Goal: Task Accomplishment & Management: Complete application form

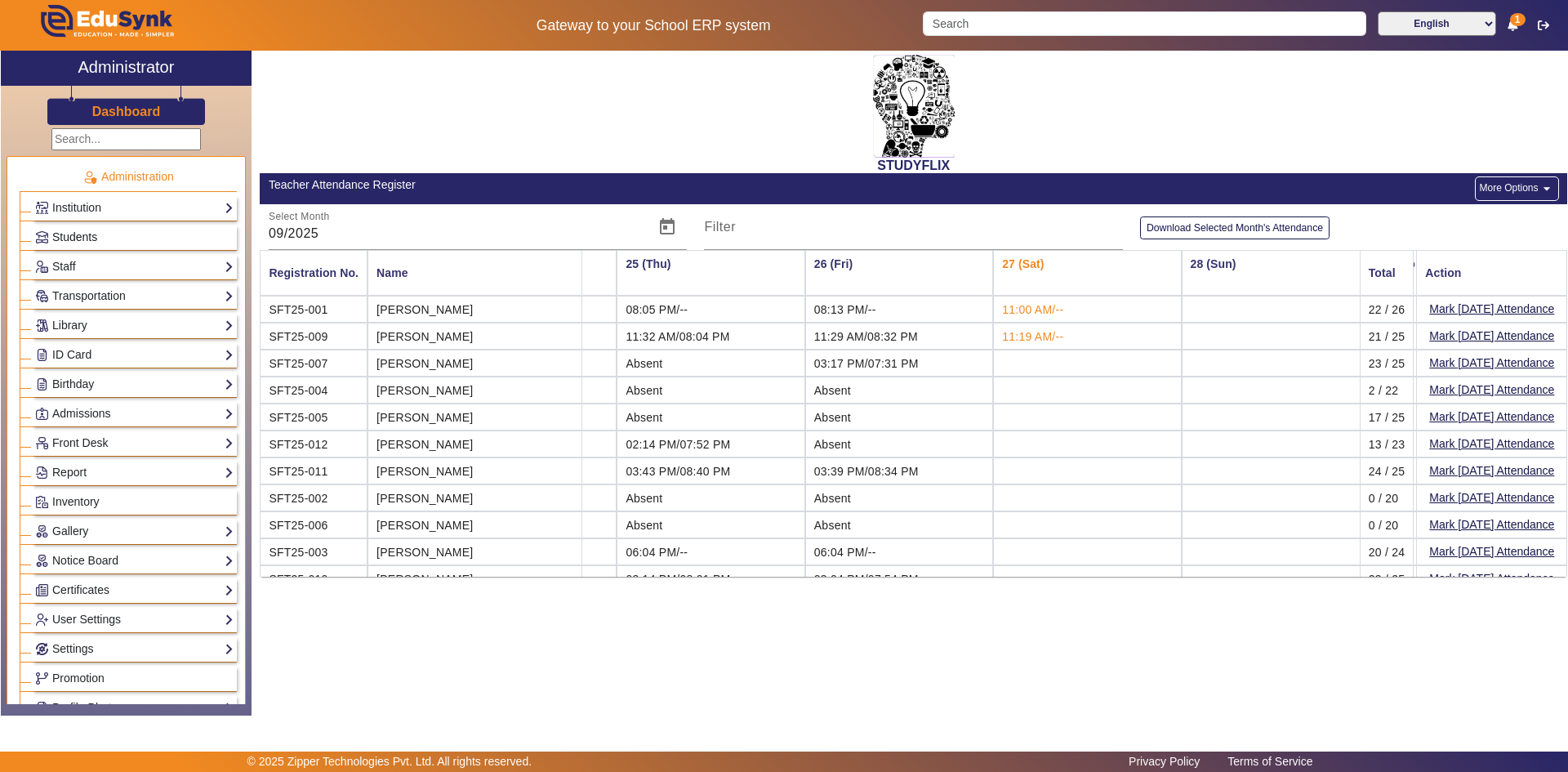
click at [124, 229] on link "Students" at bounding box center [134, 237] width 198 height 19
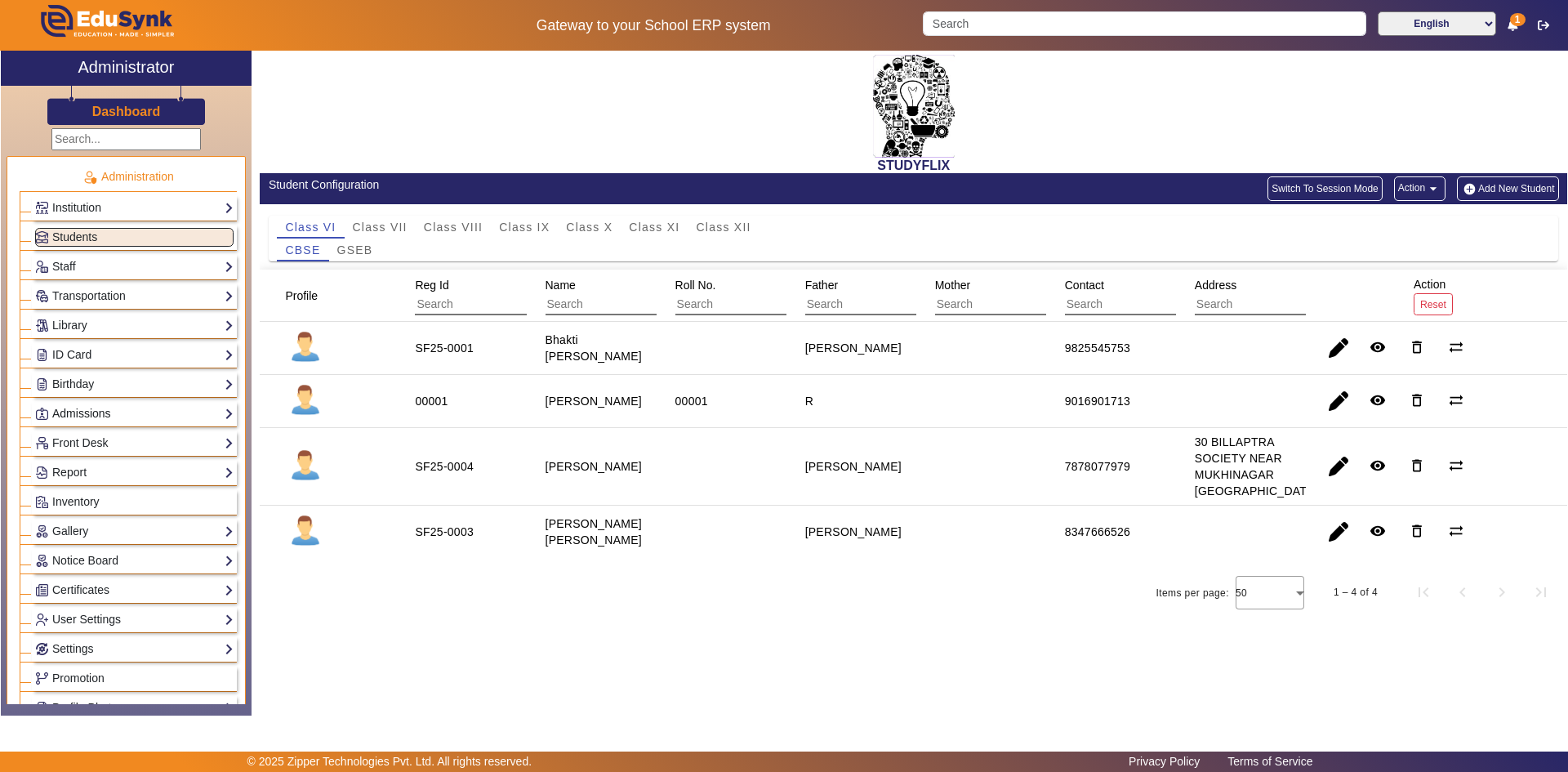
click at [153, 414] on link "Admissions" at bounding box center [134, 413] width 198 height 19
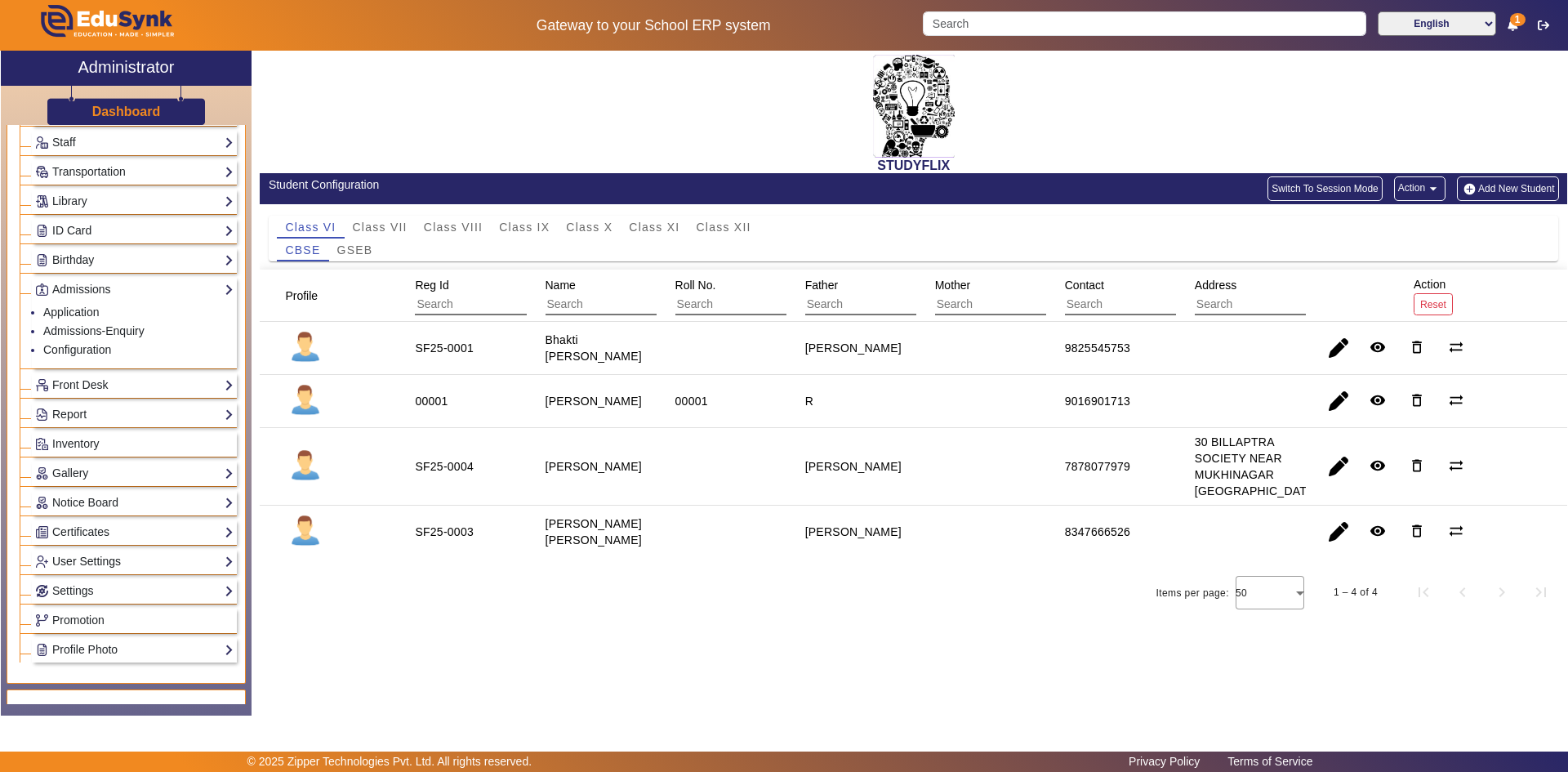
scroll to position [164, 0]
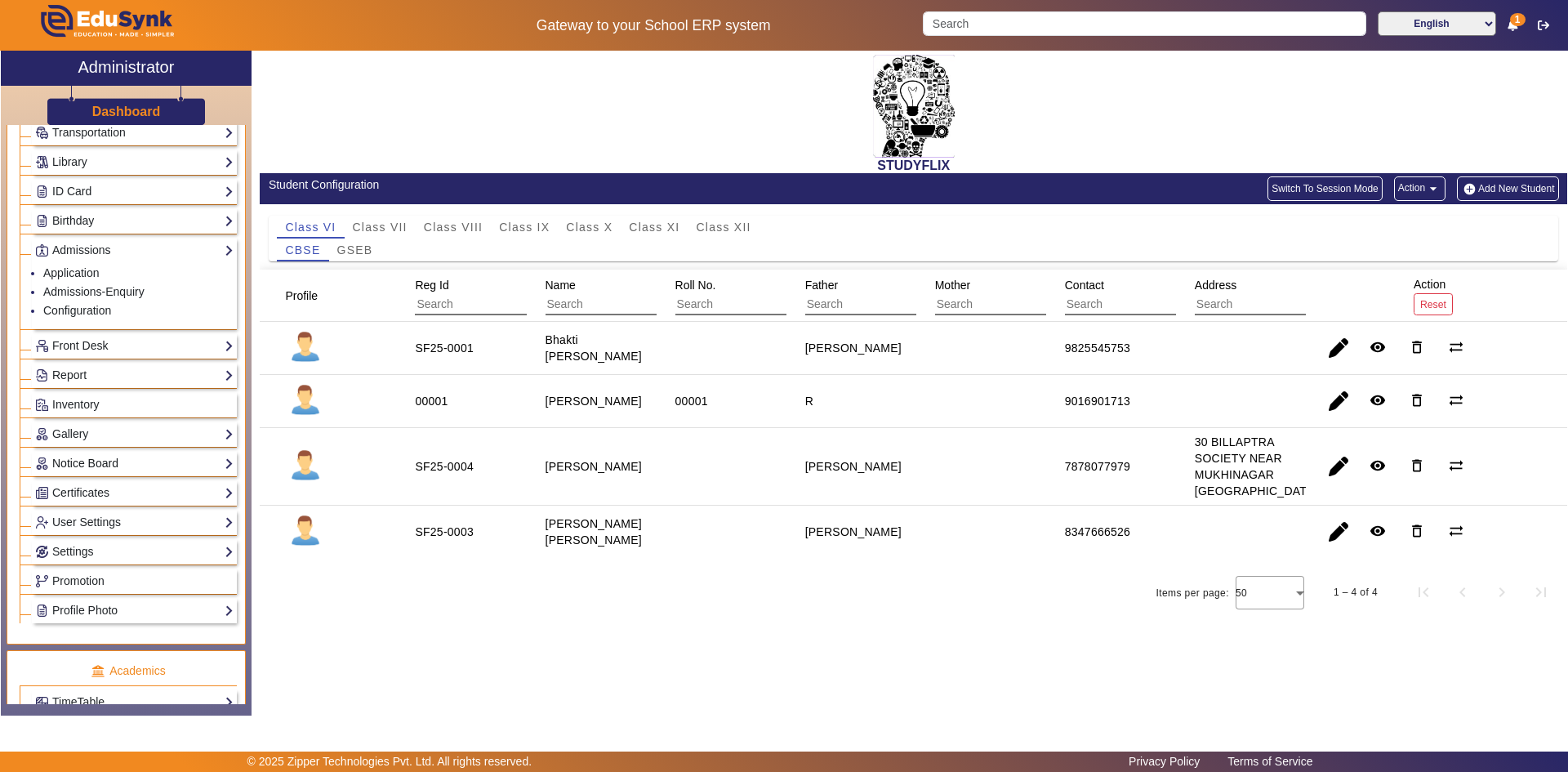
click at [205, 472] on link "Notice Board" at bounding box center [134, 463] width 198 height 19
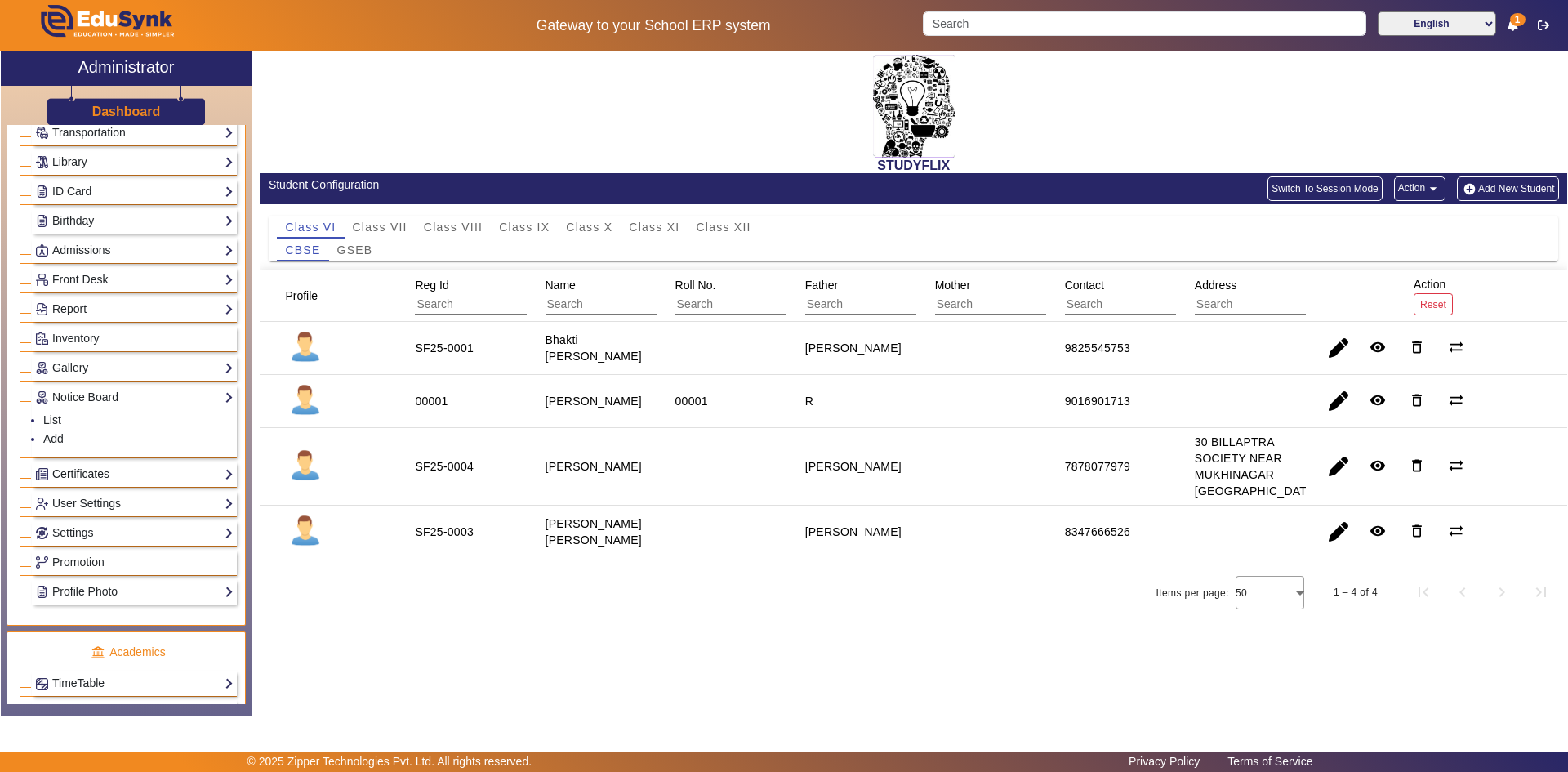
click at [163, 476] on link "Certificates" at bounding box center [134, 474] width 198 height 19
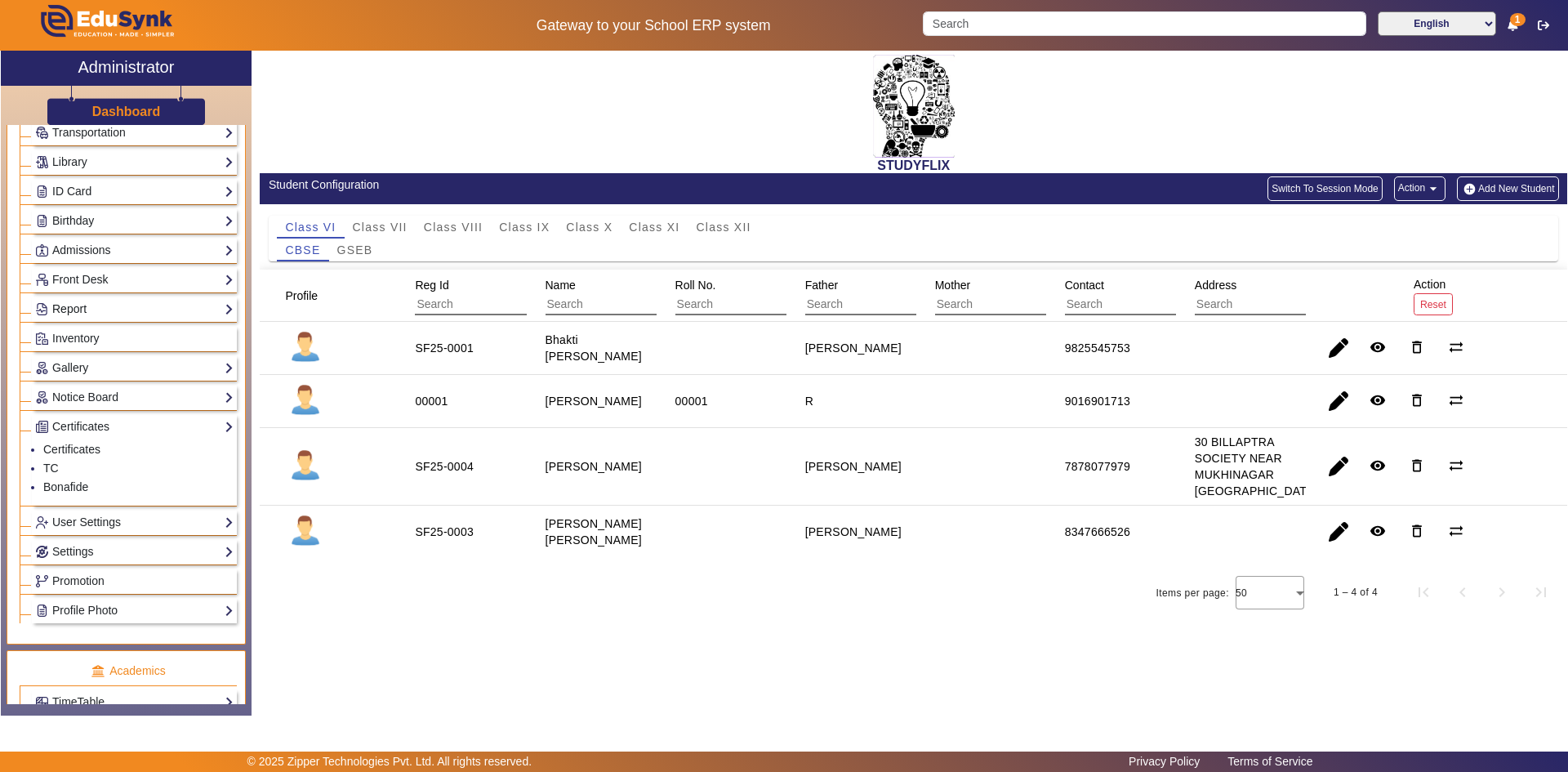
click at [193, 312] on link "Report" at bounding box center [134, 309] width 198 height 19
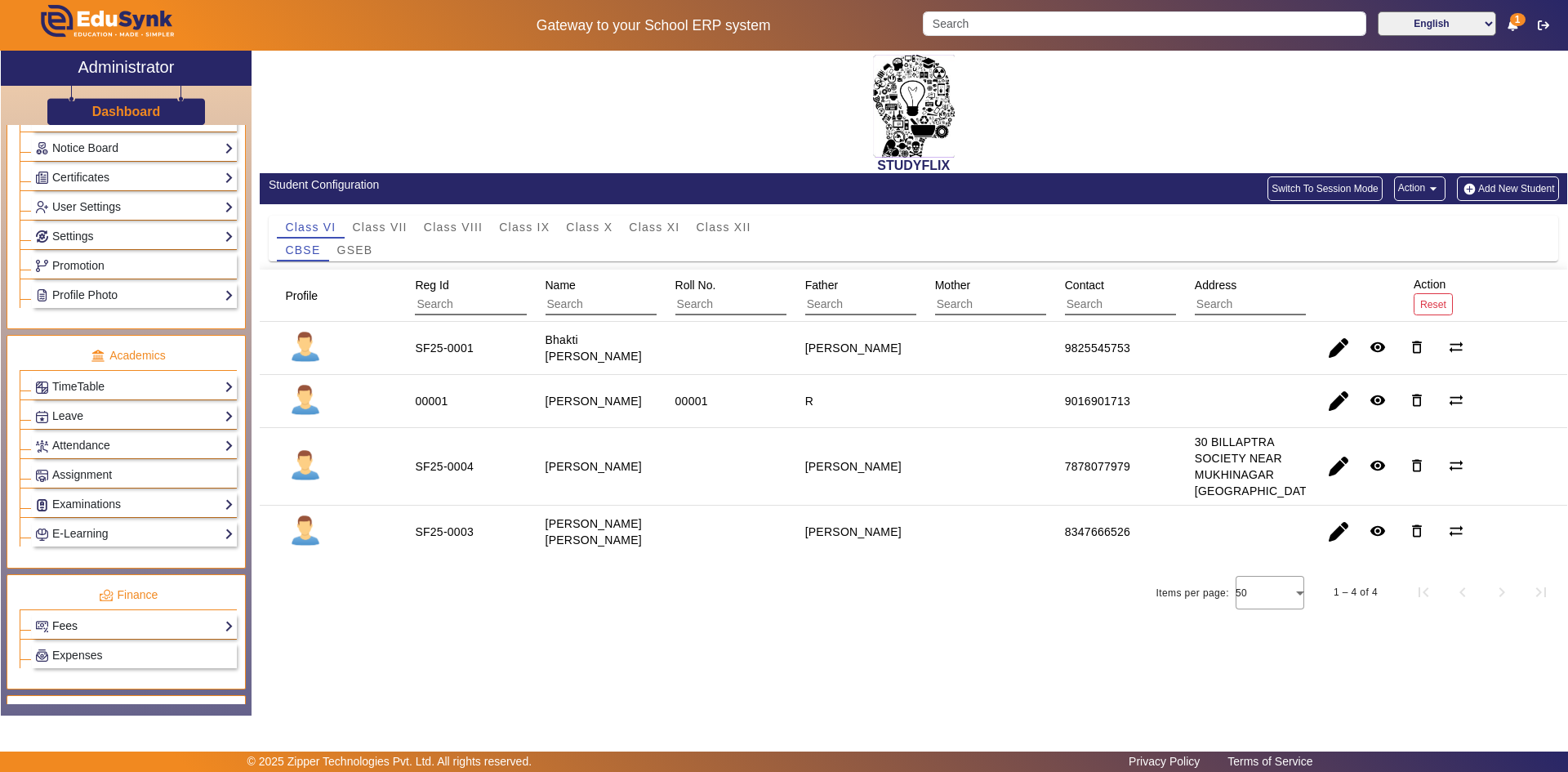
scroll to position [490, 0]
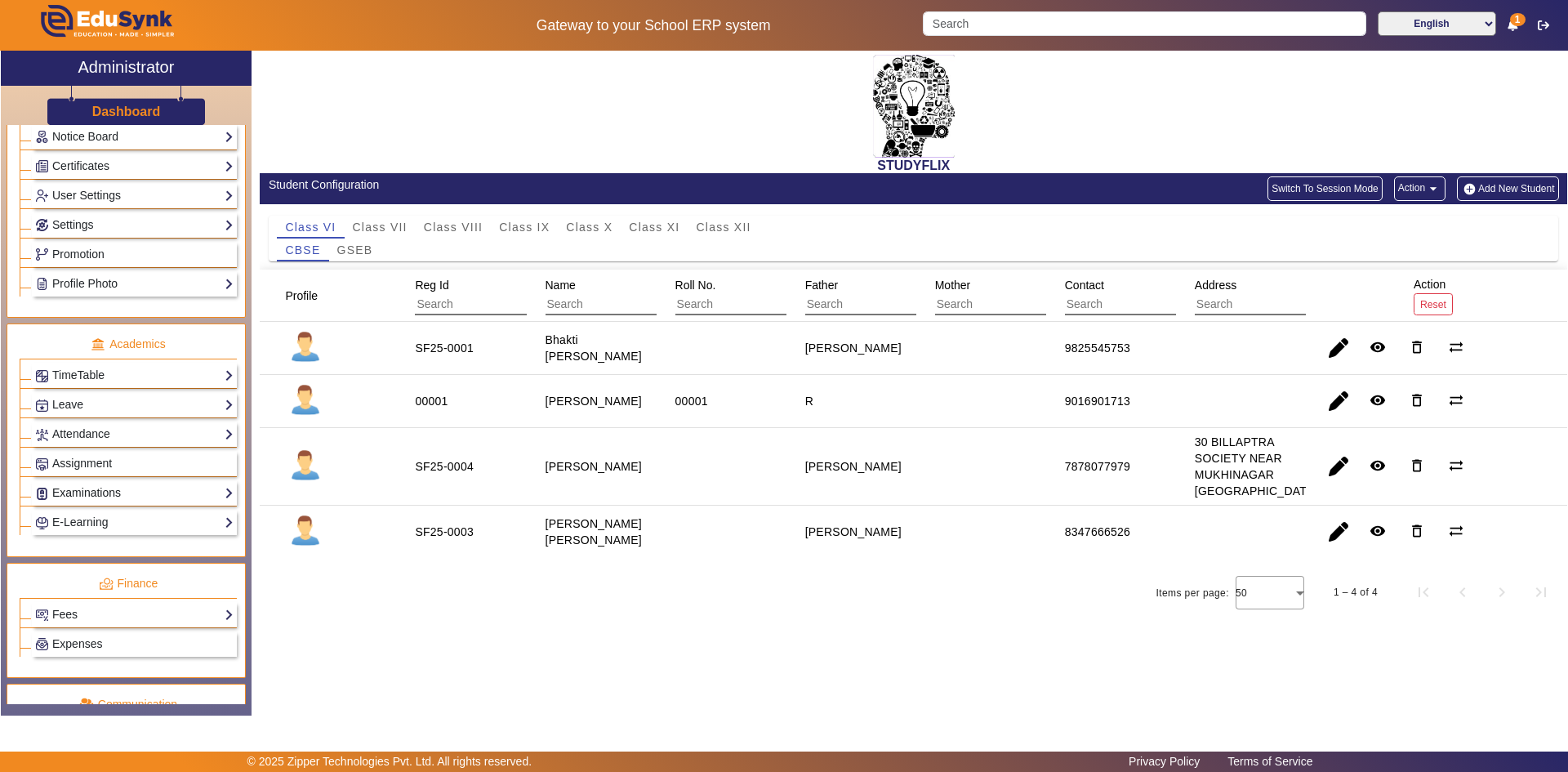
click at [169, 494] on link "Examinations" at bounding box center [134, 493] width 198 height 19
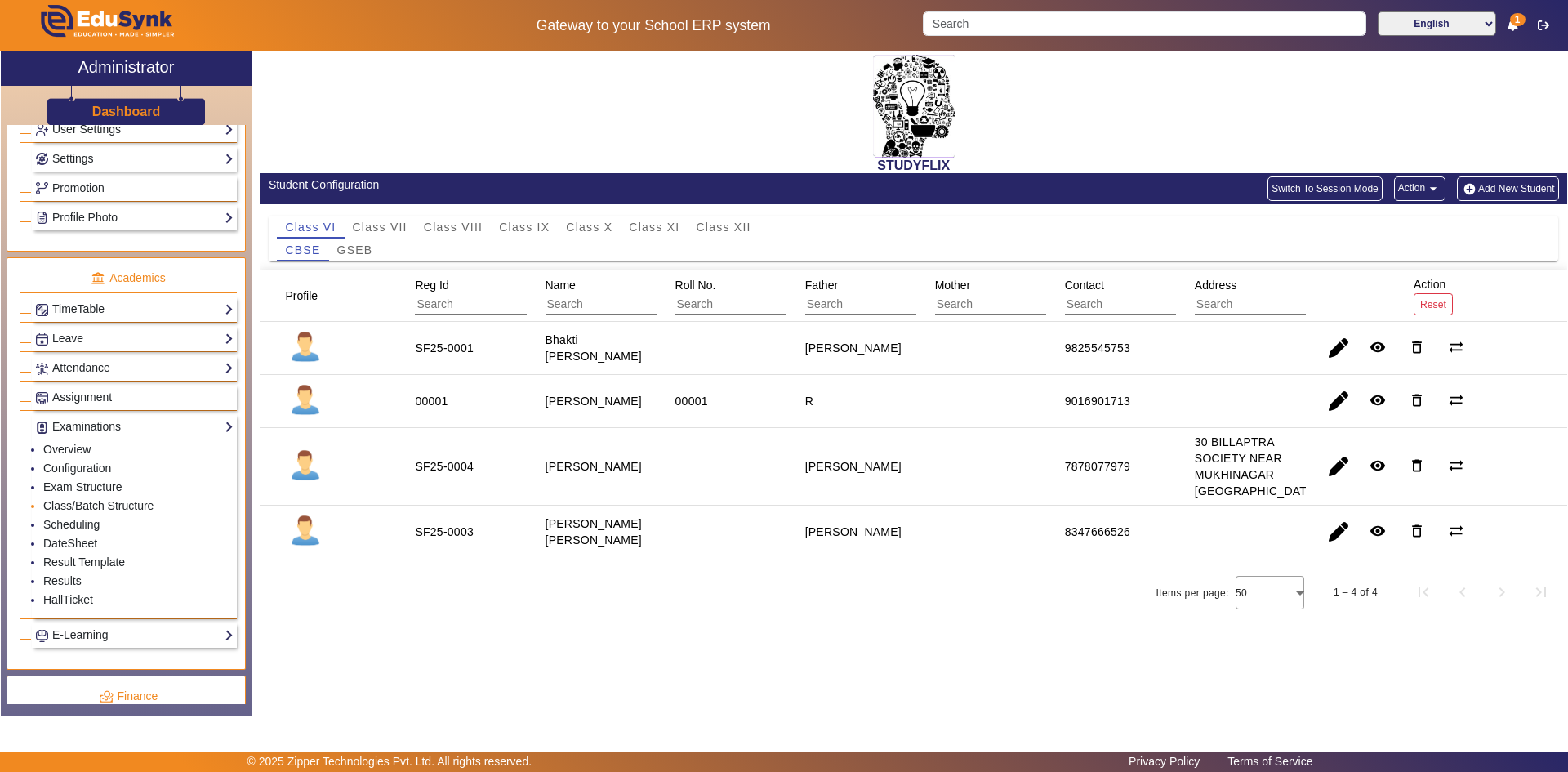
scroll to position [424, 0]
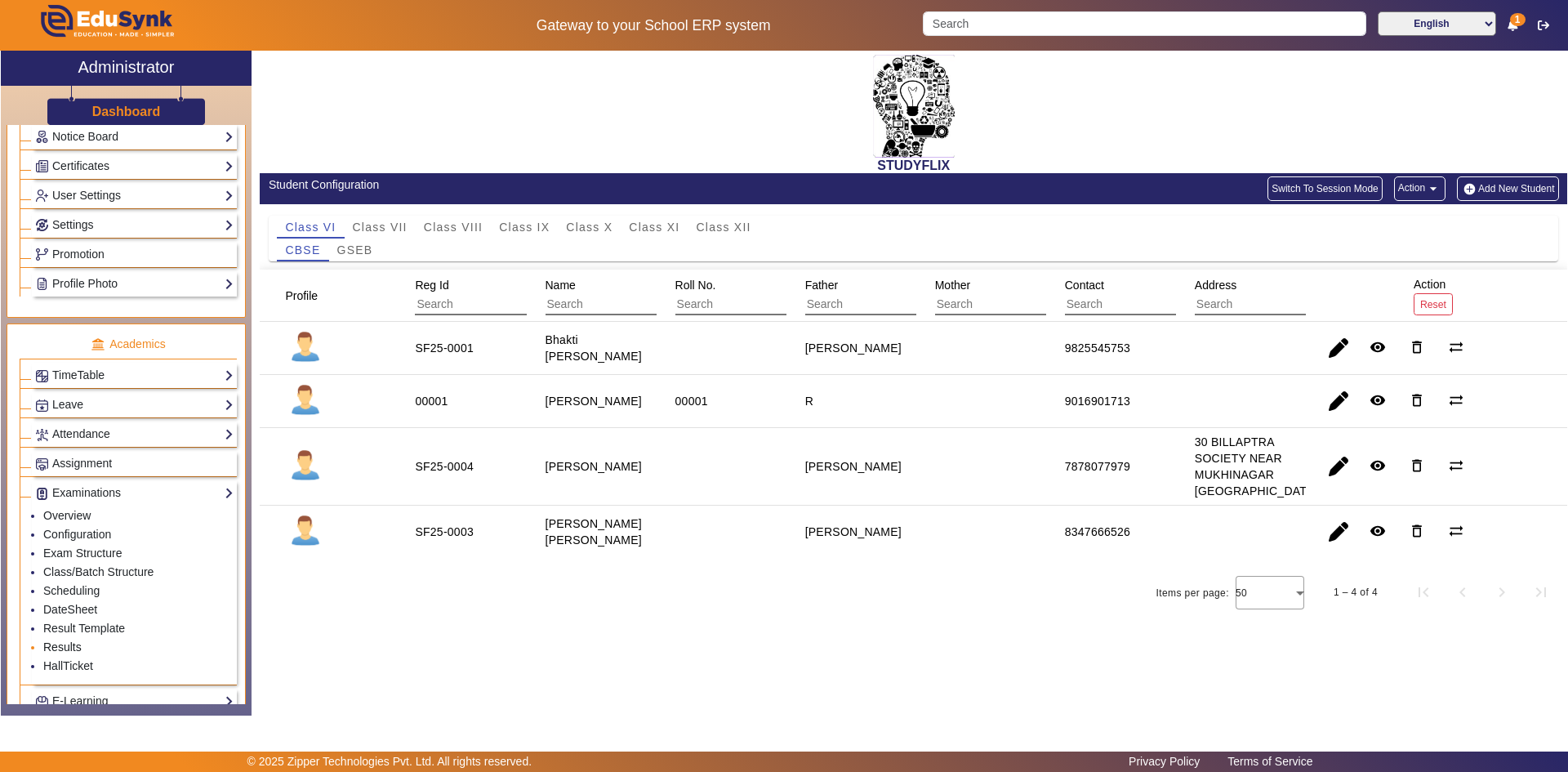
click at [76, 643] on link "Results" at bounding box center [62, 647] width 38 height 13
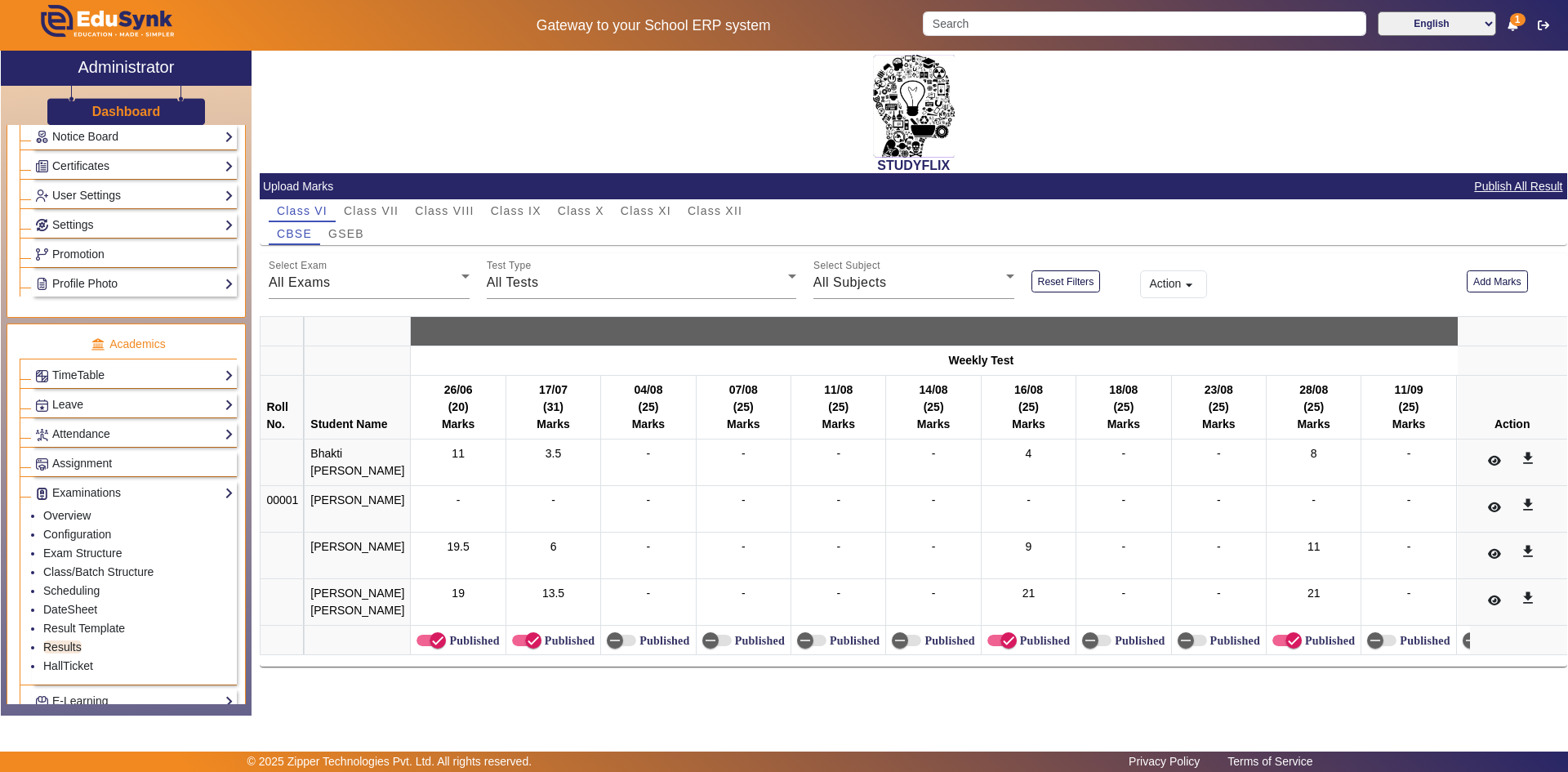
click at [392, 208] on span "Class VII" at bounding box center [371, 210] width 55 height 11
click at [1502, 283] on button "Add Marks" at bounding box center [1498, 281] width 61 height 22
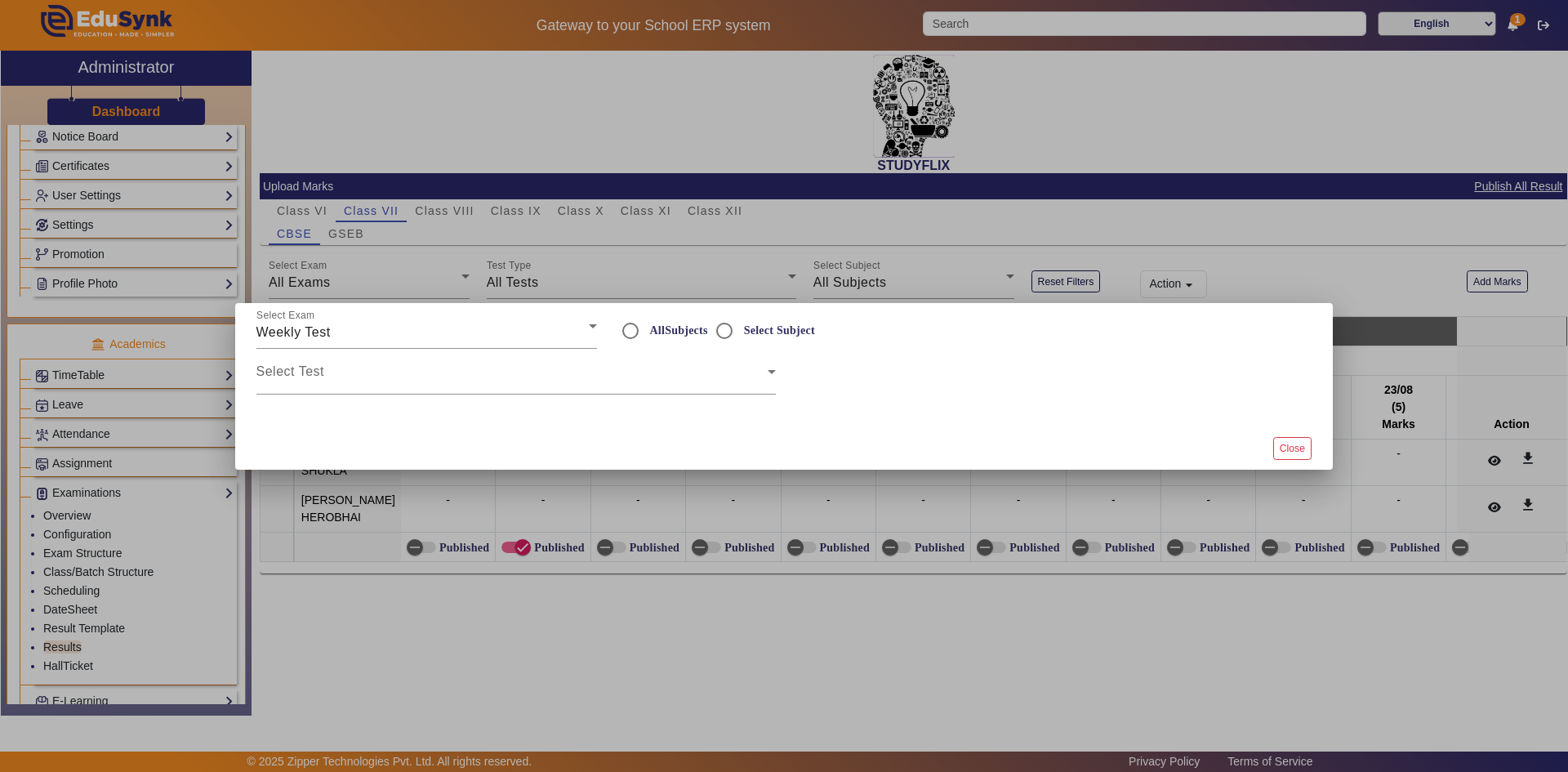
radio input "true"
click at [727, 328] on input "Select Subject" at bounding box center [725, 331] width 33 height 33
radio input "true"
click at [698, 374] on span at bounding box center [512, 378] width 511 height 20
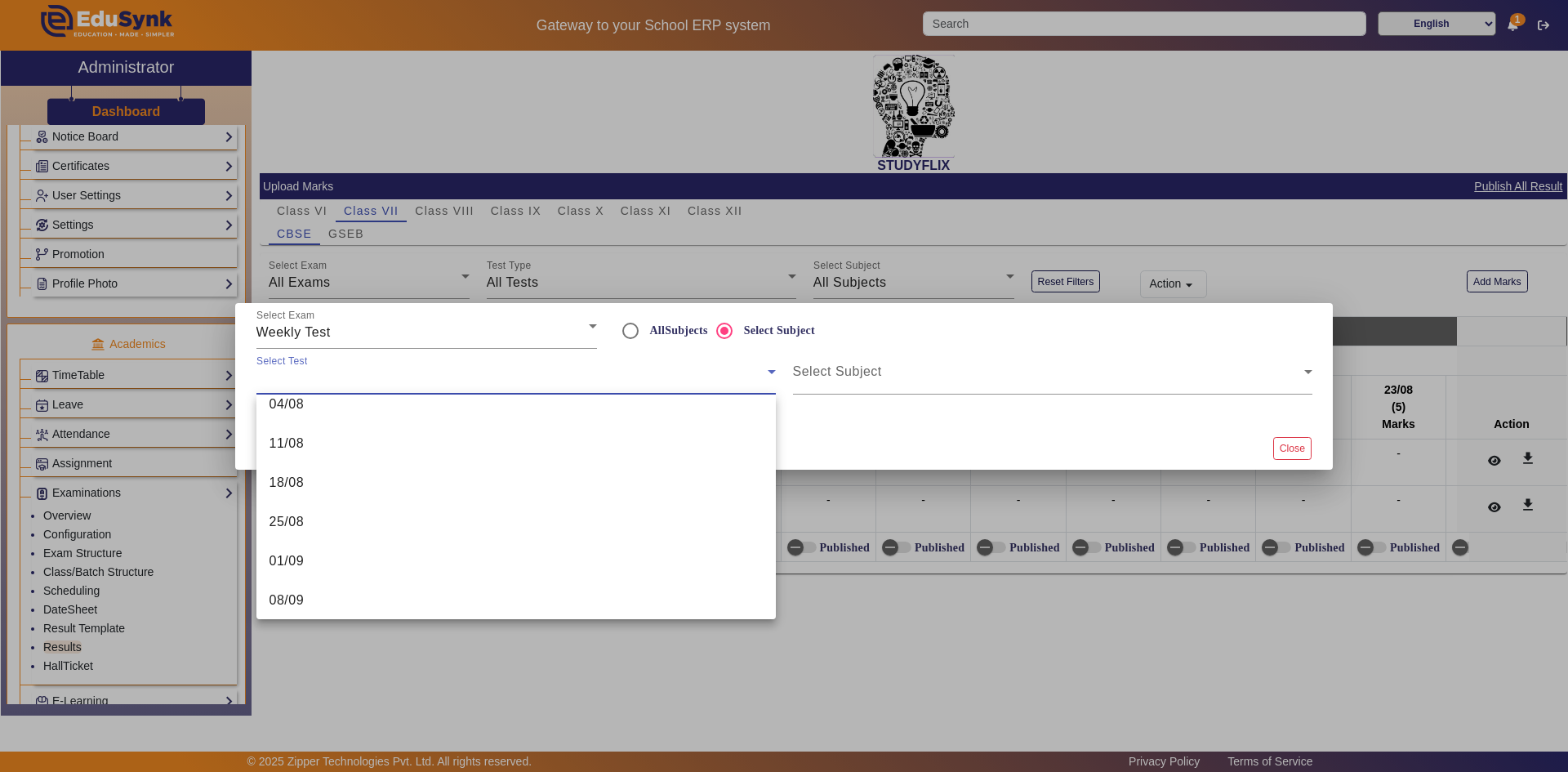
scroll to position [533, 0]
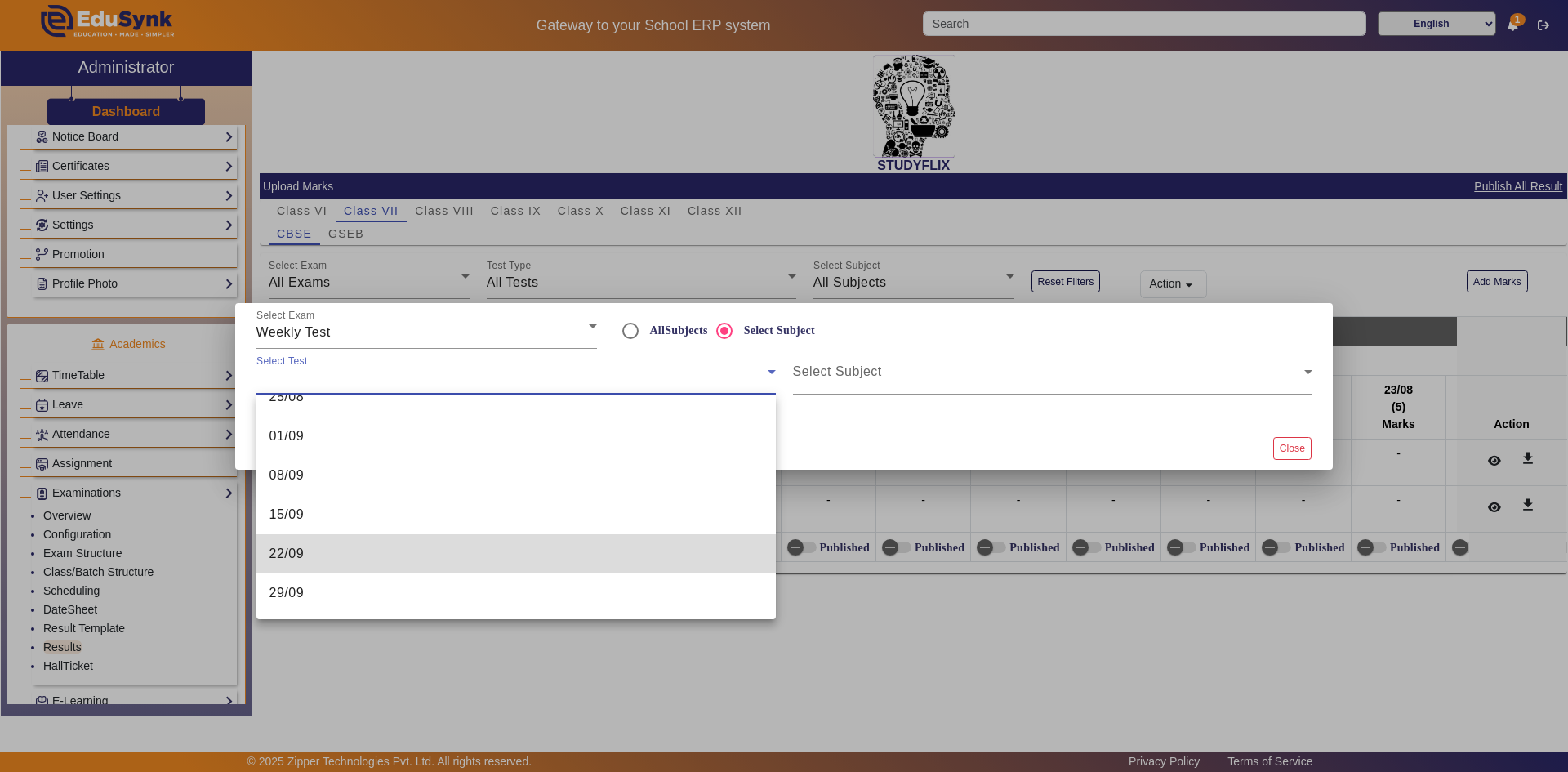
click at [608, 543] on mat-option "22/09" at bounding box center [516, 553] width 519 height 39
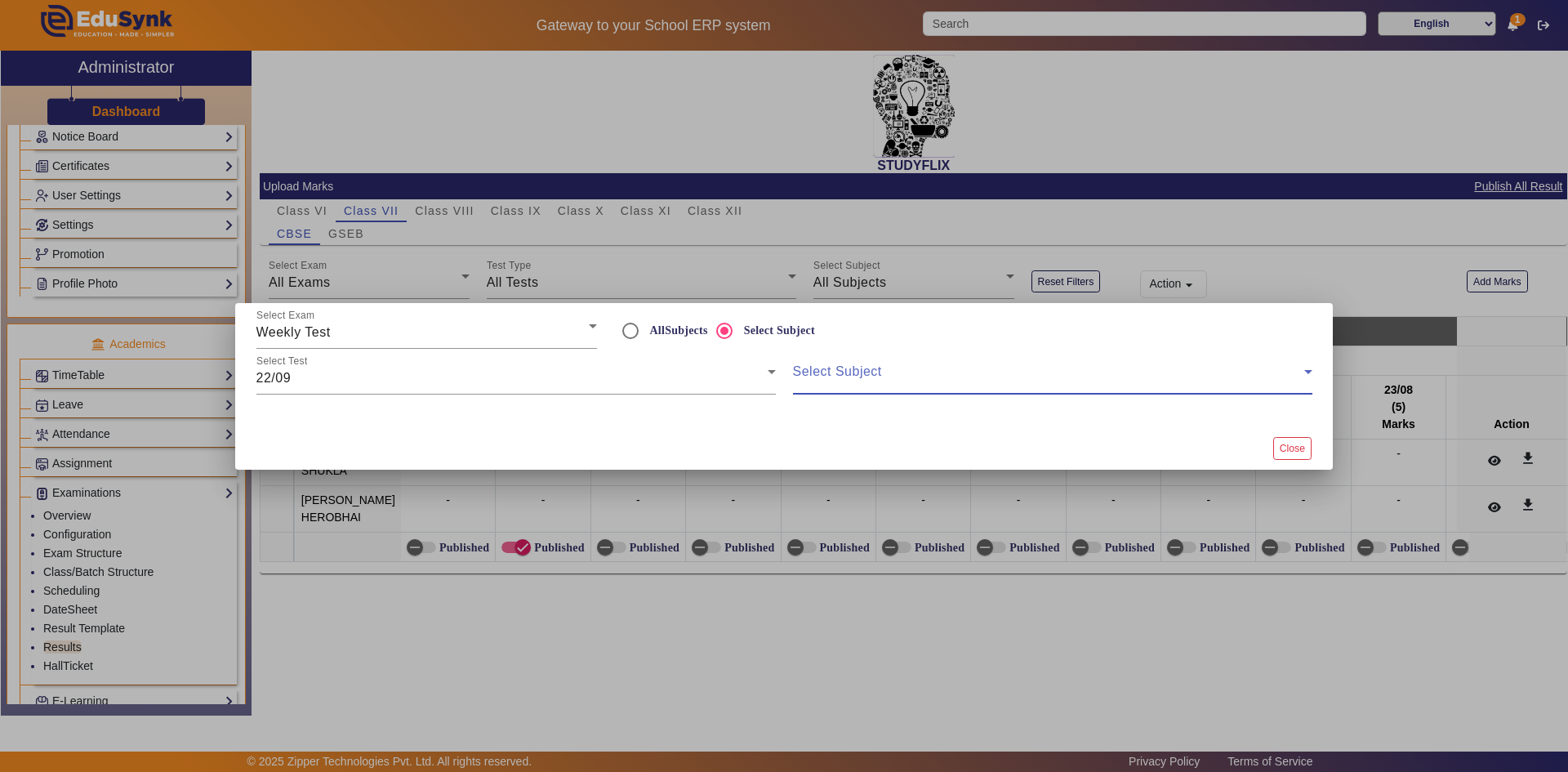
click at [882, 372] on span at bounding box center [1049, 378] width 511 height 20
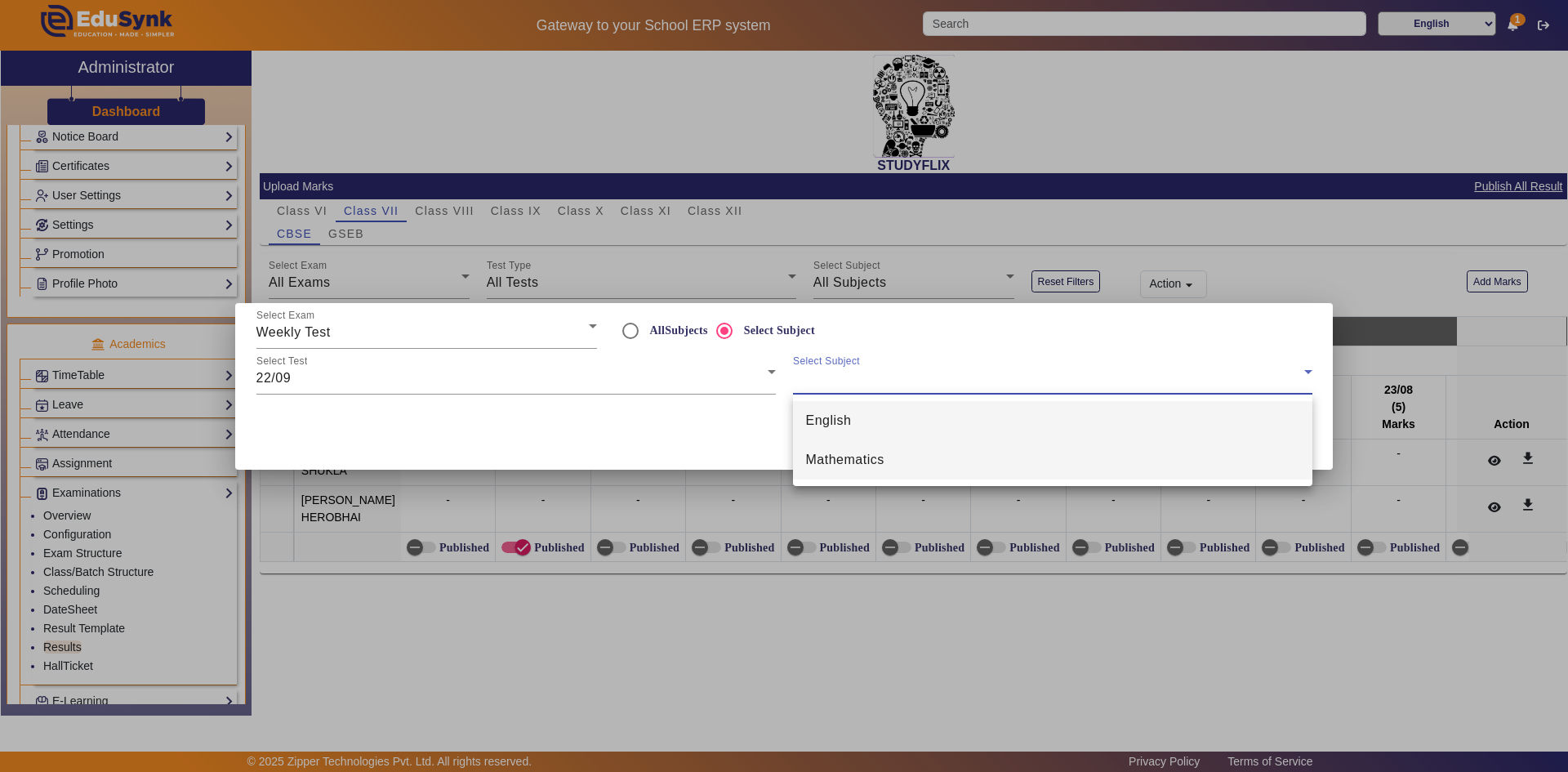
click at [862, 454] on span "Mathematics" at bounding box center [846, 460] width 79 height 20
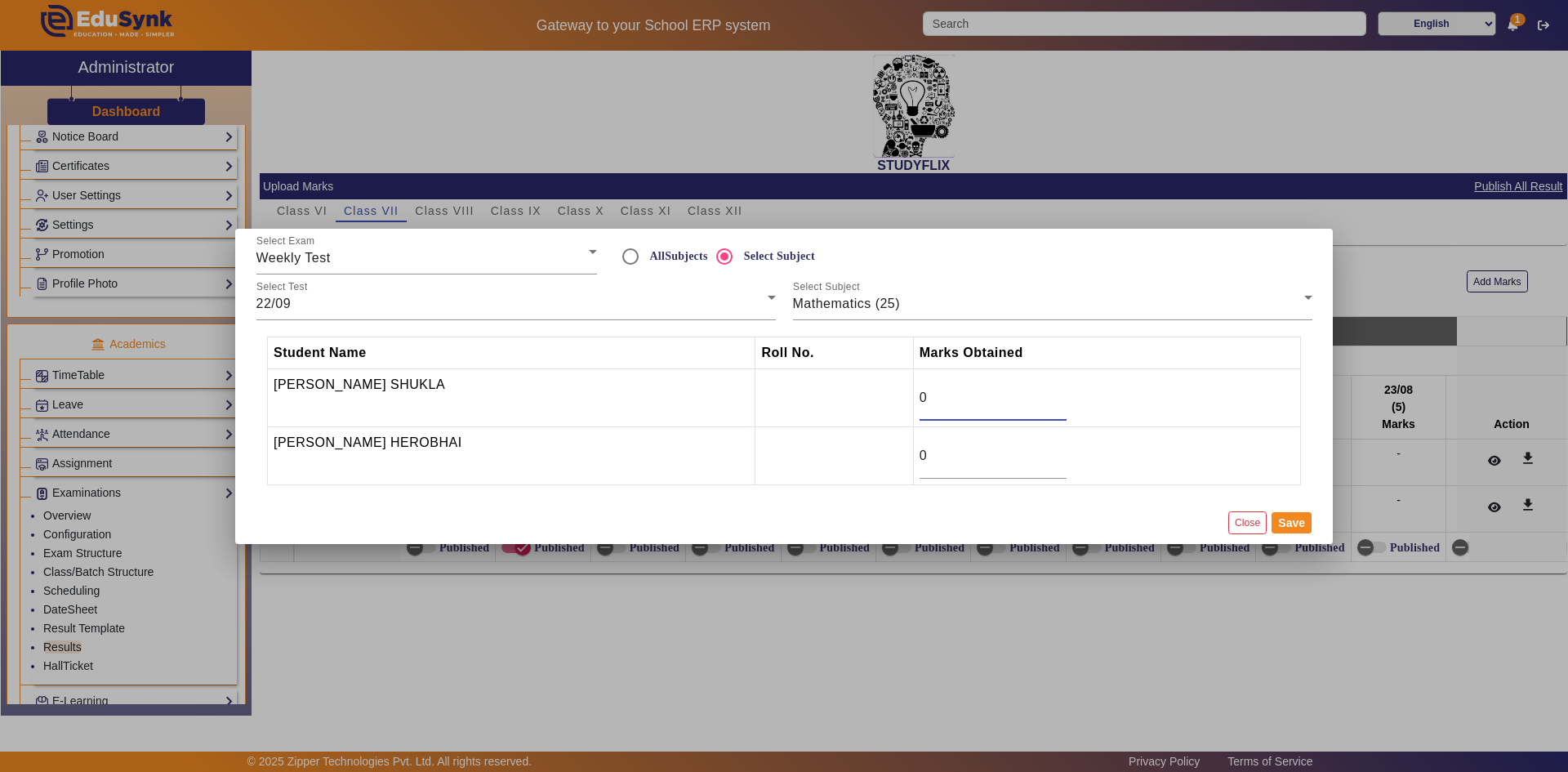
click at [957, 401] on input "0" at bounding box center [993, 398] width 147 height 20
type input "11.5"
click at [1284, 518] on button "Save" at bounding box center [1291, 522] width 40 height 21
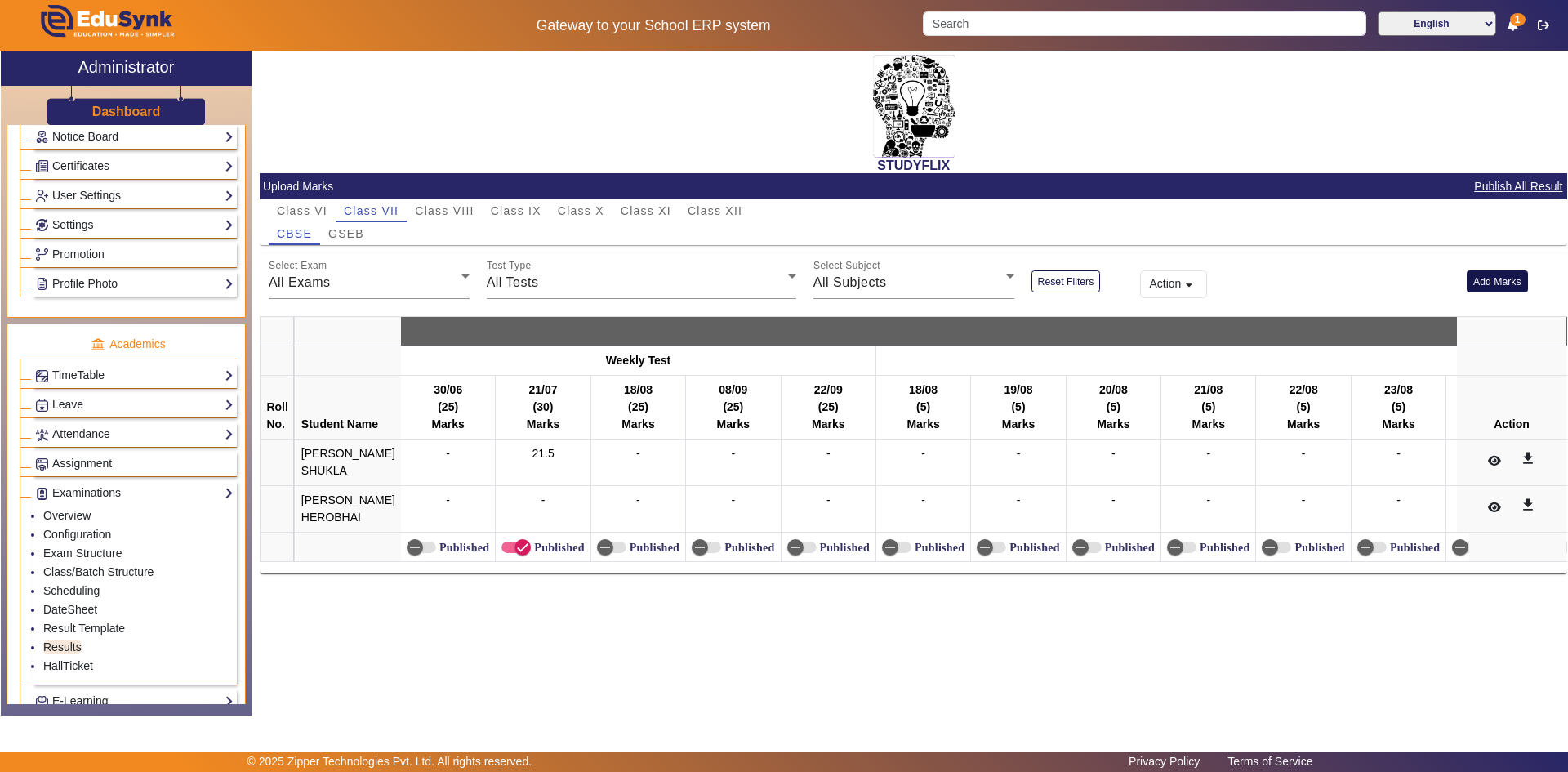
click at [1483, 285] on button "Add Marks" at bounding box center [1498, 281] width 61 height 22
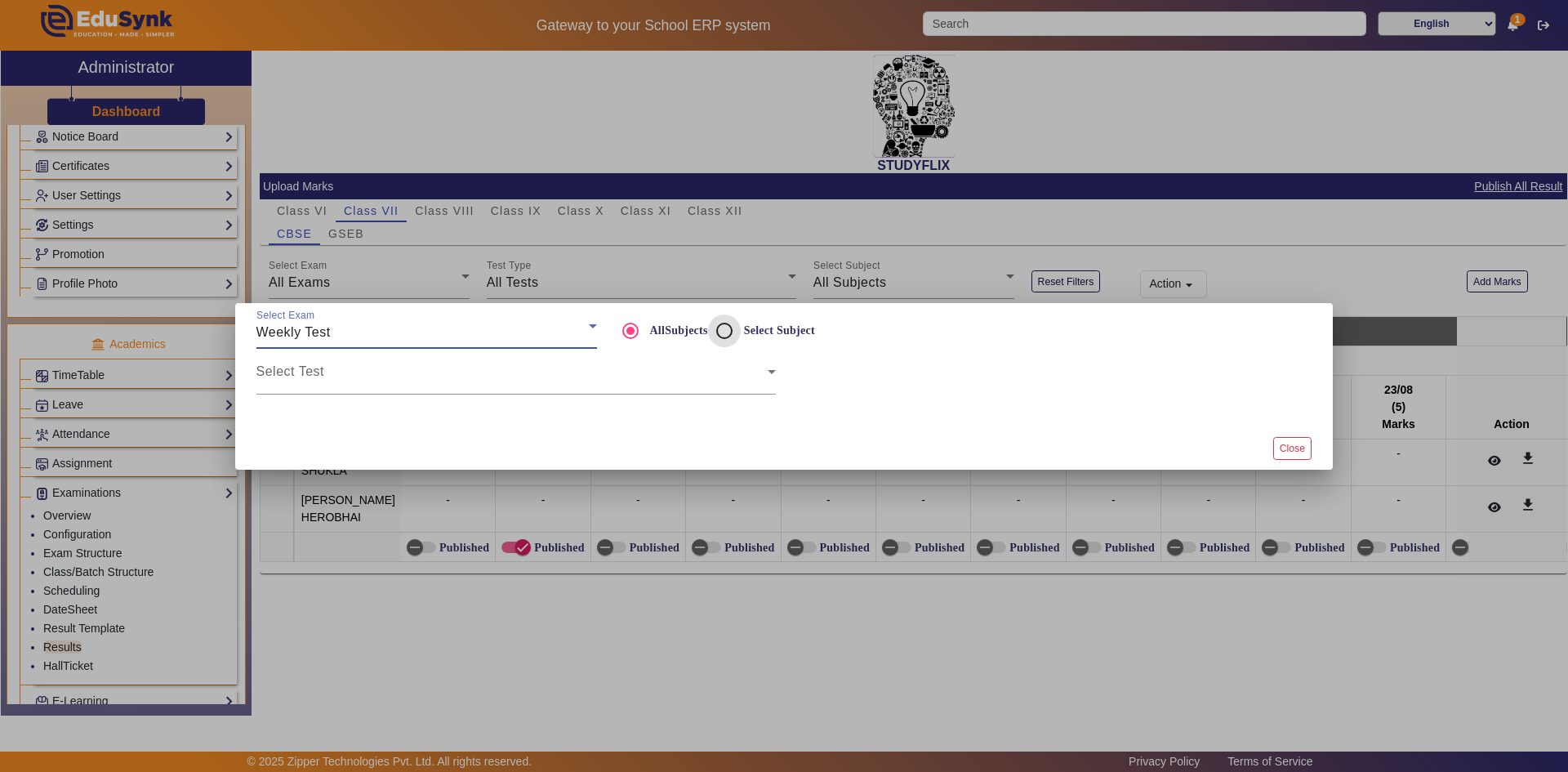
click at [733, 332] on input "Select Subject" at bounding box center [725, 331] width 33 height 33
radio input "true"
click at [704, 383] on span at bounding box center [512, 378] width 511 height 20
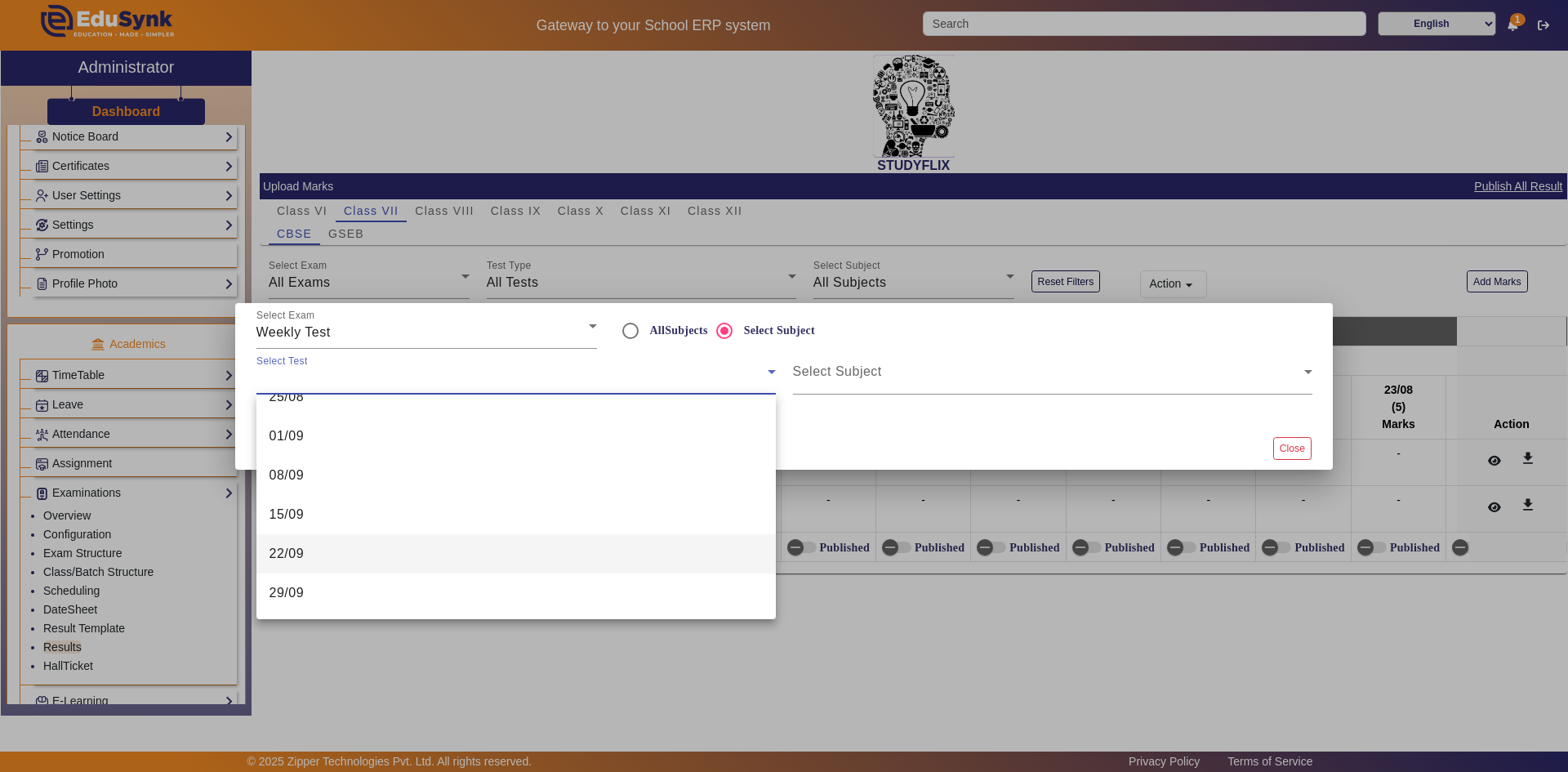
click at [423, 555] on mat-option "22/09" at bounding box center [516, 553] width 519 height 39
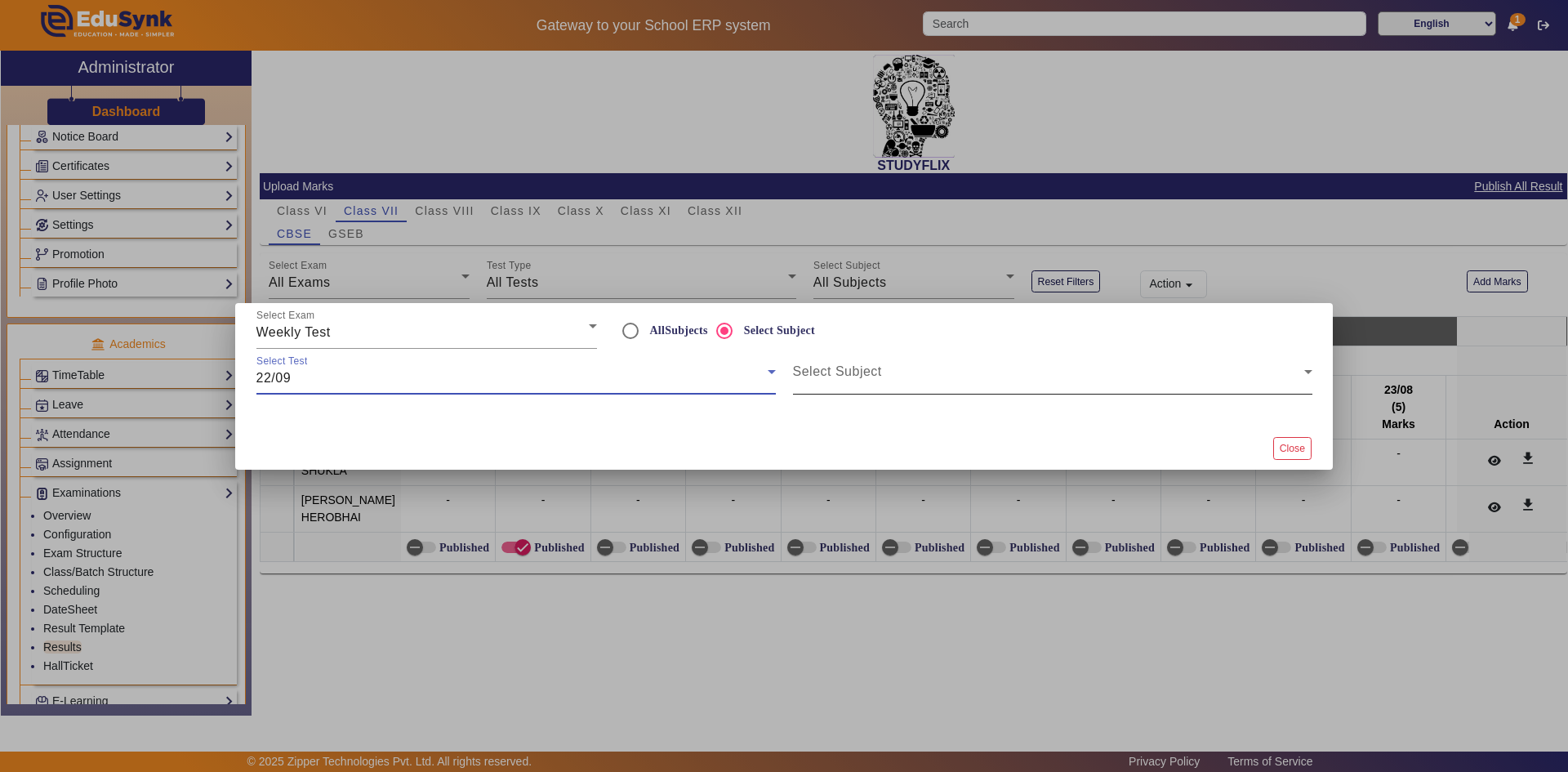
click at [913, 365] on div "Select Subject" at bounding box center [1053, 372] width 519 height 46
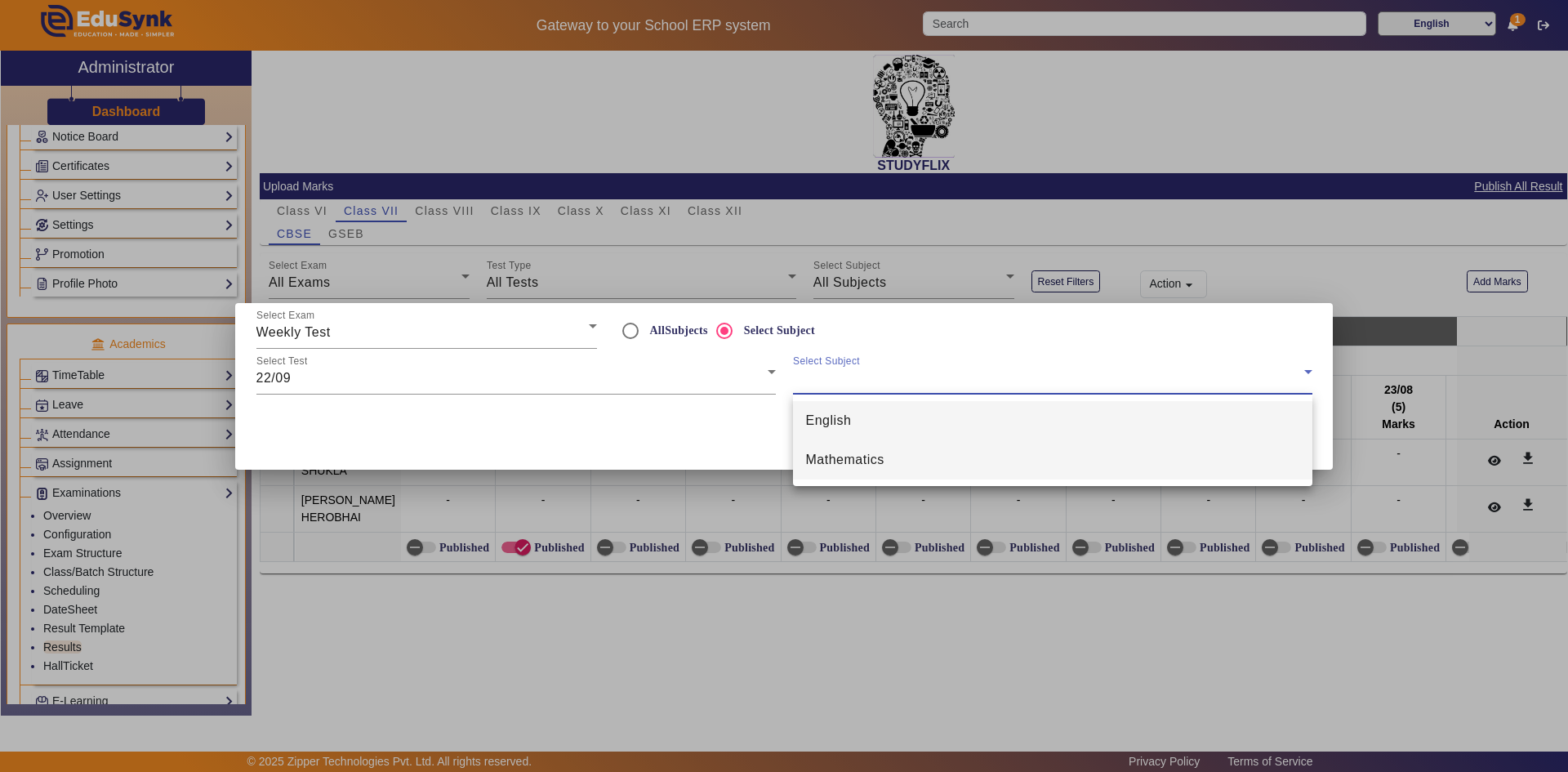
click at [875, 468] on span "Mathematics" at bounding box center [846, 460] width 79 height 20
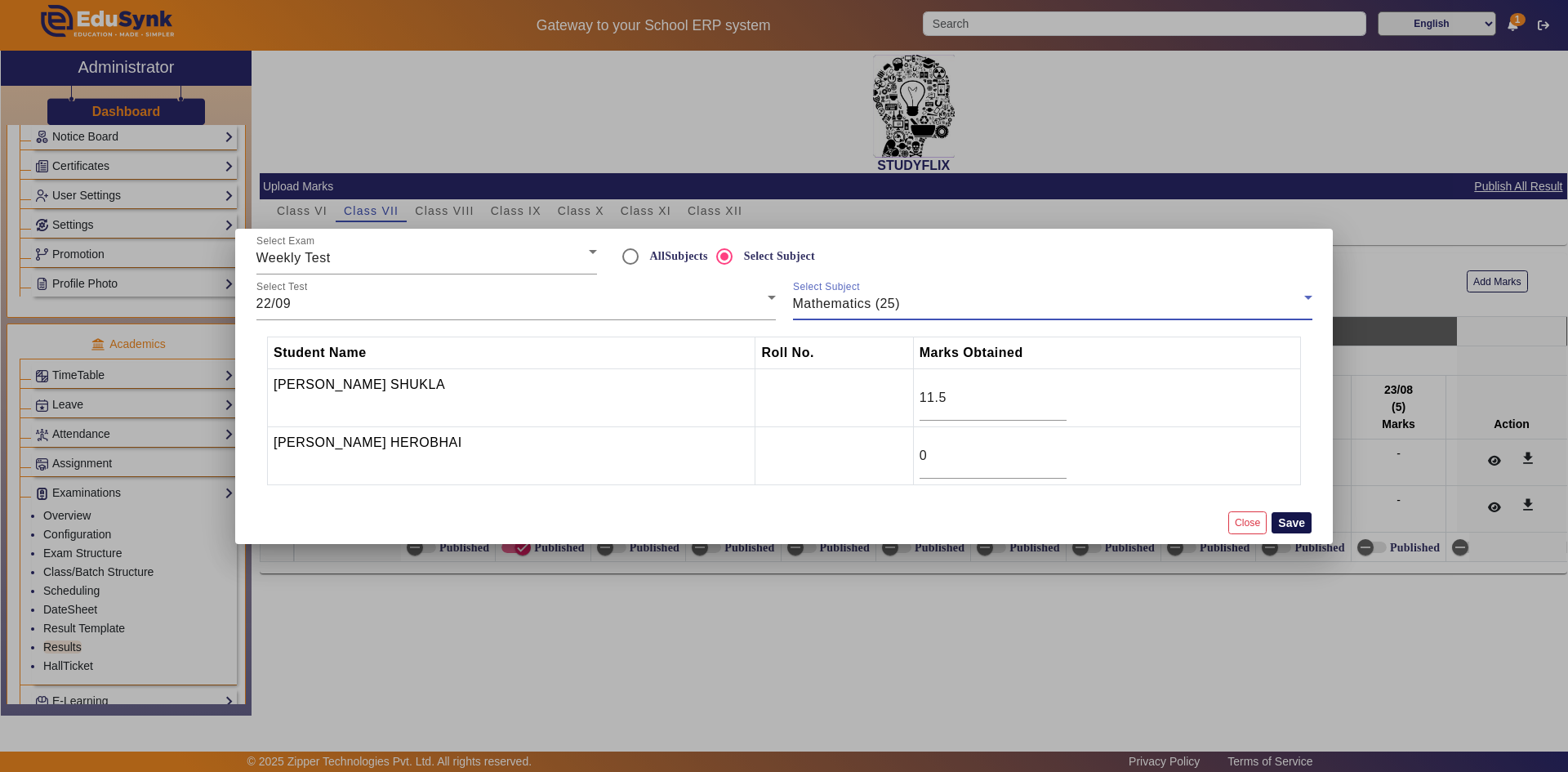
click at [1297, 521] on button "Save" at bounding box center [1291, 522] width 40 height 21
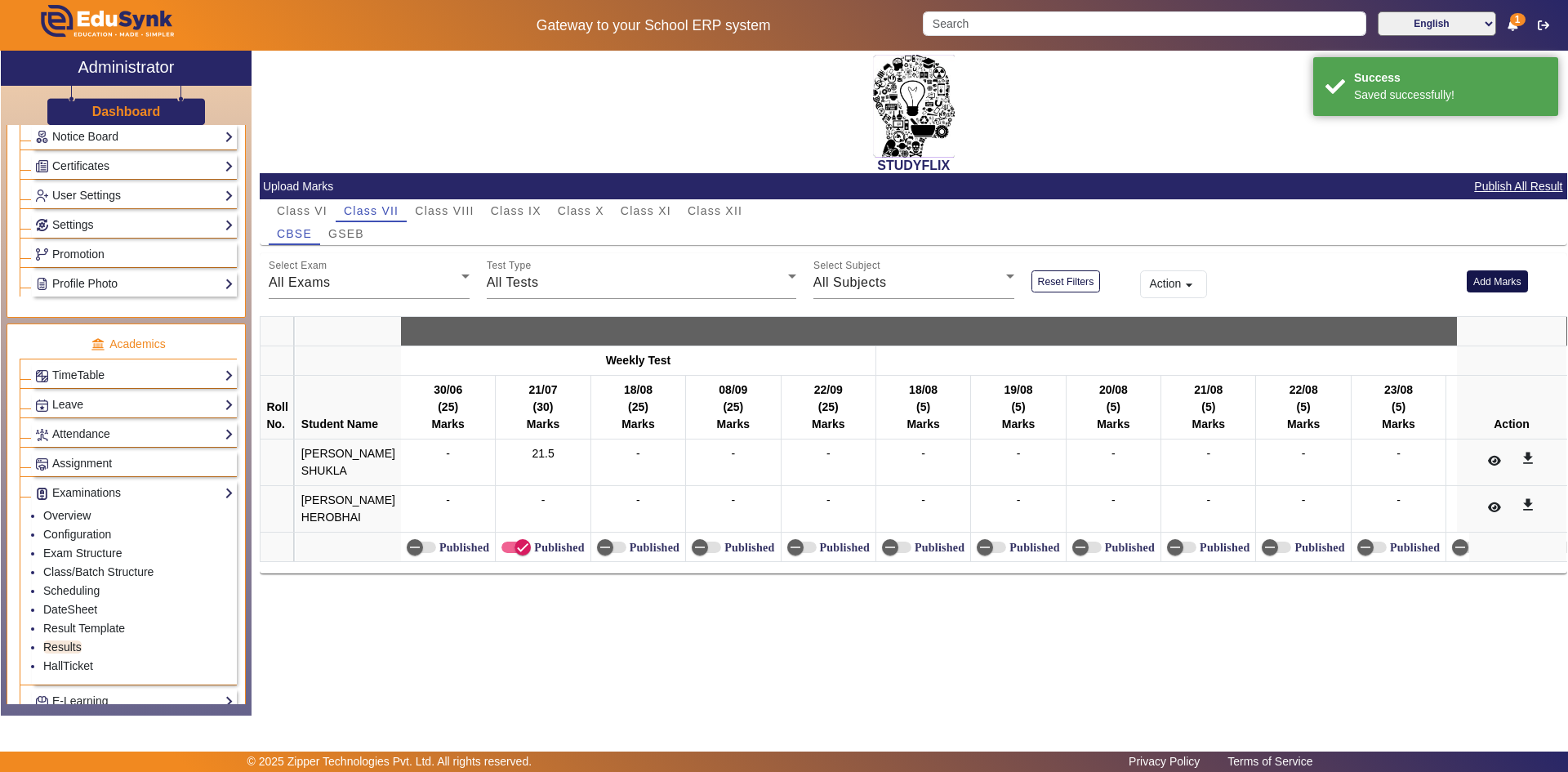
click at [1478, 285] on button "Add Marks" at bounding box center [1498, 281] width 61 height 22
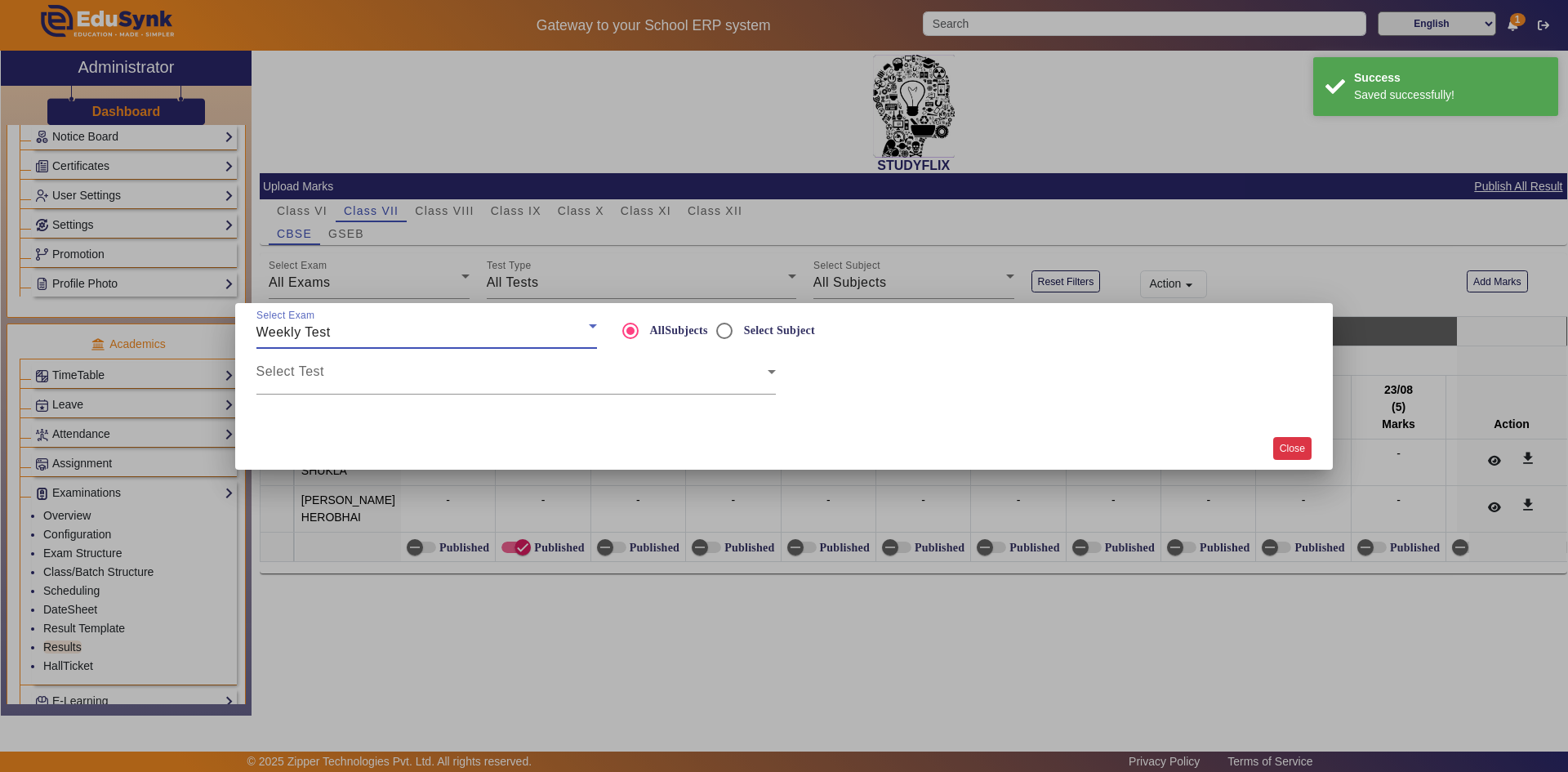
click at [1296, 445] on button "Close" at bounding box center [1292, 448] width 38 height 22
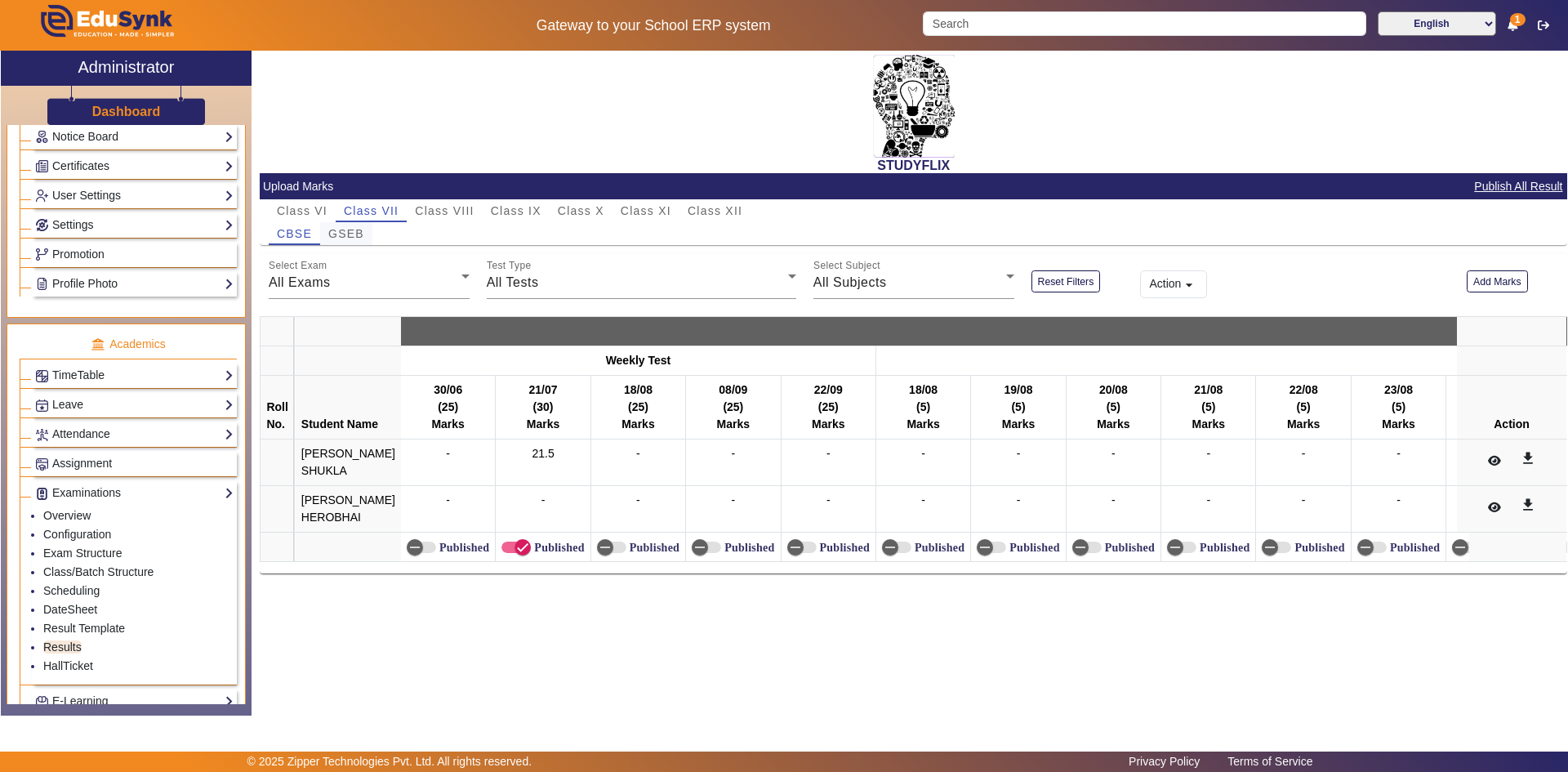
click at [333, 231] on span "GSEB" at bounding box center [346, 233] width 36 height 11
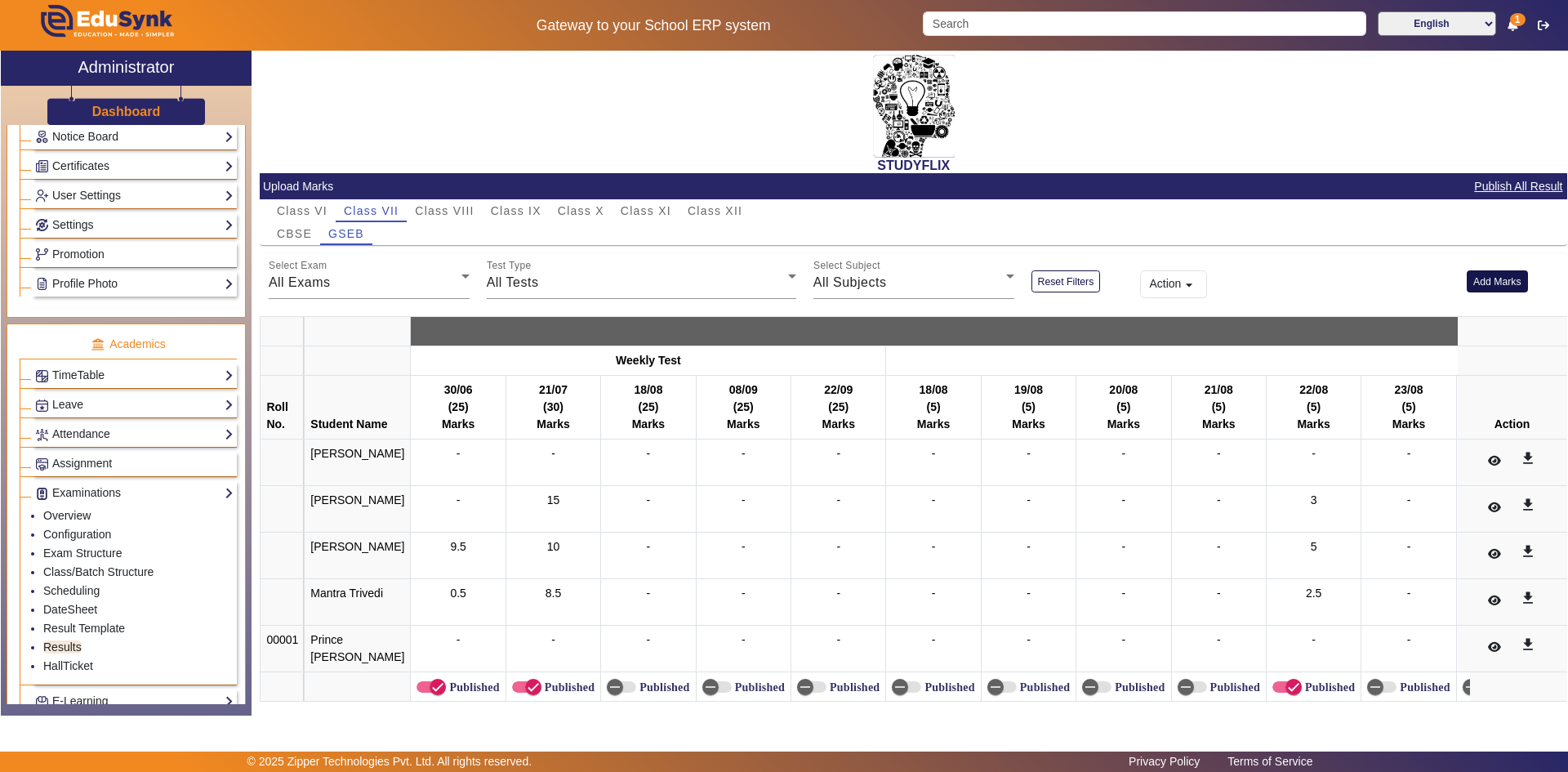
click at [1486, 275] on button "Add Marks" at bounding box center [1498, 281] width 61 height 22
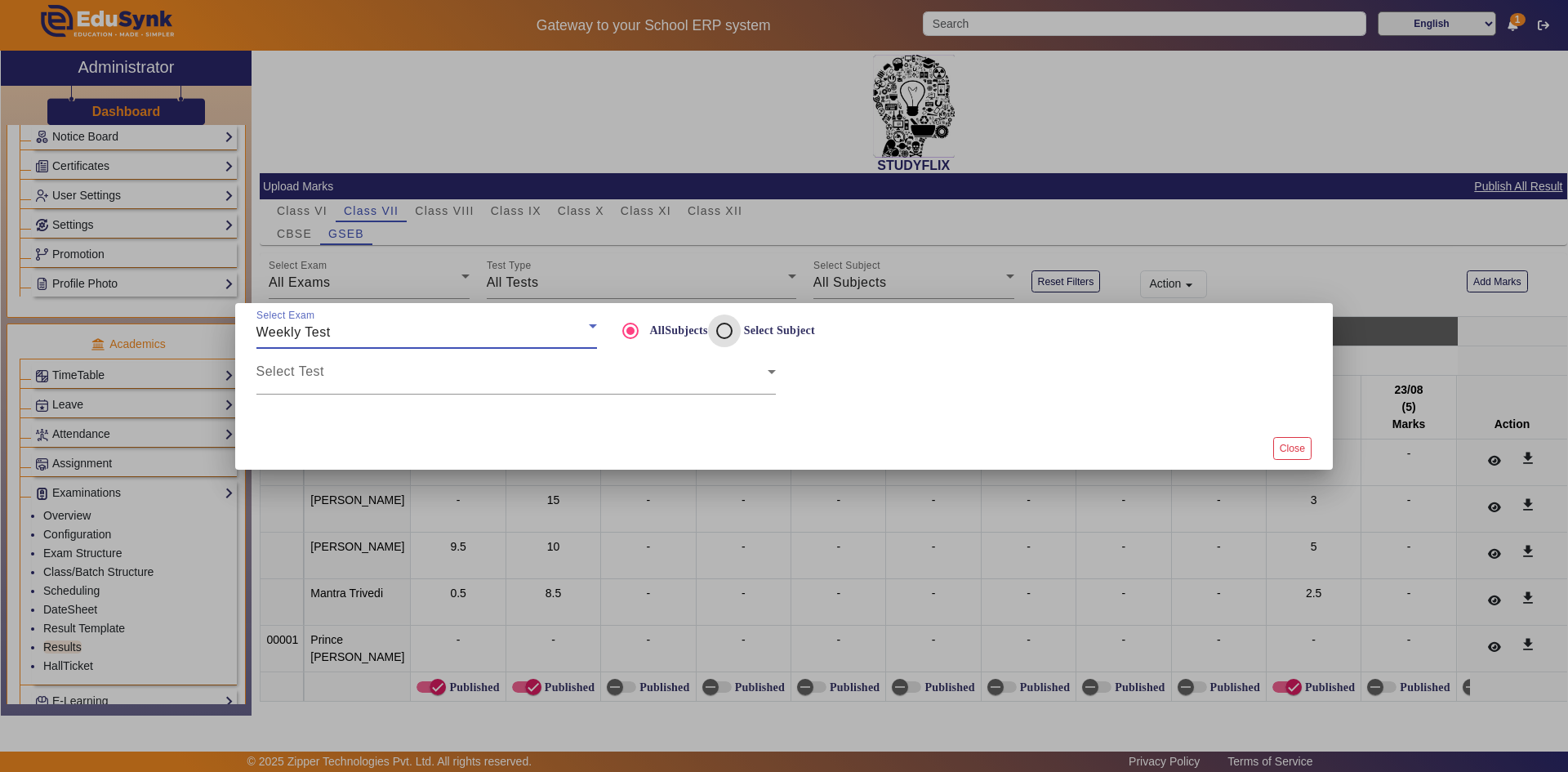
click at [718, 328] on input "Select Subject" at bounding box center [725, 331] width 33 height 33
radio input "true"
click at [656, 372] on span at bounding box center [512, 378] width 511 height 20
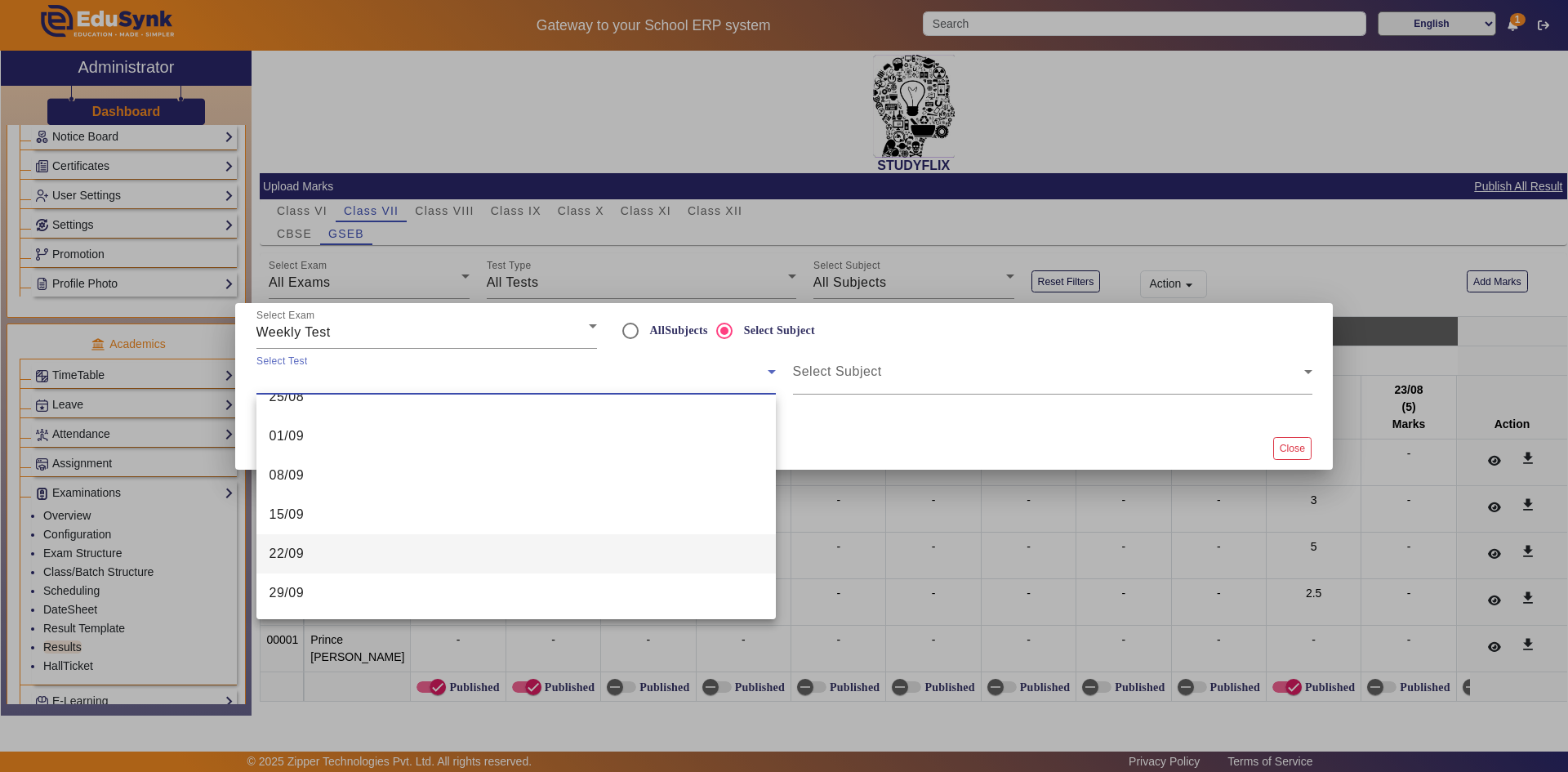
click at [558, 558] on mat-option "22/09" at bounding box center [516, 553] width 519 height 39
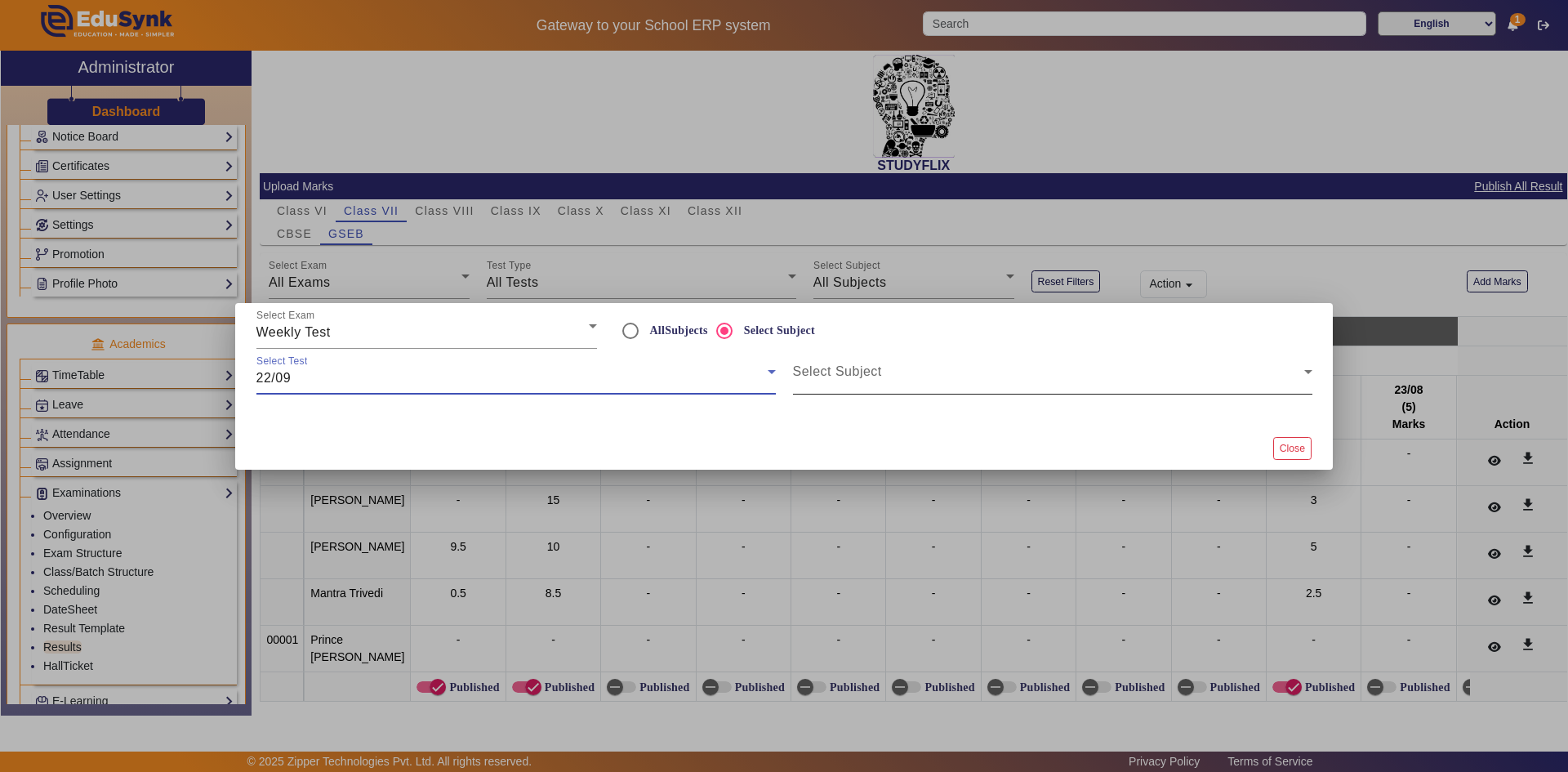
click at [920, 377] on span at bounding box center [1049, 378] width 511 height 20
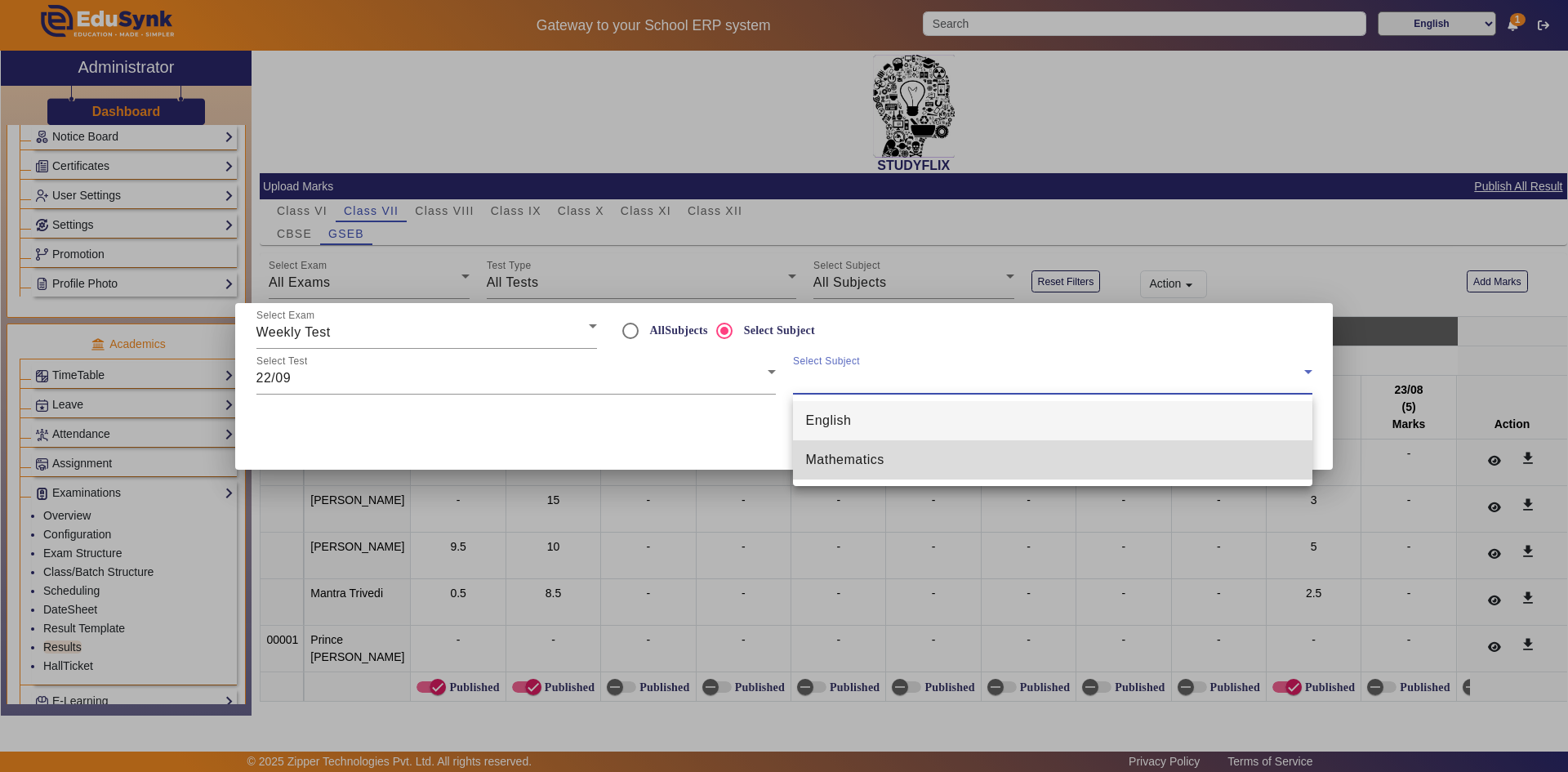
click at [988, 464] on mat-option "Mathematics" at bounding box center [1053, 460] width 519 height 39
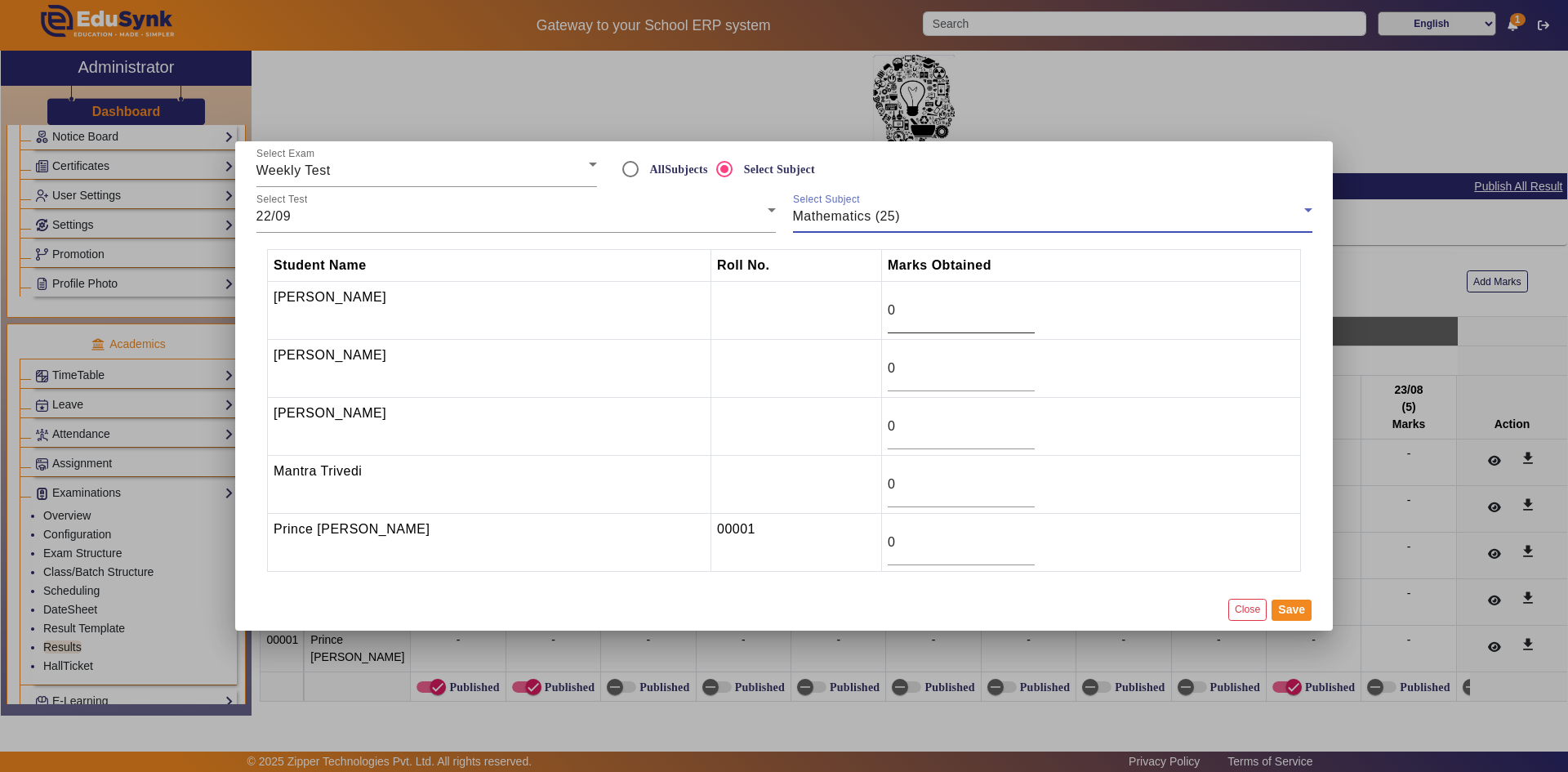
click at [893, 315] on input "0" at bounding box center [961, 310] width 147 height 20
click at [888, 424] on input "0" at bounding box center [961, 427] width 147 height 20
type input "7.5"
click at [888, 362] on input "0" at bounding box center [961, 368] width 147 height 20
type input "17"
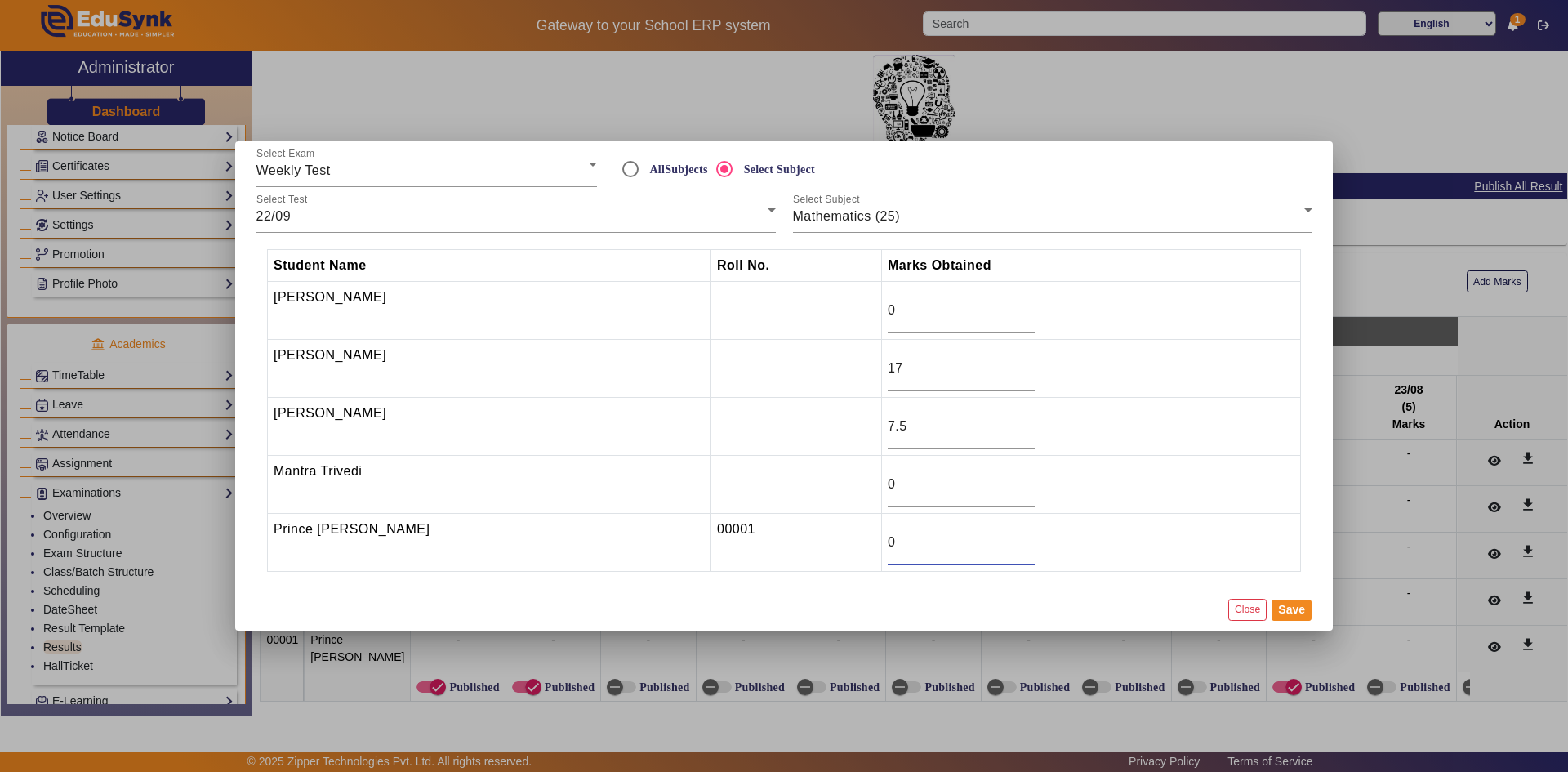
click at [888, 534] on input "0" at bounding box center [961, 542] width 147 height 20
type input "20"
click at [1288, 606] on button "Save" at bounding box center [1291, 610] width 40 height 21
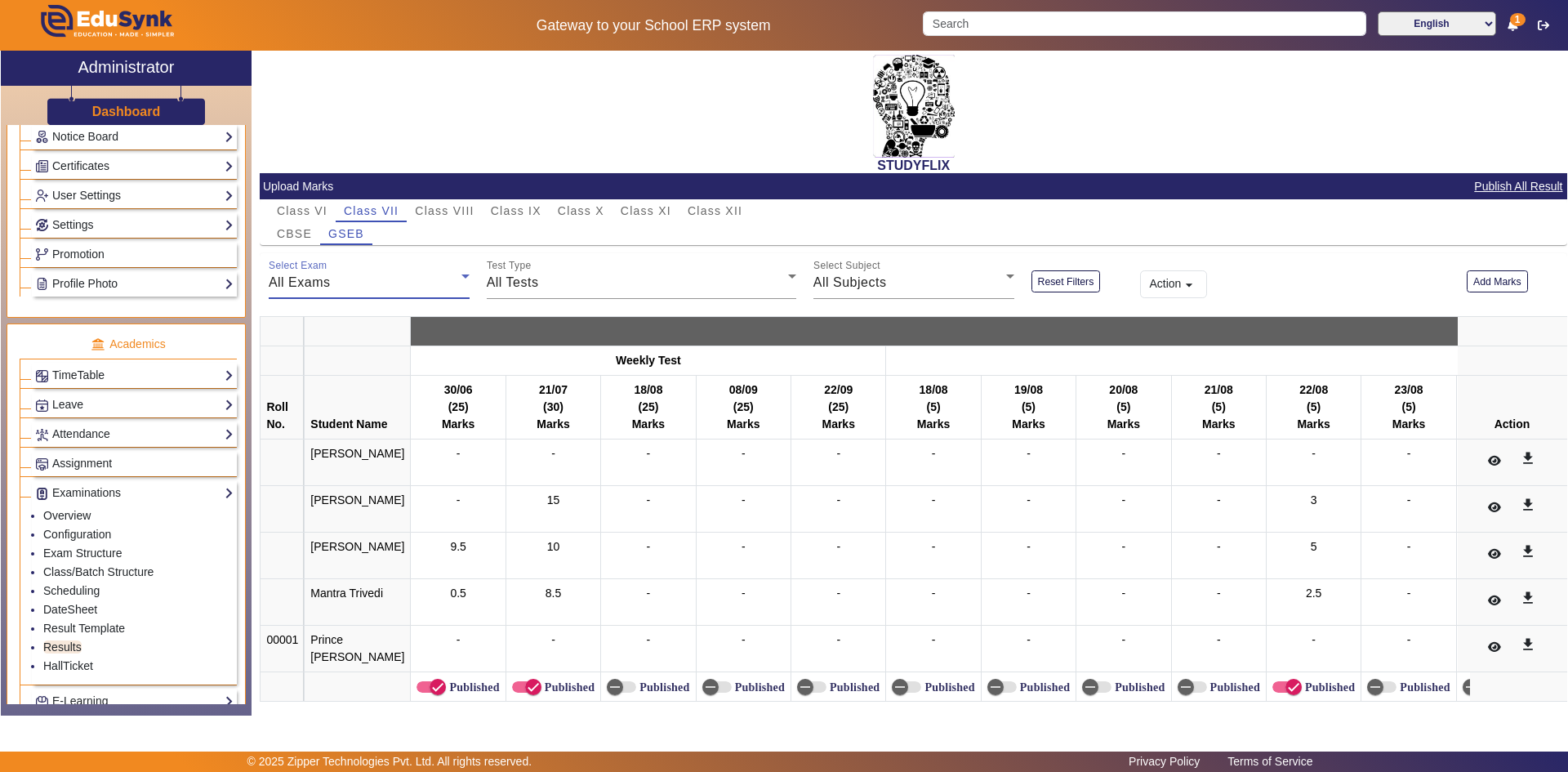
click at [412, 283] on div "All Exams" at bounding box center [364, 282] width 192 height 20
click at [398, 368] on mat-option "Weekly Test" at bounding box center [368, 364] width 199 height 39
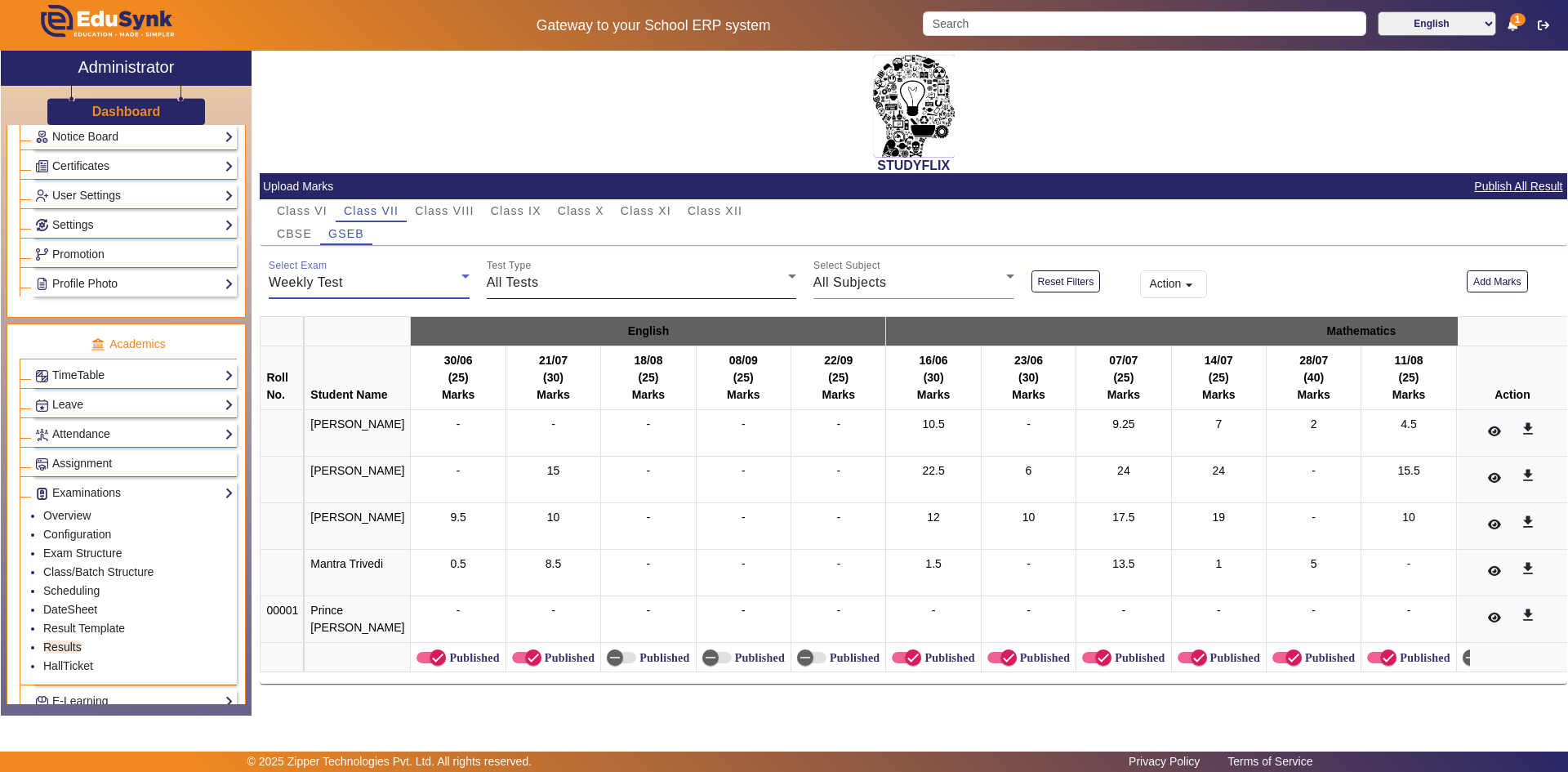
click at [606, 288] on div "All Tests" at bounding box center [638, 282] width 301 height 20
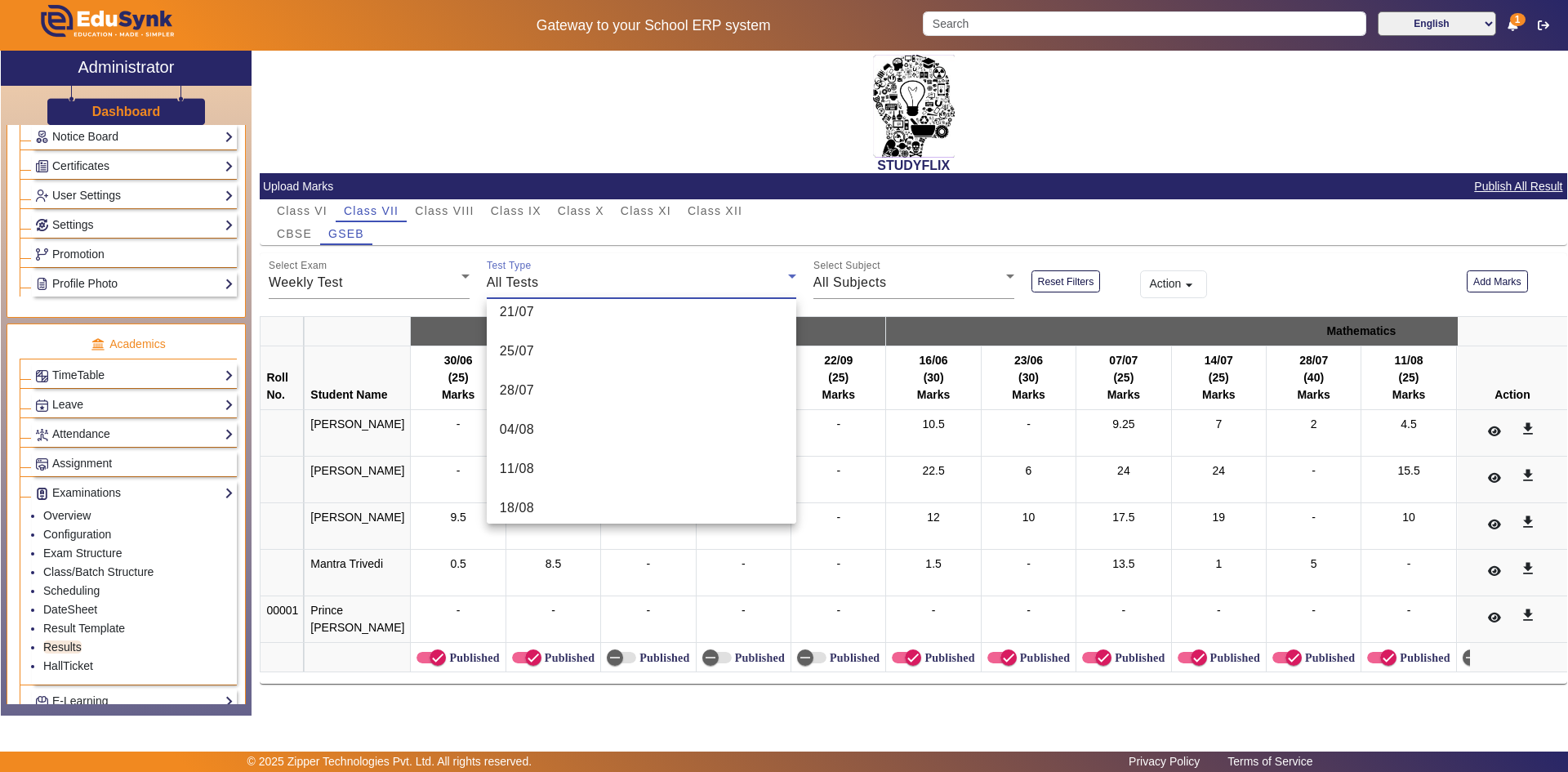
scroll to position [571, 0]
click at [560, 469] on mat-option "22/09" at bounding box center [642, 459] width 310 height 39
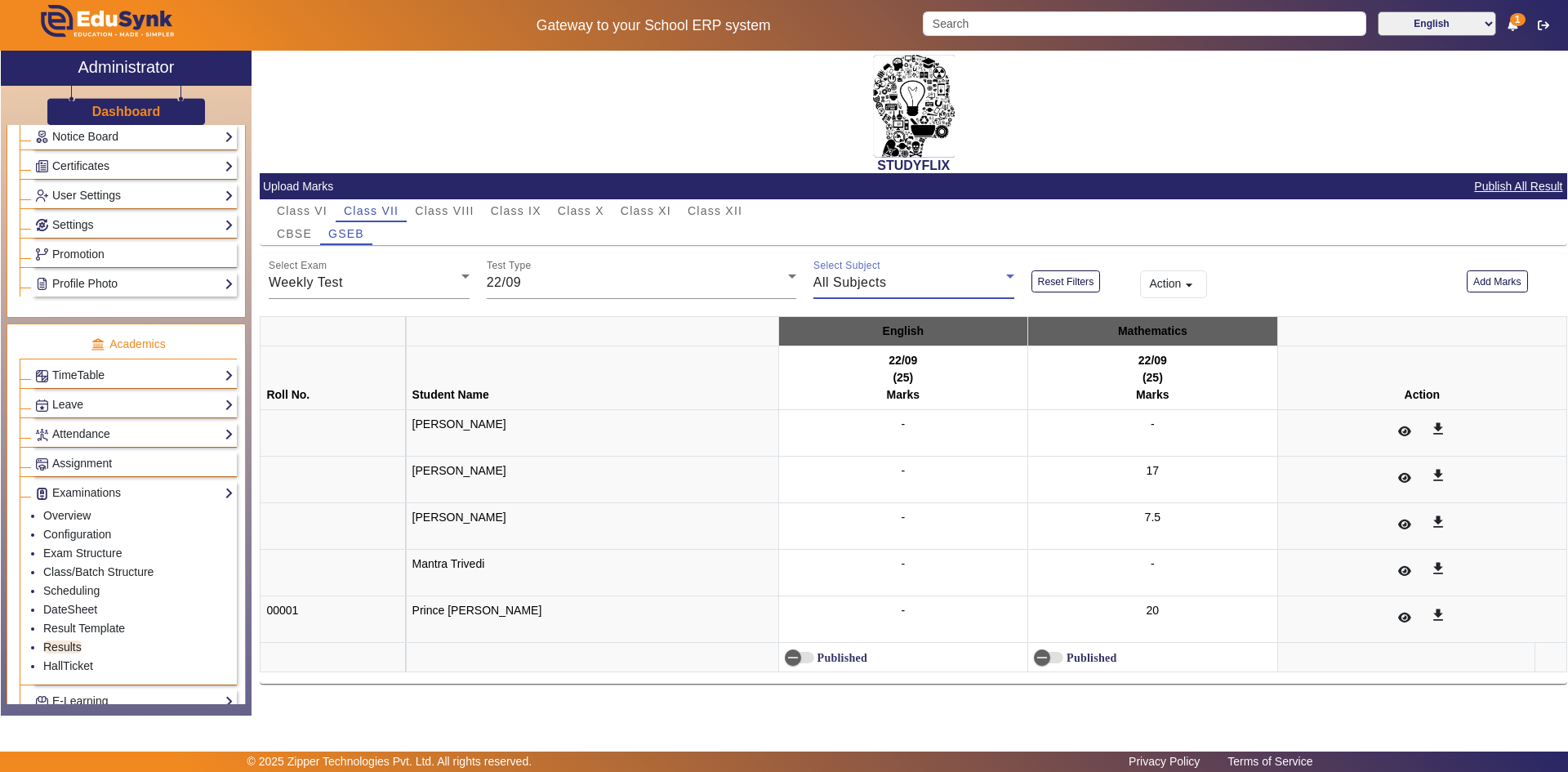
click at [869, 287] on span "All Subjects" at bounding box center [851, 282] width 74 height 14
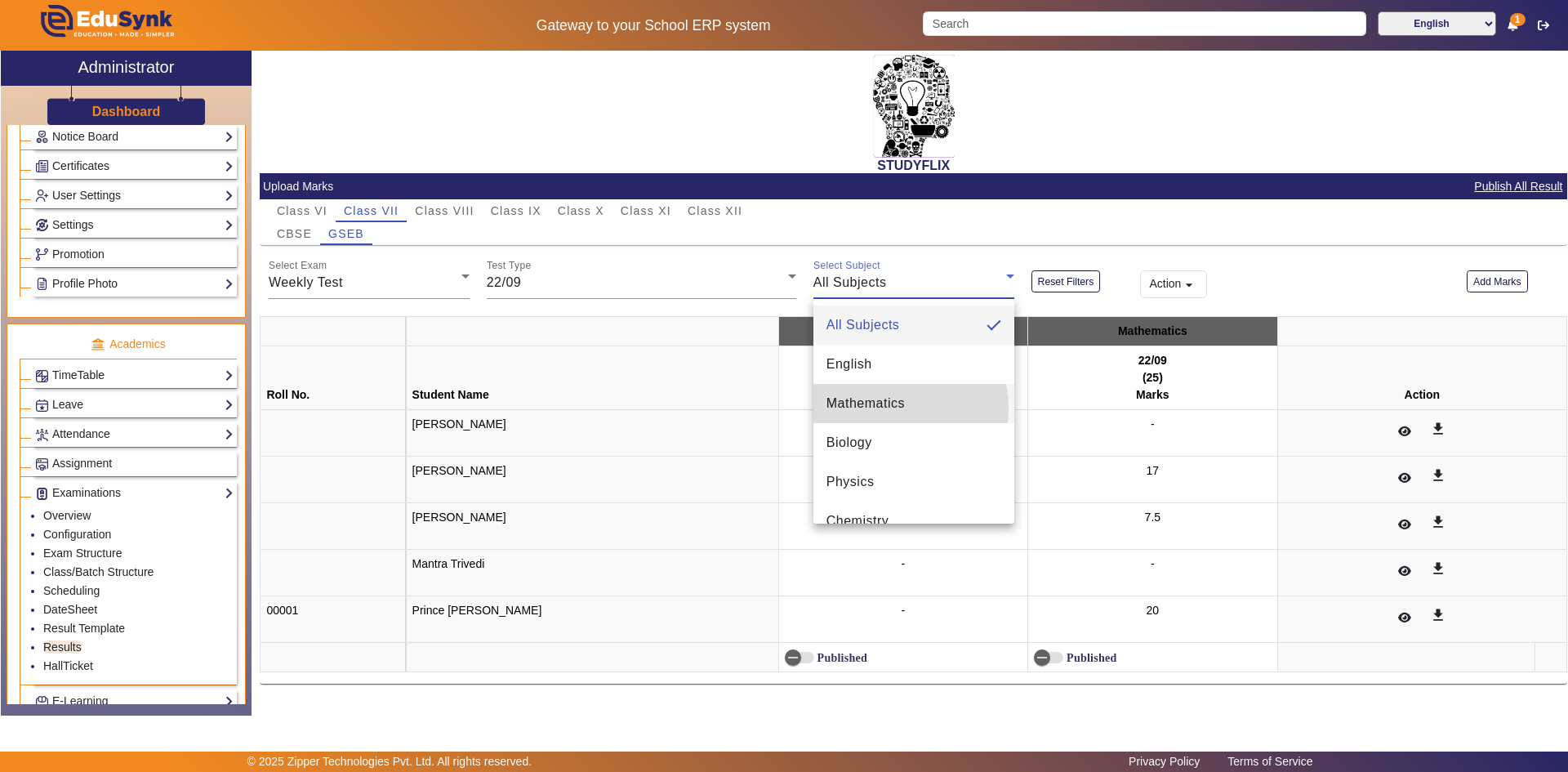
click at [892, 409] on span "Mathematics" at bounding box center [866, 404] width 79 height 20
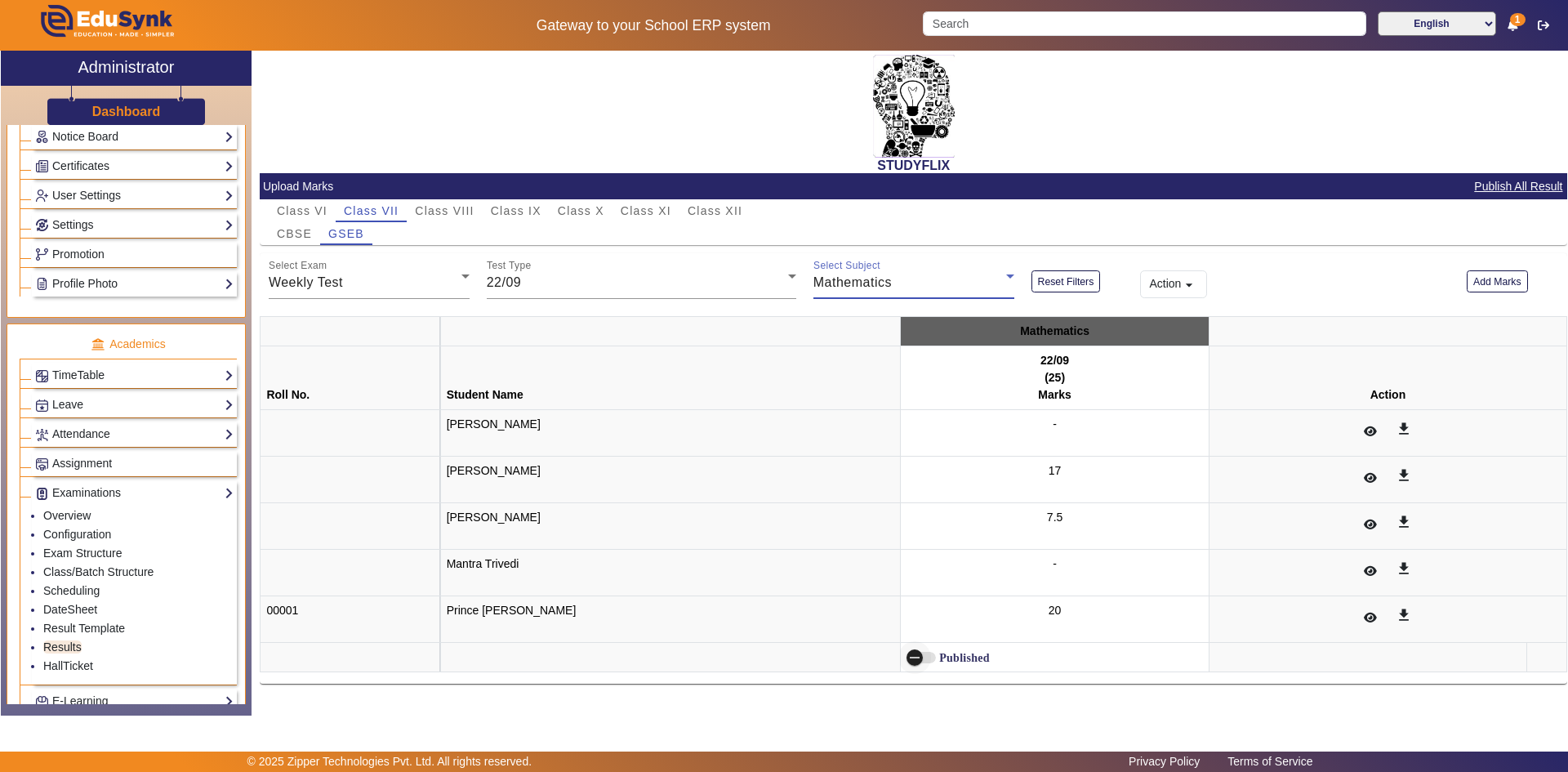
click at [898, 659] on span "button" at bounding box center [915, 657] width 33 height 33
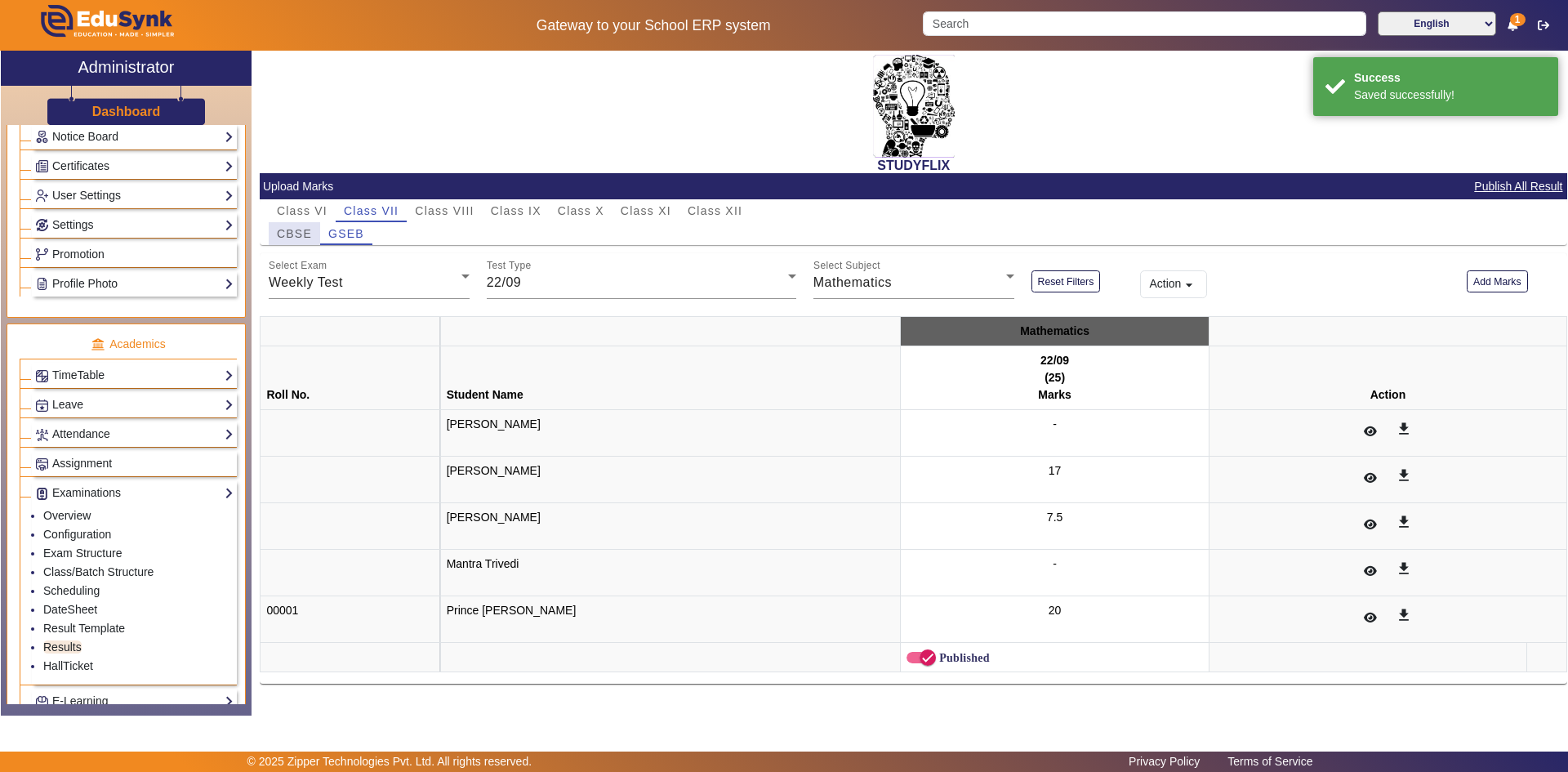
click at [311, 237] on span "CBSE" at bounding box center [294, 233] width 35 height 11
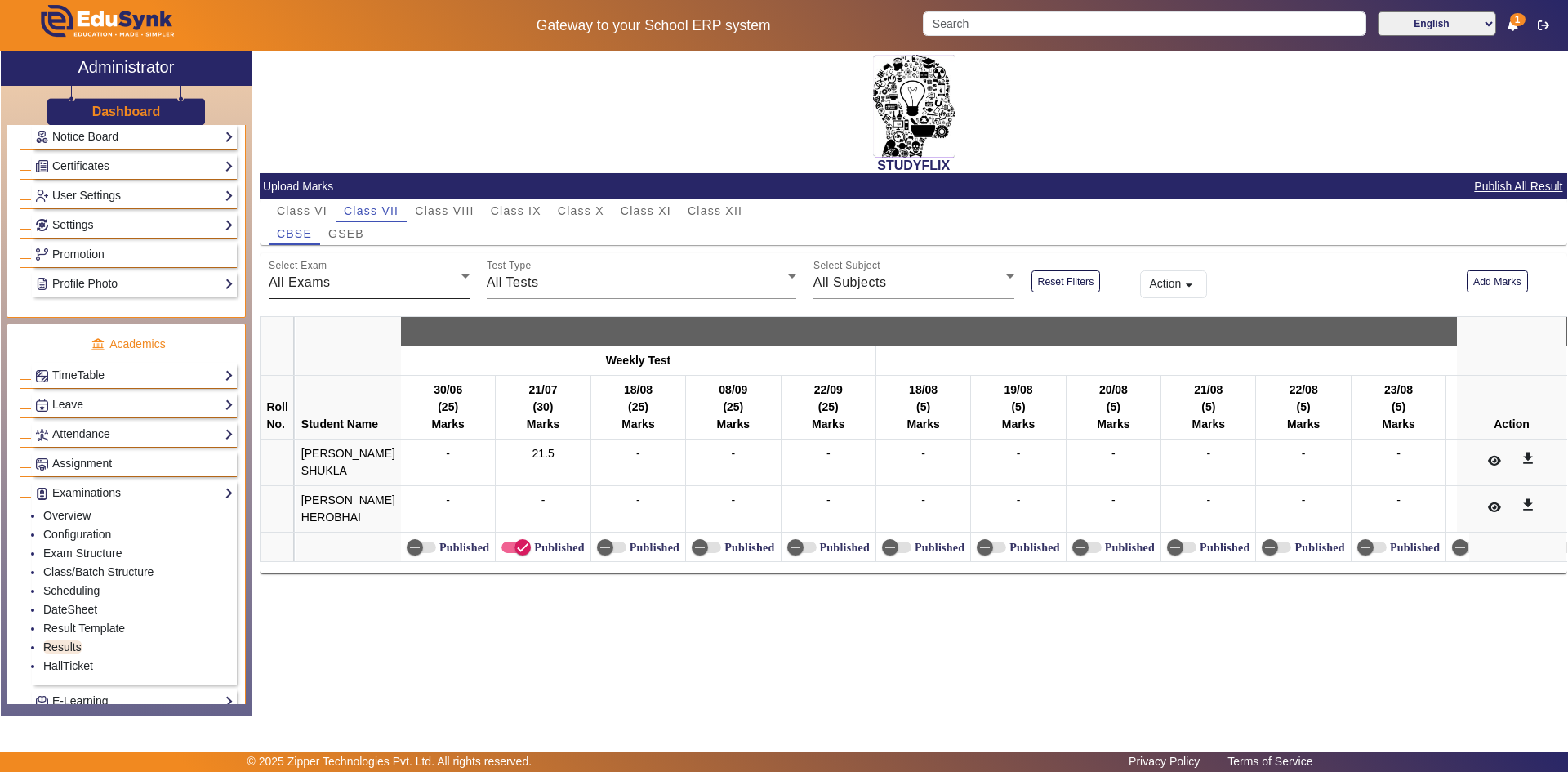
click at [454, 287] on div "All Exams" at bounding box center [364, 282] width 192 height 20
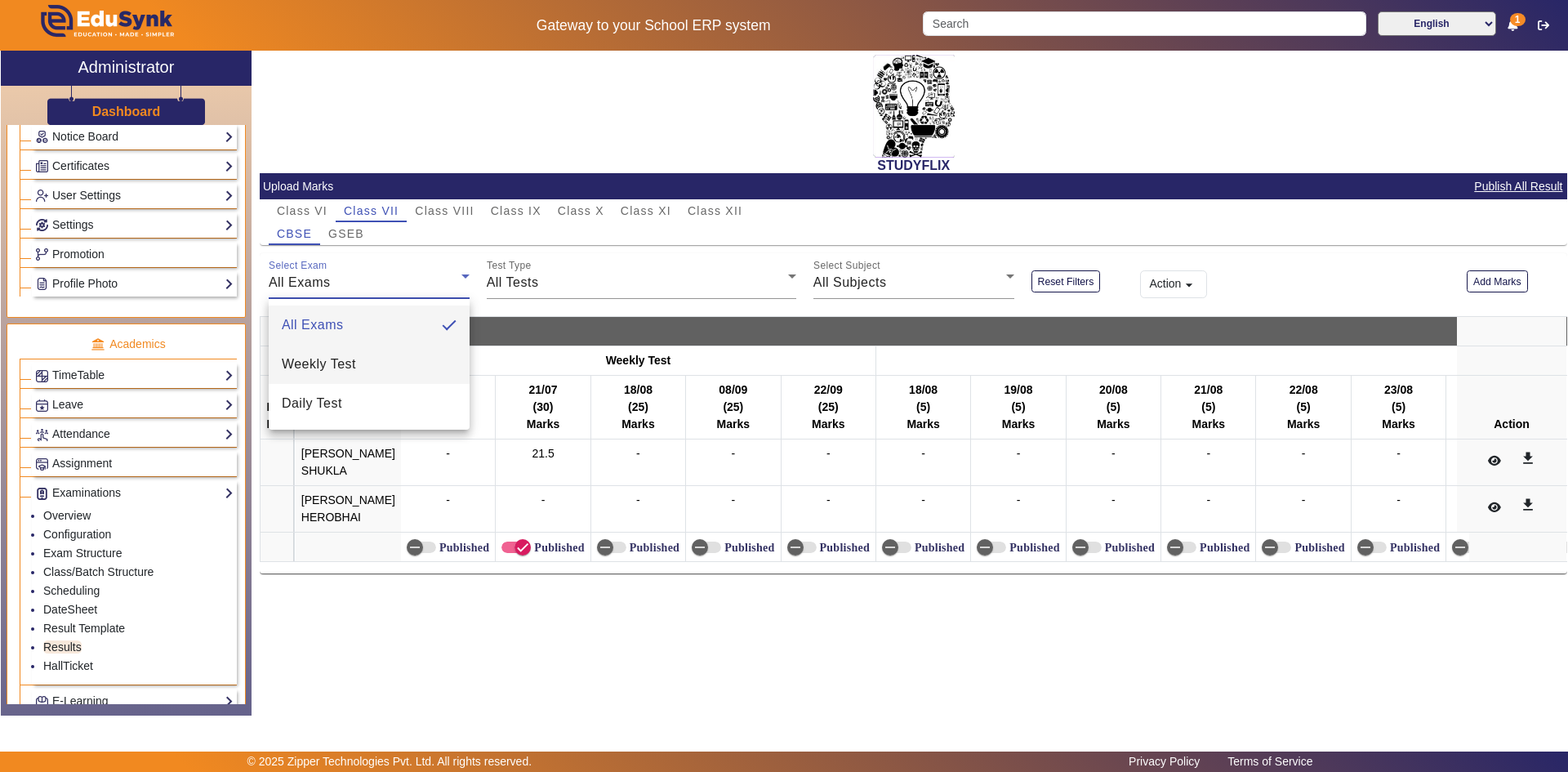
click at [391, 368] on mat-option "Weekly Test" at bounding box center [368, 364] width 201 height 39
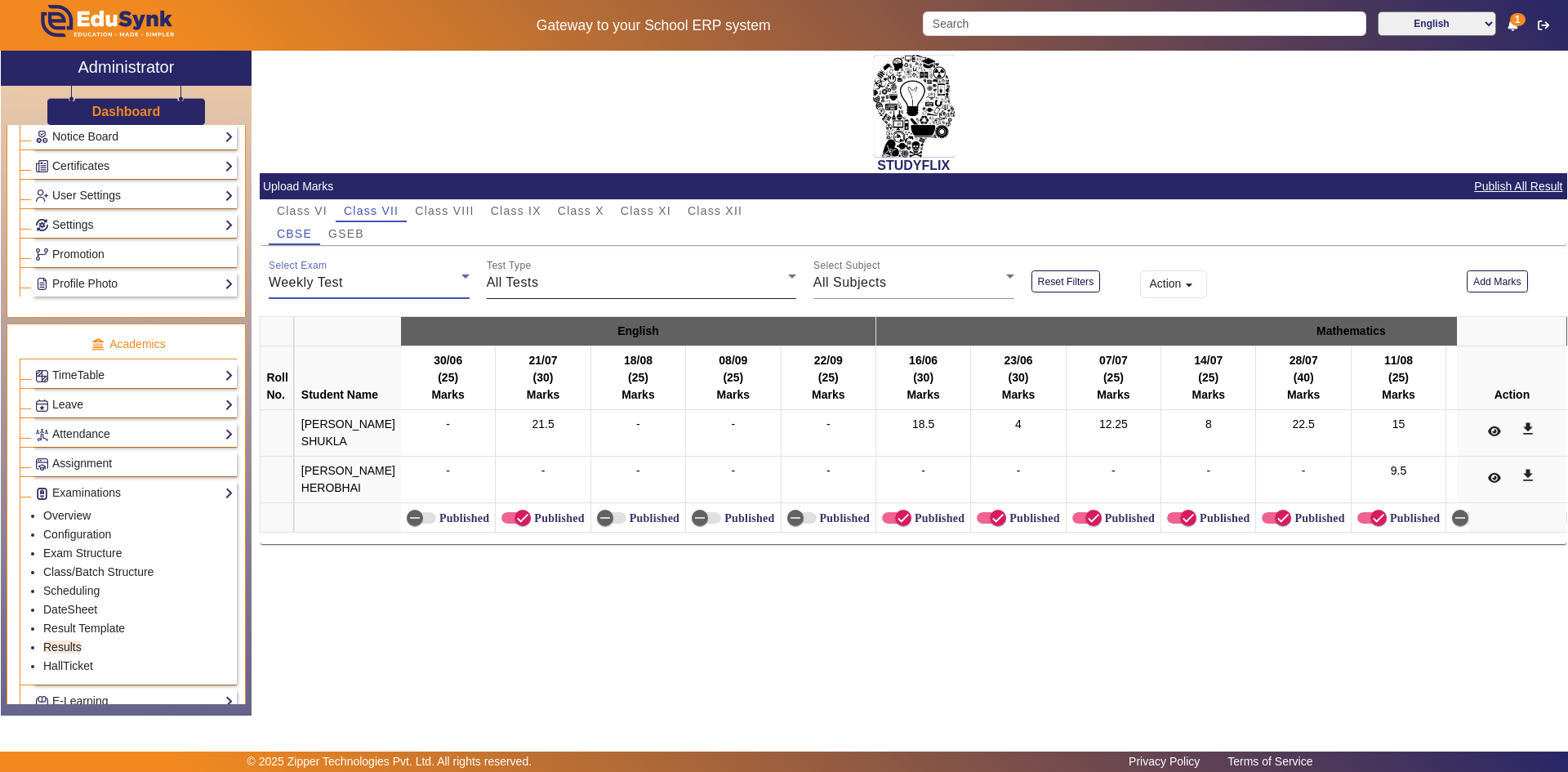
click at [613, 276] on div "All Tests" at bounding box center [638, 282] width 301 height 20
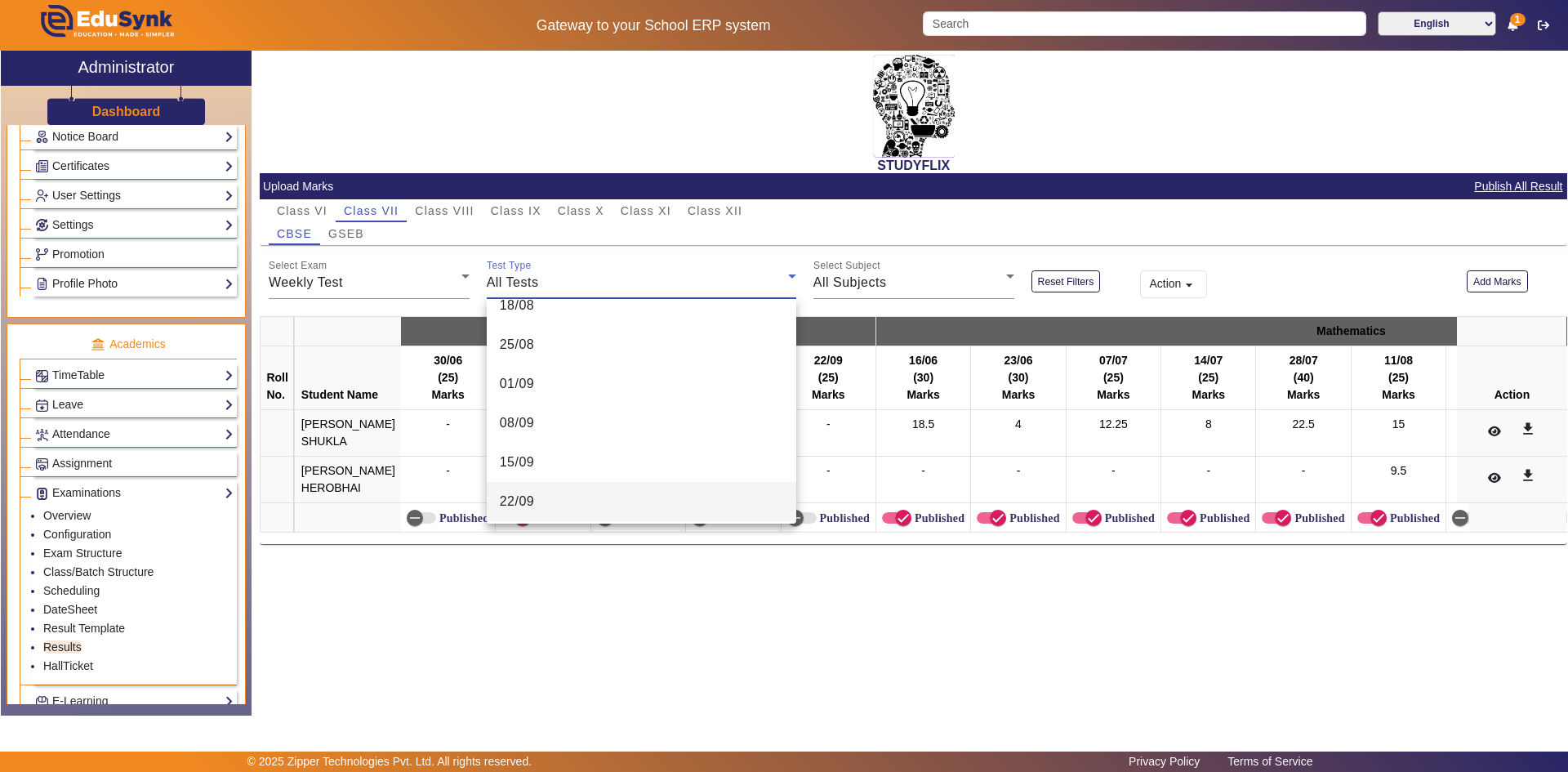
scroll to position [572, 0]
click at [630, 460] on mat-option "22/09" at bounding box center [642, 458] width 310 height 39
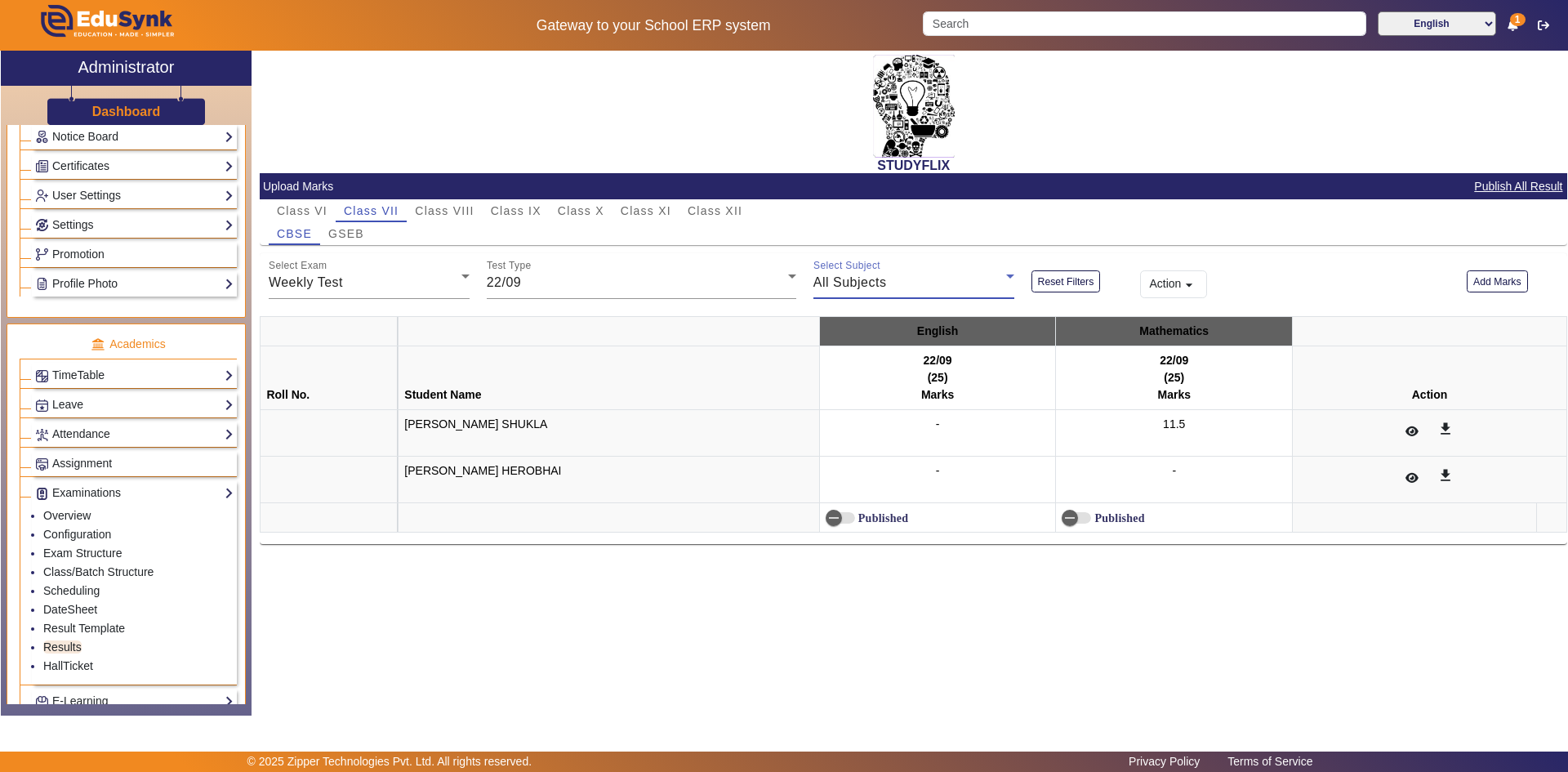
click at [901, 280] on div "All Subjects" at bounding box center [910, 282] width 192 height 20
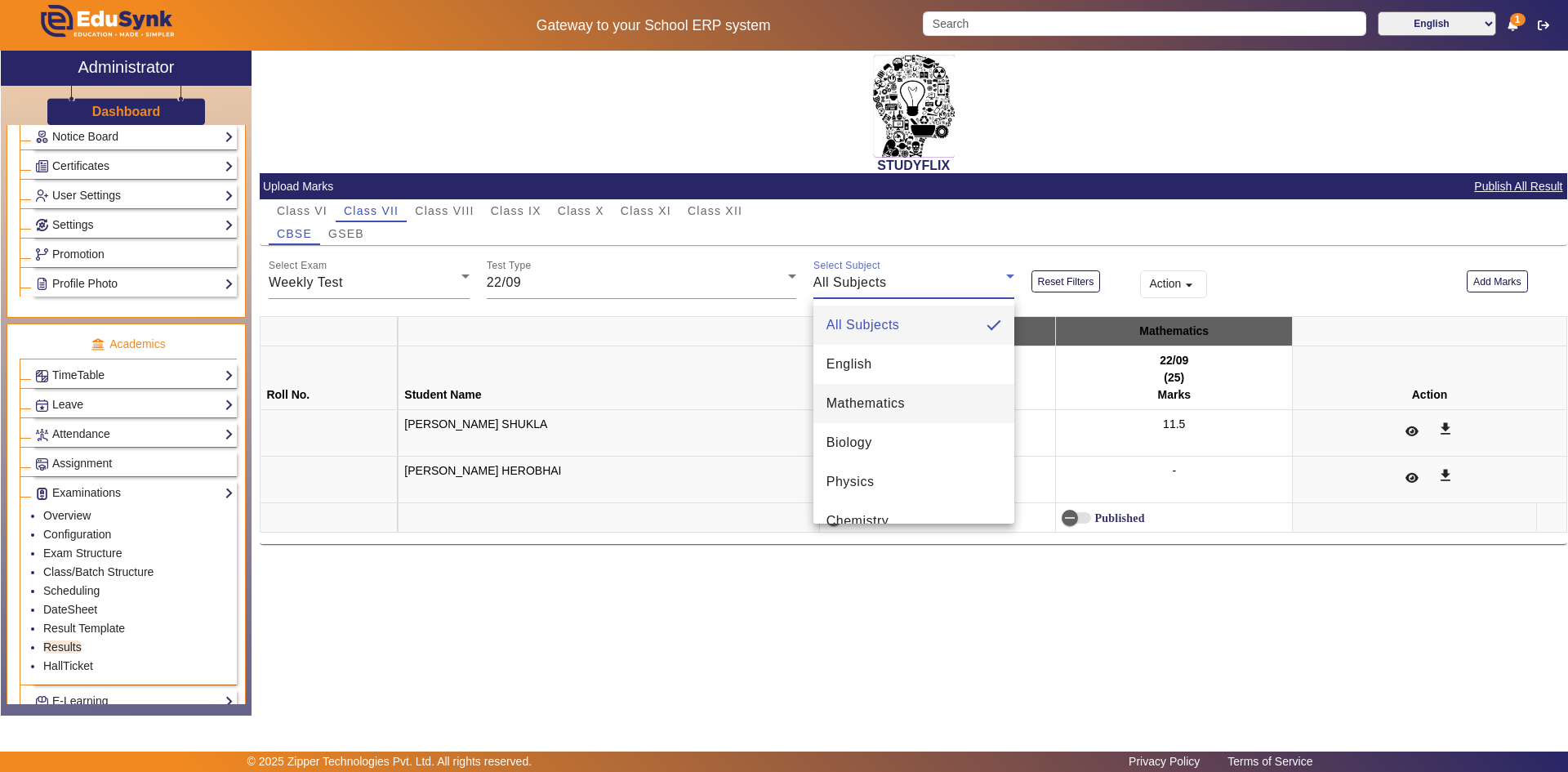
click at [903, 413] on span "Mathematics" at bounding box center [866, 404] width 79 height 20
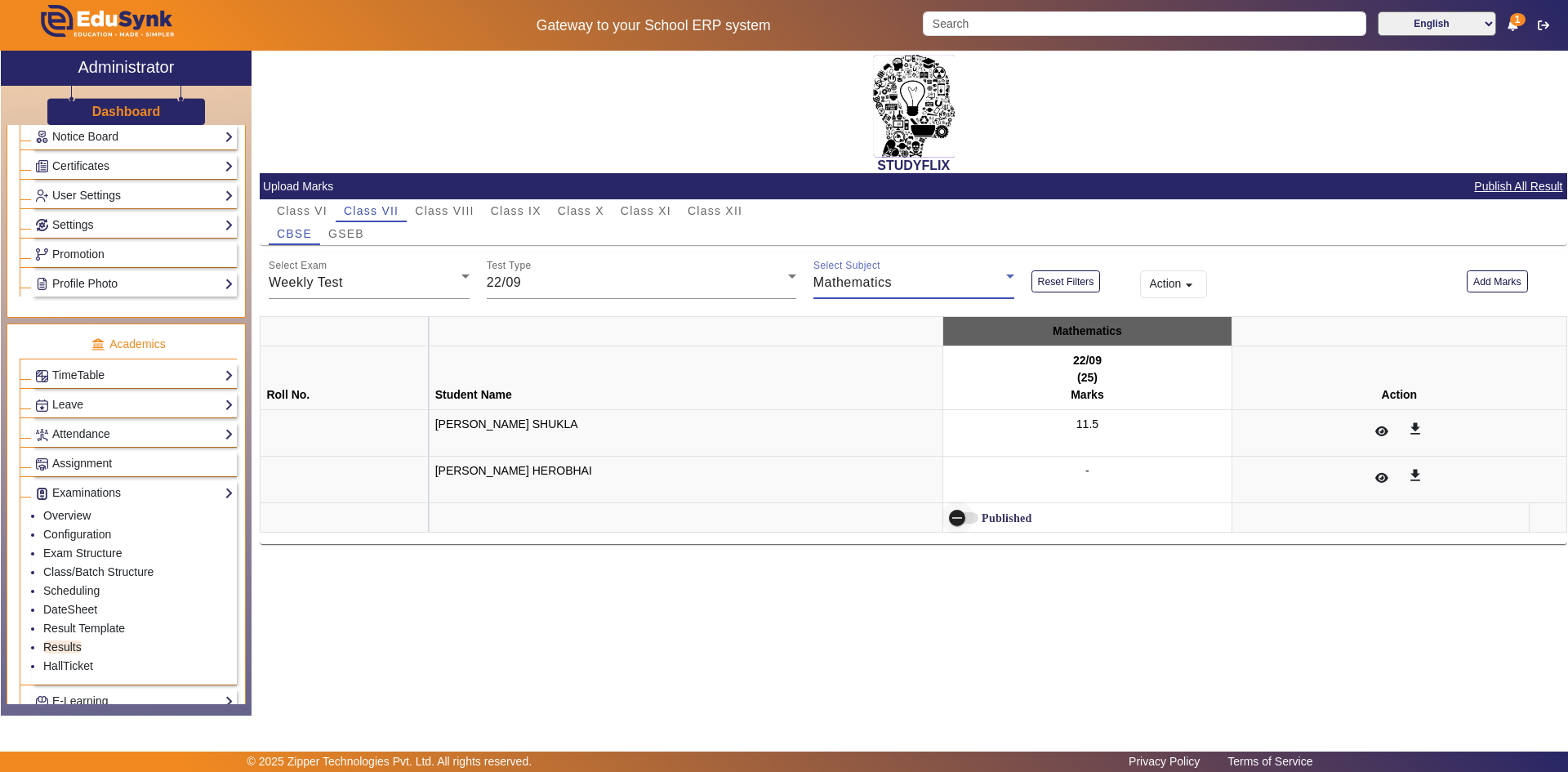
click at [963, 522] on span "button" at bounding box center [957, 518] width 33 height 33
click at [521, 216] on span "Class IX" at bounding box center [517, 210] width 51 height 11
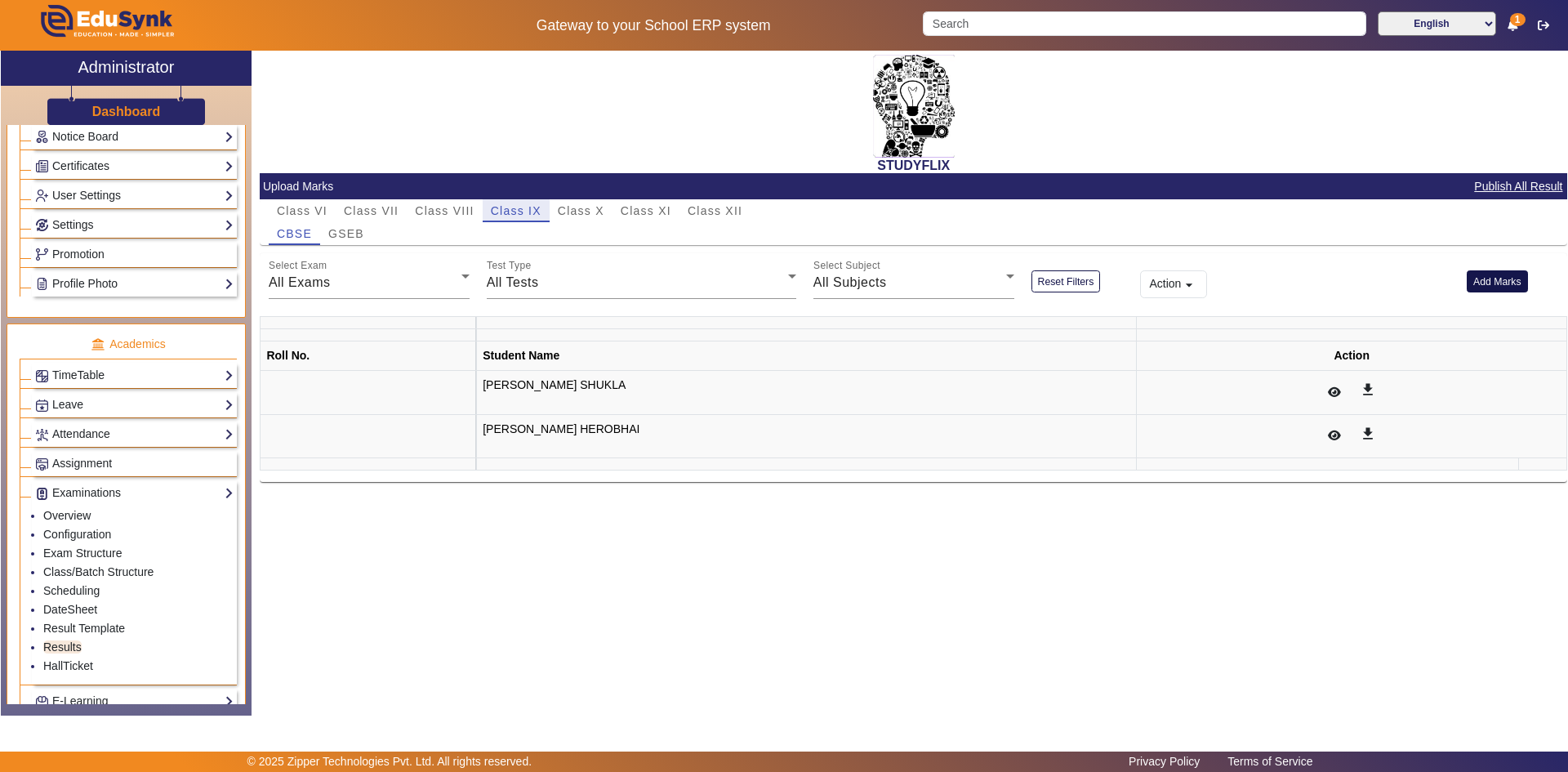
click at [1475, 285] on button "Add Marks" at bounding box center [1498, 281] width 61 height 22
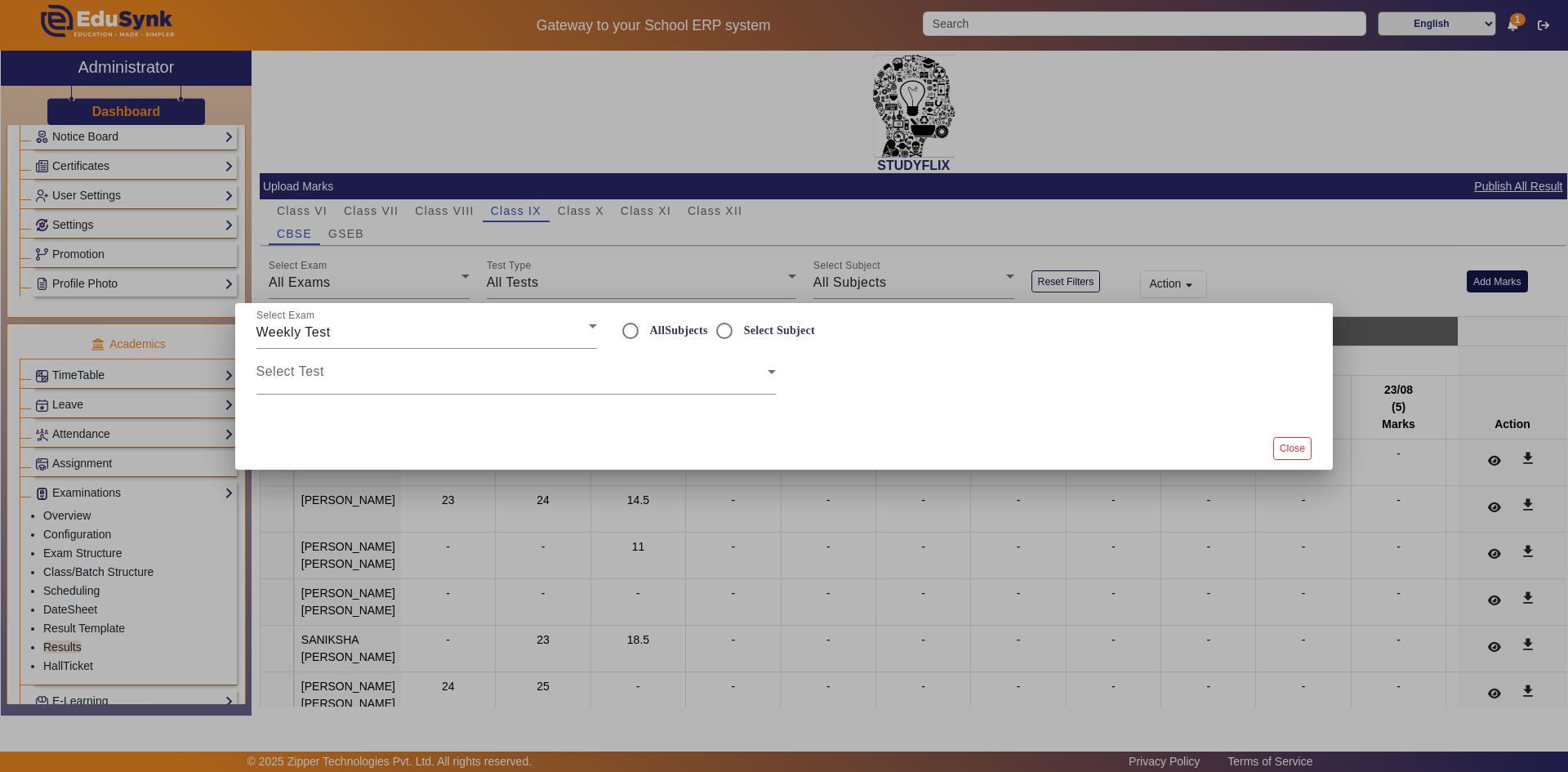
radio input "true"
drag, startPoint x: 728, startPoint y: 334, endPoint x: 597, endPoint y: 395, distance: 144.5
click at [727, 334] on input "Select Subject" at bounding box center [725, 331] width 33 height 33
radio input "true"
click at [596, 387] on span at bounding box center [512, 378] width 511 height 20
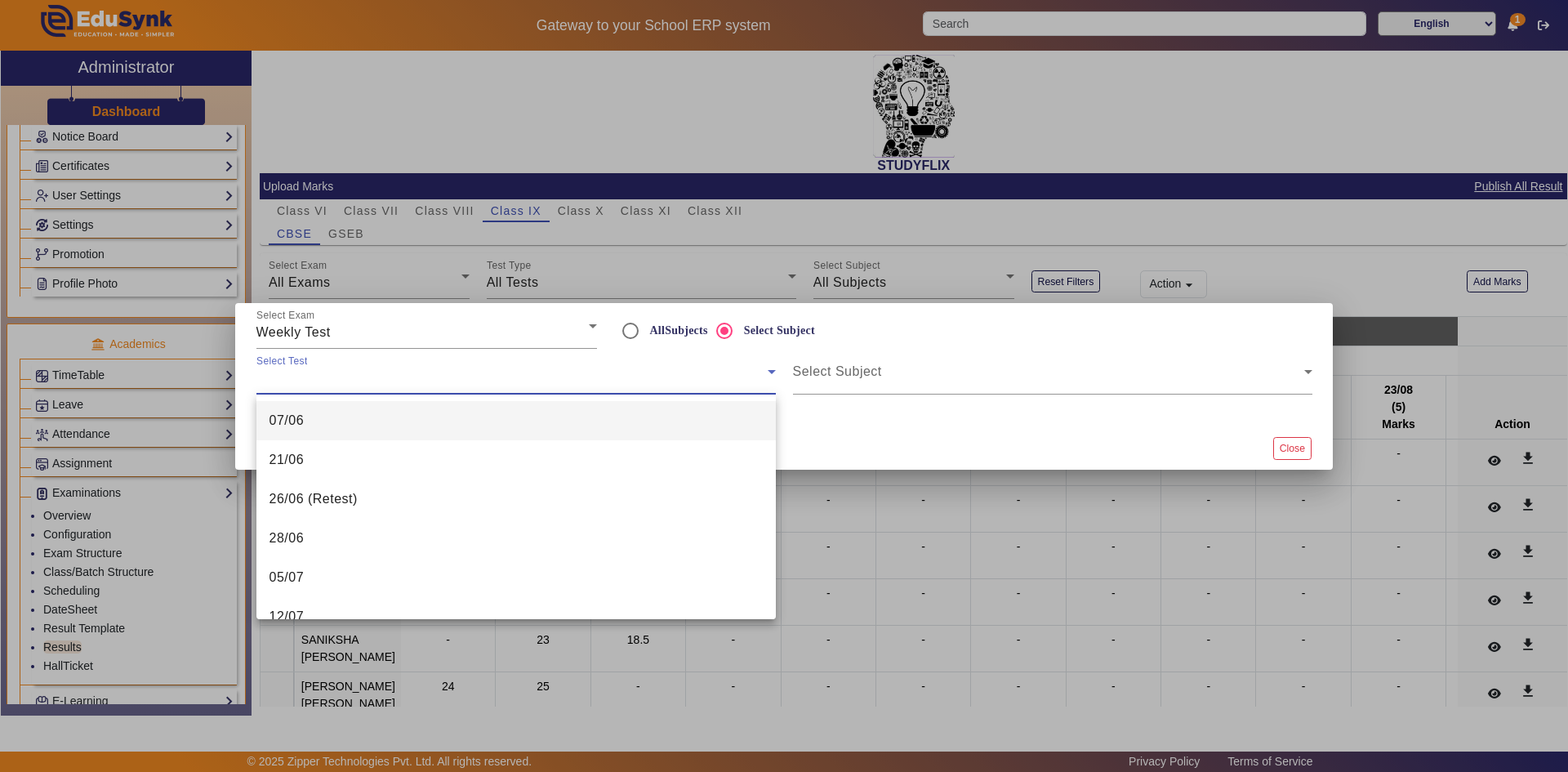
scroll to position [245, 0]
click at [349, 705] on mat-option "20/09" at bounding box center [516, 725] width 519 height 39
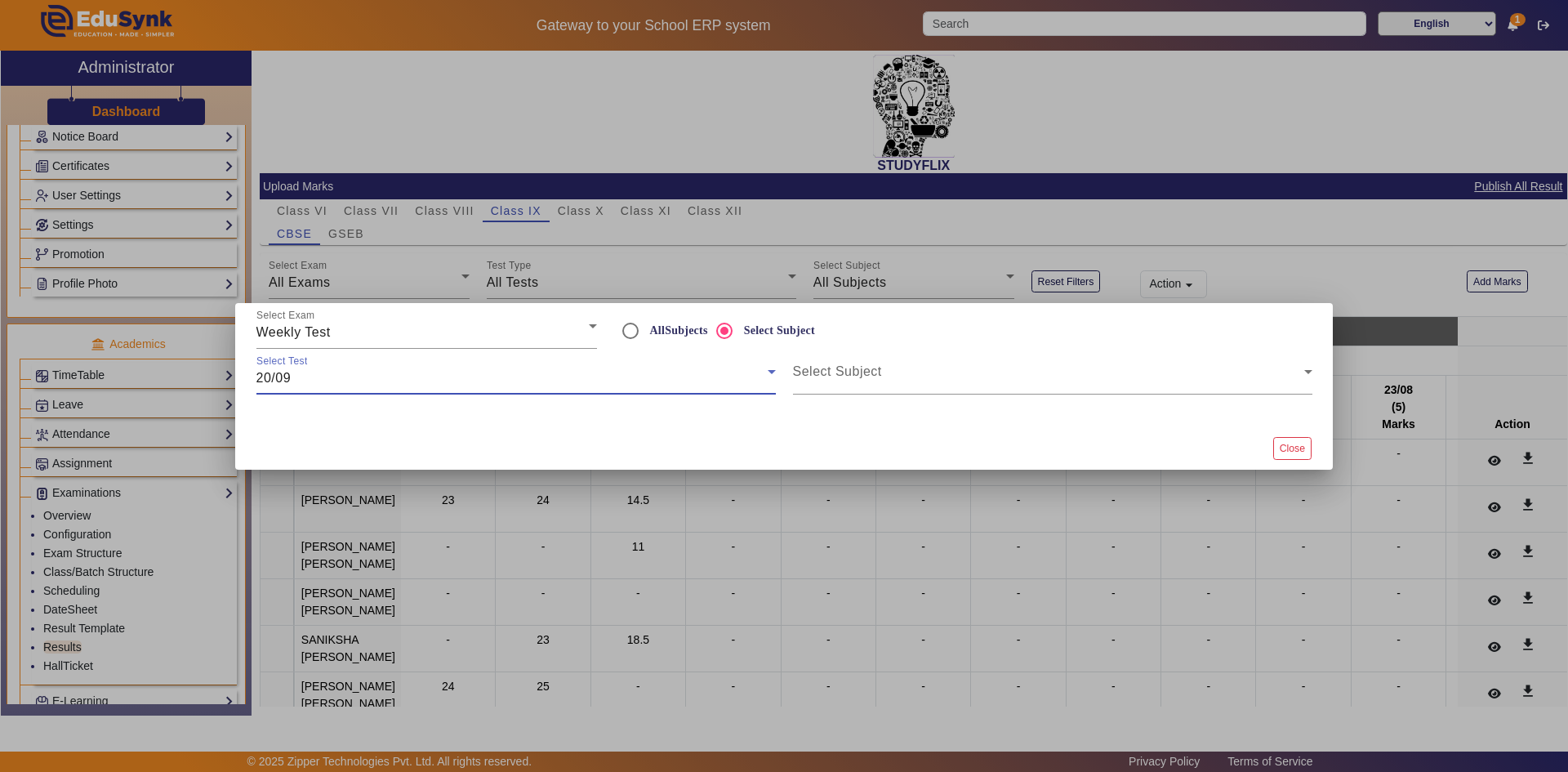
scroll to position [416, 0]
click at [902, 386] on span at bounding box center [1049, 378] width 511 height 20
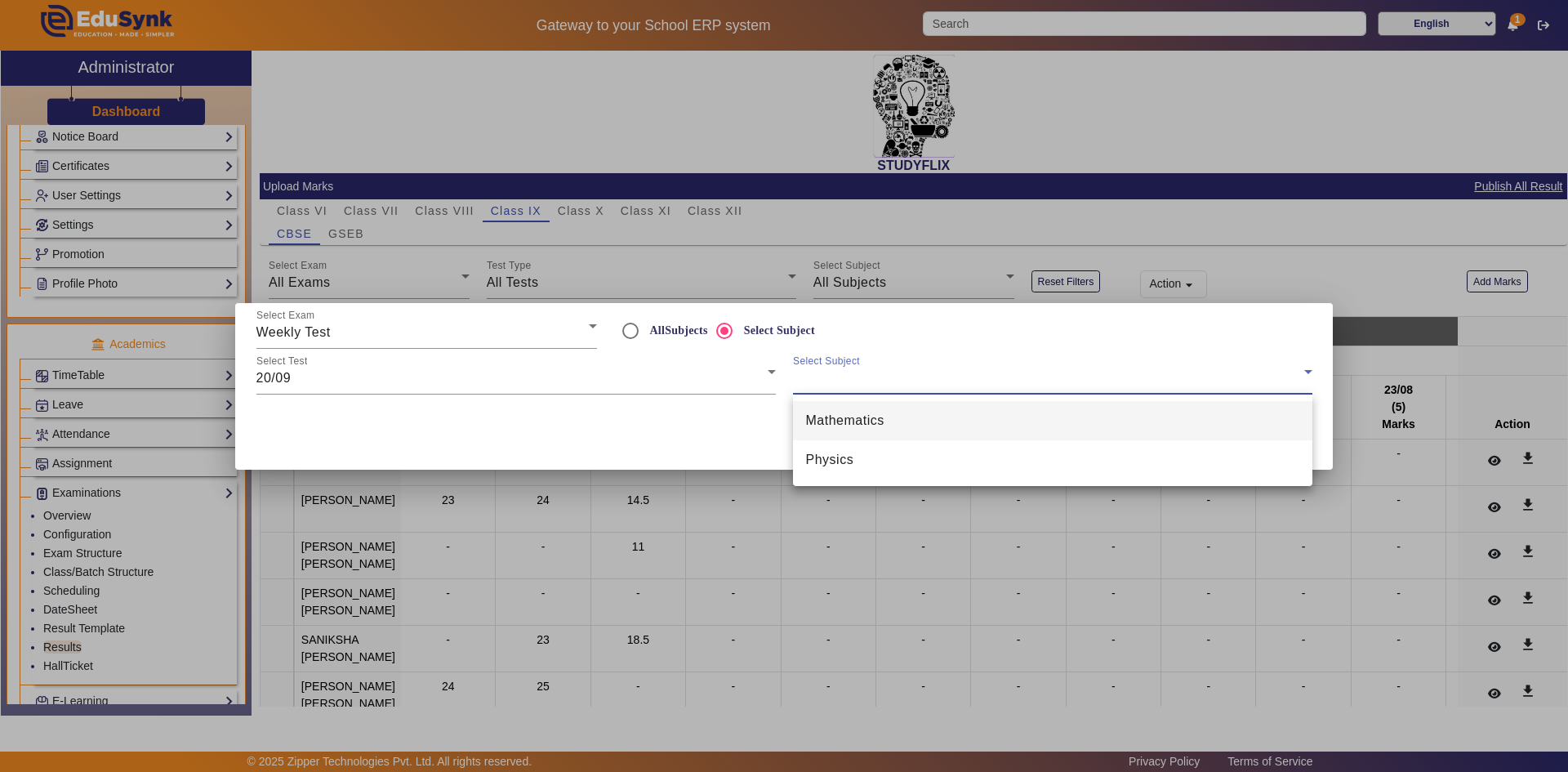
click at [890, 419] on mat-option "Mathematics" at bounding box center [1053, 421] width 519 height 39
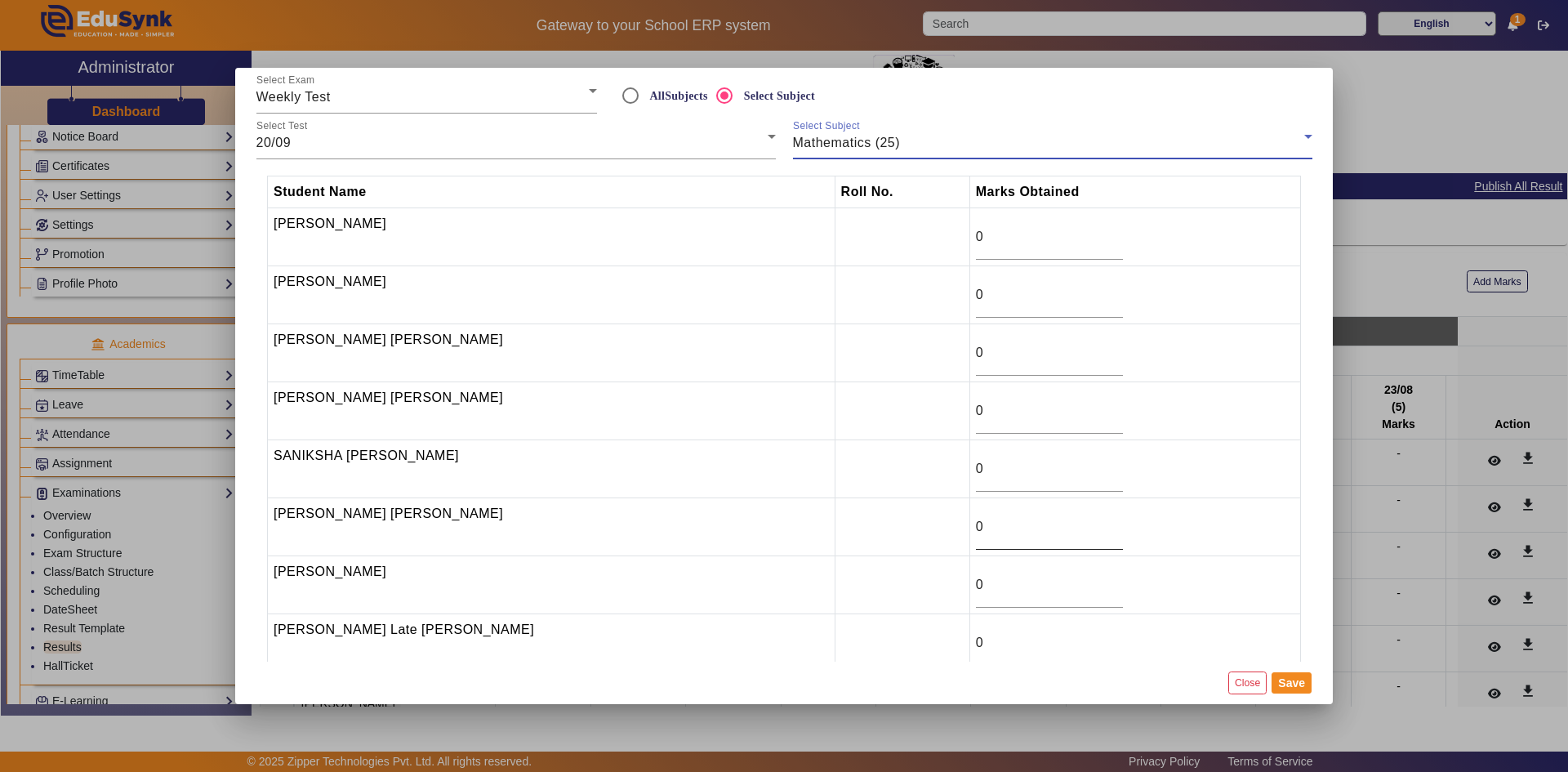
click at [985, 529] on input "0" at bounding box center [1050, 526] width 147 height 20
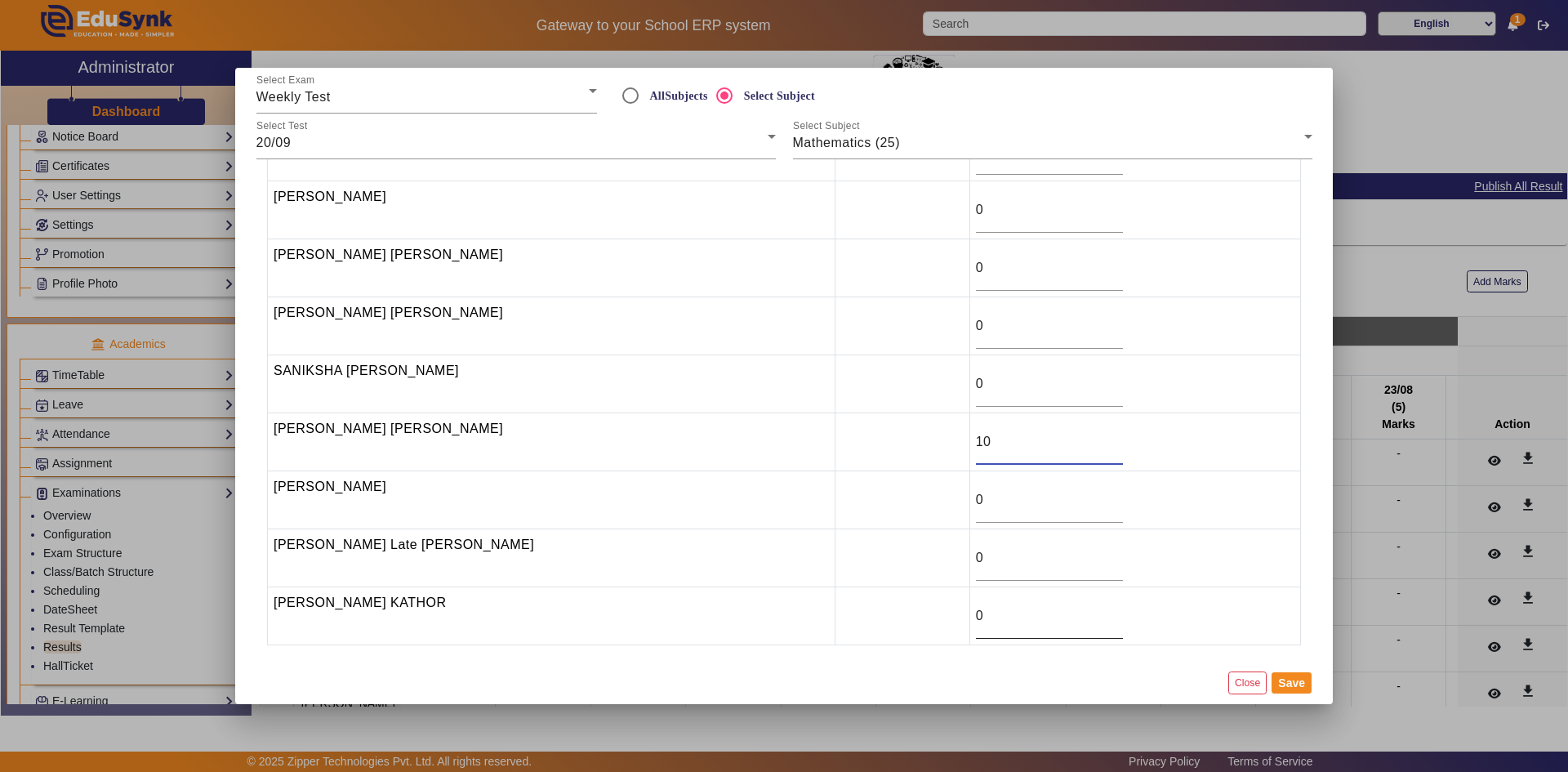
type input "10"
click at [983, 622] on input "0" at bounding box center [1050, 616] width 147 height 20
type input "9.5"
click at [1299, 686] on button "Save" at bounding box center [1291, 683] width 40 height 21
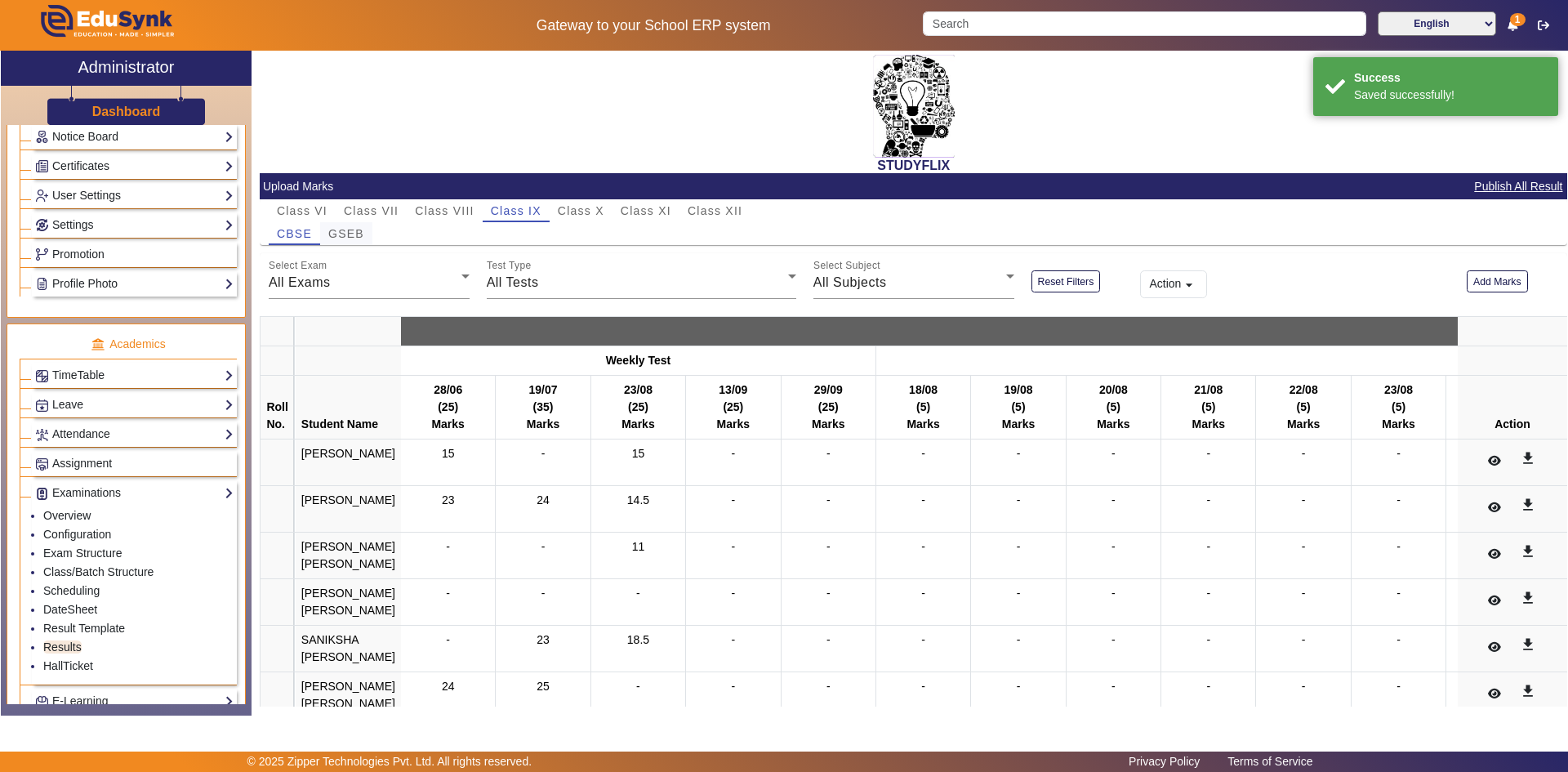
click at [353, 228] on span "GSEB" at bounding box center [346, 233] width 36 height 11
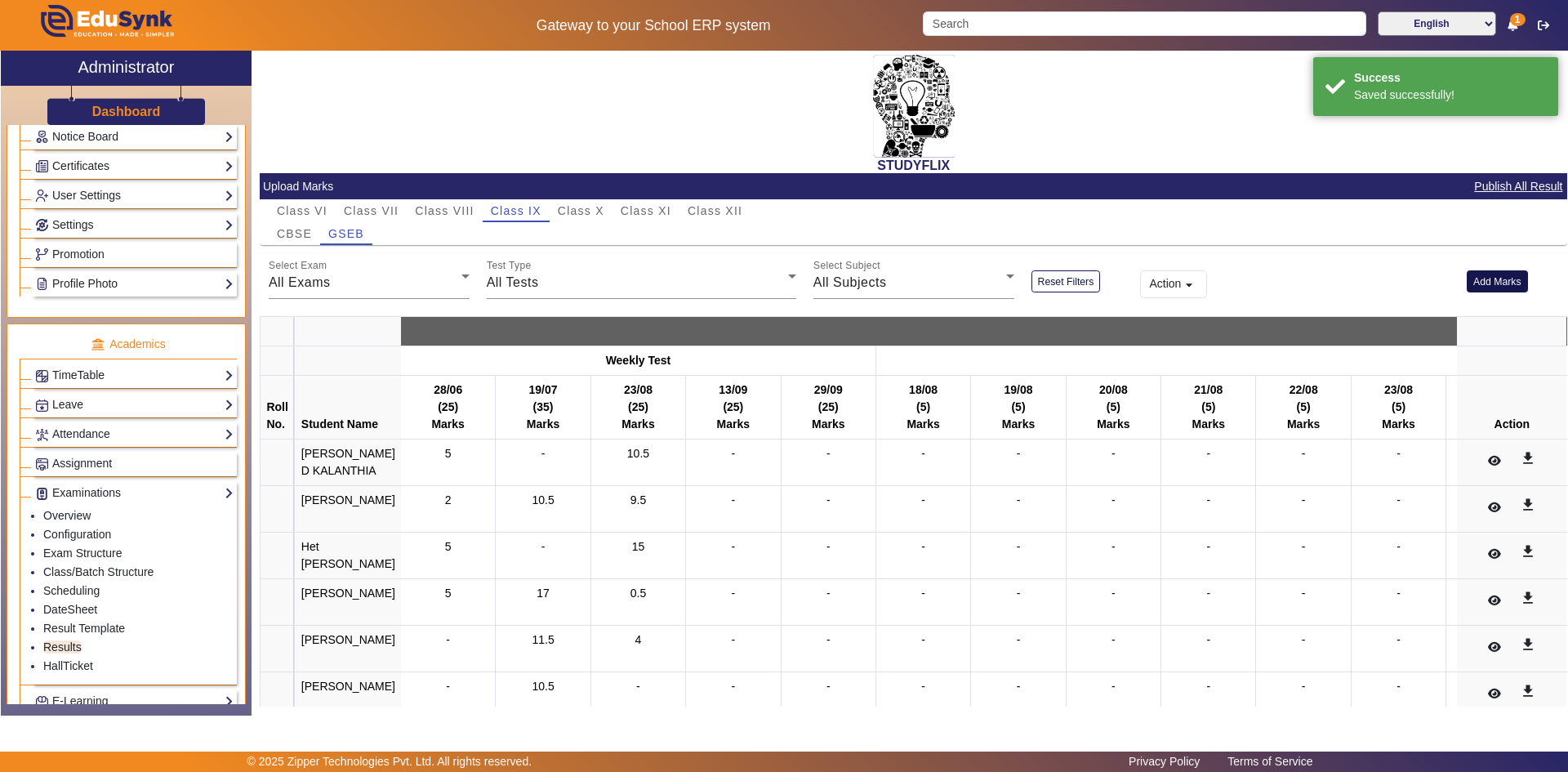
click at [1477, 281] on button "Add Marks" at bounding box center [1498, 281] width 61 height 22
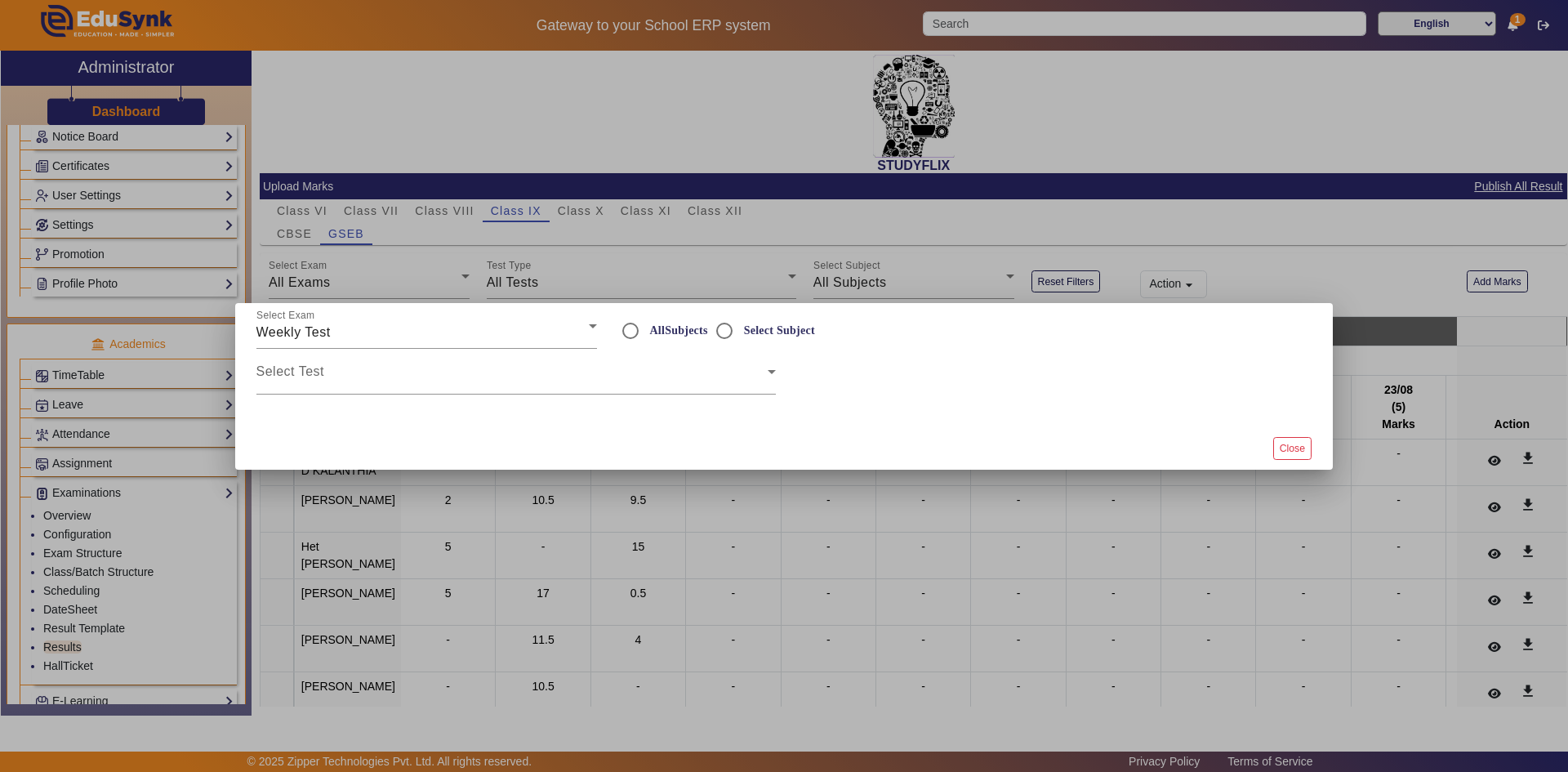
radio input "true"
click at [453, 377] on span at bounding box center [512, 378] width 511 height 20
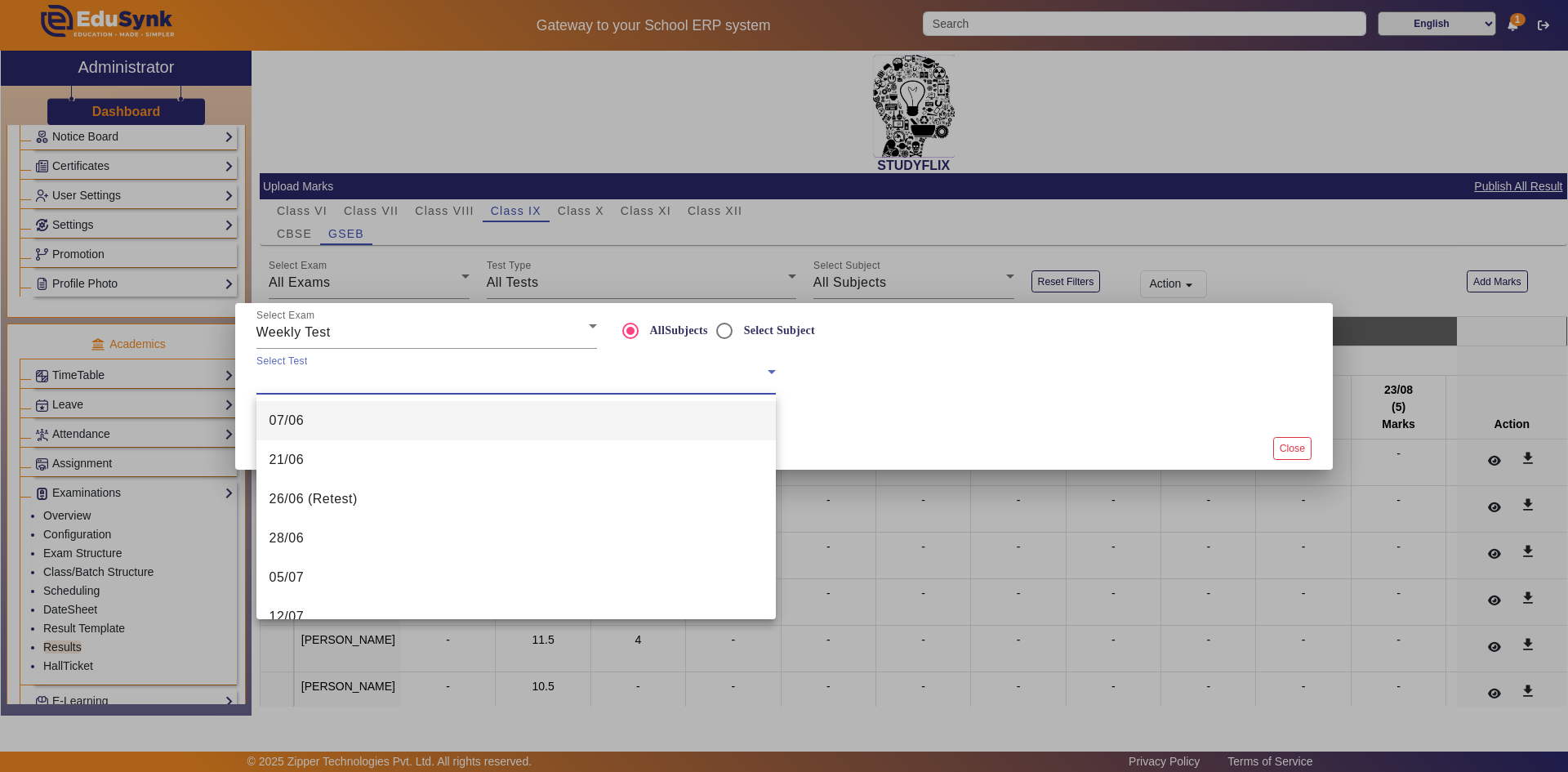
click at [724, 325] on div at bounding box center [784, 386] width 1568 height 772
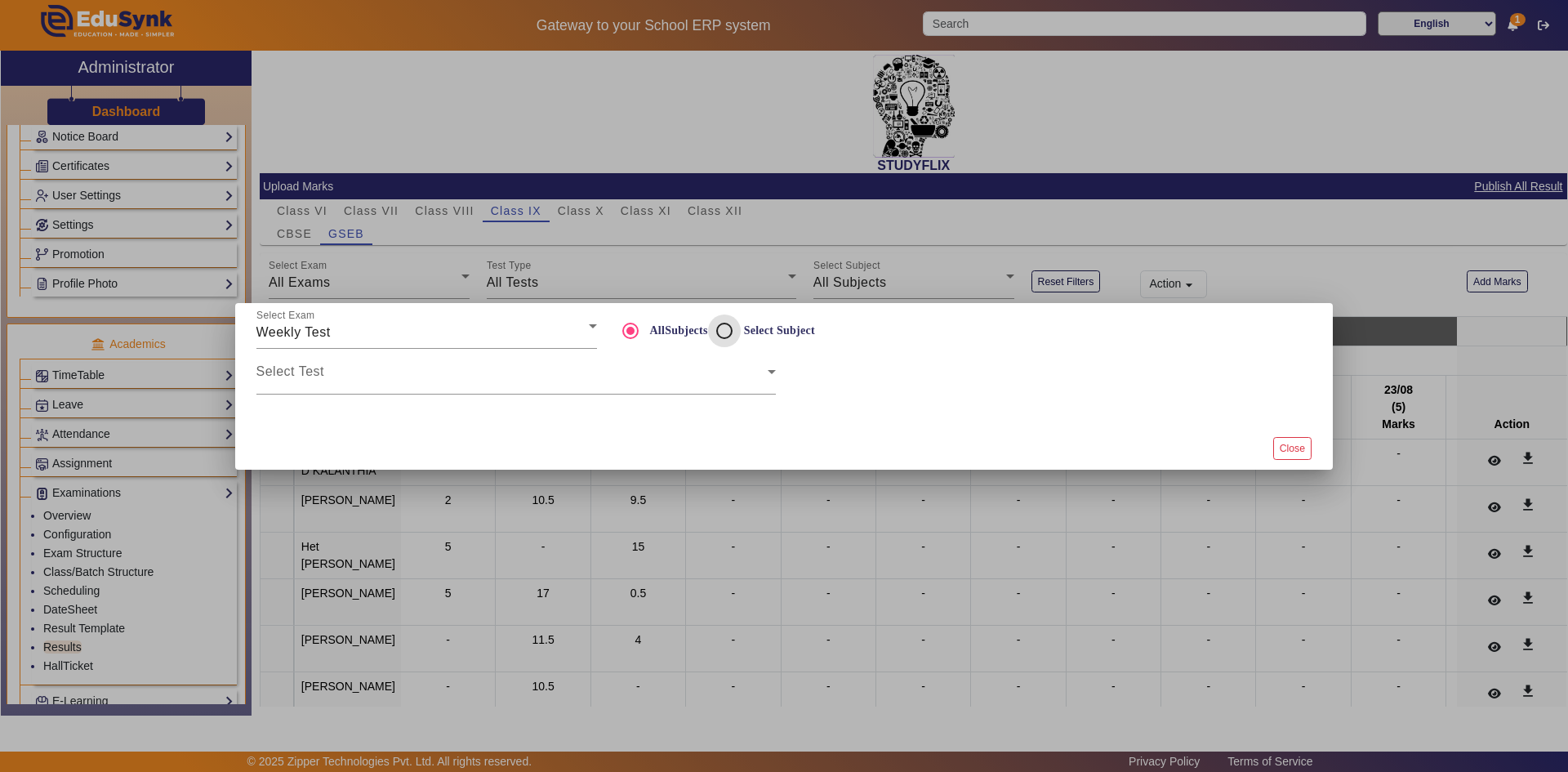
click at [725, 332] on input "Select Subject" at bounding box center [725, 331] width 33 height 33
radio input "true"
click at [563, 381] on span at bounding box center [512, 378] width 511 height 20
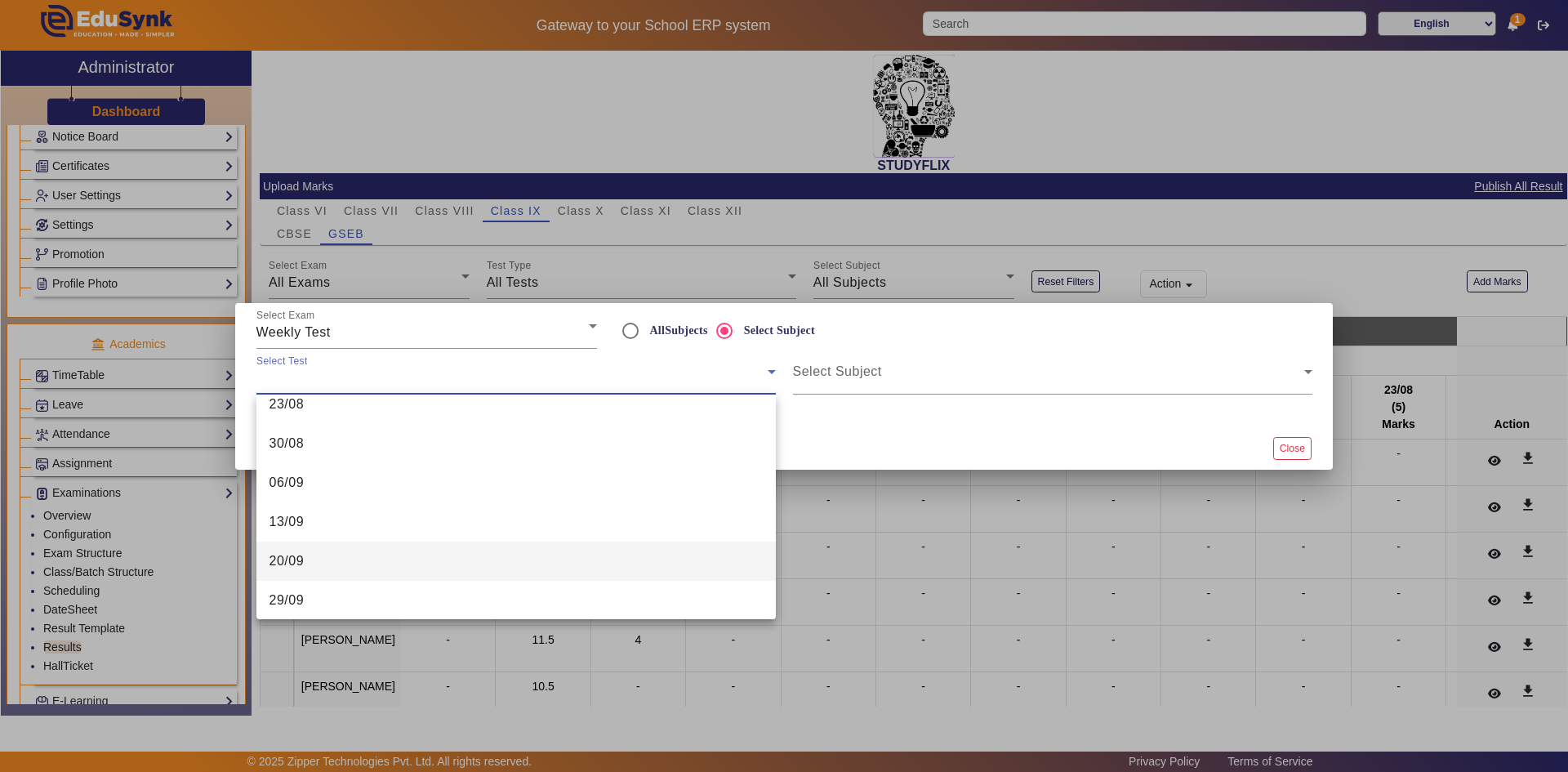
scroll to position [416, 0]
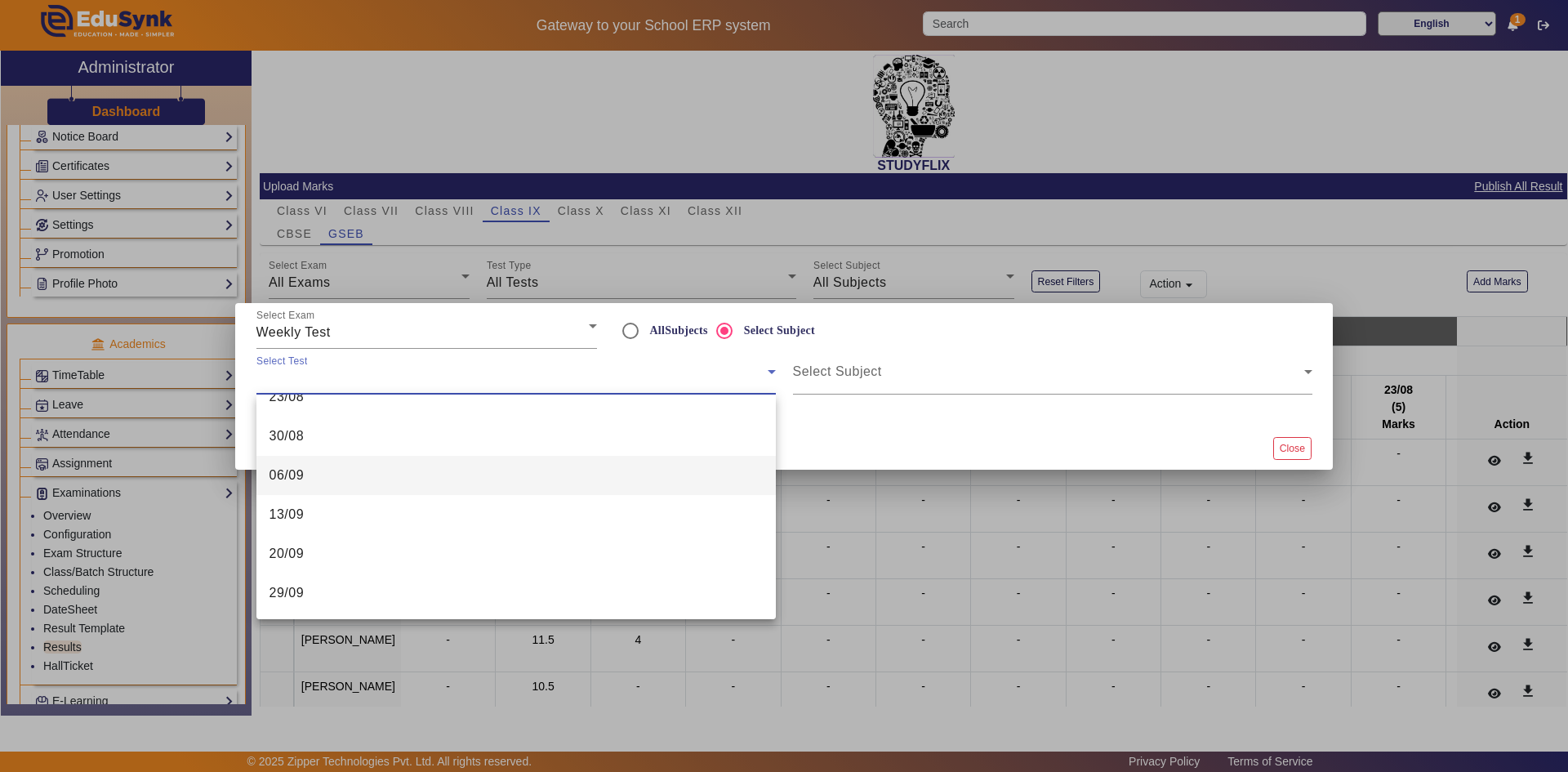
click at [473, 567] on mat-option "20/09" at bounding box center [516, 553] width 519 height 39
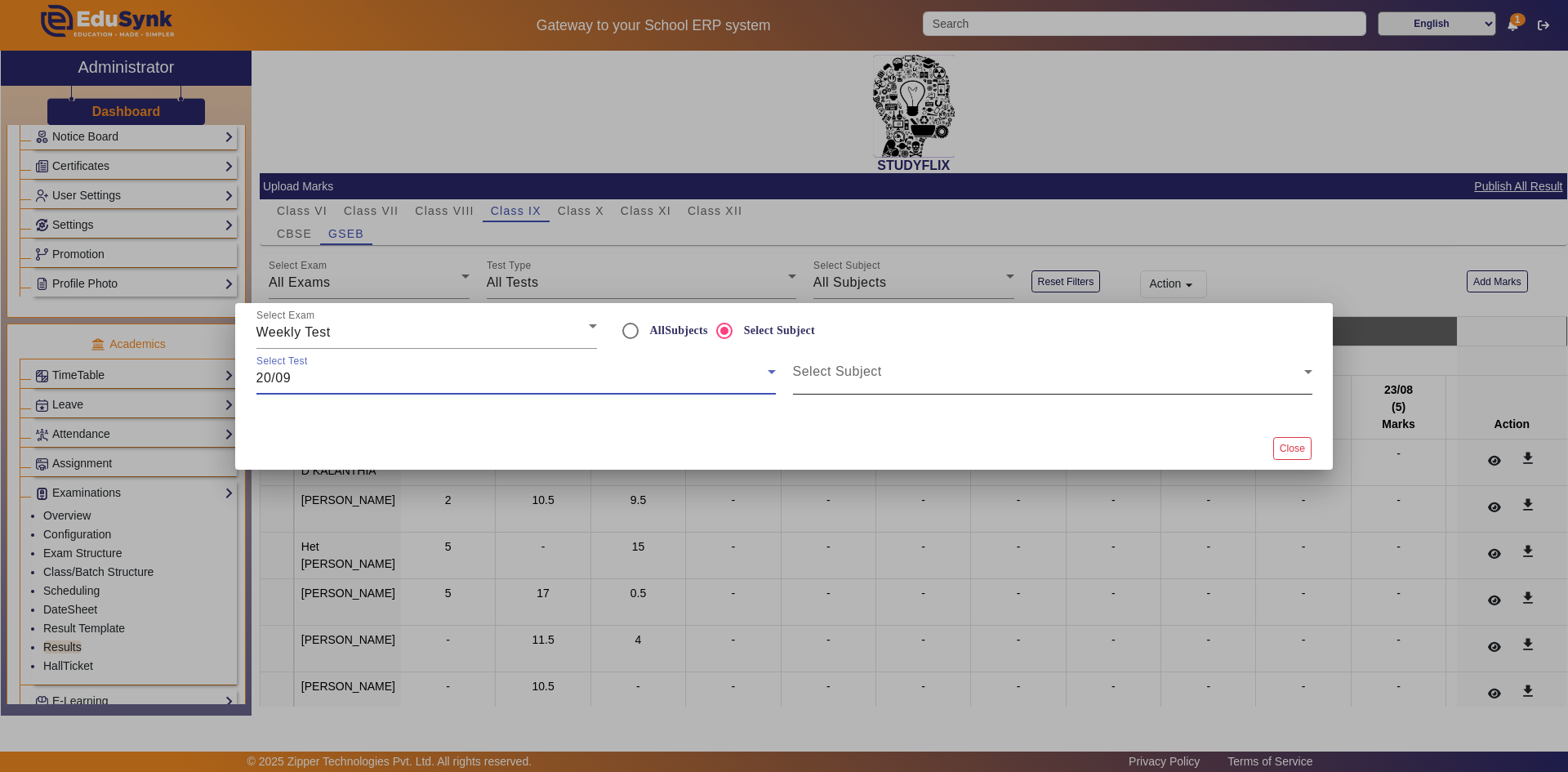
click at [914, 381] on span at bounding box center [1049, 378] width 511 height 20
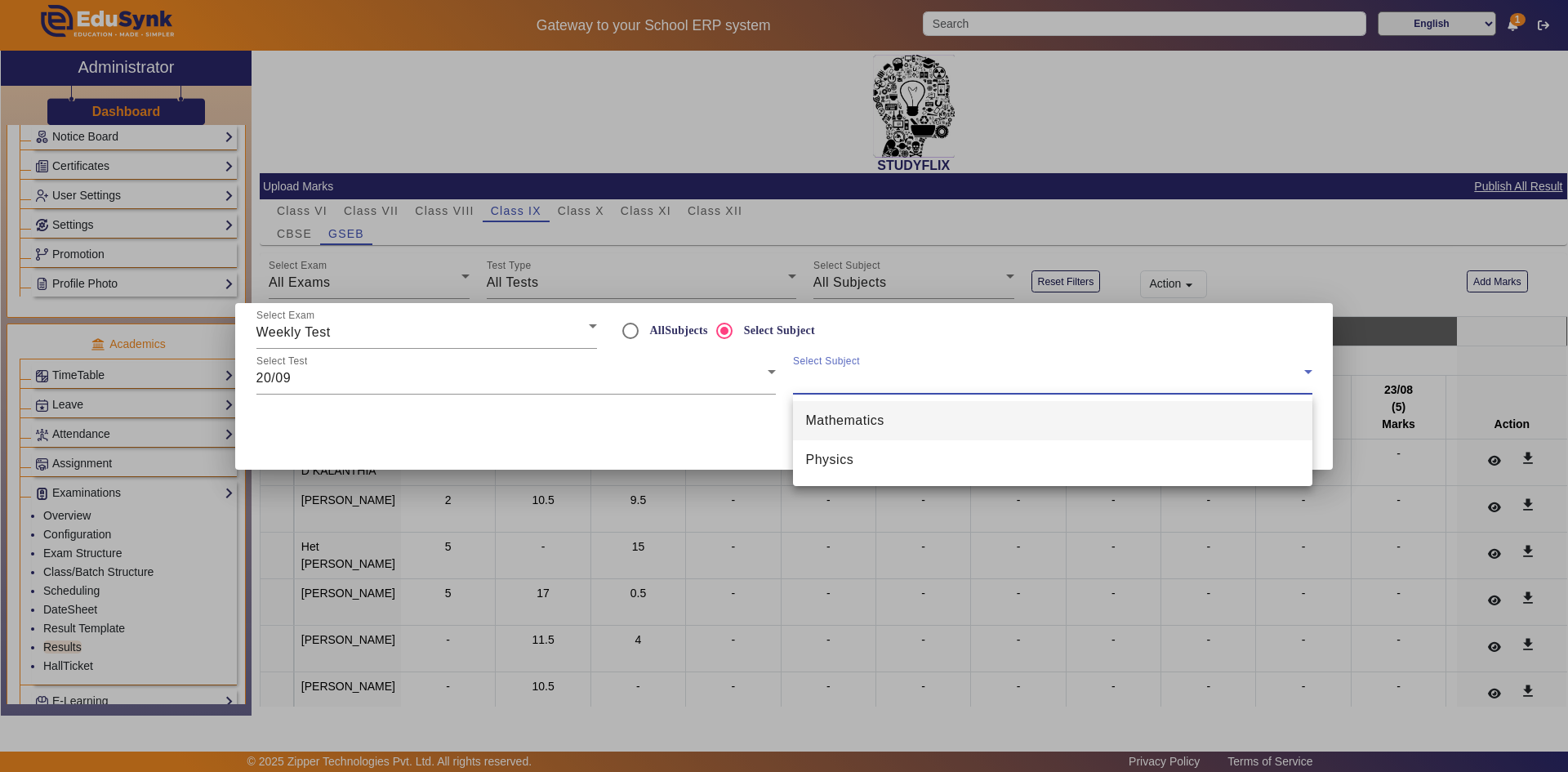
click at [1010, 427] on mat-option "Mathematics" at bounding box center [1053, 421] width 519 height 39
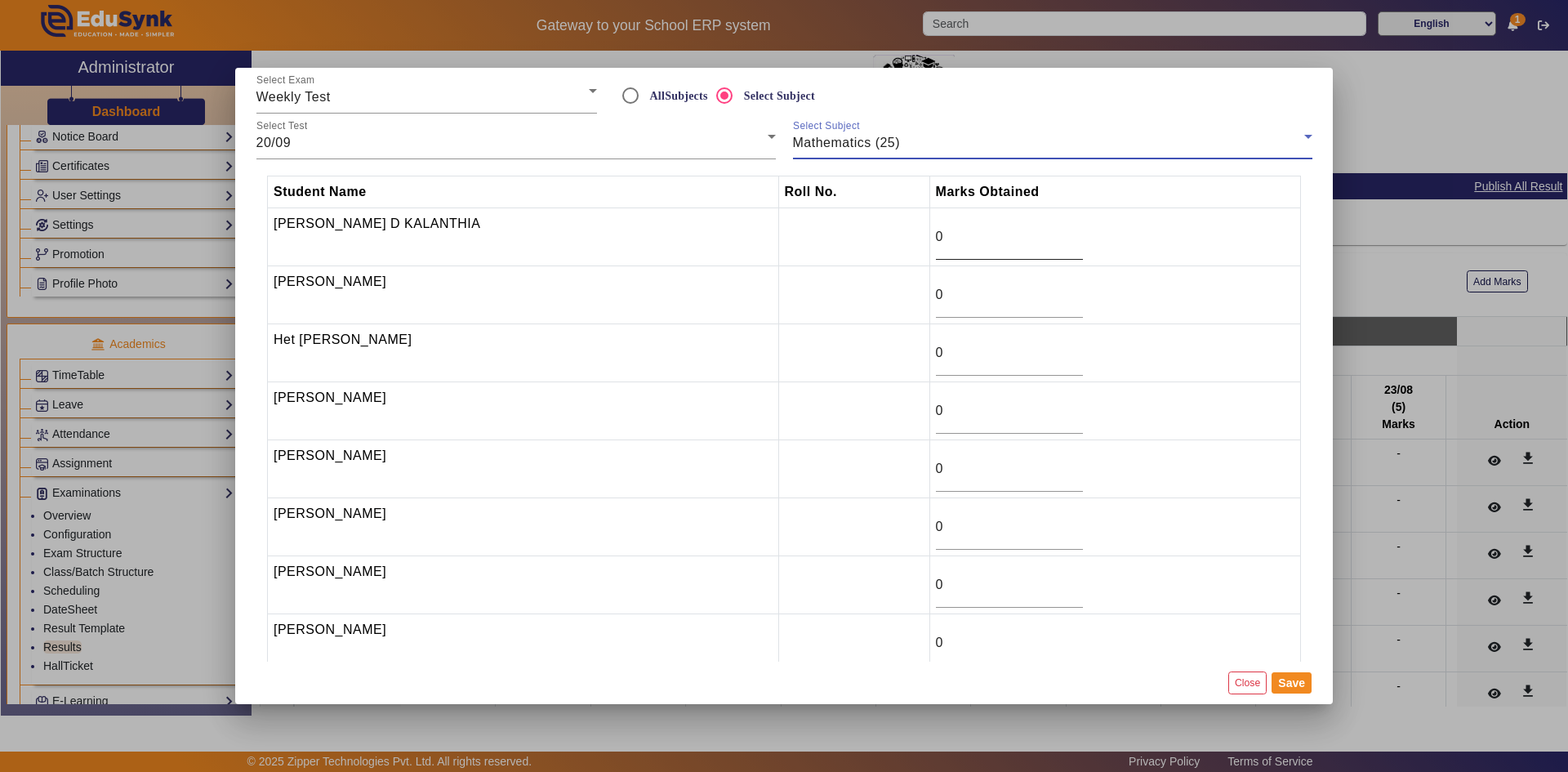
click at [936, 227] on input "0" at bounding box center [1010, 237] width 147 height 20
type input "6"
click at [936, 301] on input "0" at bounding box center [1010, 295] width 147 height 20
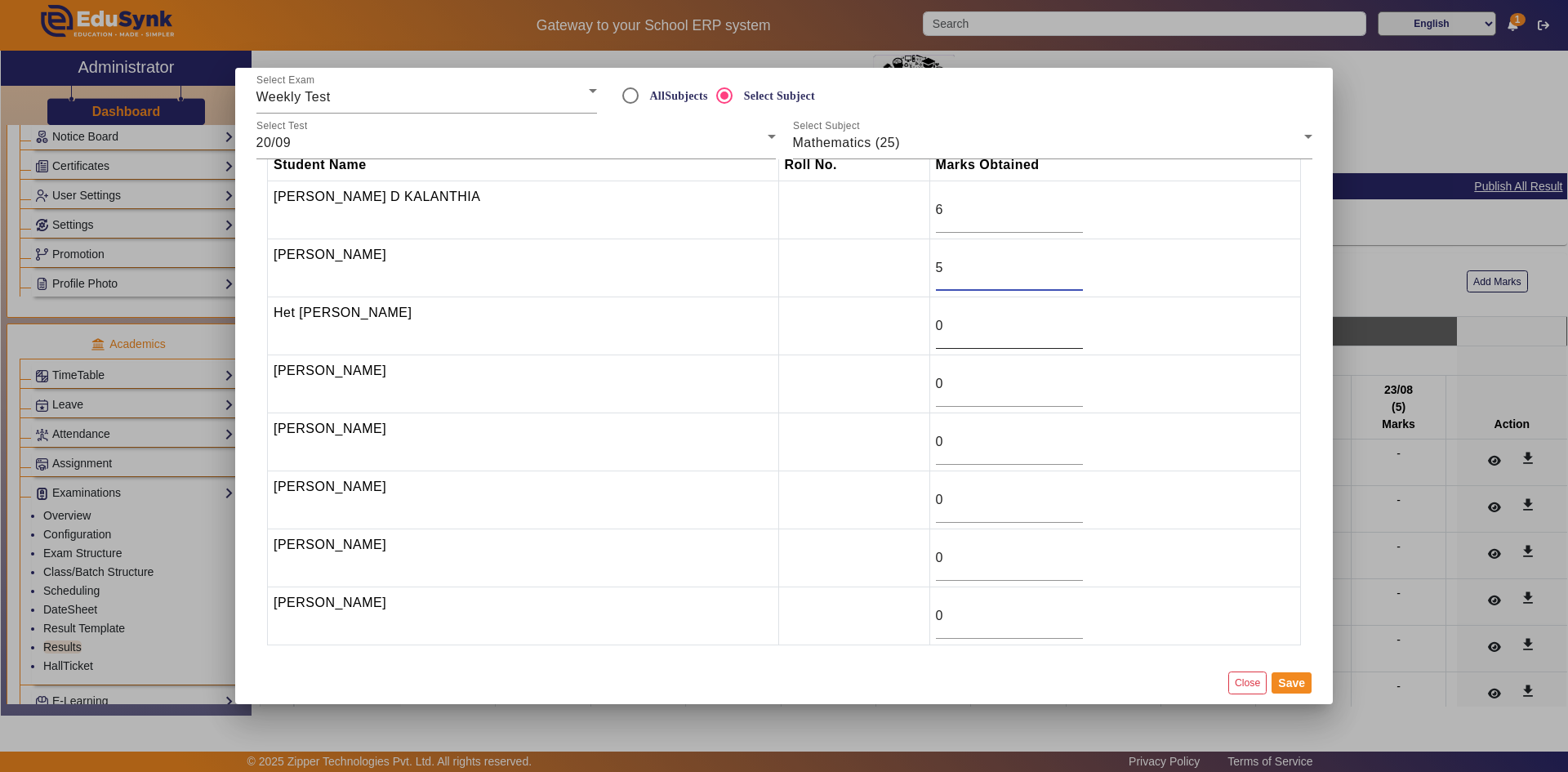
type input "5"
click at [943, 331] on input "0" at bounding box center [1010, 326] width 147 height 20
type input "17"
click at [936, 608] on input "0" at bounding box center [1010, 616] width 147 height 20
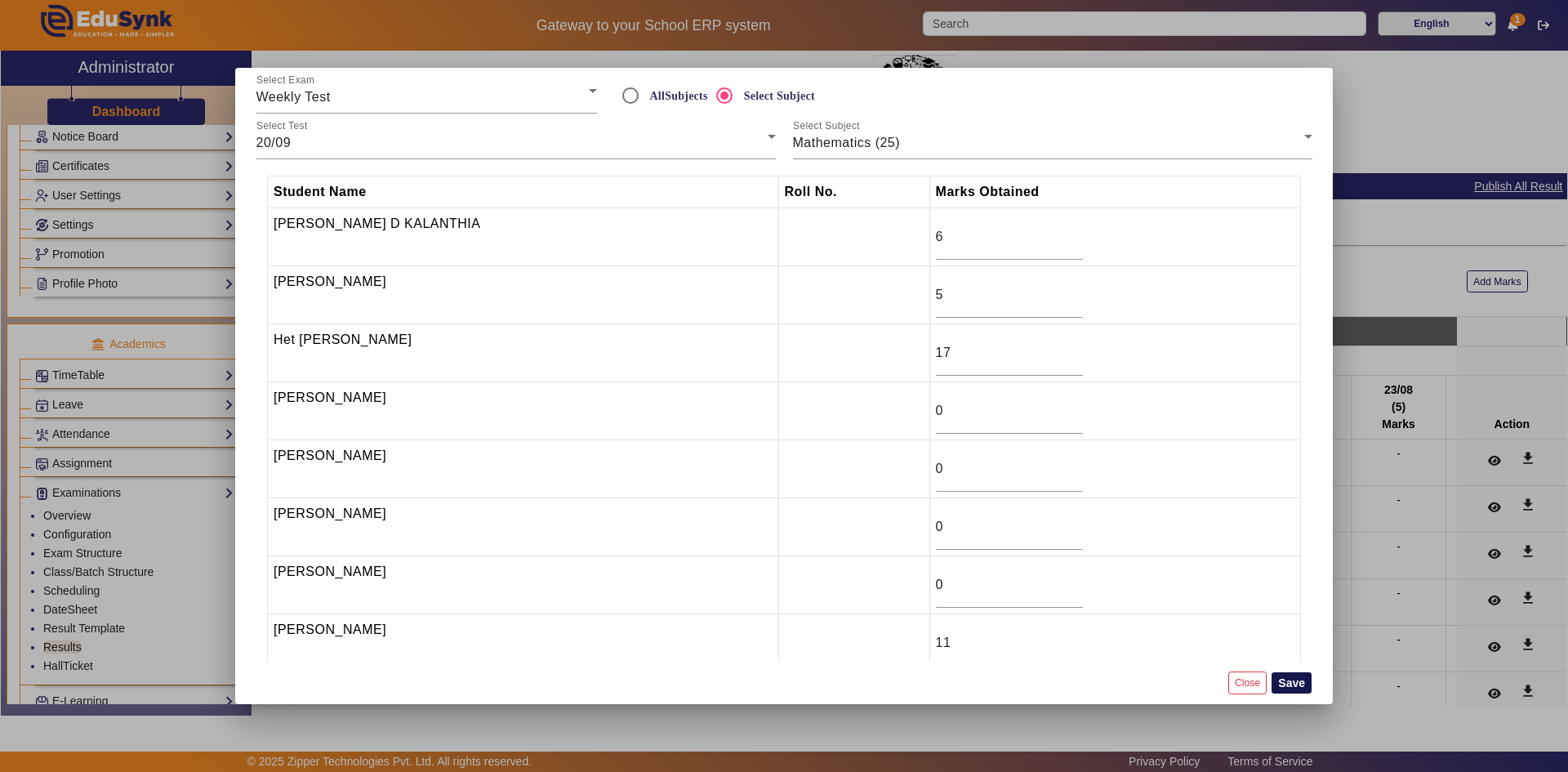
type input "11"
click at [1300, 688] on button "Save" at bounding box center [1291, 683] width 40 height 21
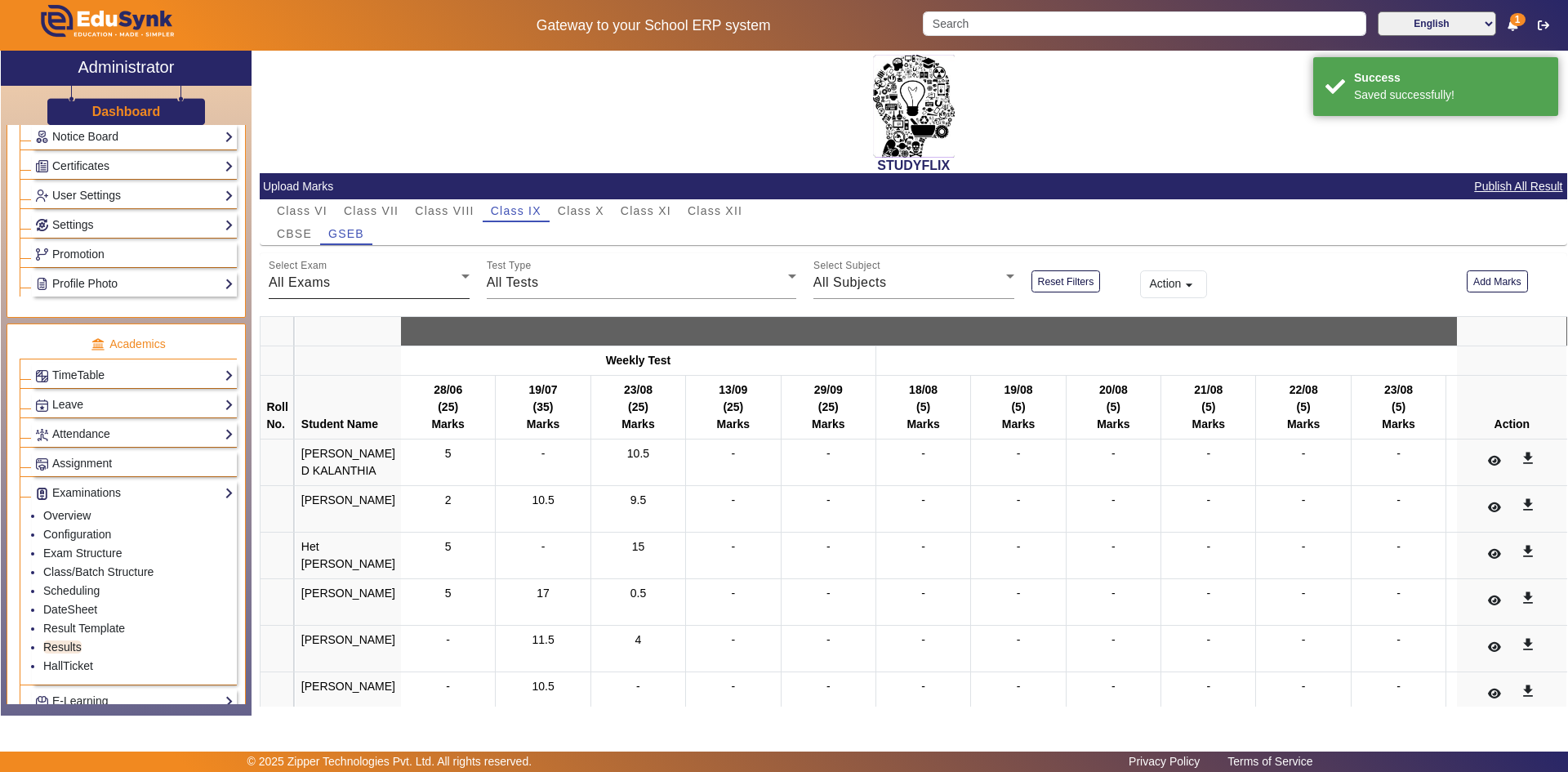
click at [354, 287] on div "All Exams" at bounding box center [364, 282] width 192 height 20
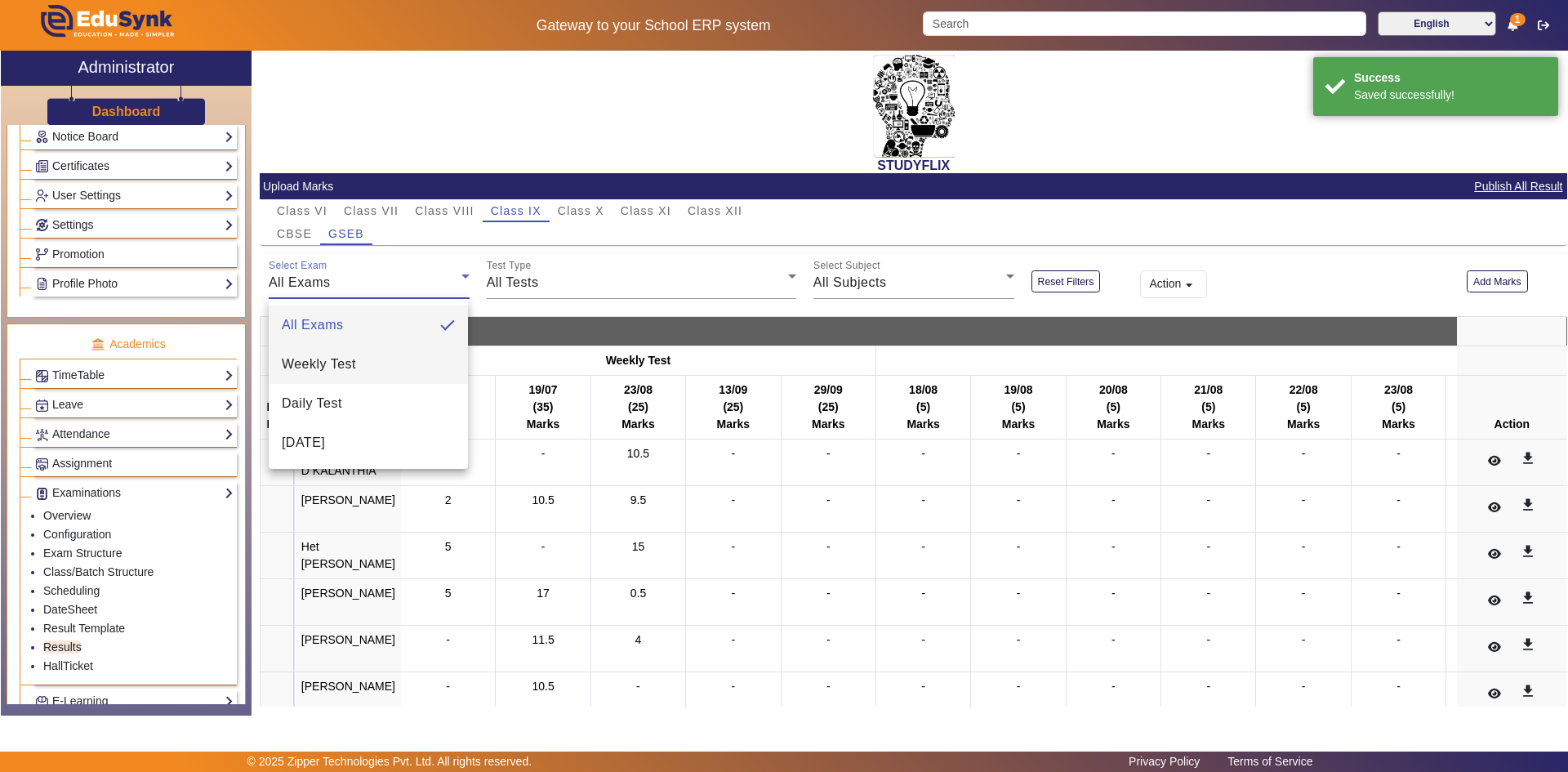
drag, startPoint x: 370, startPoint y: 372, endPoint x: 394, endPoint y: 366, distance: 24.7
click at [369, 372] on mat-option "Weekly Test" at bounding box center [368, 364] width 199 height 39
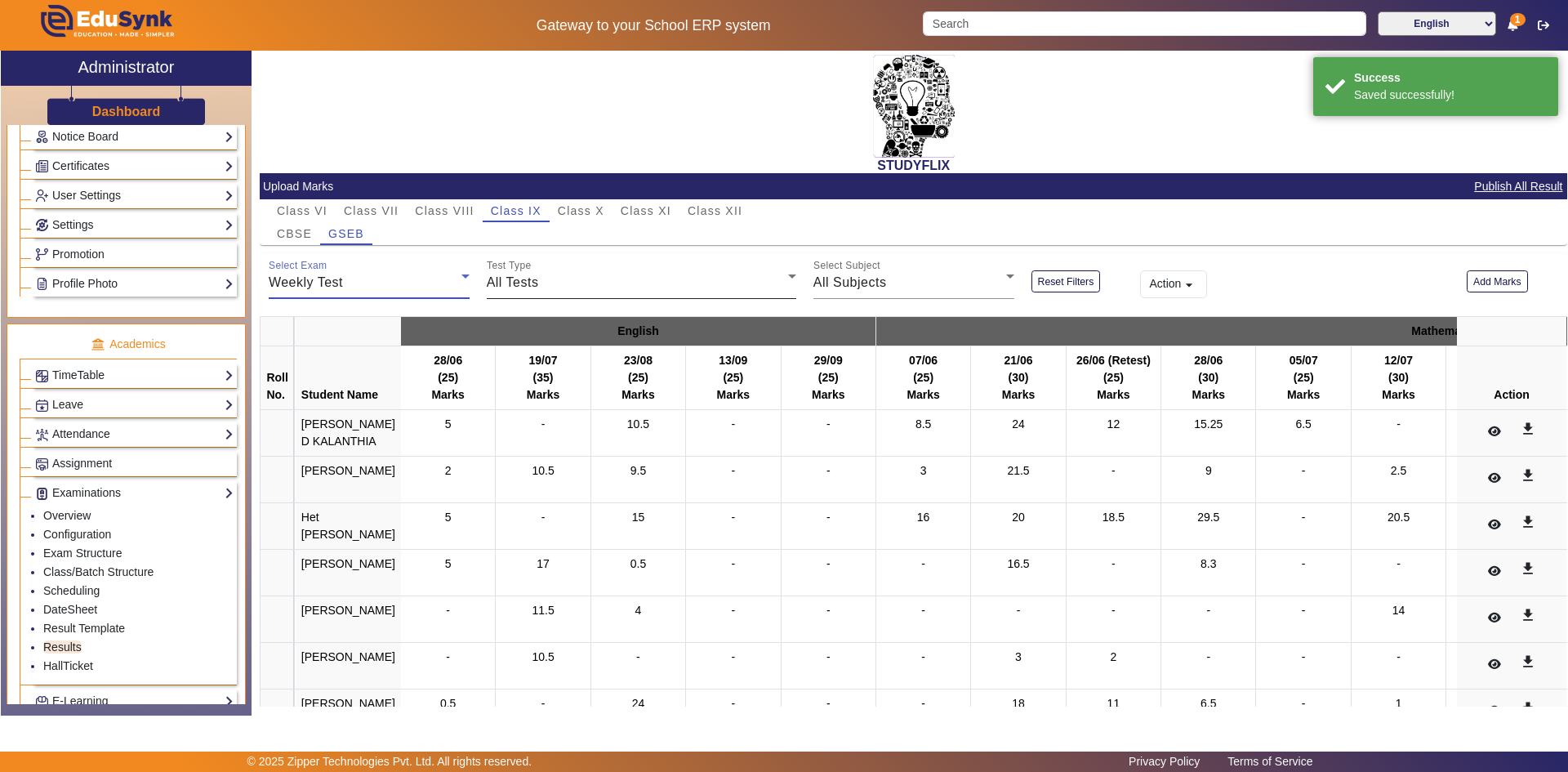
click at [590, 290] on div "All Tests" at bounding box center [638, 282] width 301 height 20
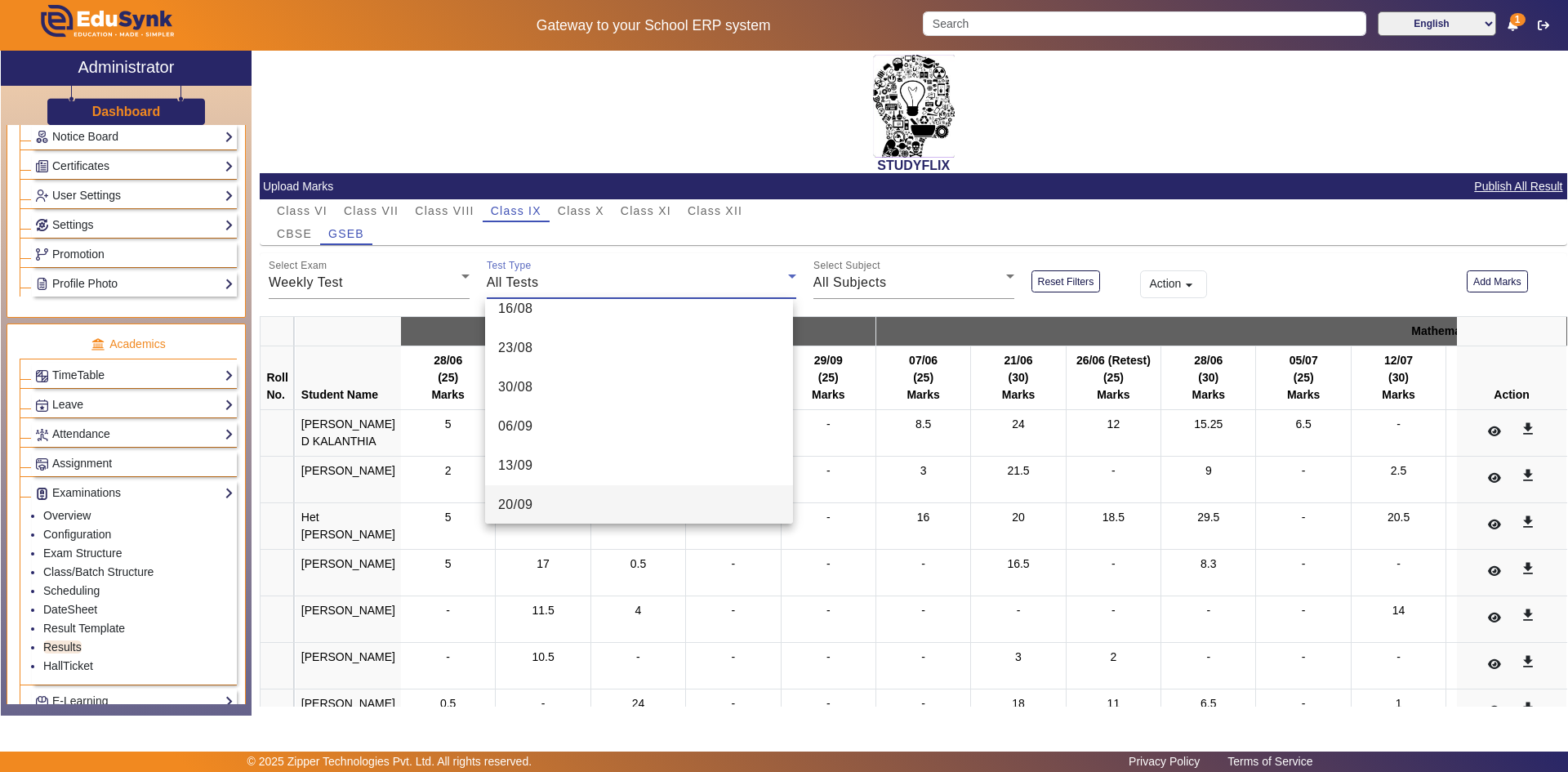
click at [572, 497] on mat-option "20/09" at bounding box center [639, 505] width 308 height 39
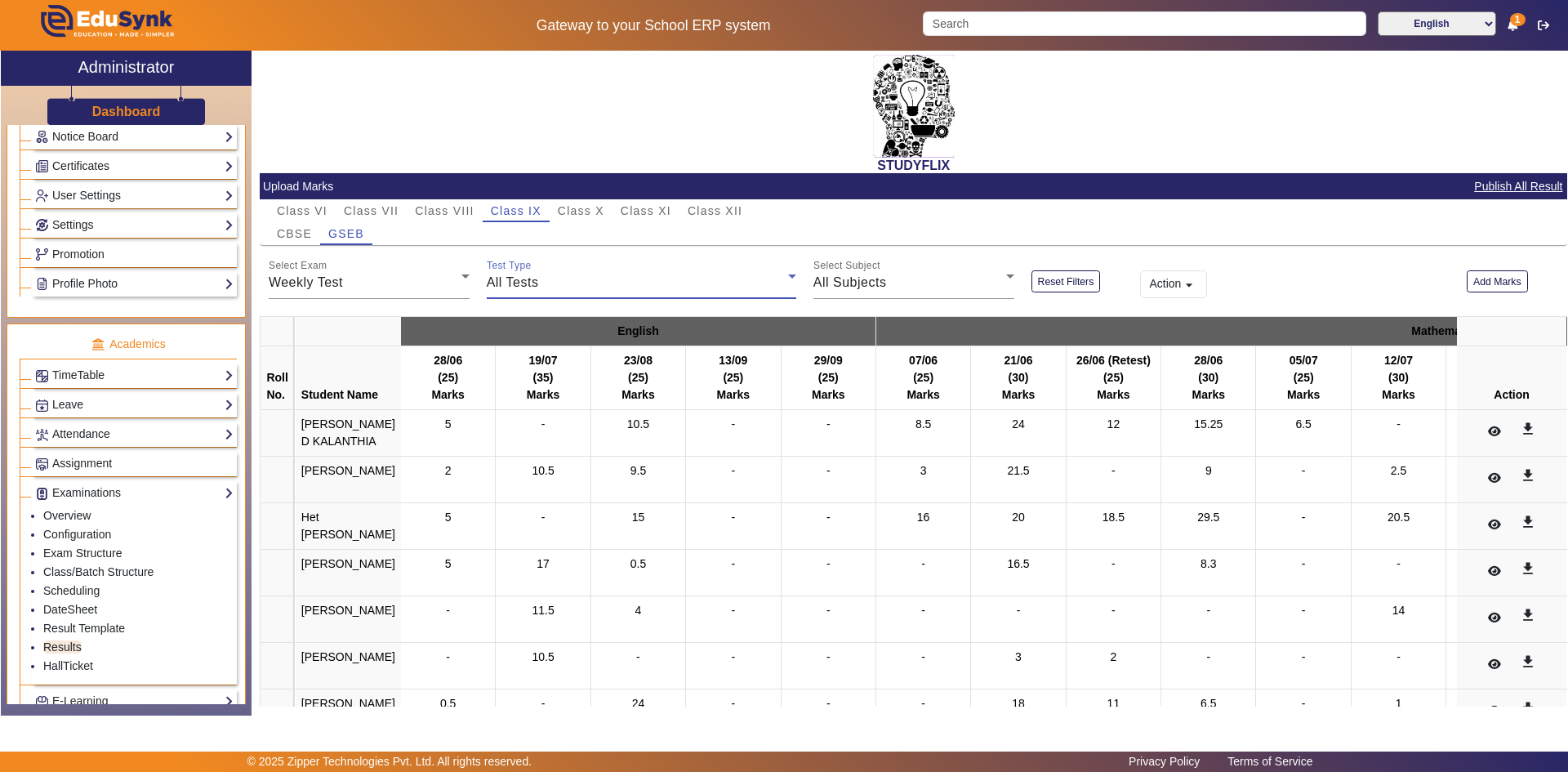
scroll to position [409, 0]
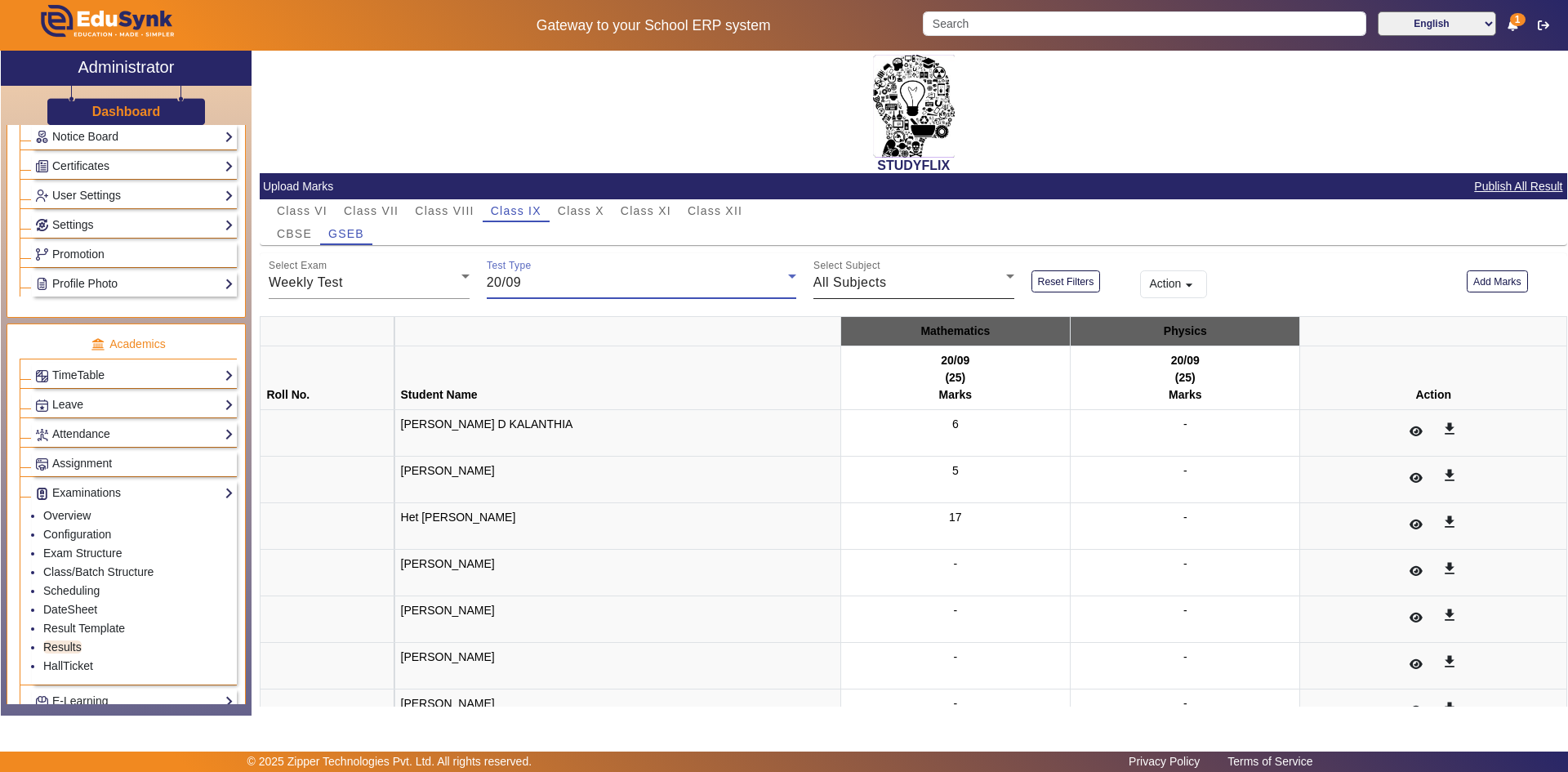
click at [843, 279] on span "All Subjects" at bounding box center [851, 282] width 74 height 14
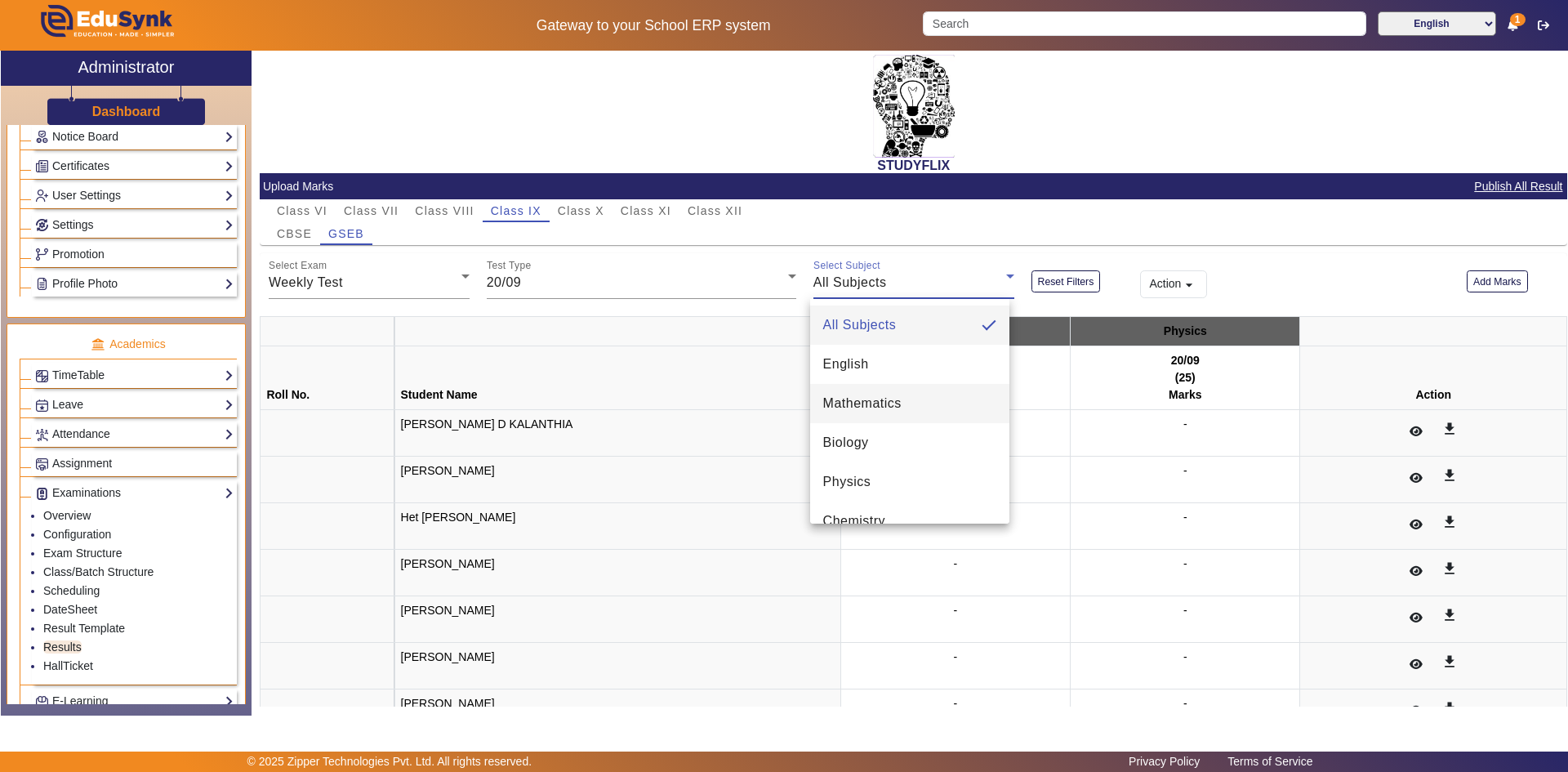
click at [874, 408] on span "Mathematics" at bounding box center [863, 404] width 79 height 20
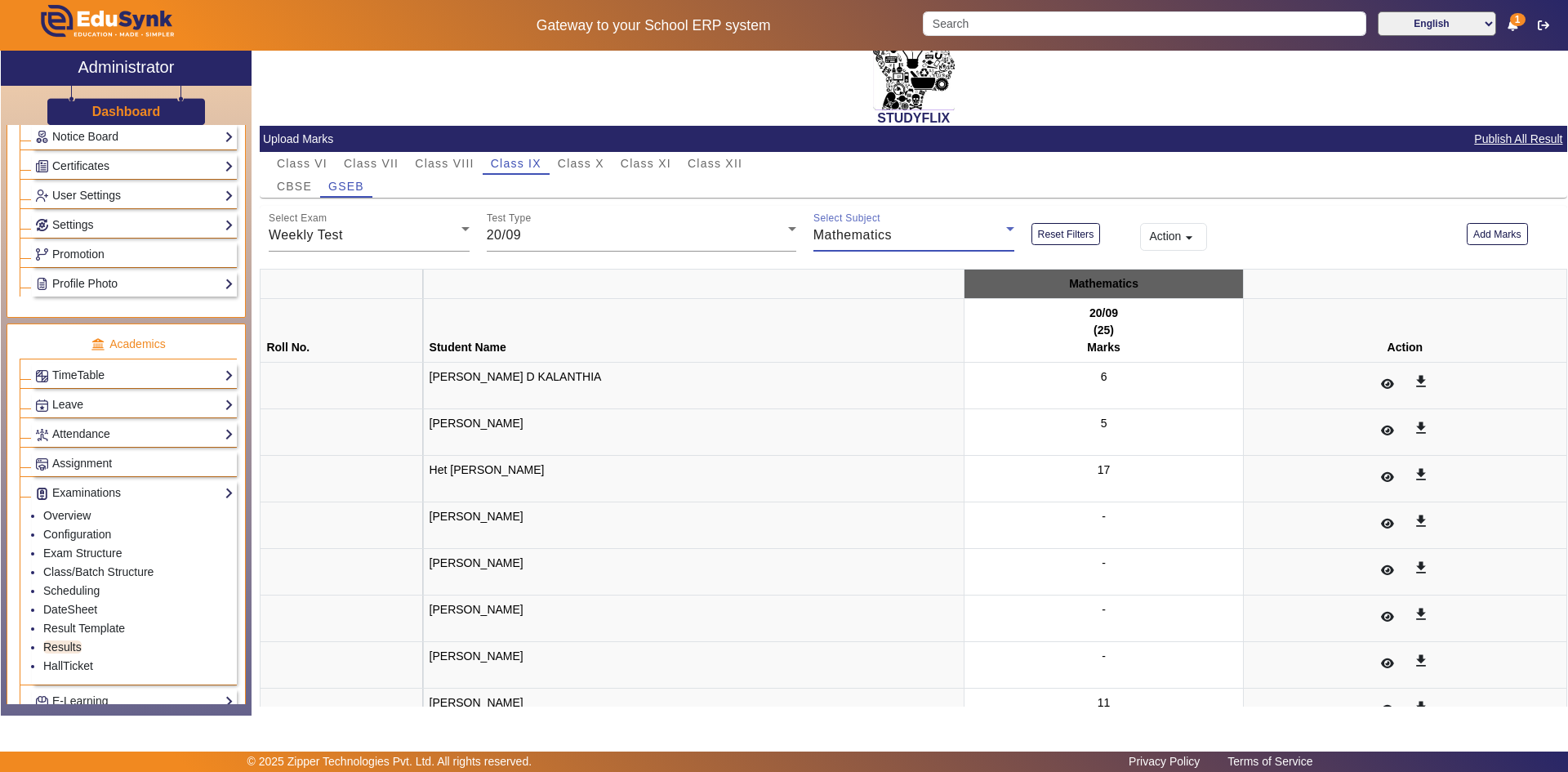
scroll to position [125, 0]
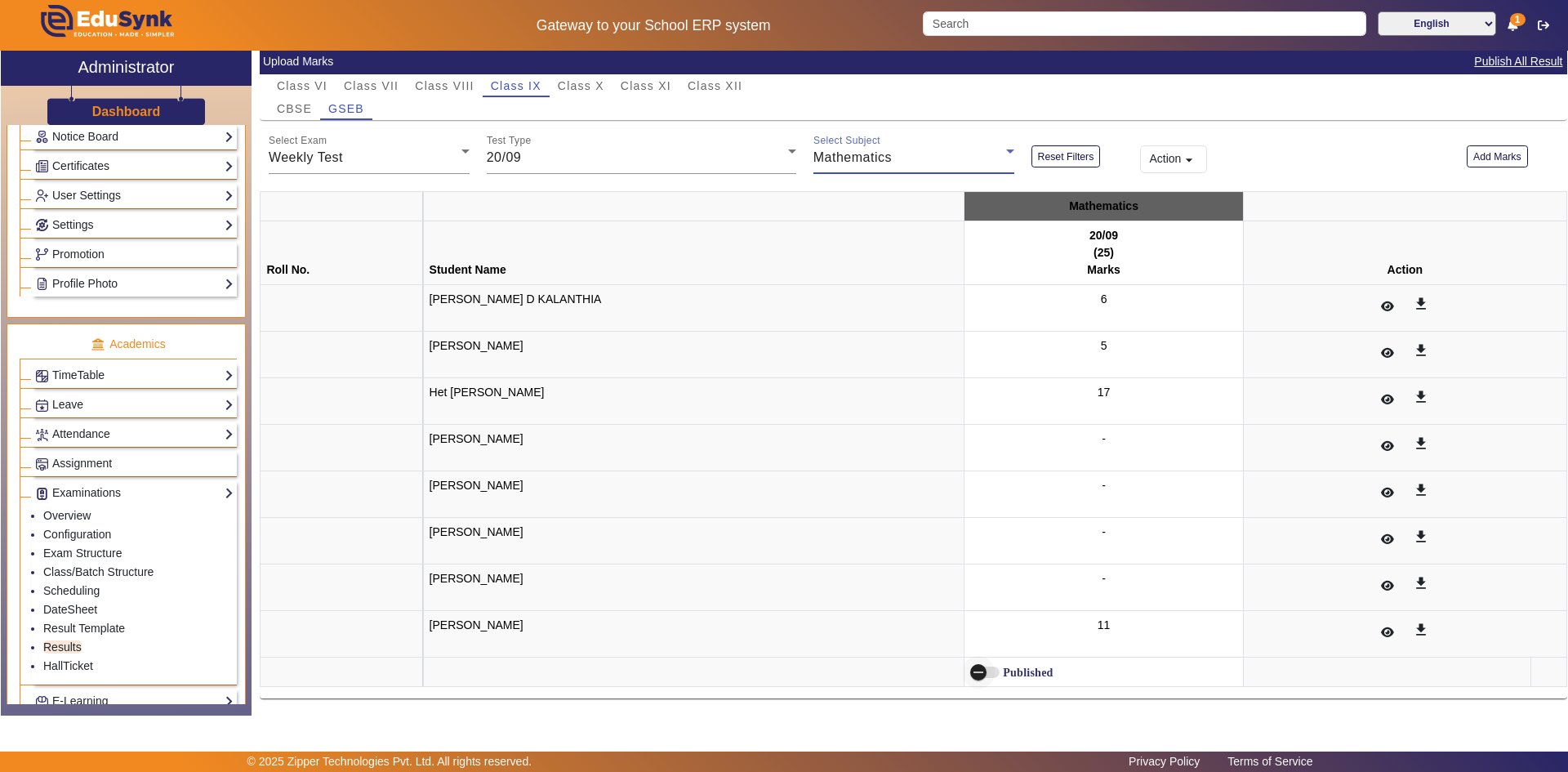
click at [970, 673] on span "button" at bounding box center [978, 672] width 16 height 16
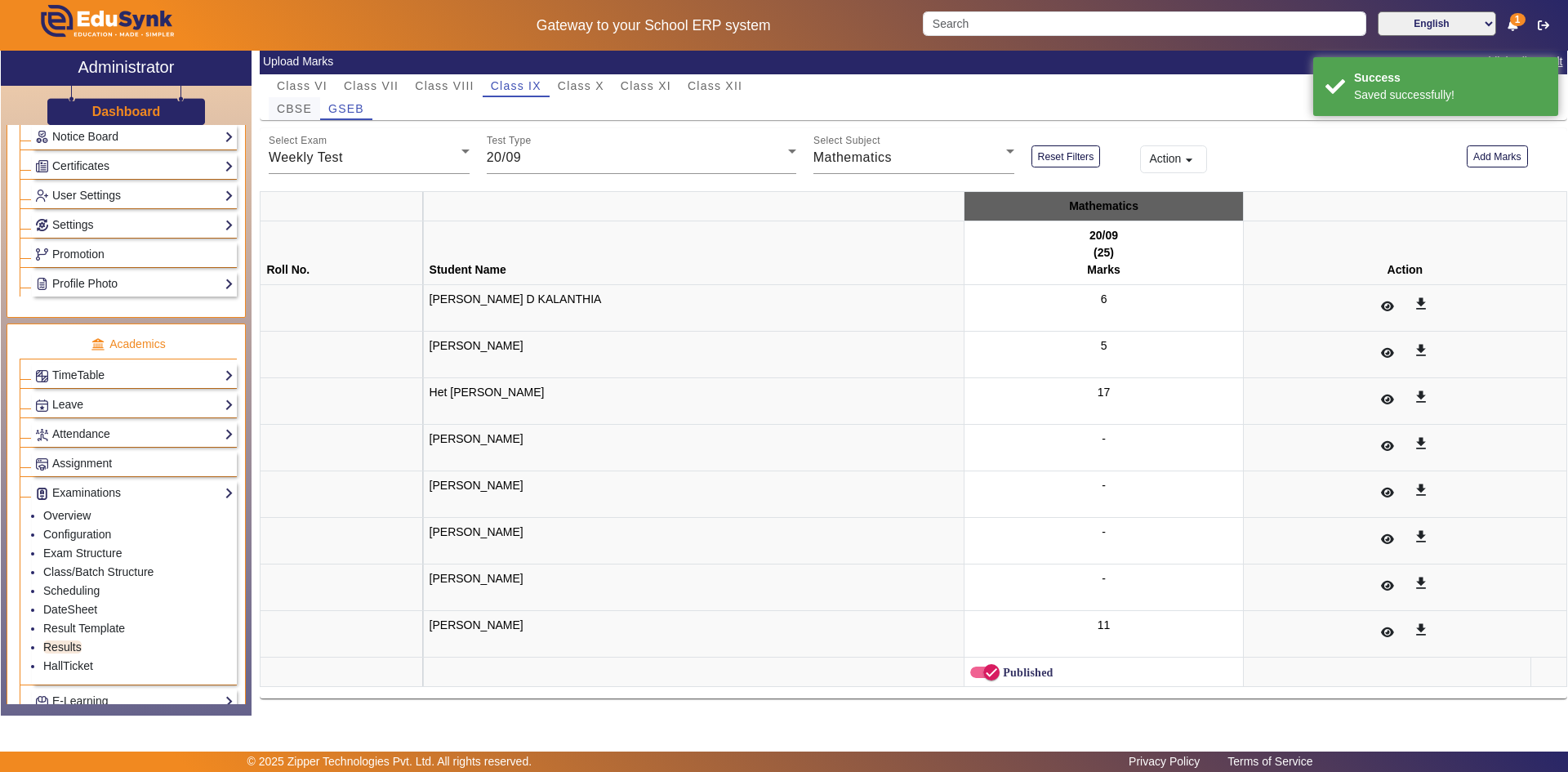
click at [284, 109] on span "CBSE" at bounding box center [294, 109] width 35 height 11
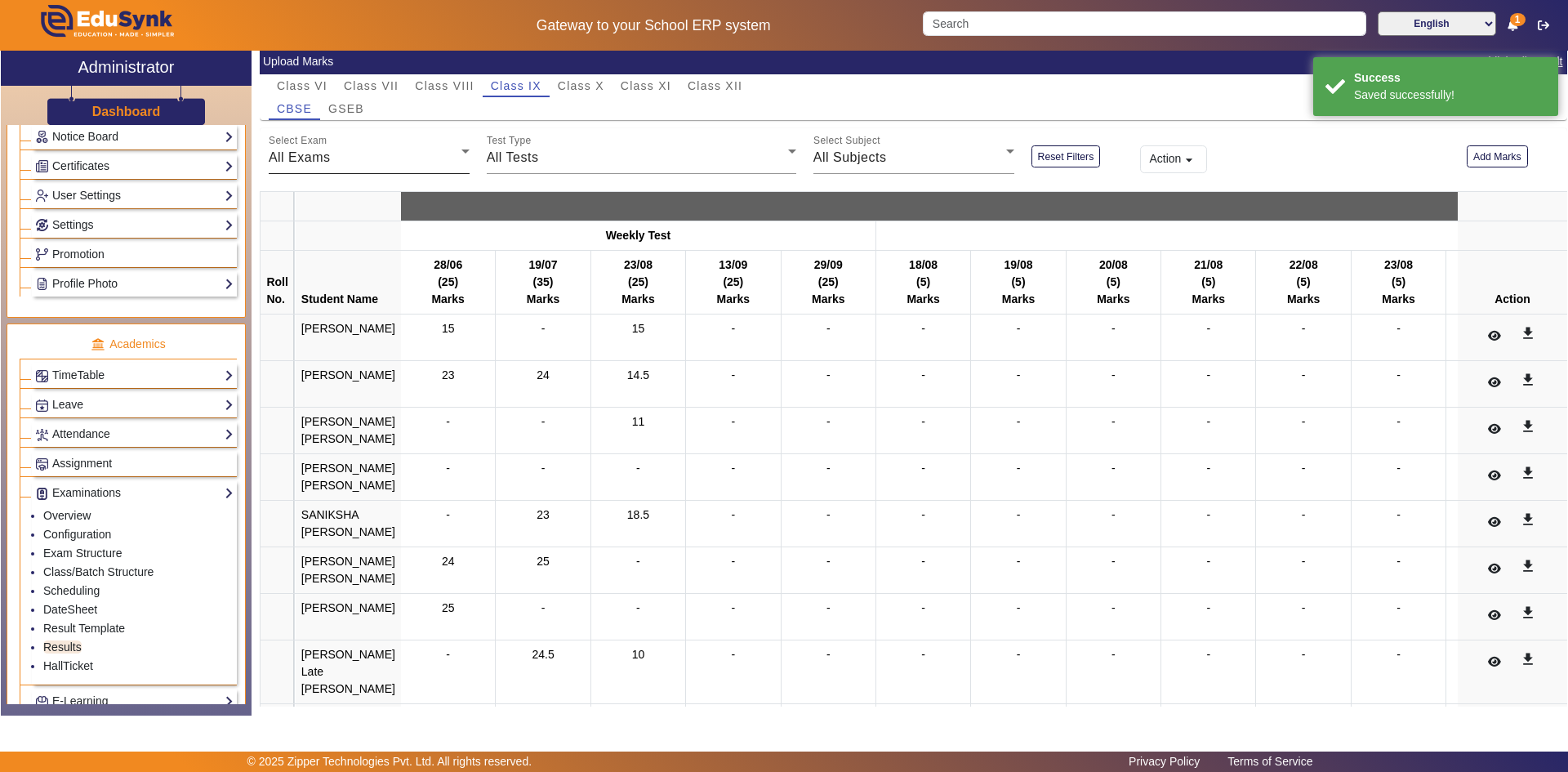
click at [364, 156] on div "All Exams" at bounding box center [364, 158] width 192 height 20
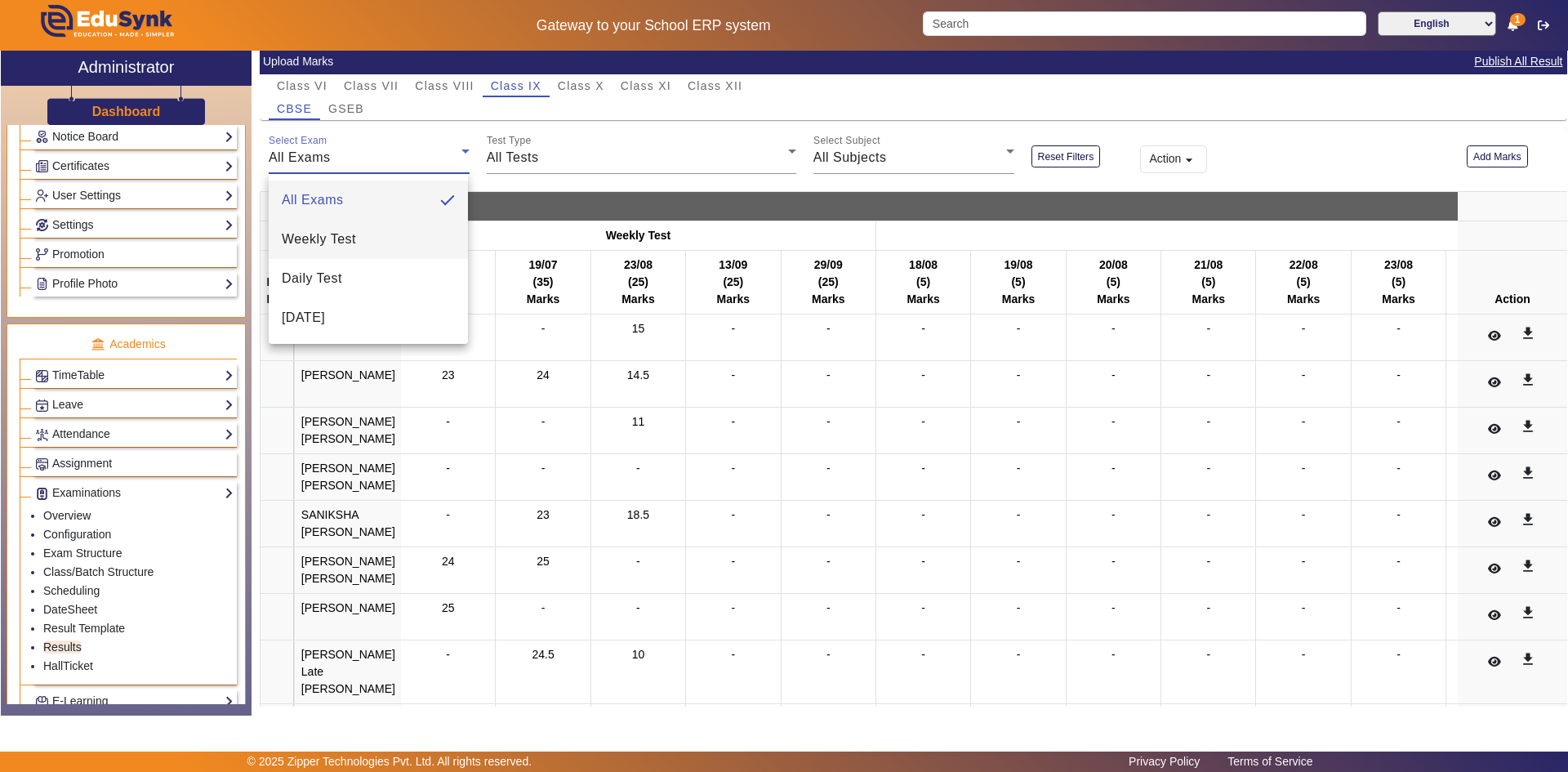
click at [346, 259] on mat-option "Daily Test" at bounding box center [368, 278] width 199 height 39
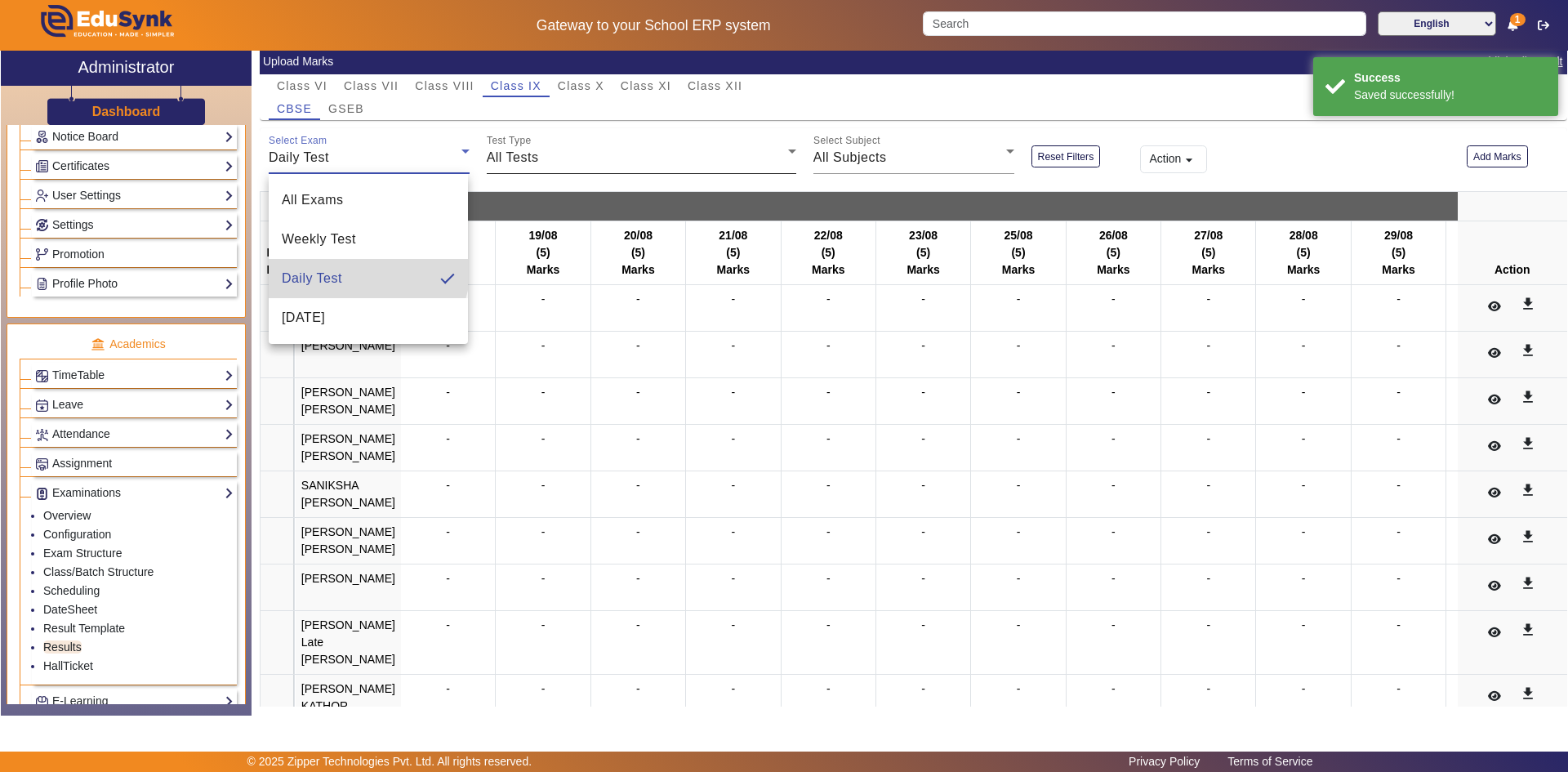
click at [647, 160] on div "All Tests" at bounding box center [638, 158] width 301 height 20
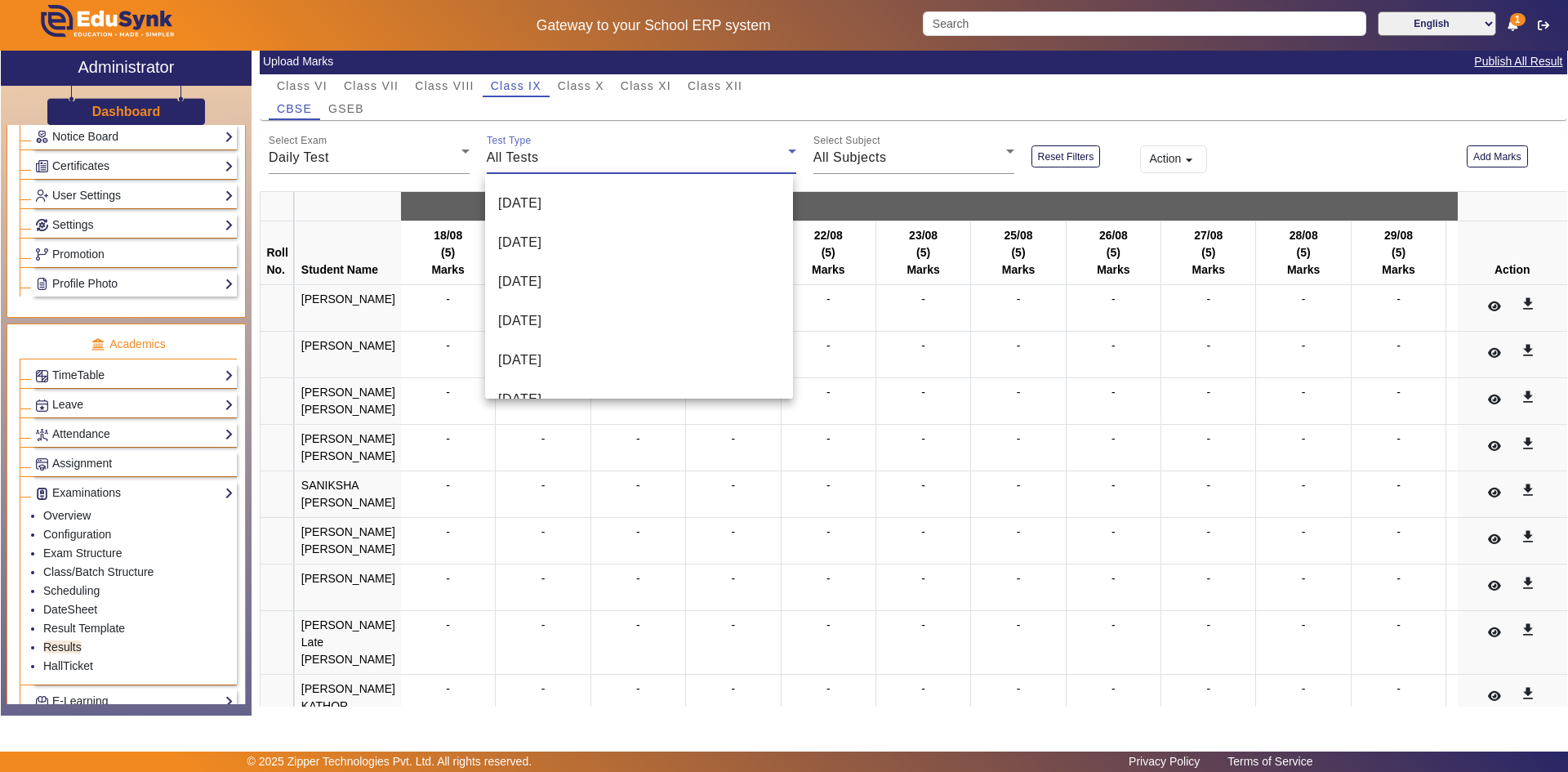
scroll to position [1043, 0]
click at [590, 366] on mat-option "[DATE]" at bounding box center [639, 372] width 308 height 39
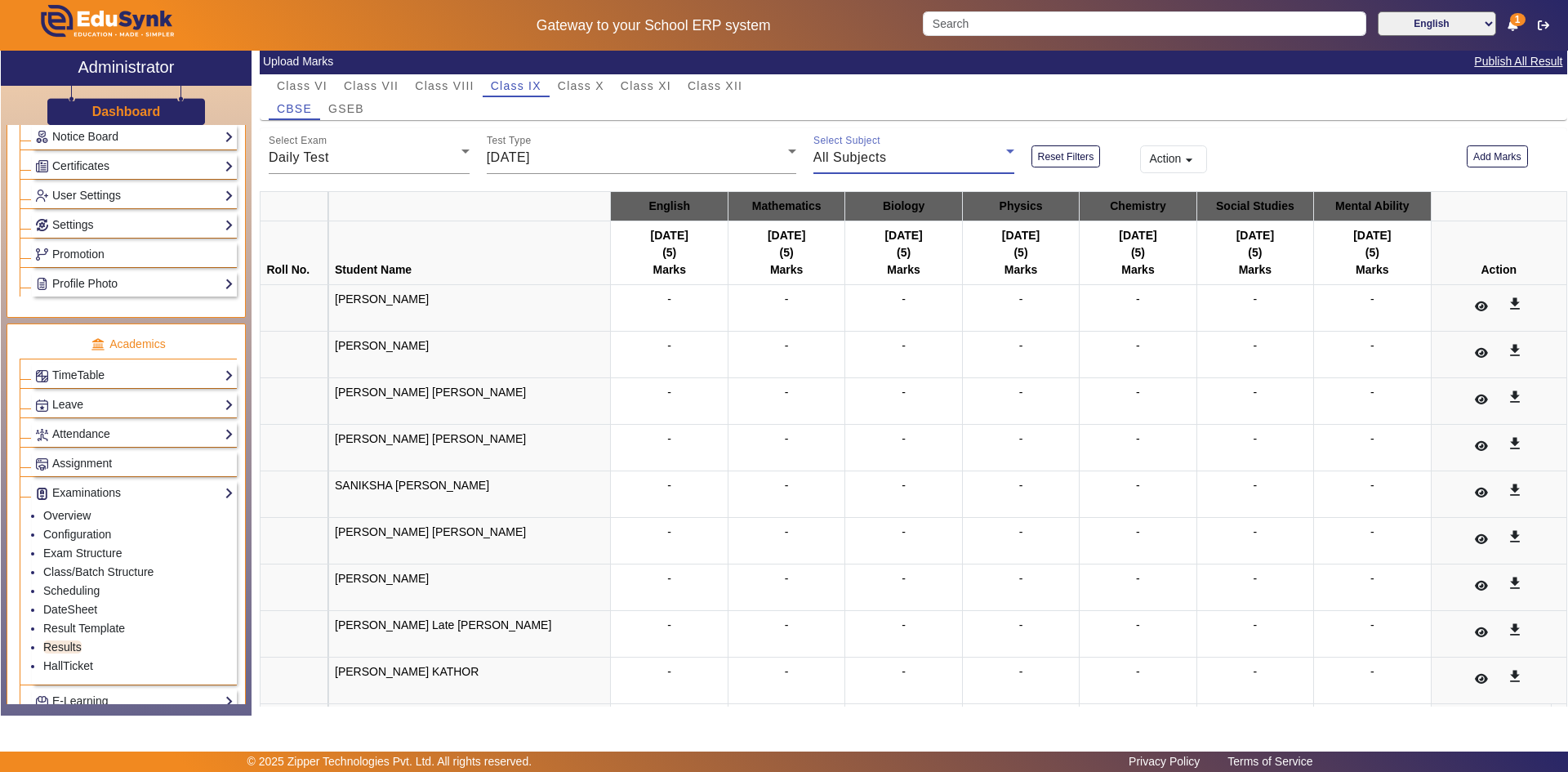
click at [895, 160] on div "All Subjects" at bounding box center [910, 158] width 192 height 20
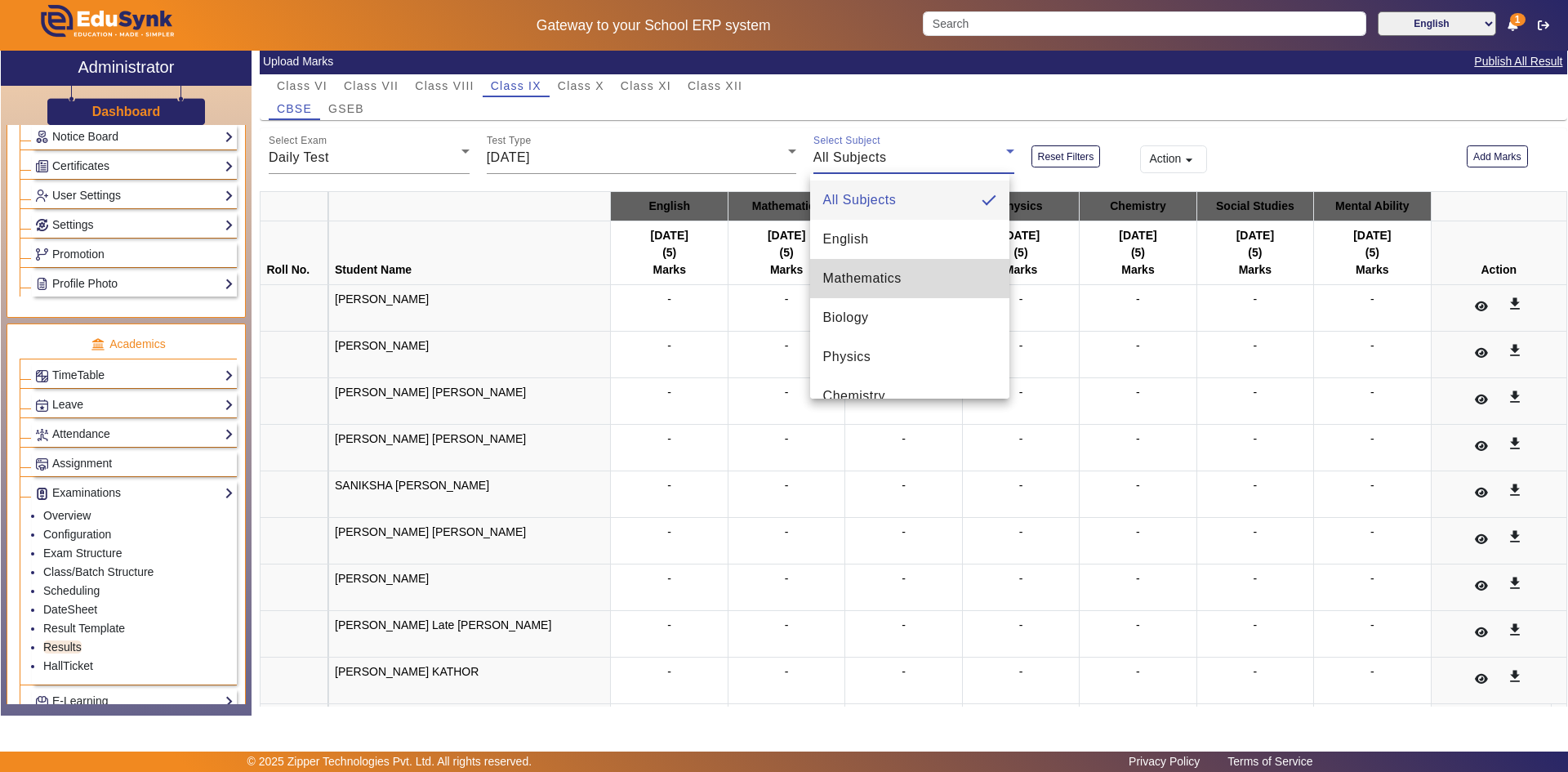
click at [928, 284] on mat-option "Mathematics" at bounding box center [910, 278] width 199 height 39
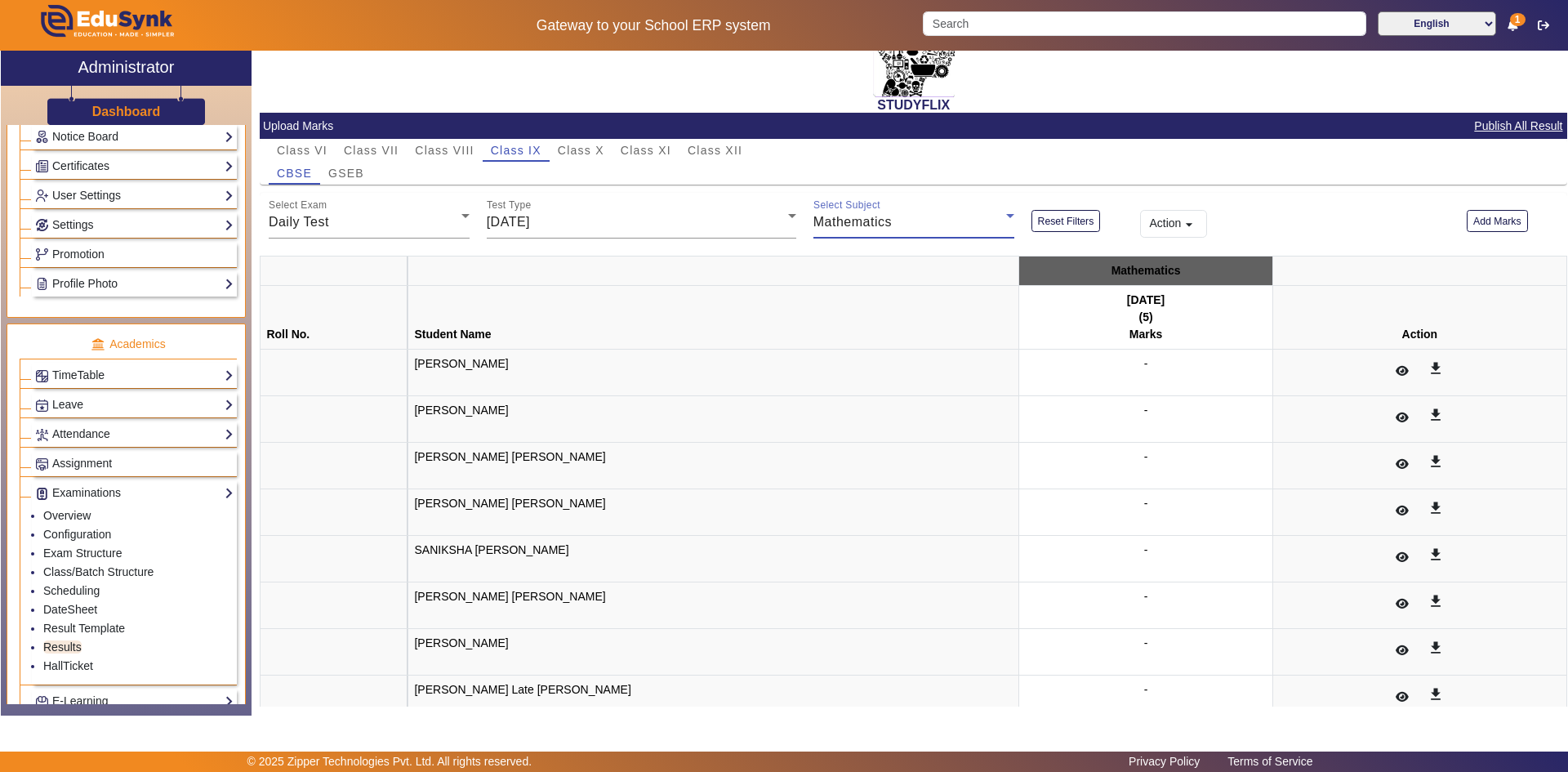
scroll to position [171, 0]
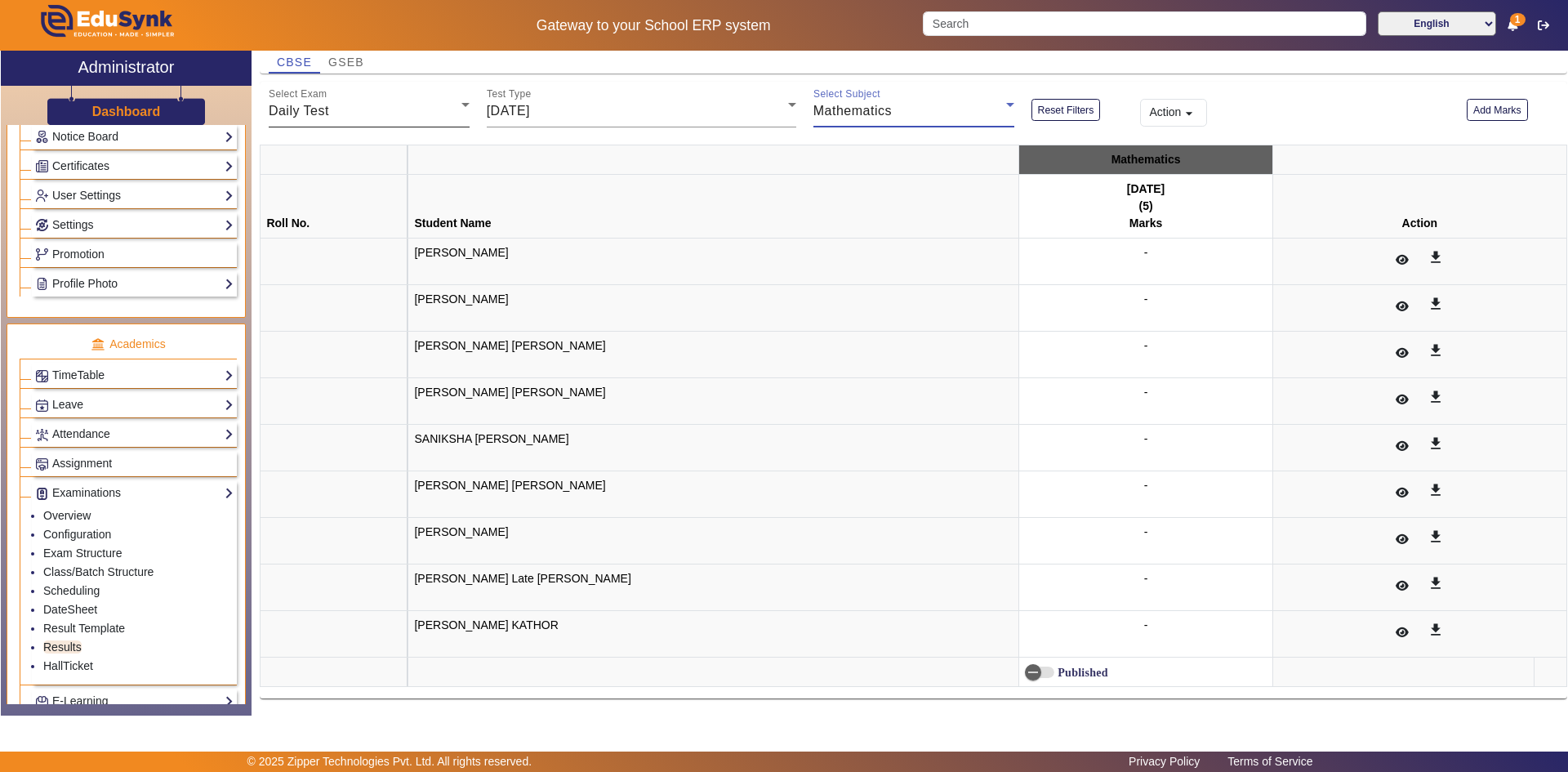
click at [328, 106] on span "Daily Test" at bounding box center [299, 111] width 61 height 14
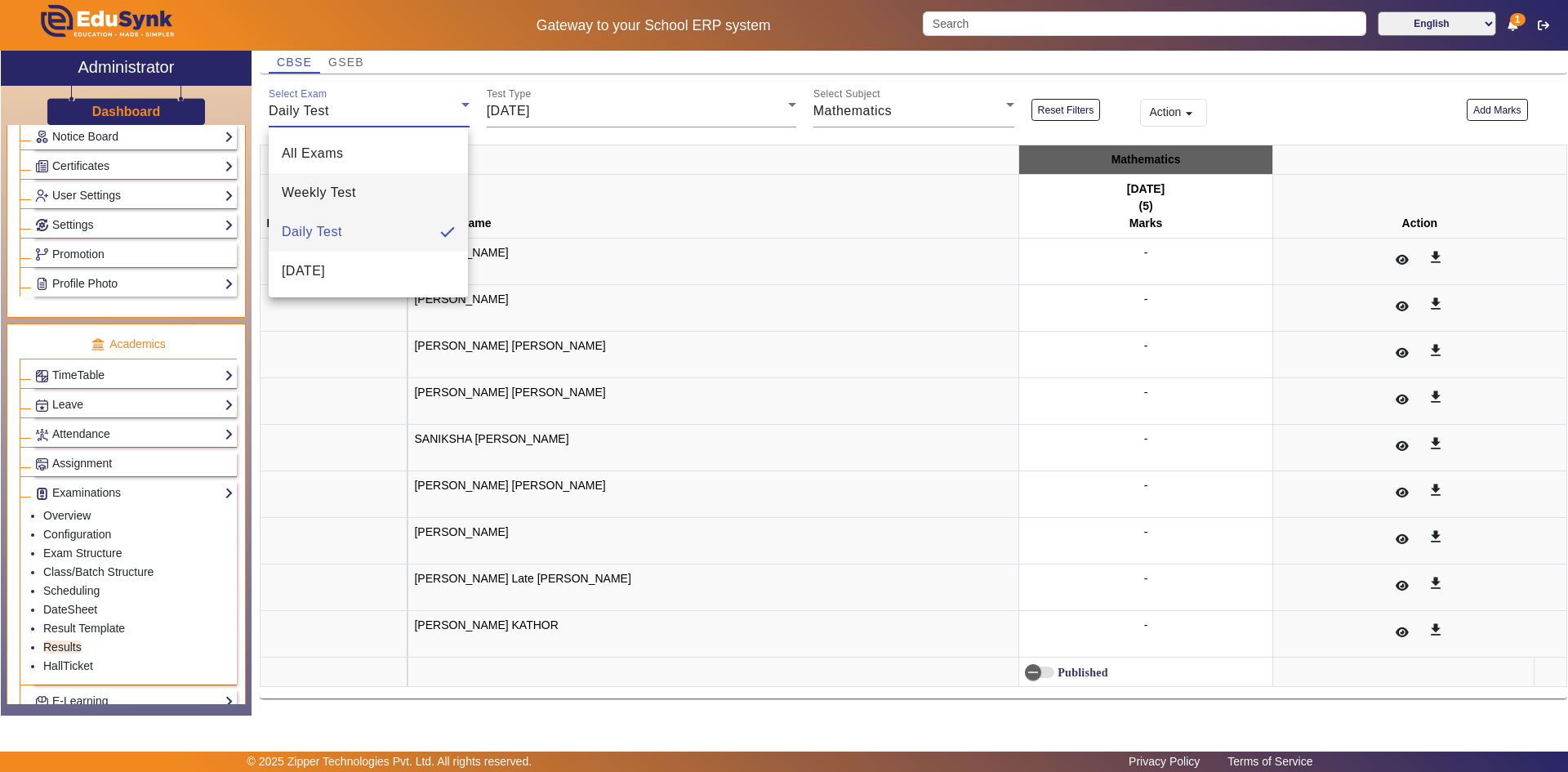
click at [323, 180] on mat-option "Weekly Test" at bounding box center [368, 192] width 199 height 39
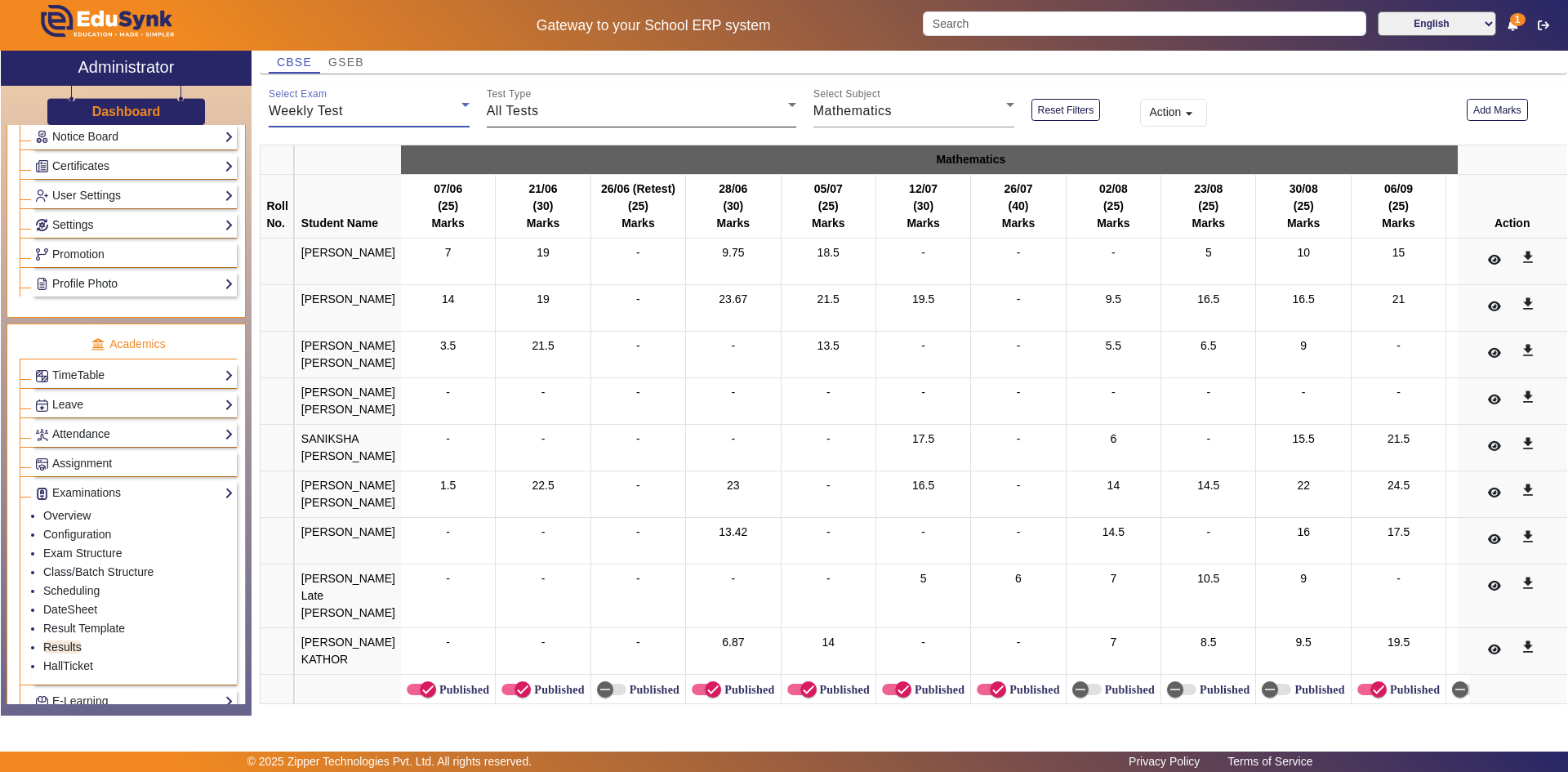
click at [528, 108] on span "All Tests" at bounding box center [513, 111] width 52 height 14
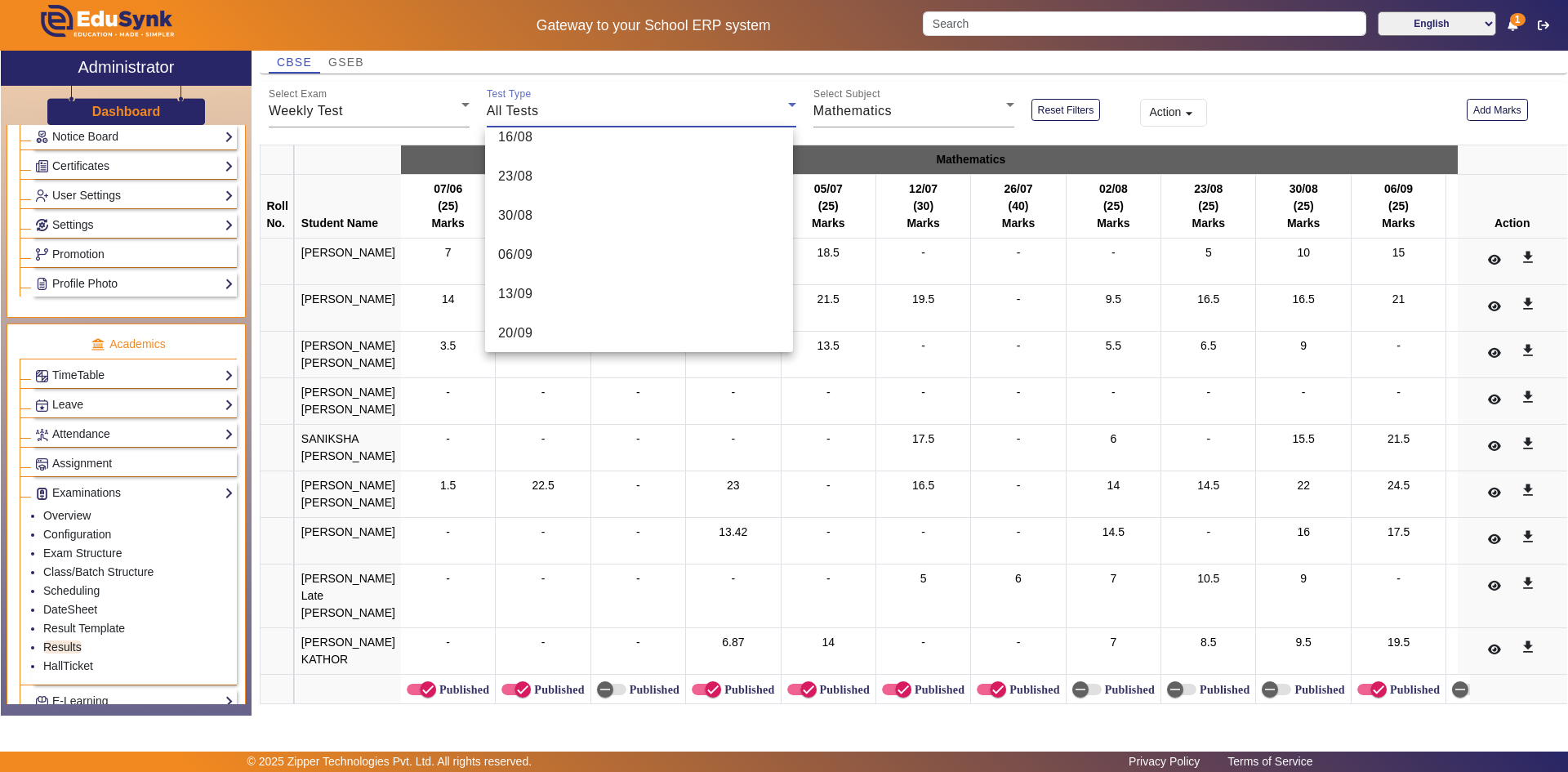
scroll to position [455, 0]
click at [566, 283] on mat-option "20/09" at bounding box center [639, 287] width 308 height 39
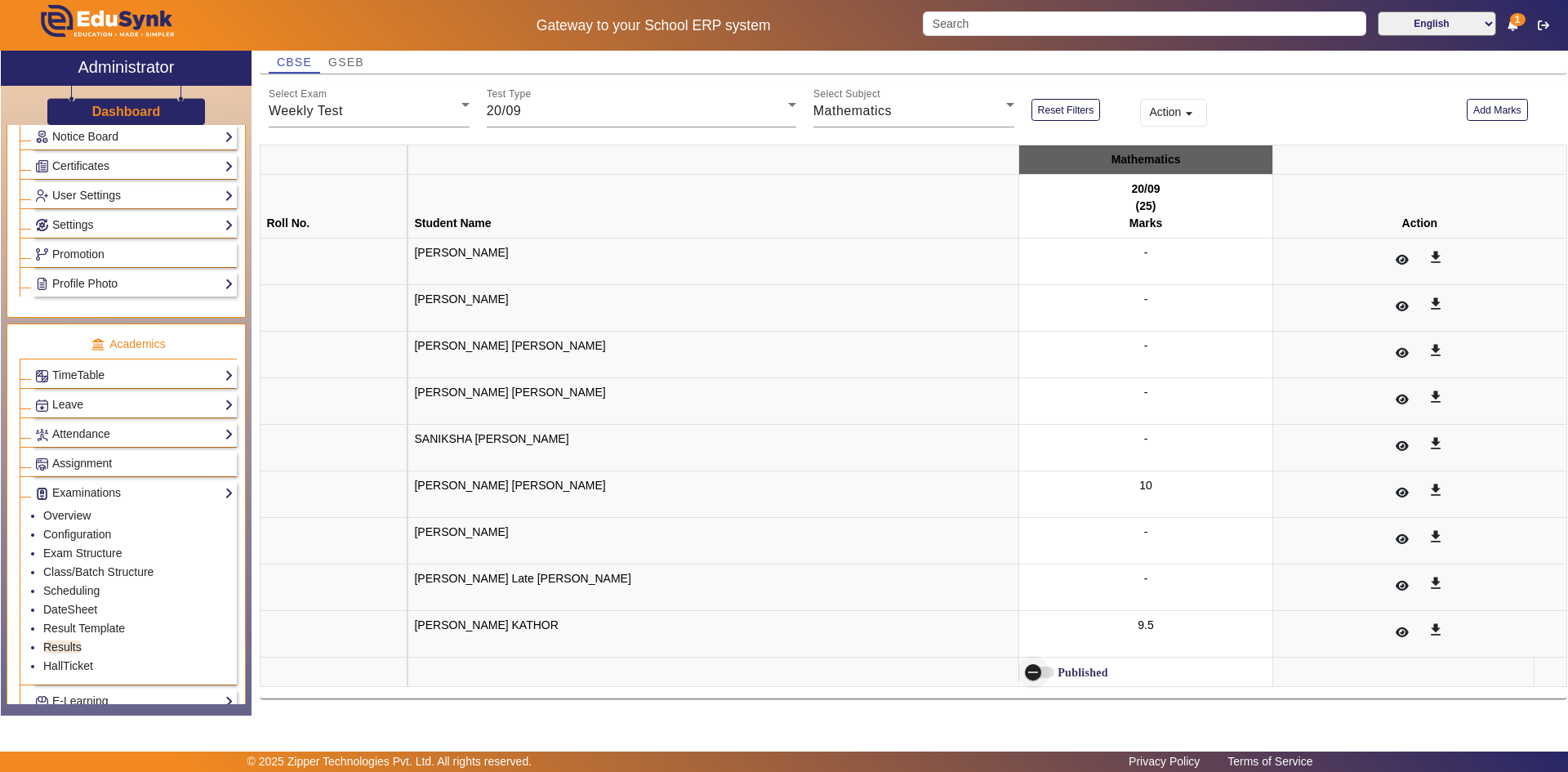
click at [1017, 675] on span "button" at bounding box center [1033, 672] width 33 height 33
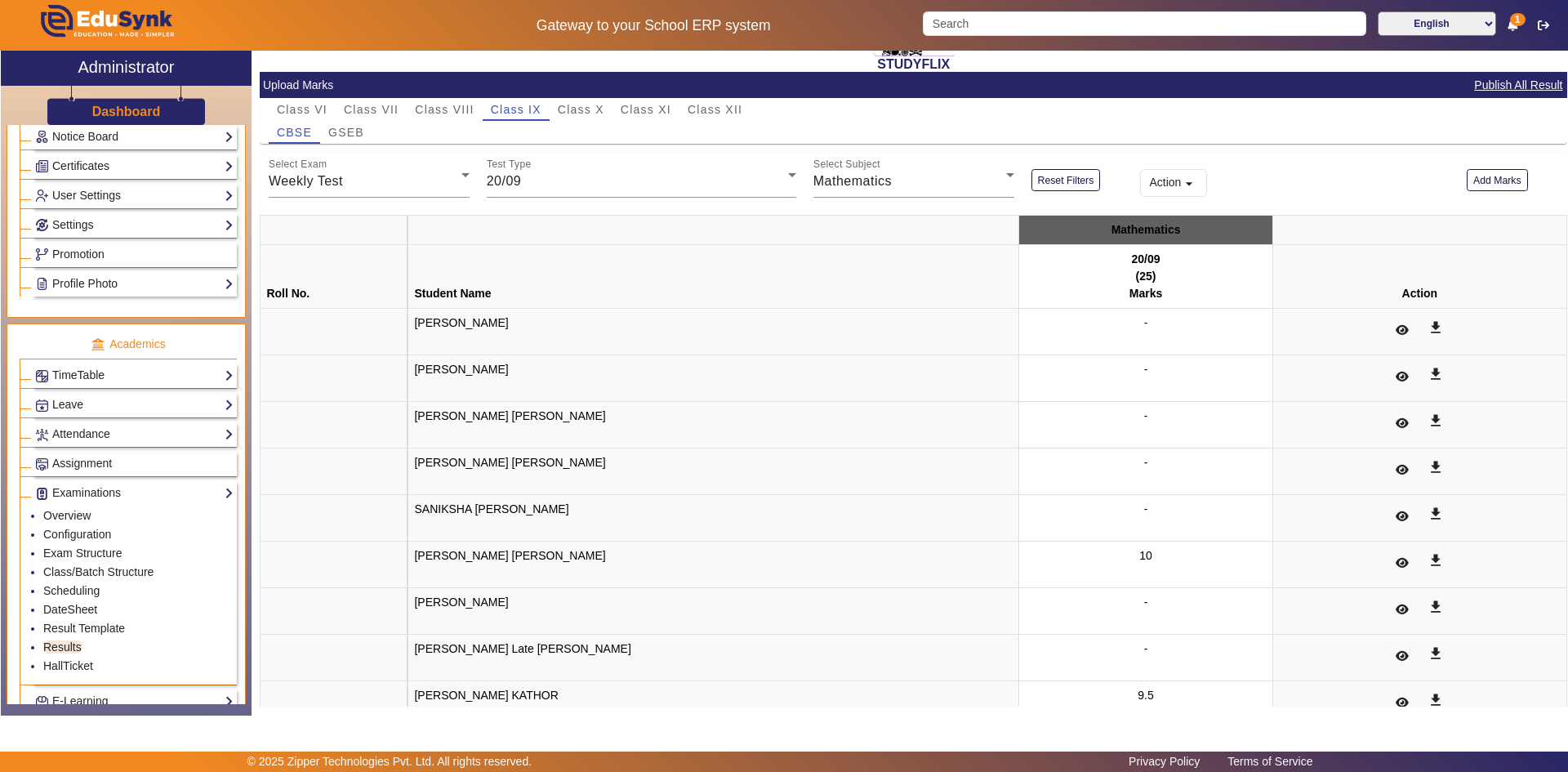
scroll to position [0, 0]
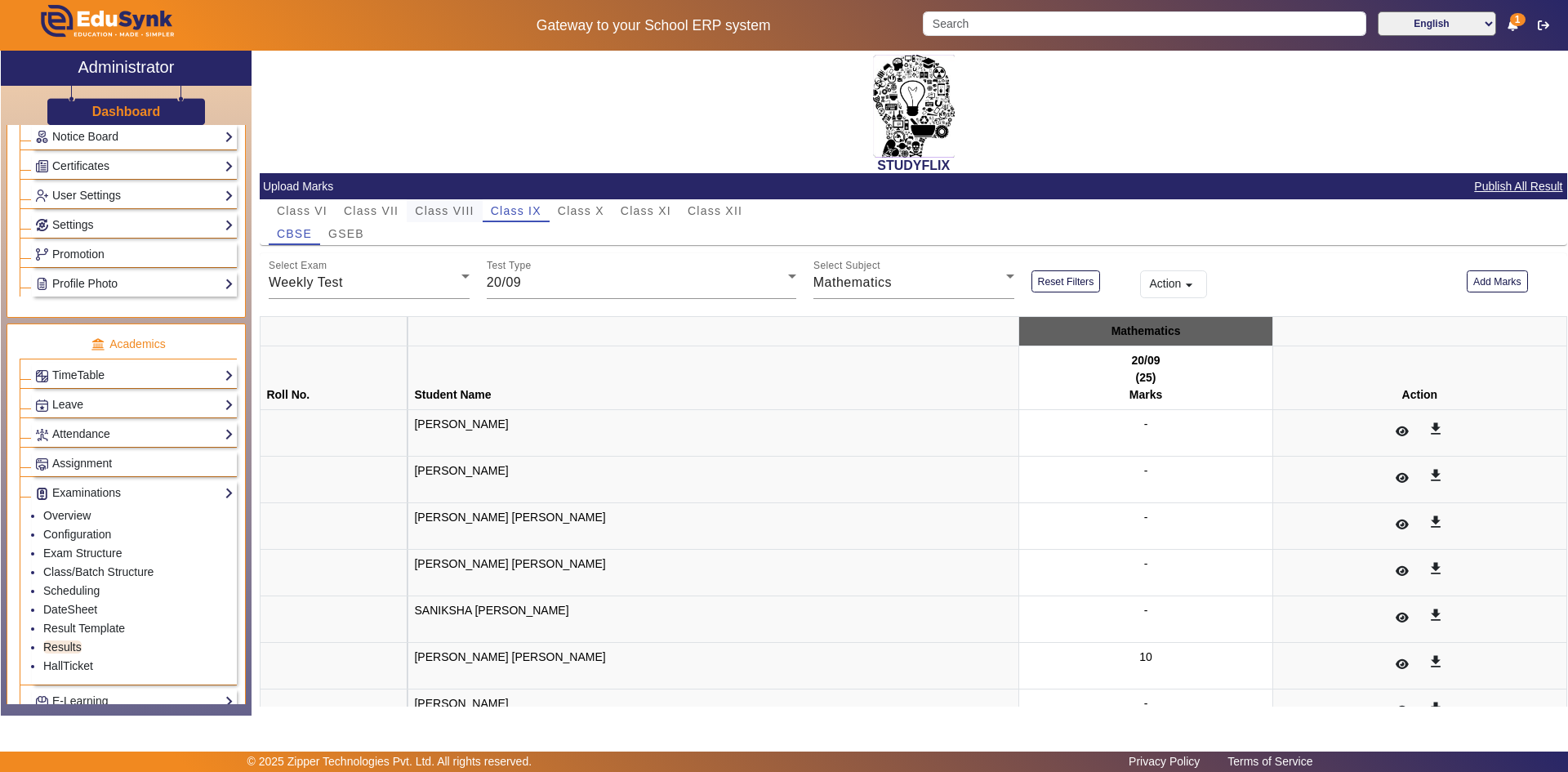
click at [427, 206] on span "Class VIII" at bounding box center [445, 210] width 59 height 11
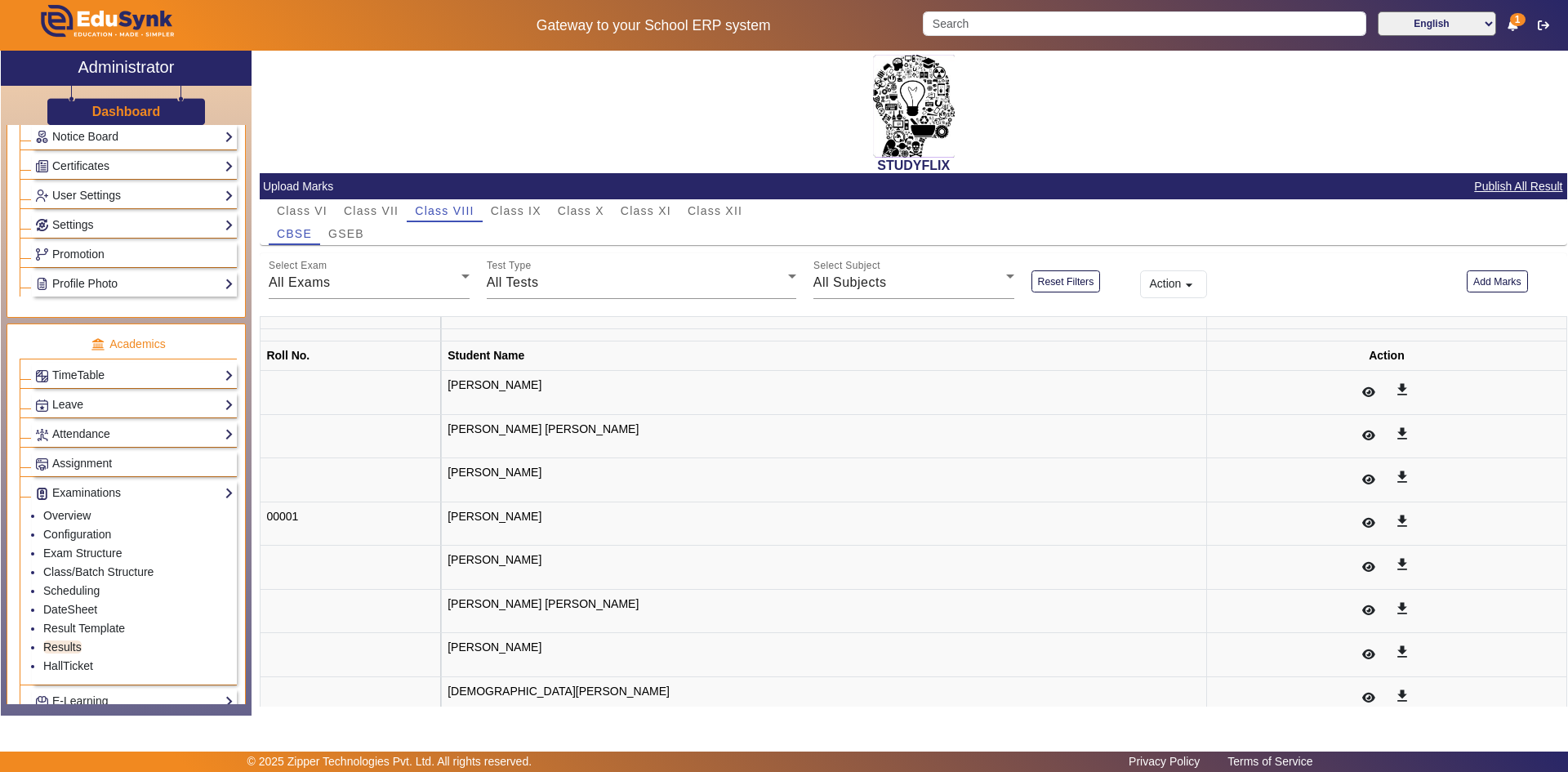
click at [378, 269] on div "Select Exam All Exams" at bounding box center [368, 276] width 201 height 46
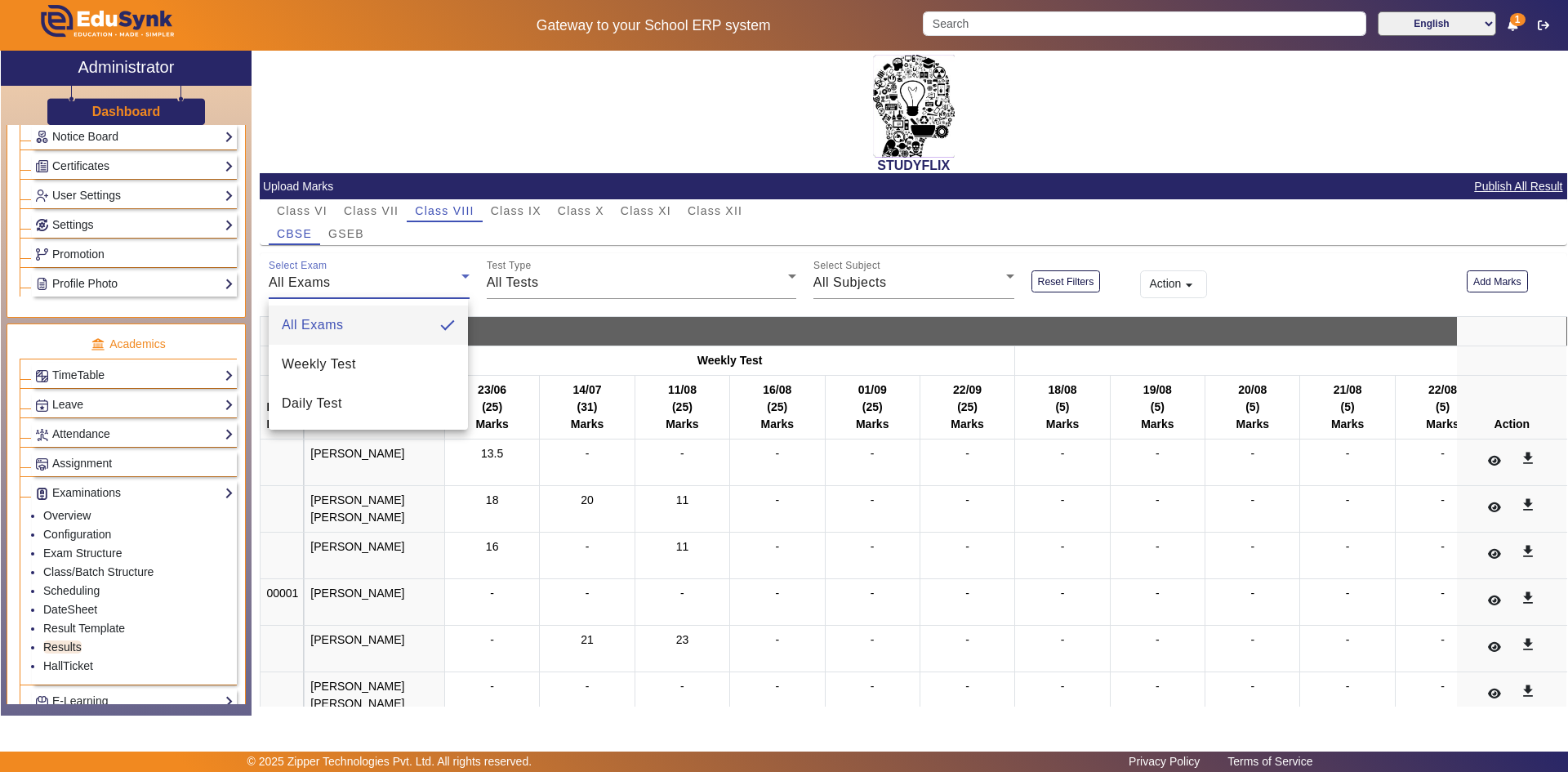
click at [381, 361] on mat-option "Weekly Test" at bounding box center [368, 364] width 199 height 39
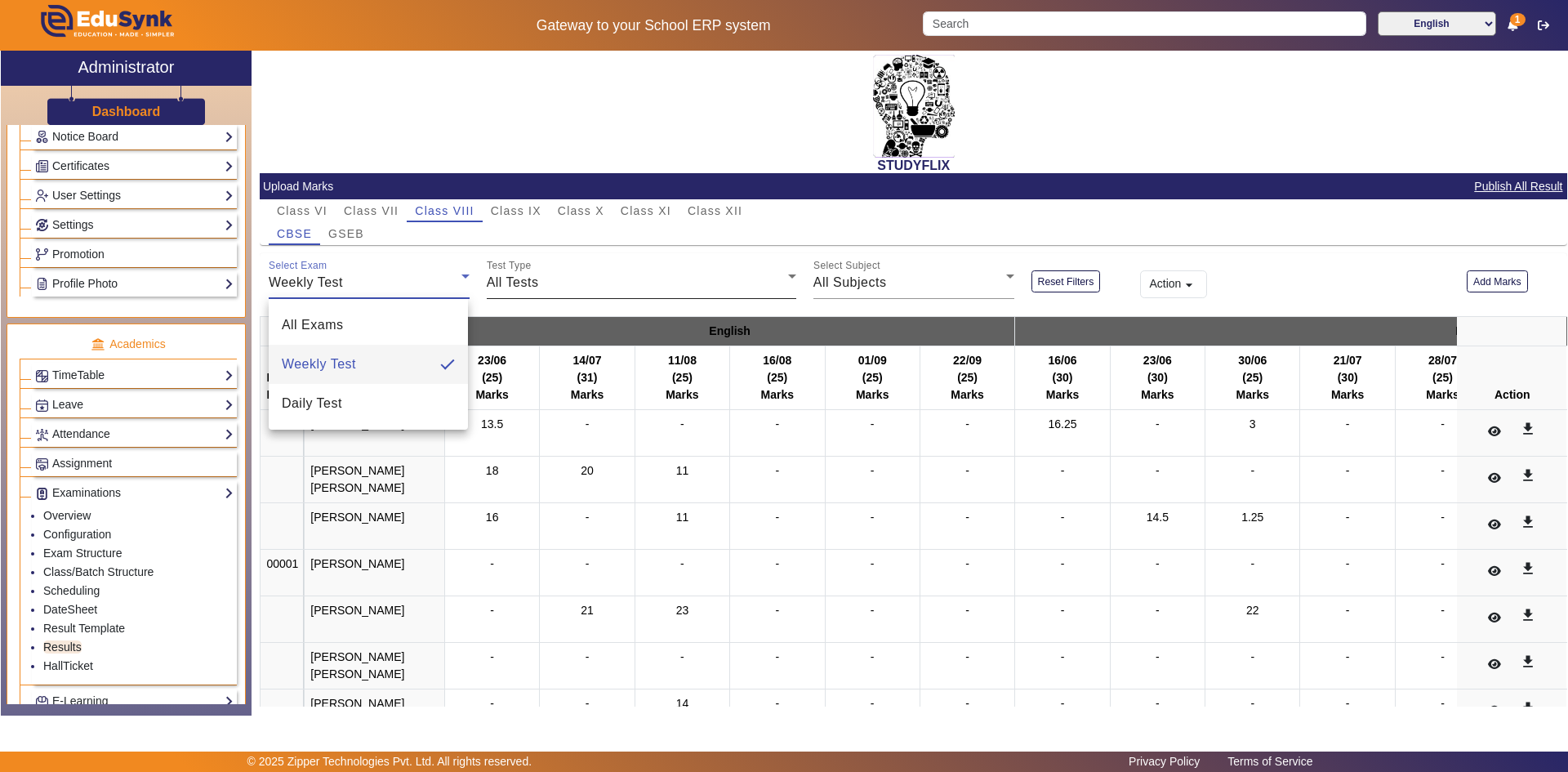
click at [572, 283] on div "All Tests" at bounding box center [638, 282] width 301 height 20
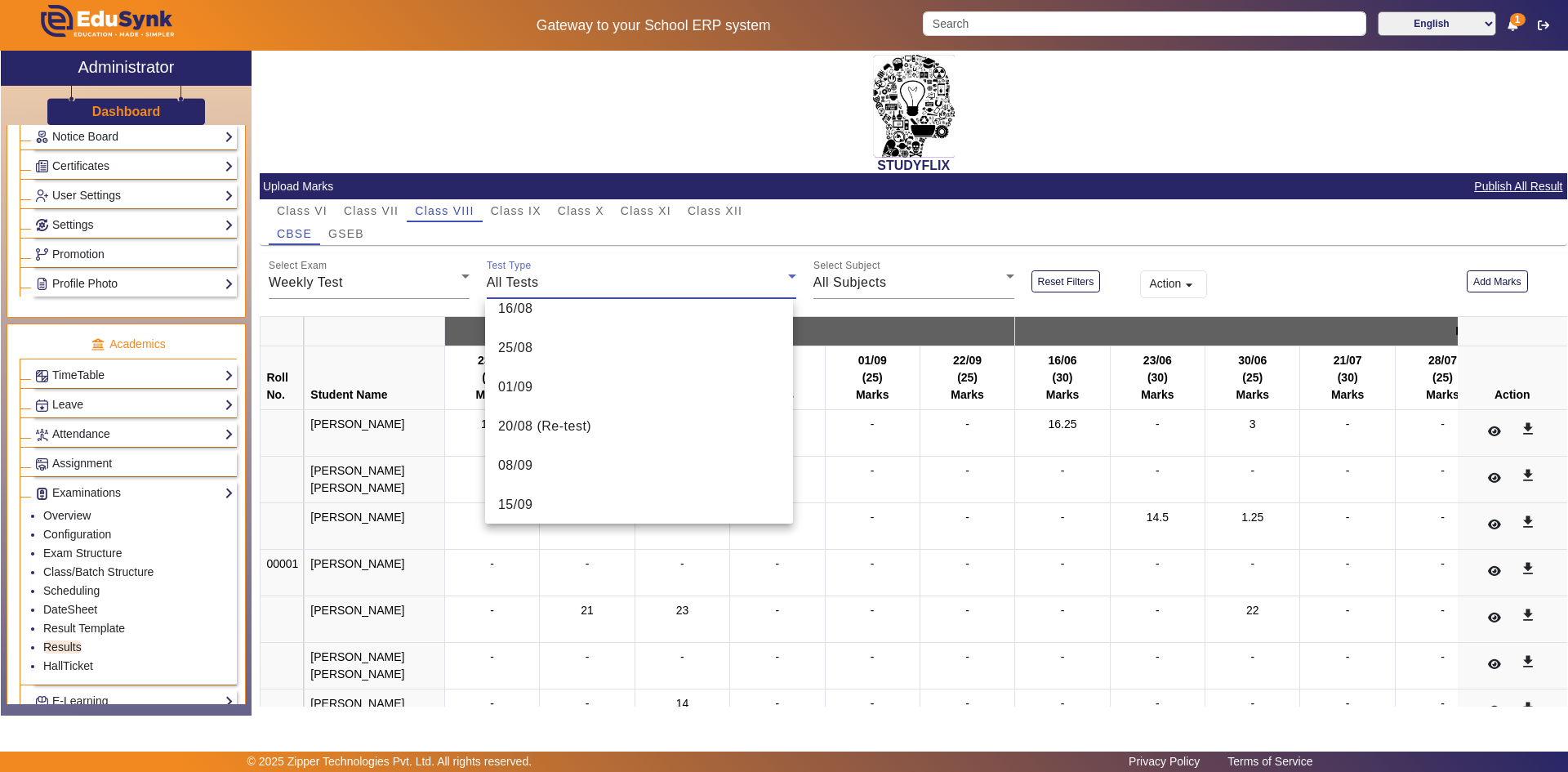
scroll to position [494, 0]
click at [596, 425] on mat-option "15/09" at bounding box center [639, 419] width 308 height 39
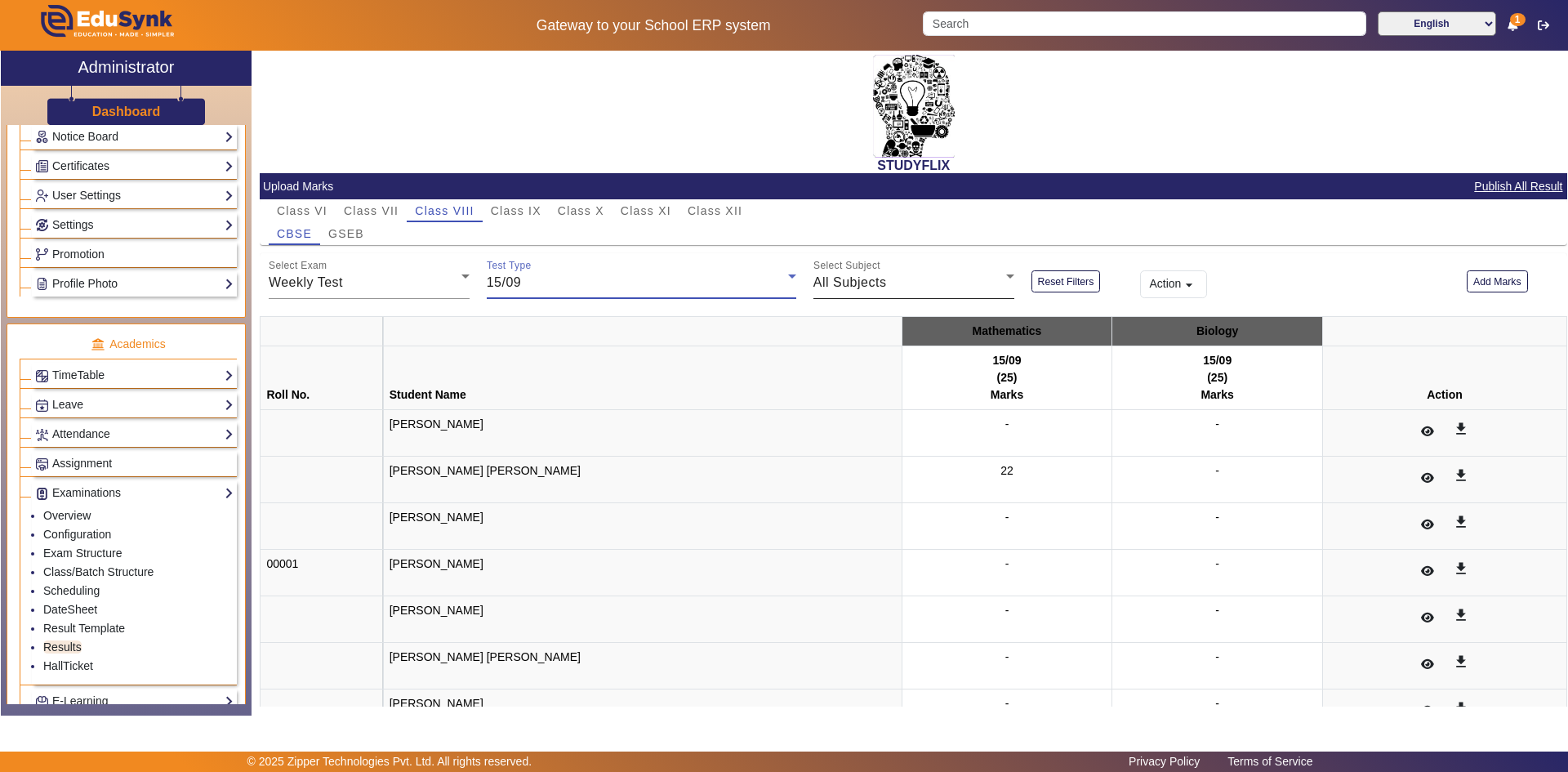
click at [899, 278] on div "All Subjects" at bounding box center [910, 282] width 192 height 20
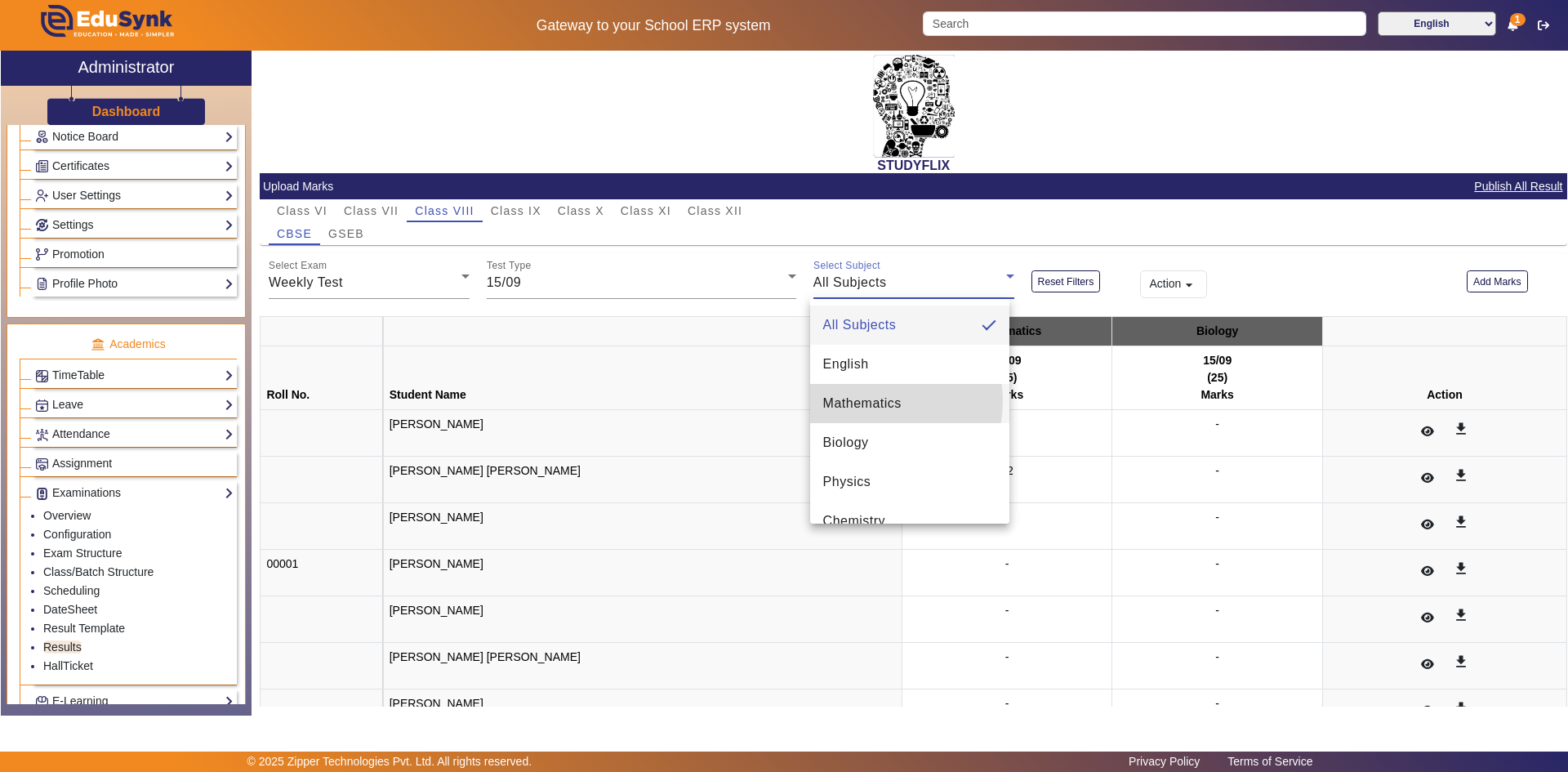
click at [871, 401] on span "Mathematics" at bounding box center [863, 404] width 79 height 20
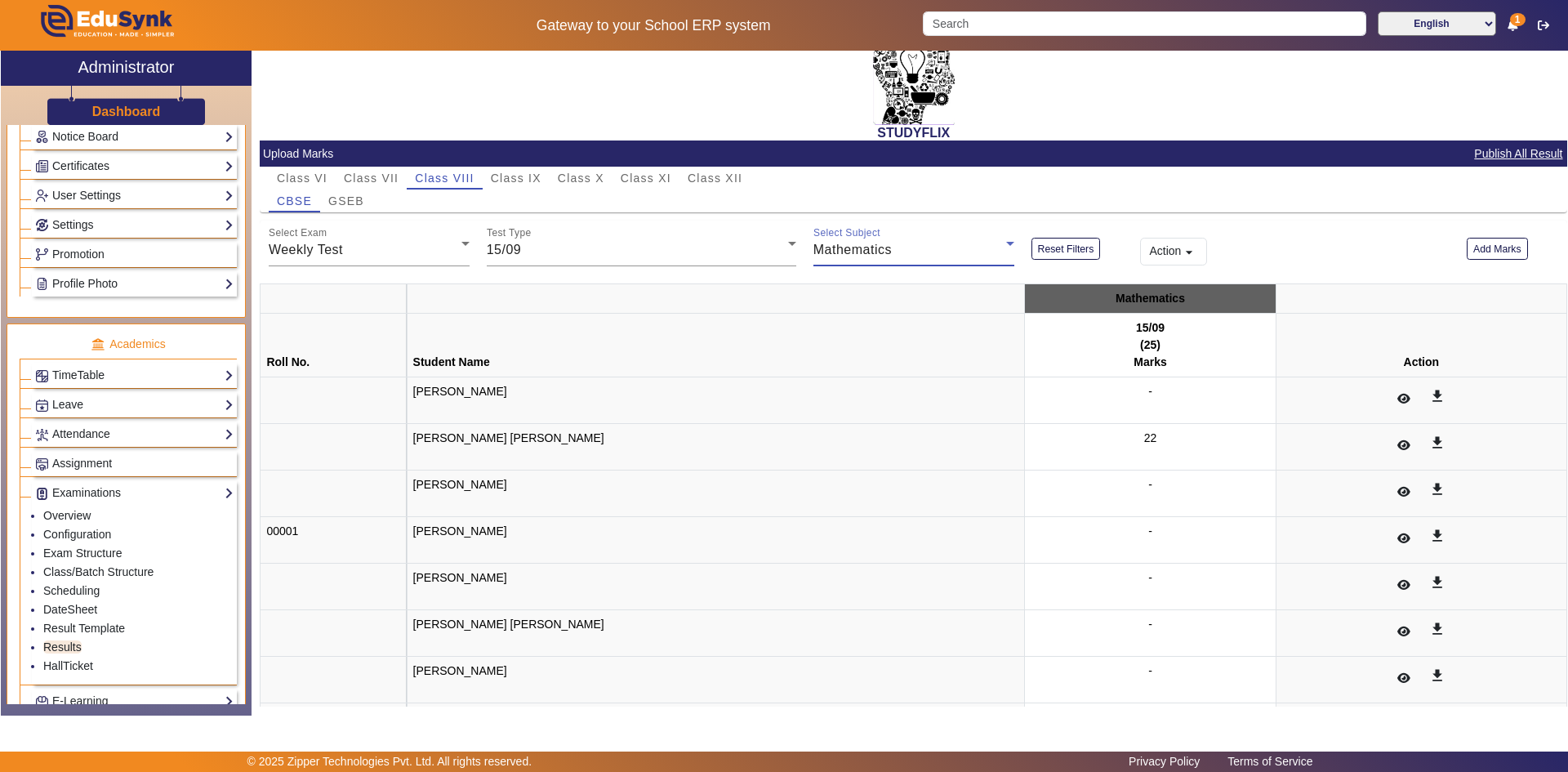
scroll to position [0, 0]
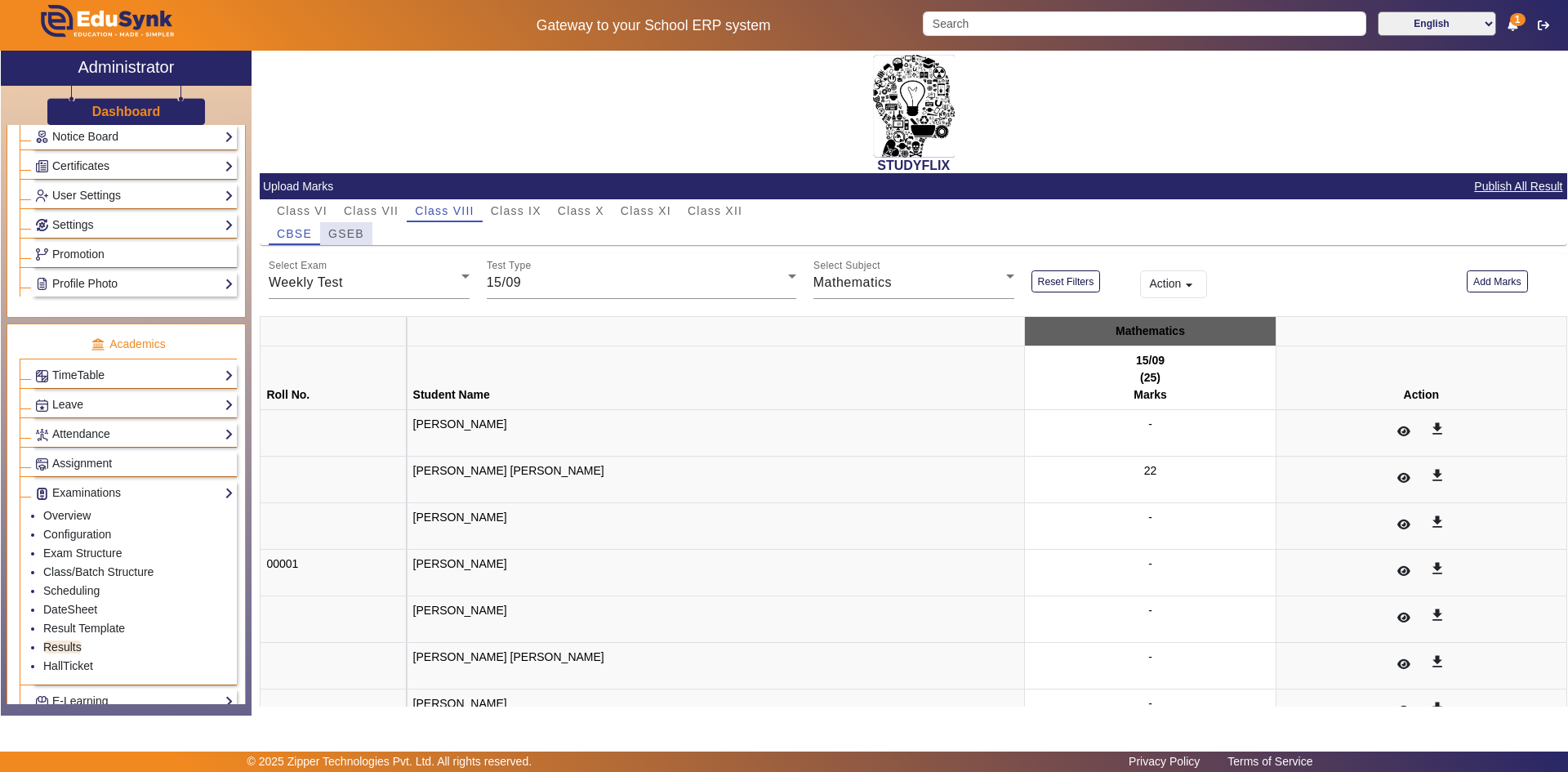
click at [359, 237] on span "GSEB" at bounding box center [346, 233] width 36 height 11
click at [361, 282] on div "Weekly Test" at bounding box center [364, 283] width 192 height 20
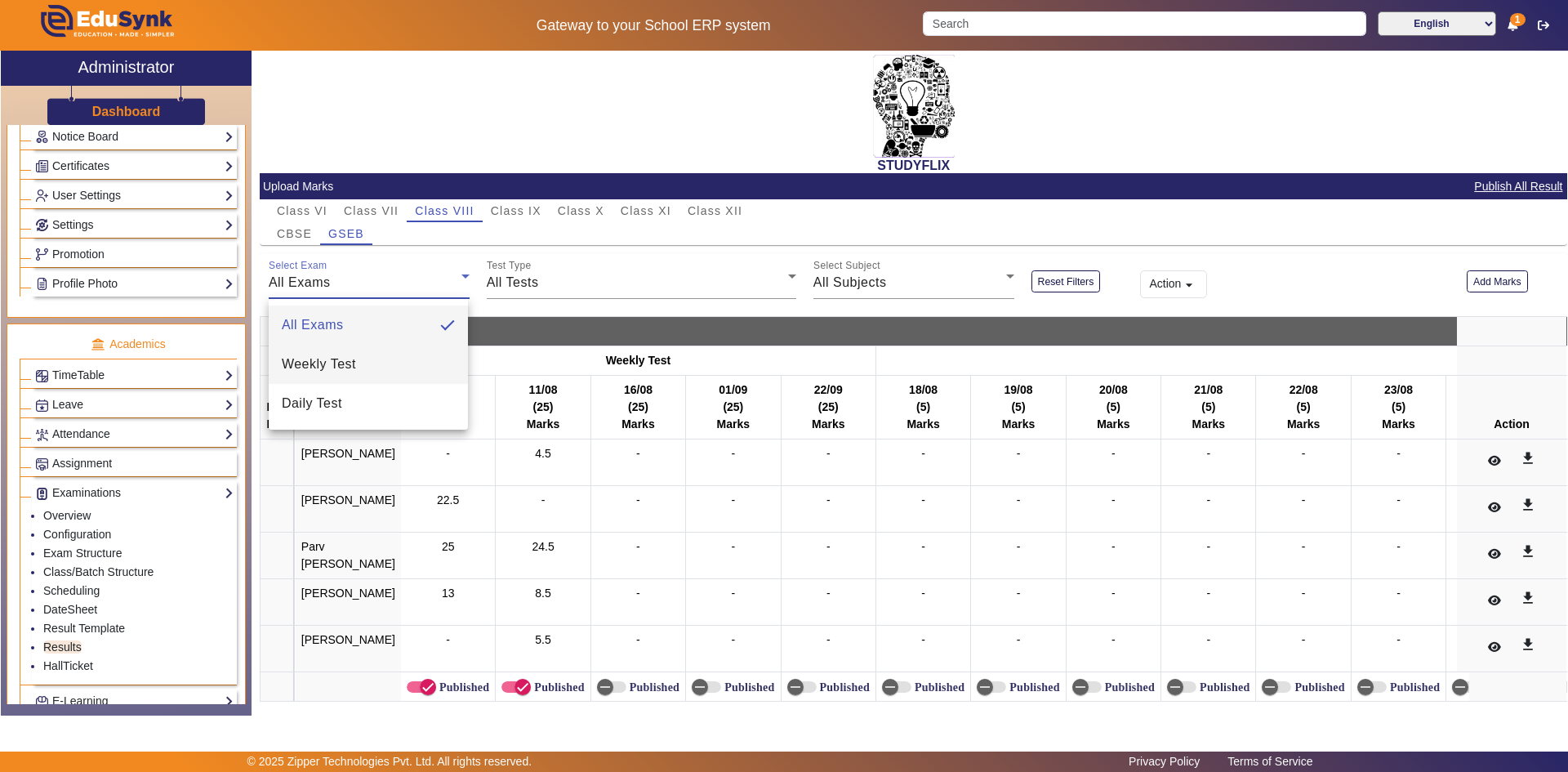
click at [382, 365] on mat-option "Weekly Test" at bounding box center [368, 364] width 199 height 39
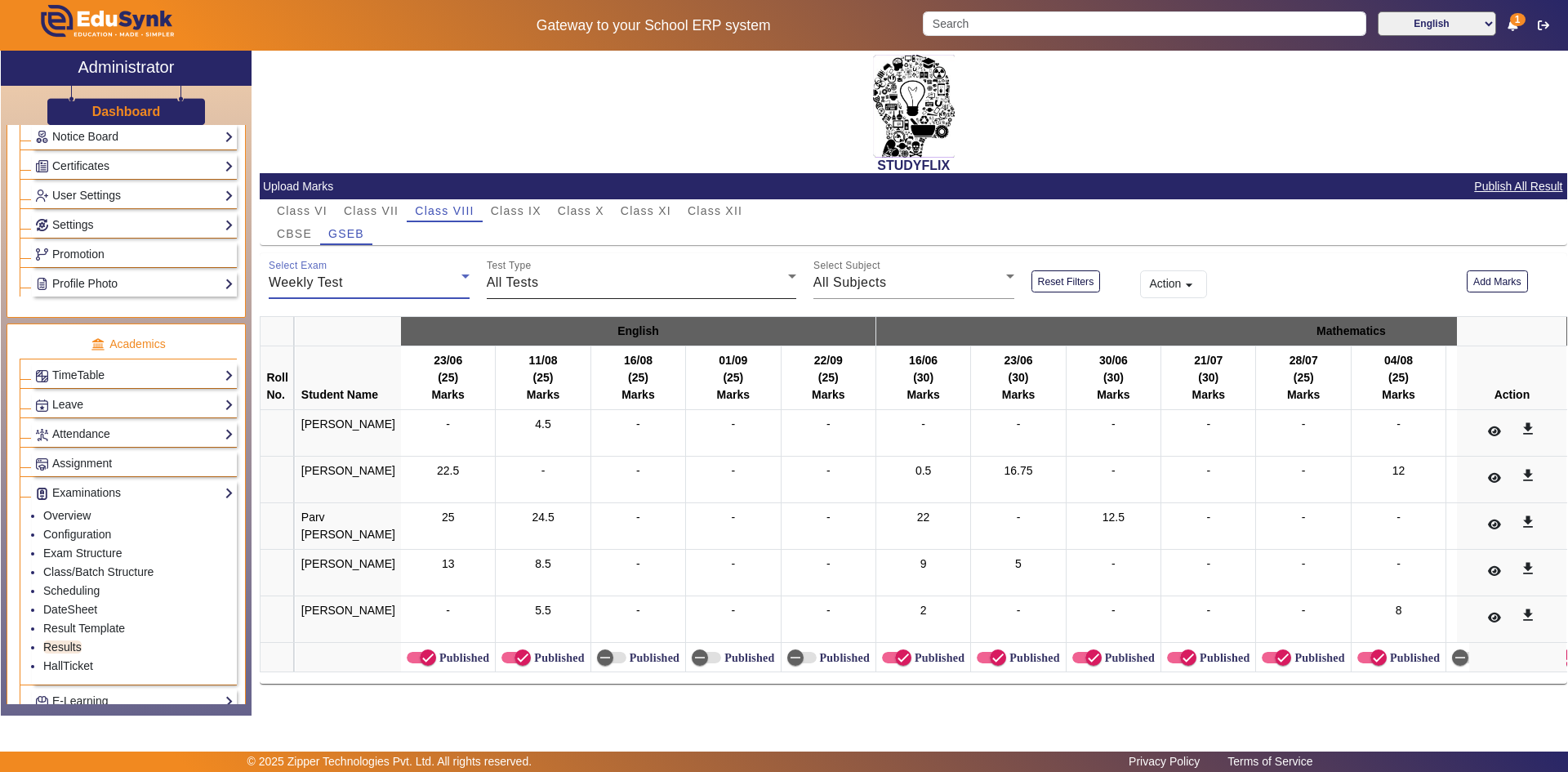
click at [585, 284] on div "All Tests" at bounding box center [638, 282] width 301 height 20
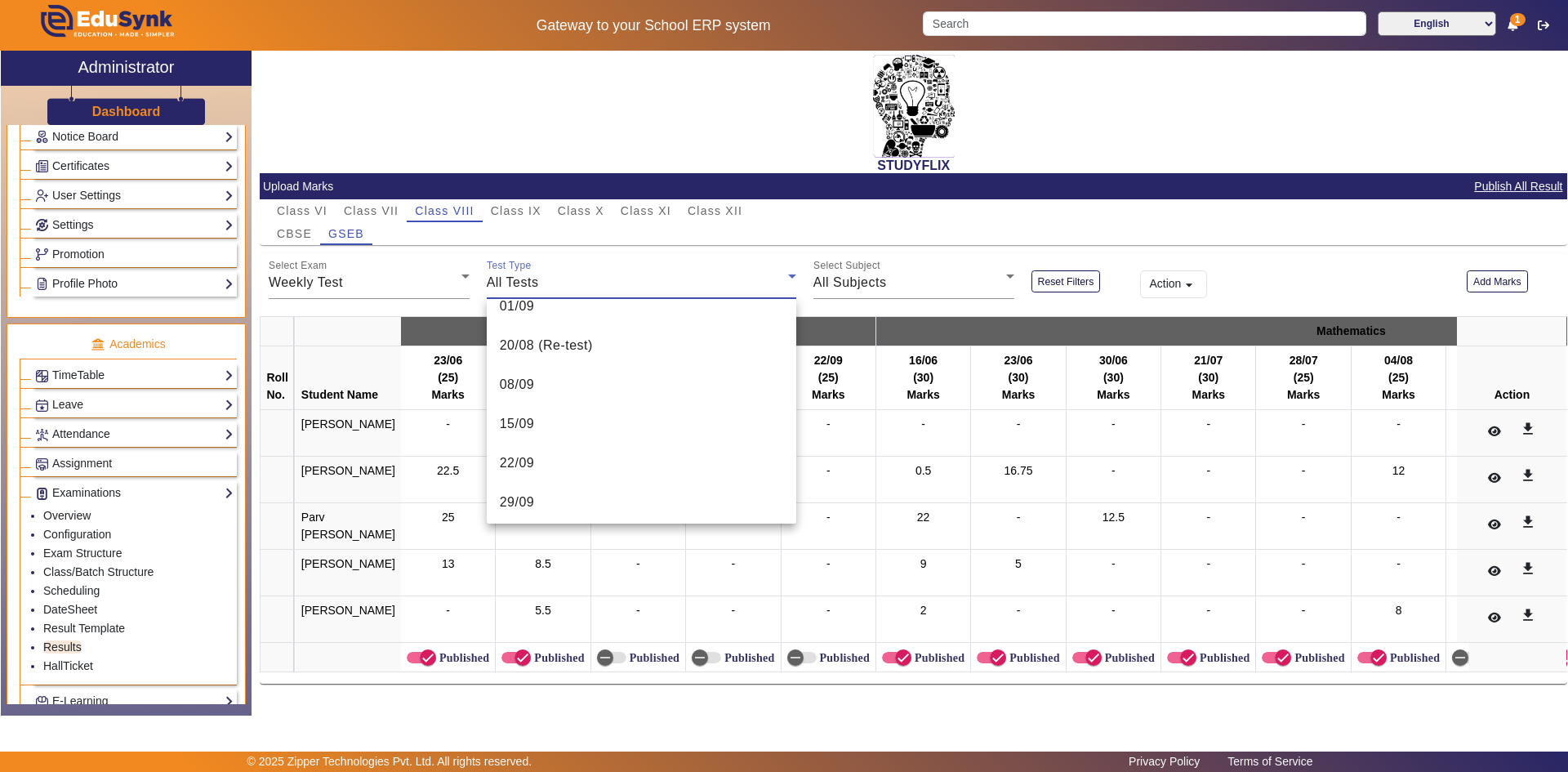
scroll to position [490, 0]
click at [624, 434] on mat-option "15/09" at bounding box center [642, 423] width 310 height 39
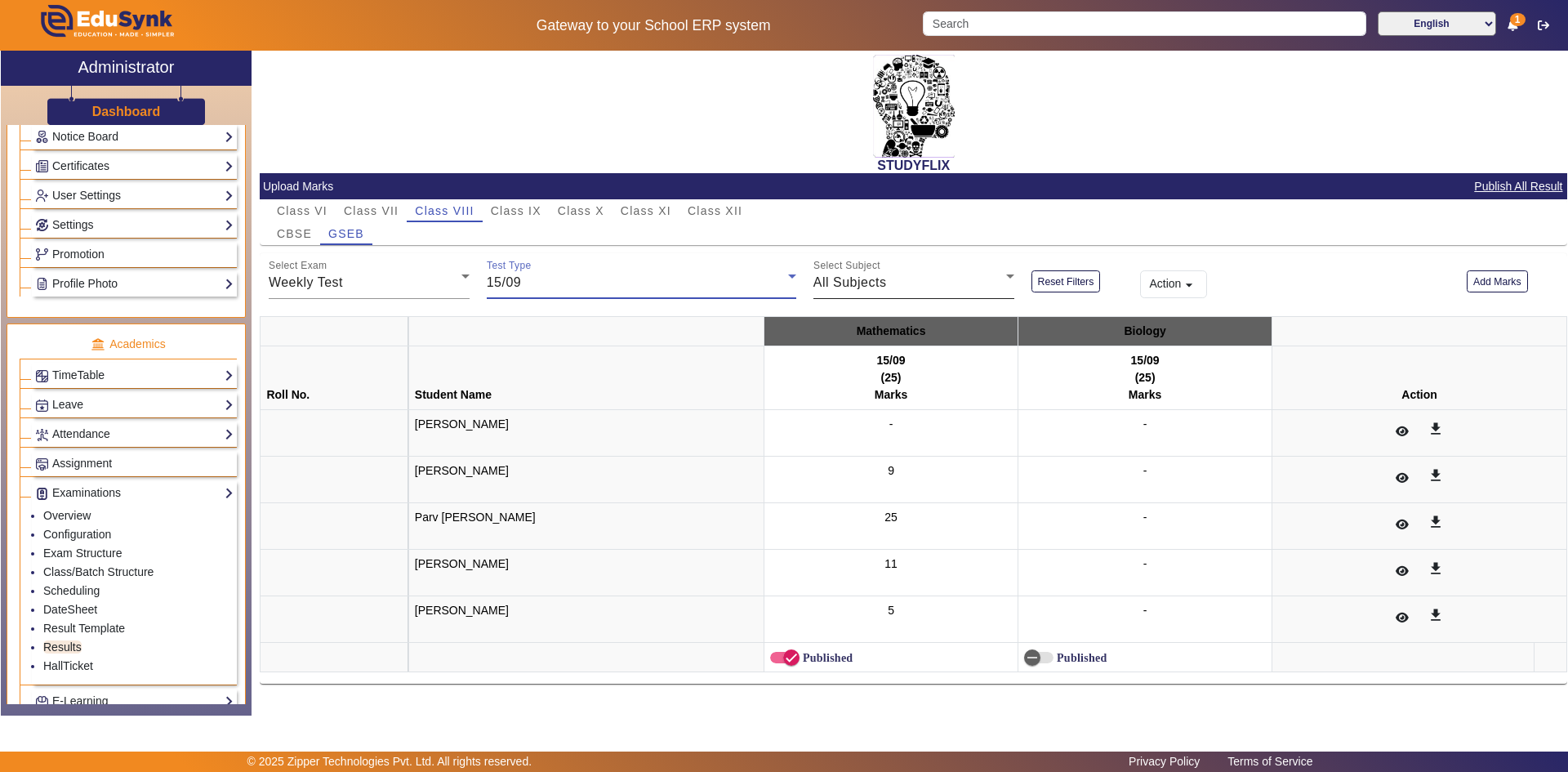
click at [876, 279] on span "All Subjects" at bounding box center [851, 282] width 74 height 14
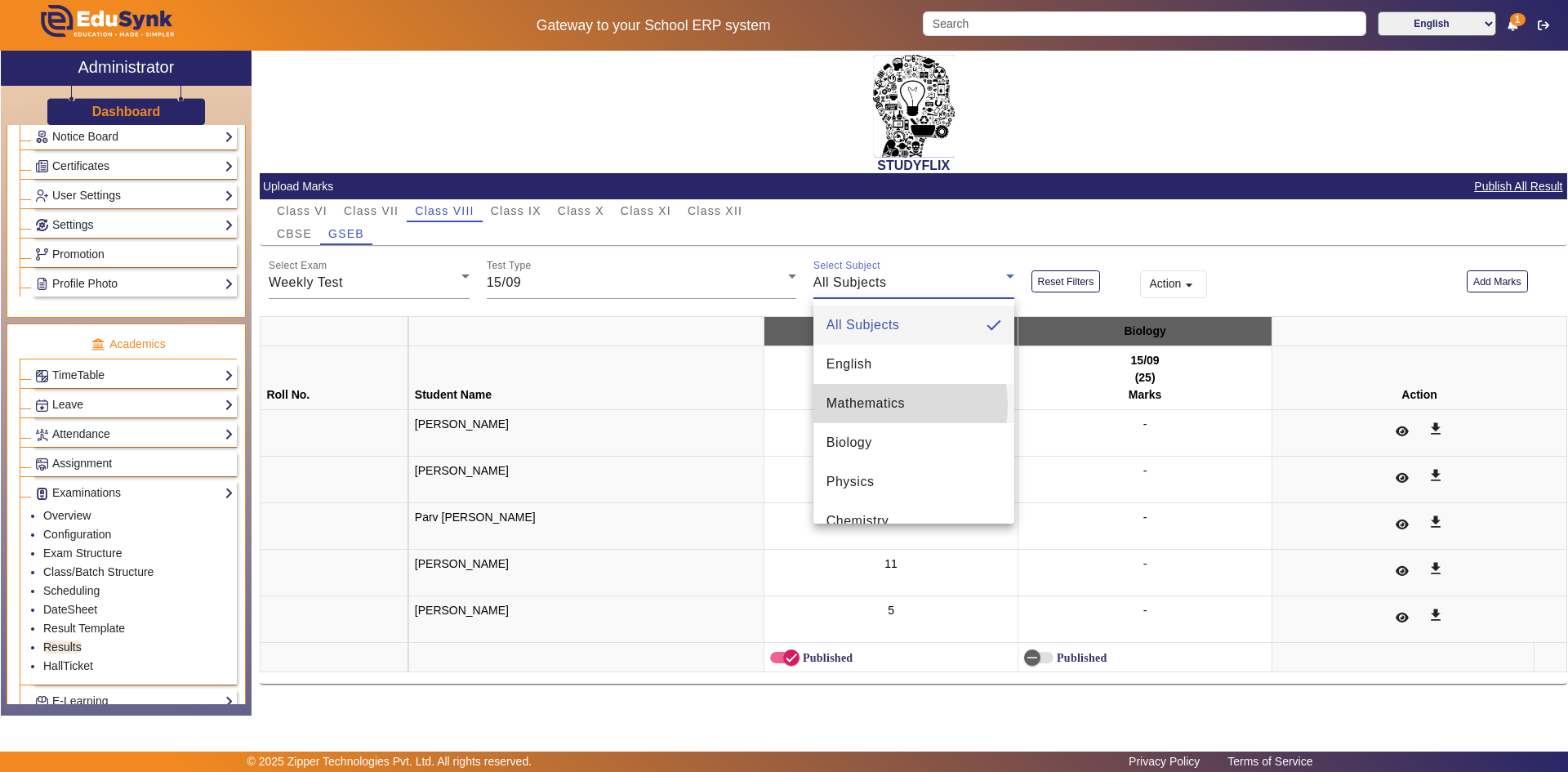
click at [886, 404] on span "Mathematics" at bounding box center [866, 404] width 79 height 20
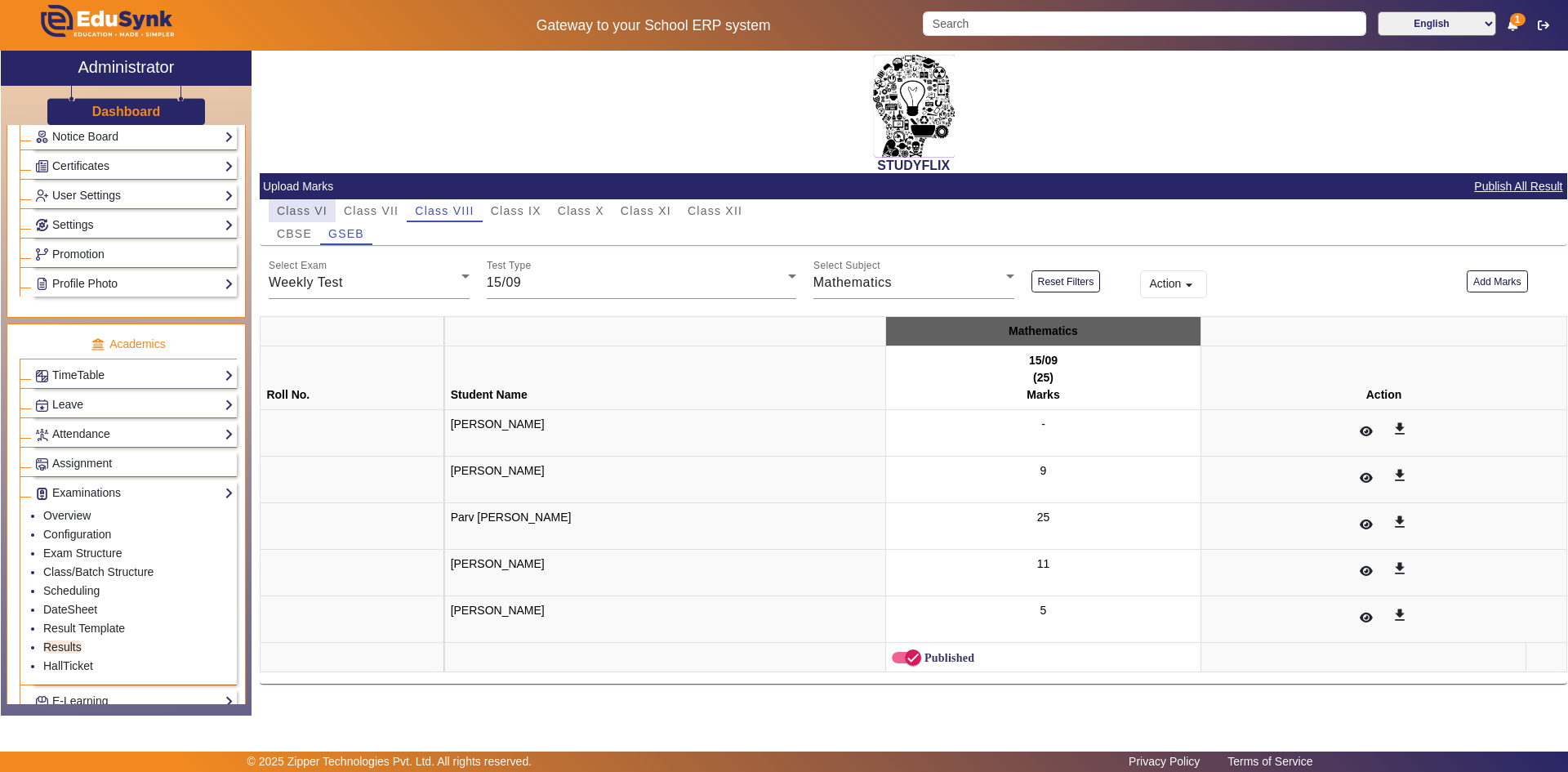
click at [311, 214] on span "Class VI" at bounding box center [302, 210] width 51 height 11
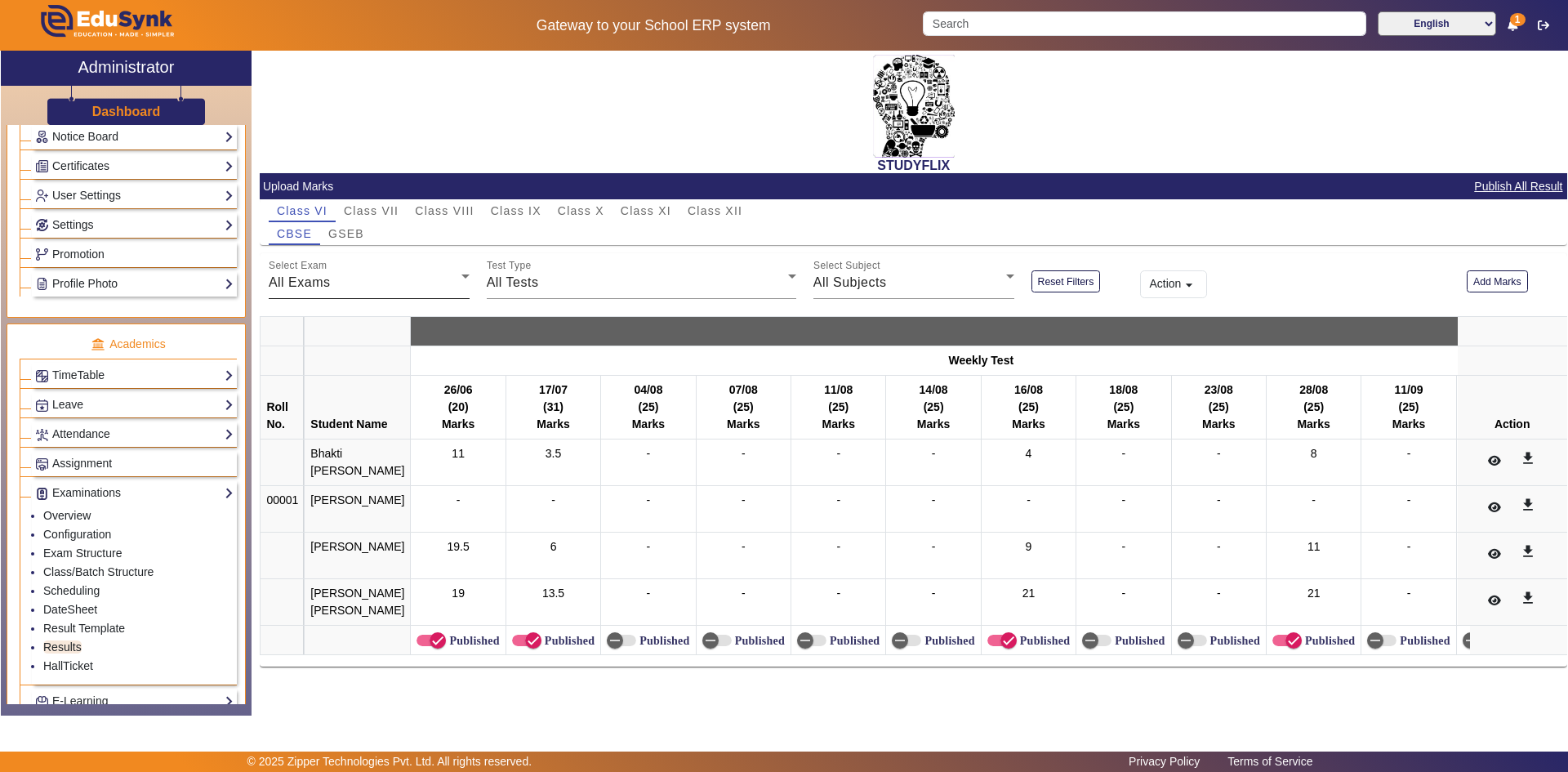
click at [366, 290] on div "All Exams" at bounding box center [364, 282] width 192 height 20
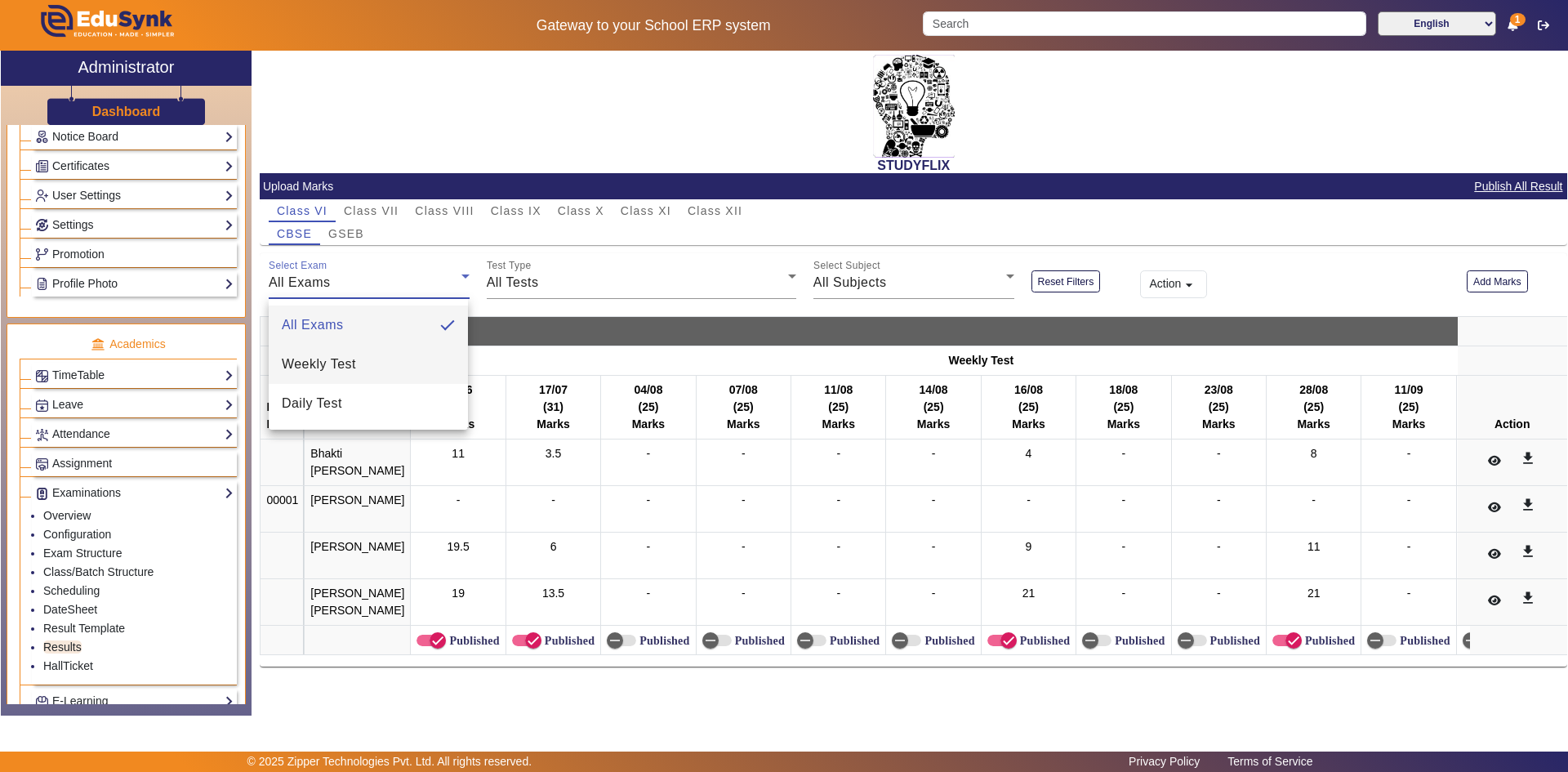
click at [379, 365] on mat-option "Weekly Test" at bounding box center [368, 364] width 199 height 39
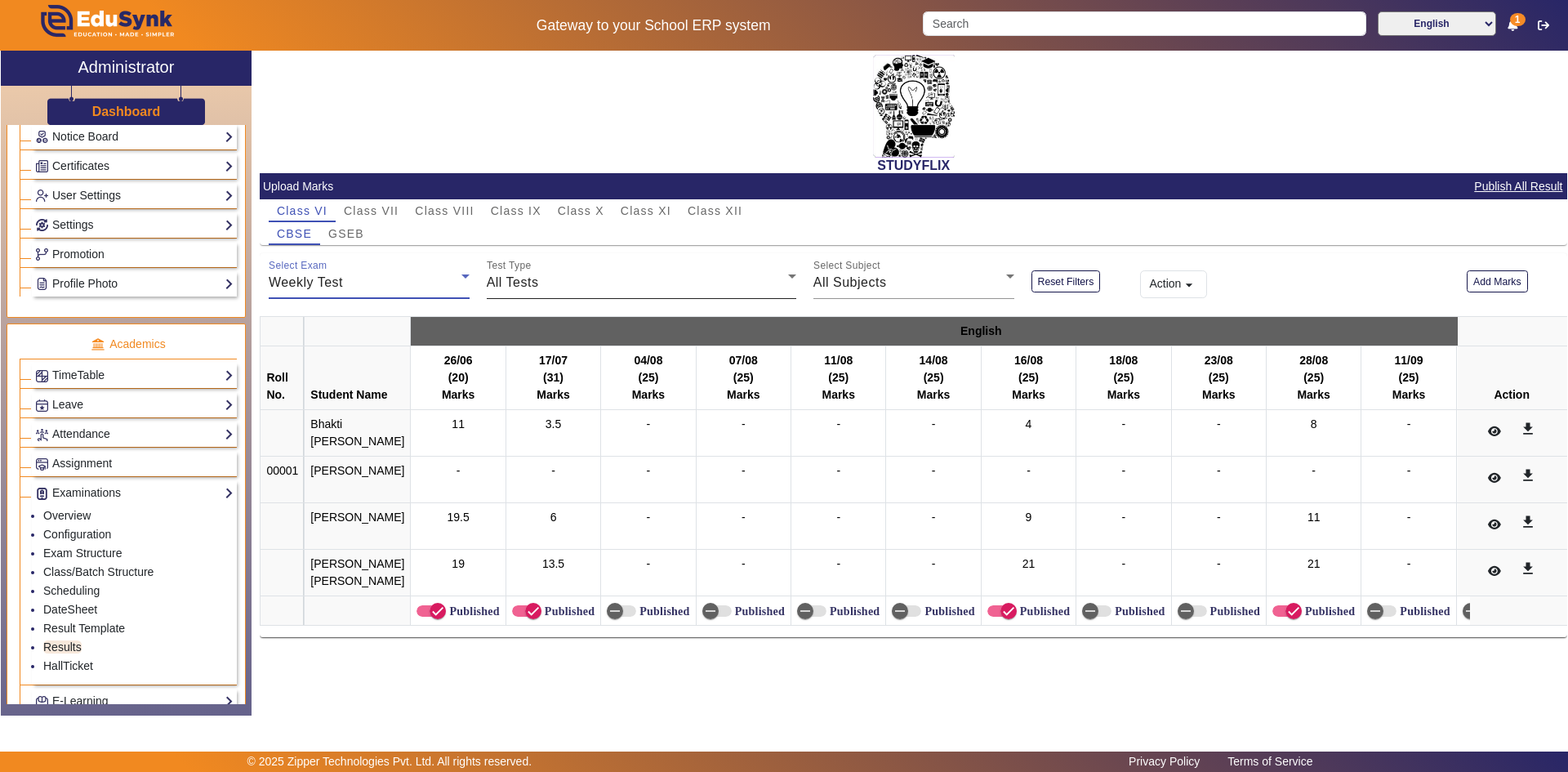
click at [572, 282] on div "All Tests" at bounding box center [638, 282] width 301 height 20
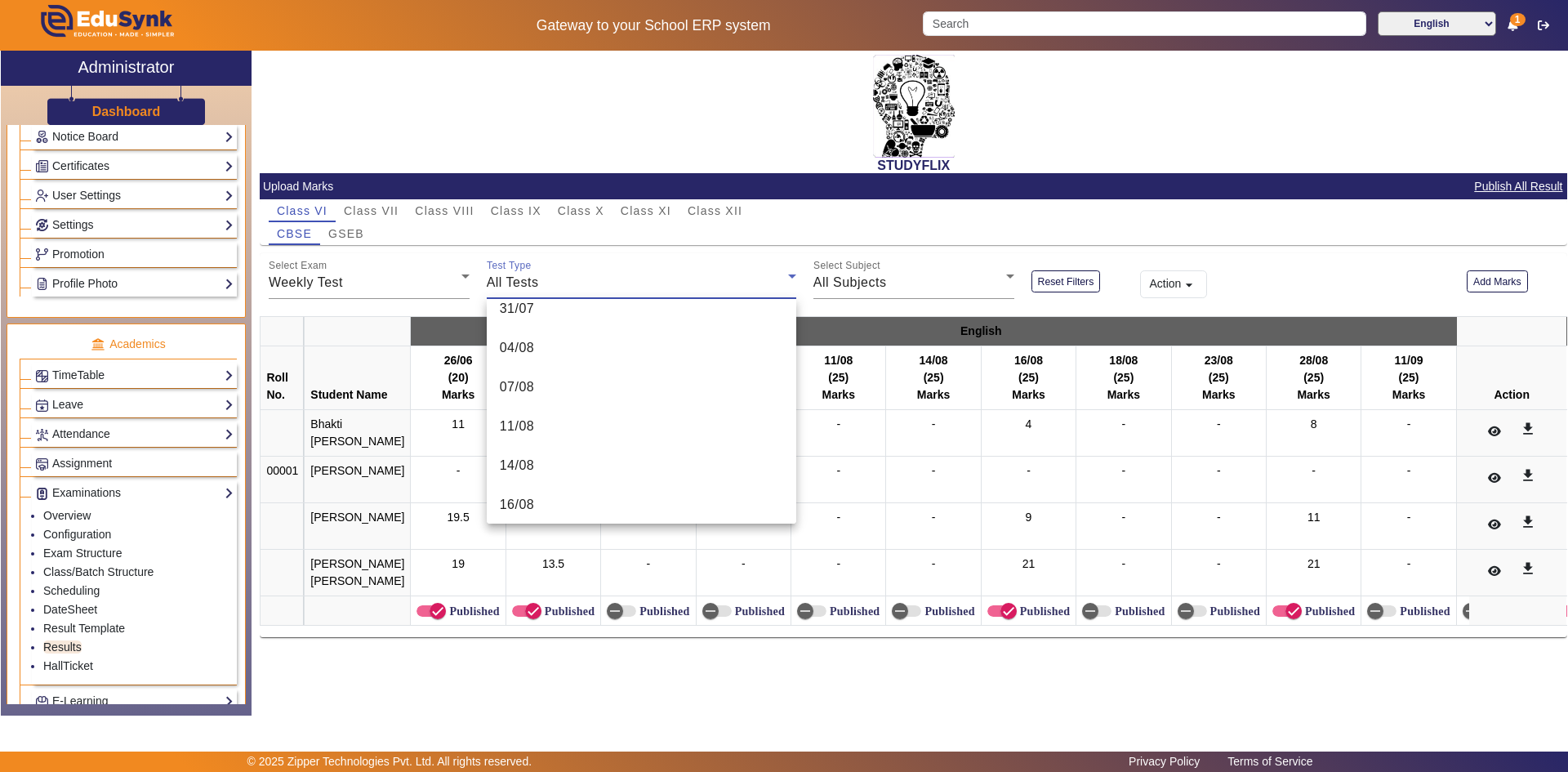
scroll to position [769, 0]
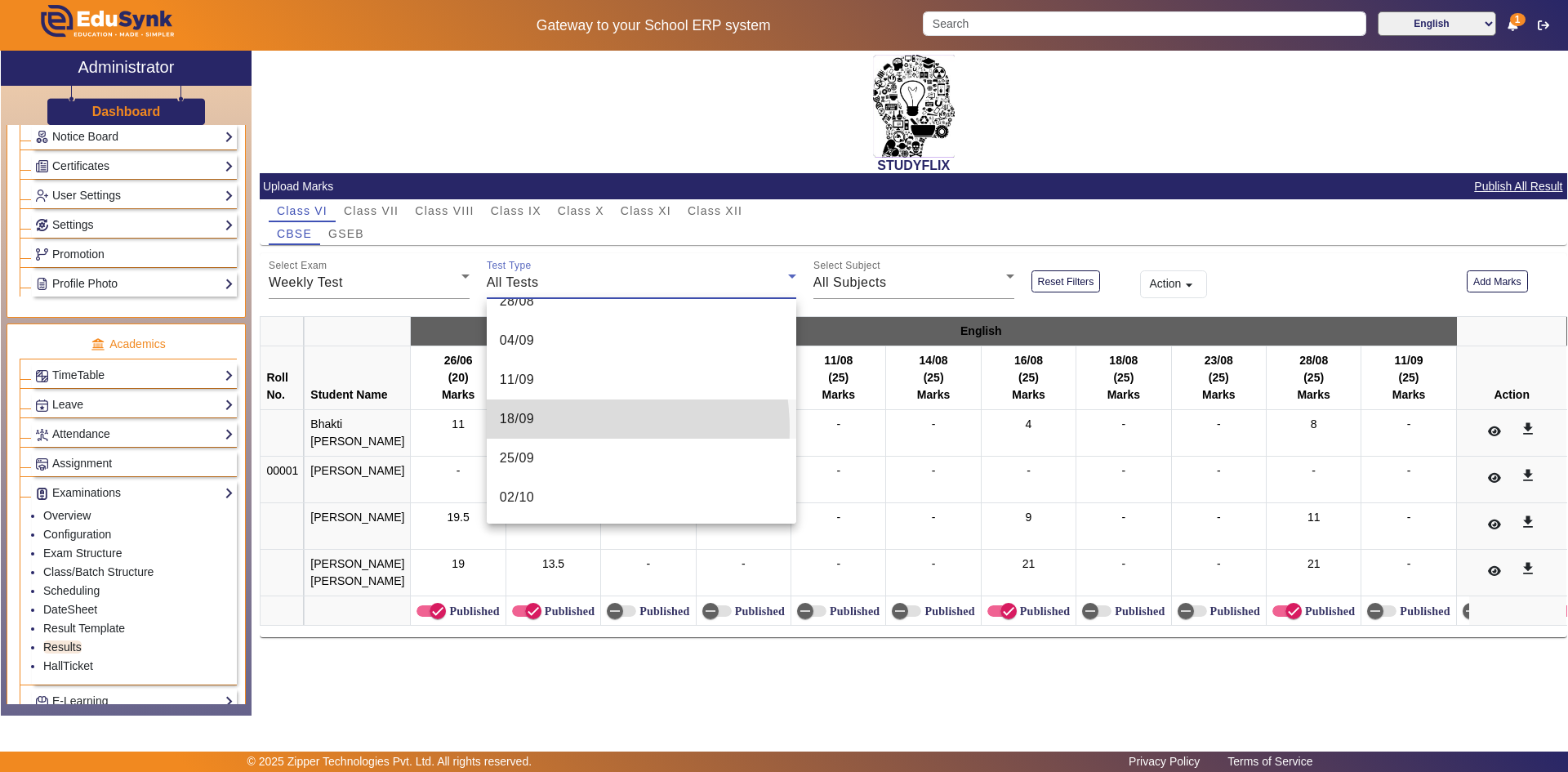
click at [547, 430] on mat-option "18/09" at bounding box center [642, 419] width 310 height 39
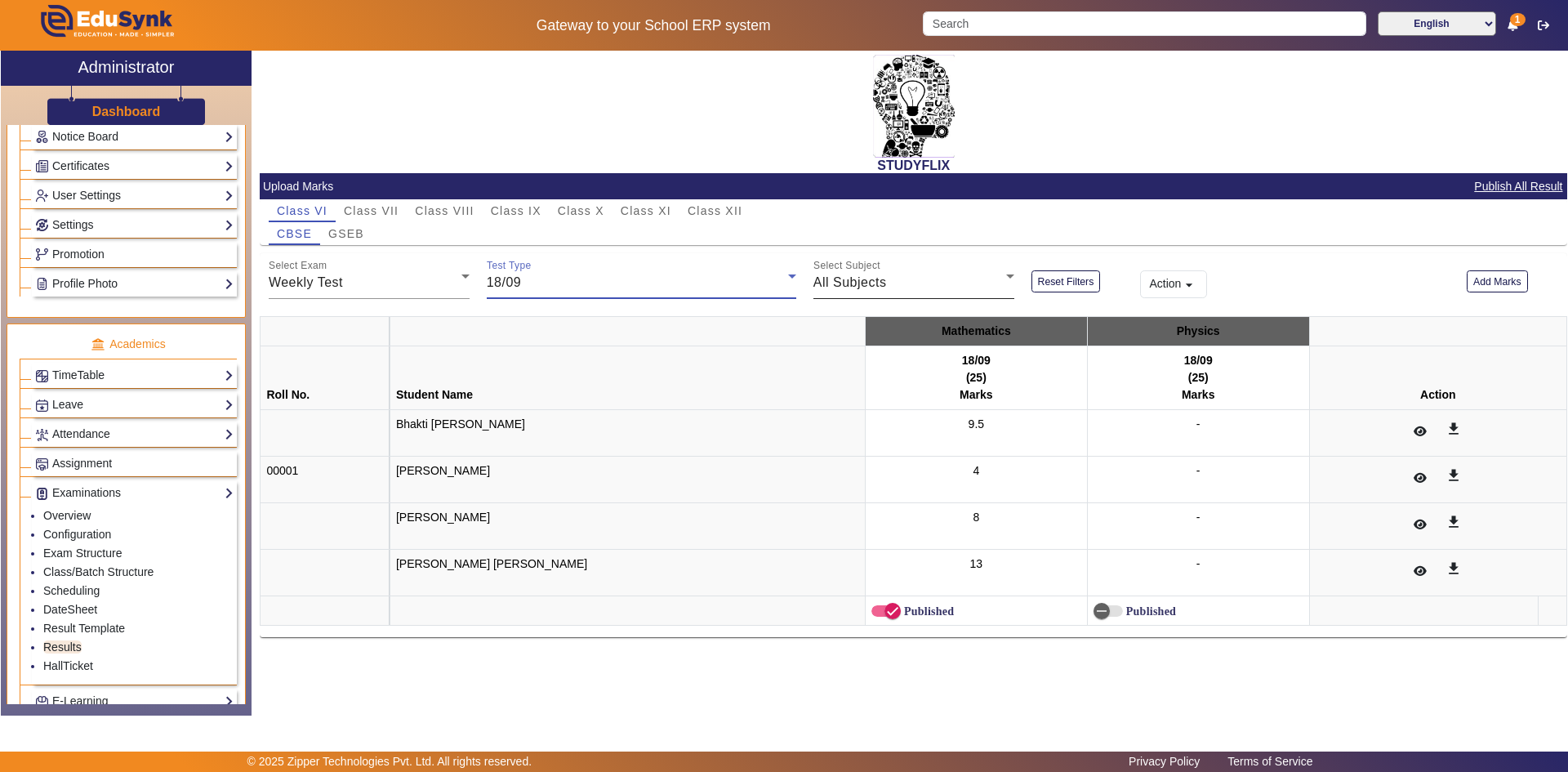
click at [839, 282] on span "All Subjects" at bounding box center [851, 282] width 74 height 14
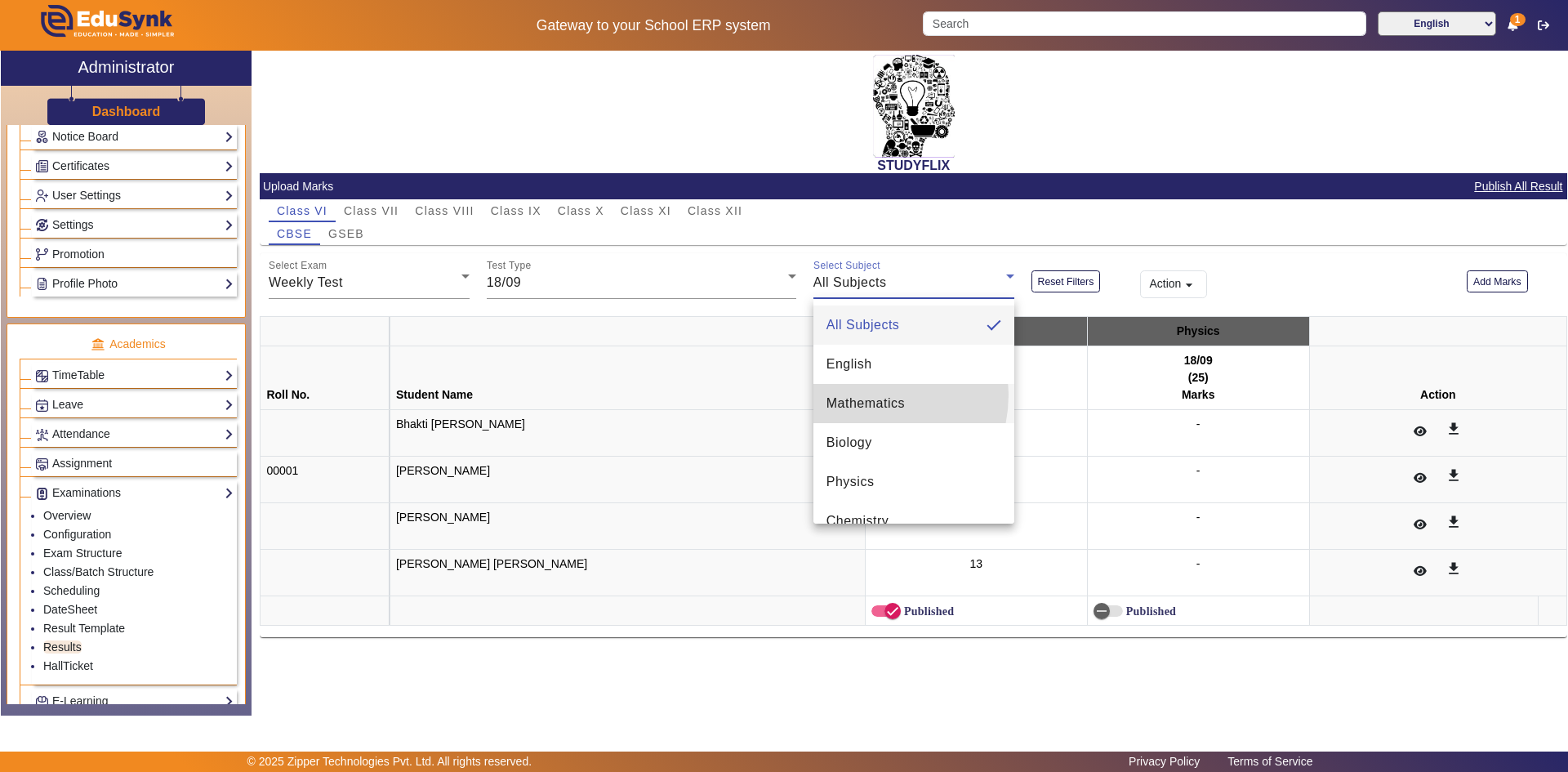
click at [862, 395] on span "Mathematics" at bounding box center [866, 404] width 79 height 20
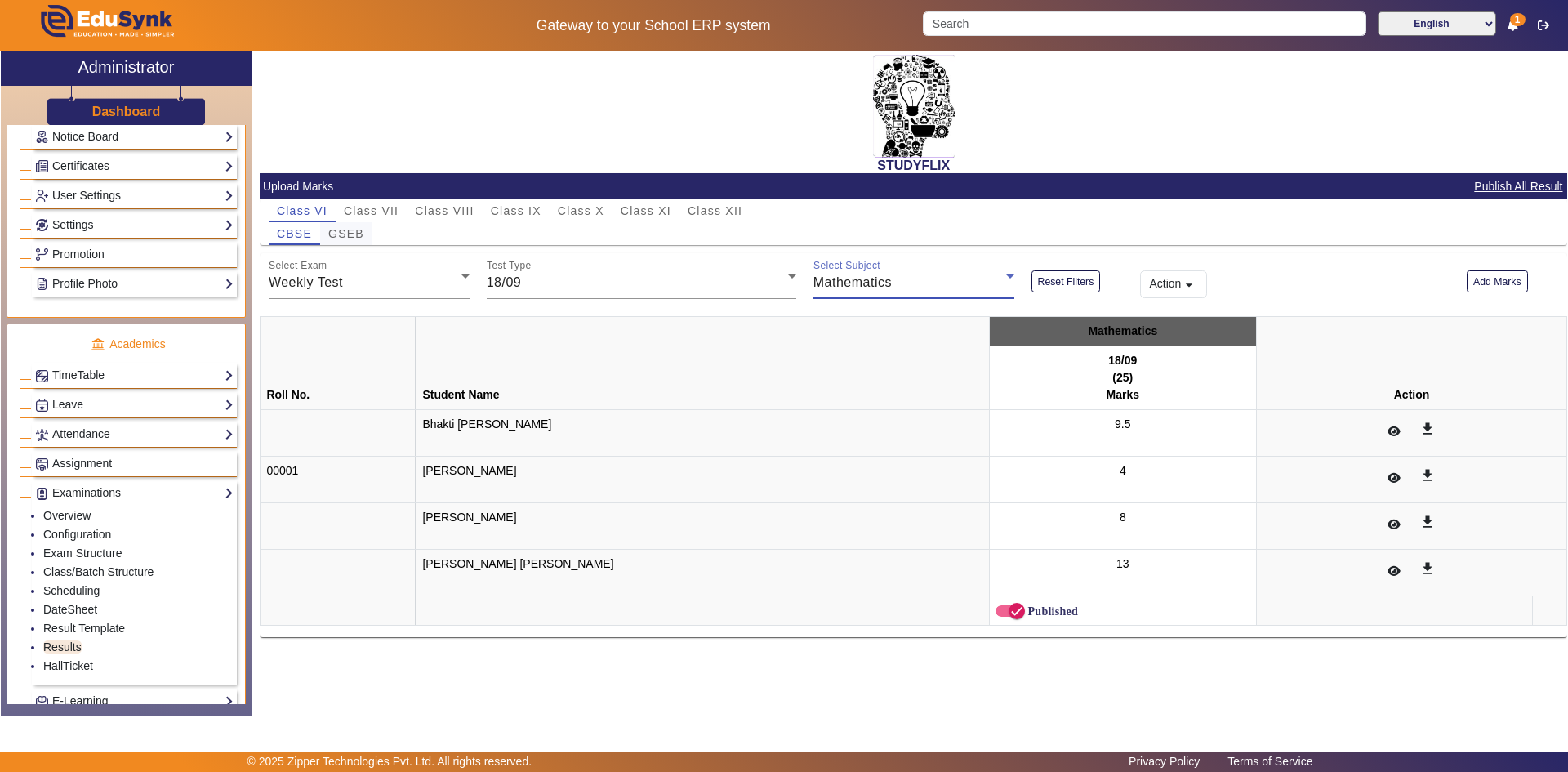
click at [348, 228] on span "GSEB" at bounding box center [346, 233] width 36 height 11
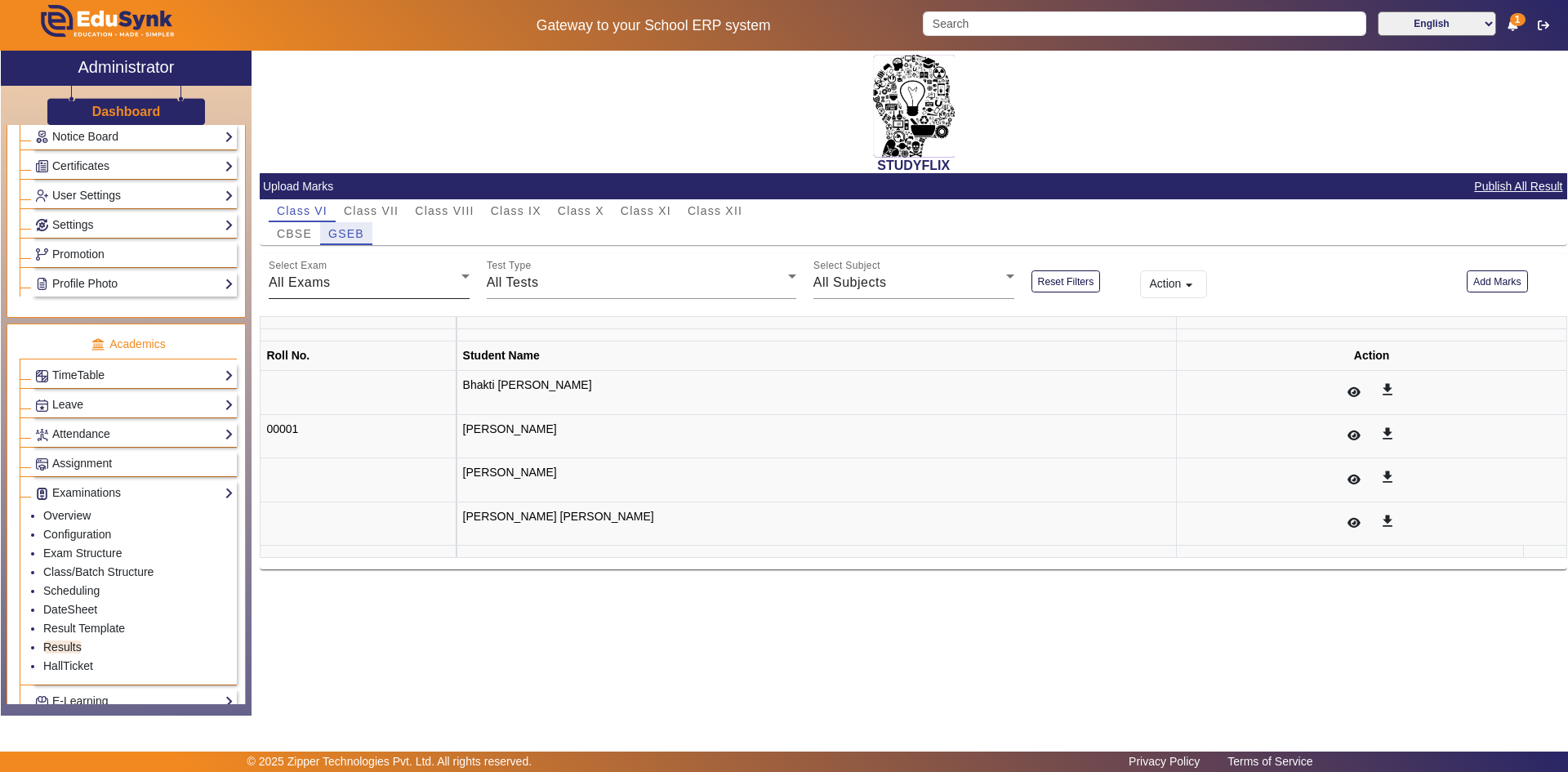
click at [386, 284] on div "All Exams" at bounding box center [364, 282] width 192 height 20
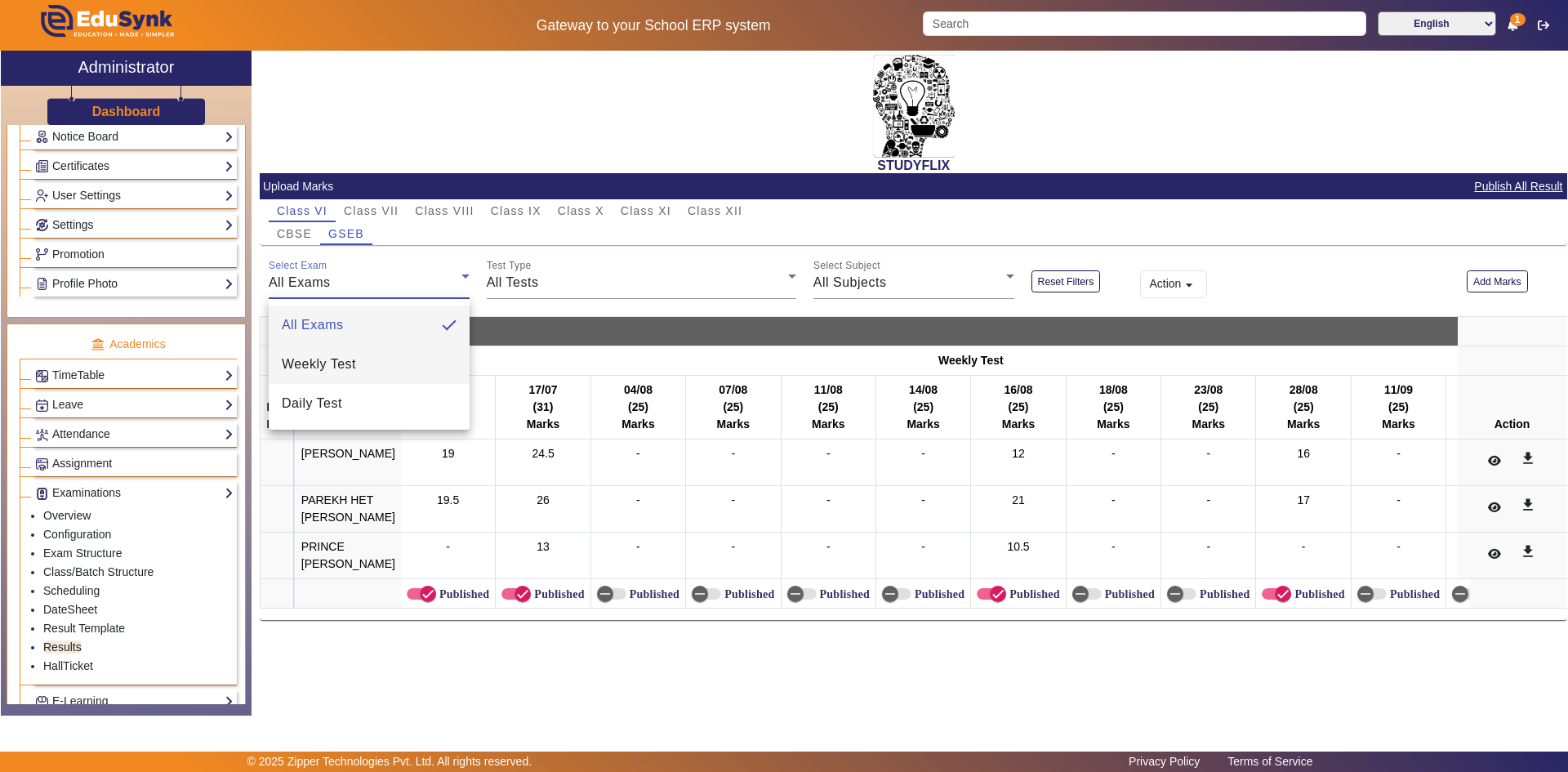
click at [412, 367] on mat-option "Weekly Test" at bounding box center [368, 364] width 201 height 39
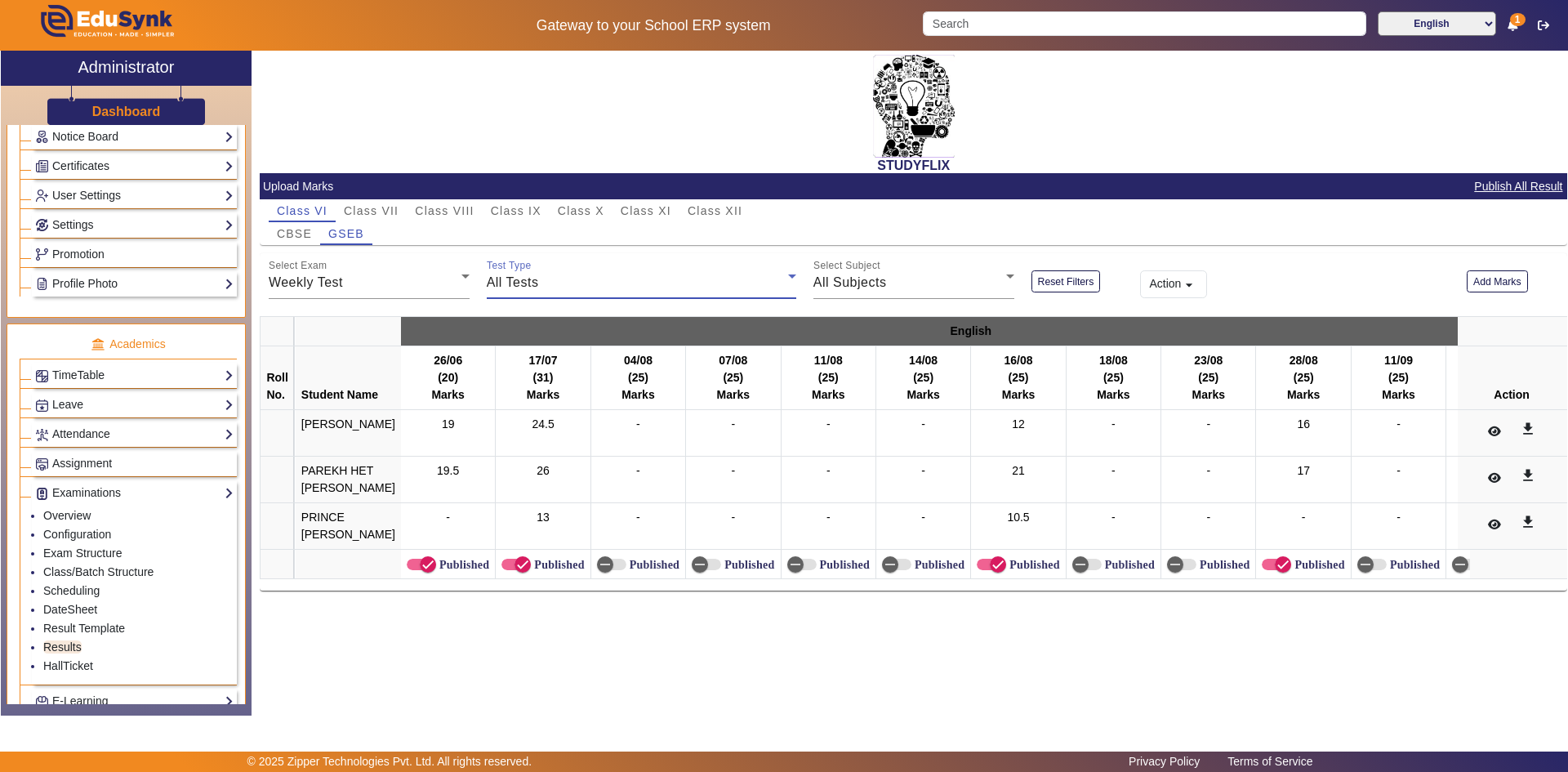
click at [575, 287] on div "All Tests" at bounding box center [638, 282] width 301 height 20
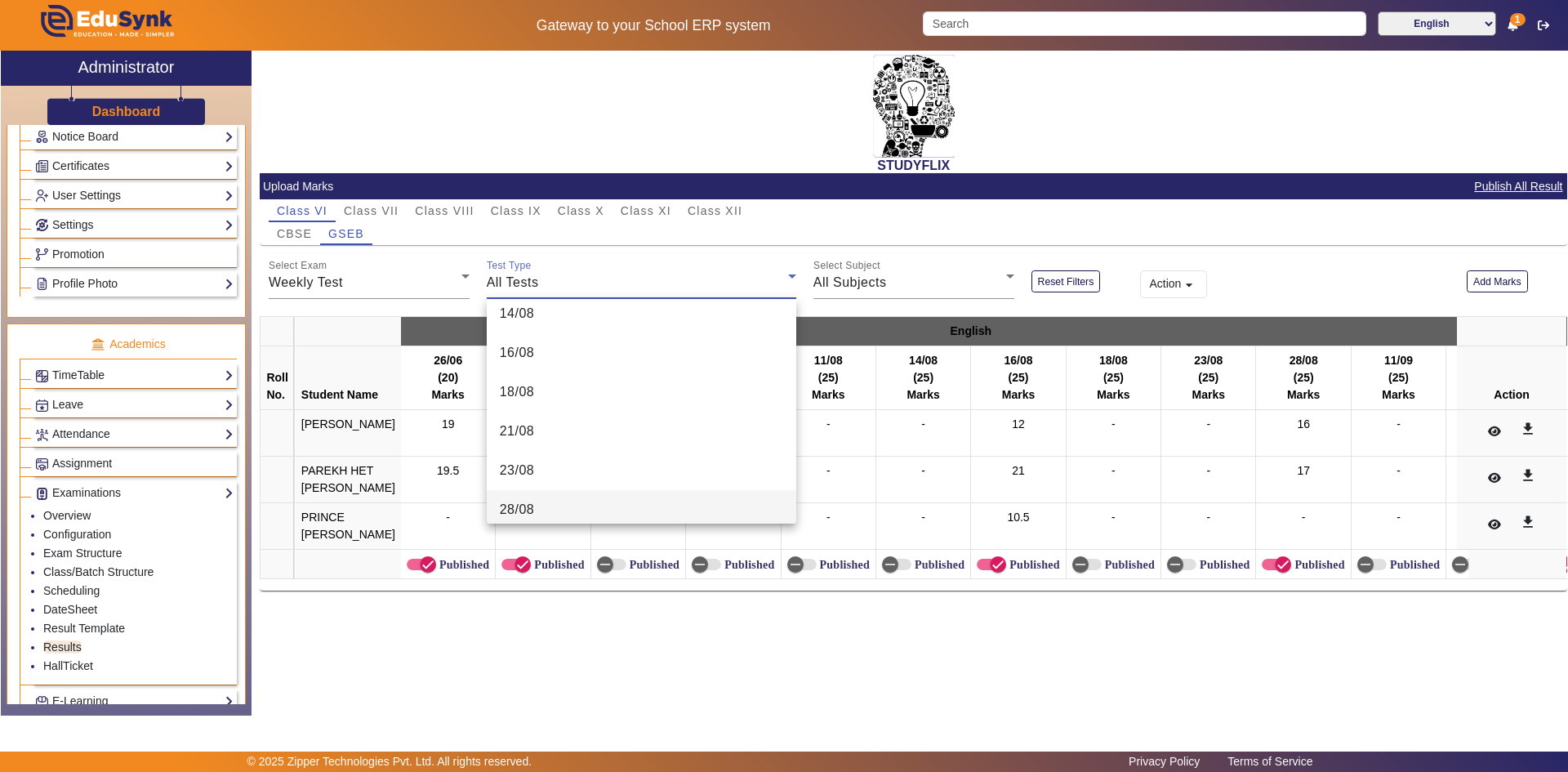
scroll to position [735, 0]
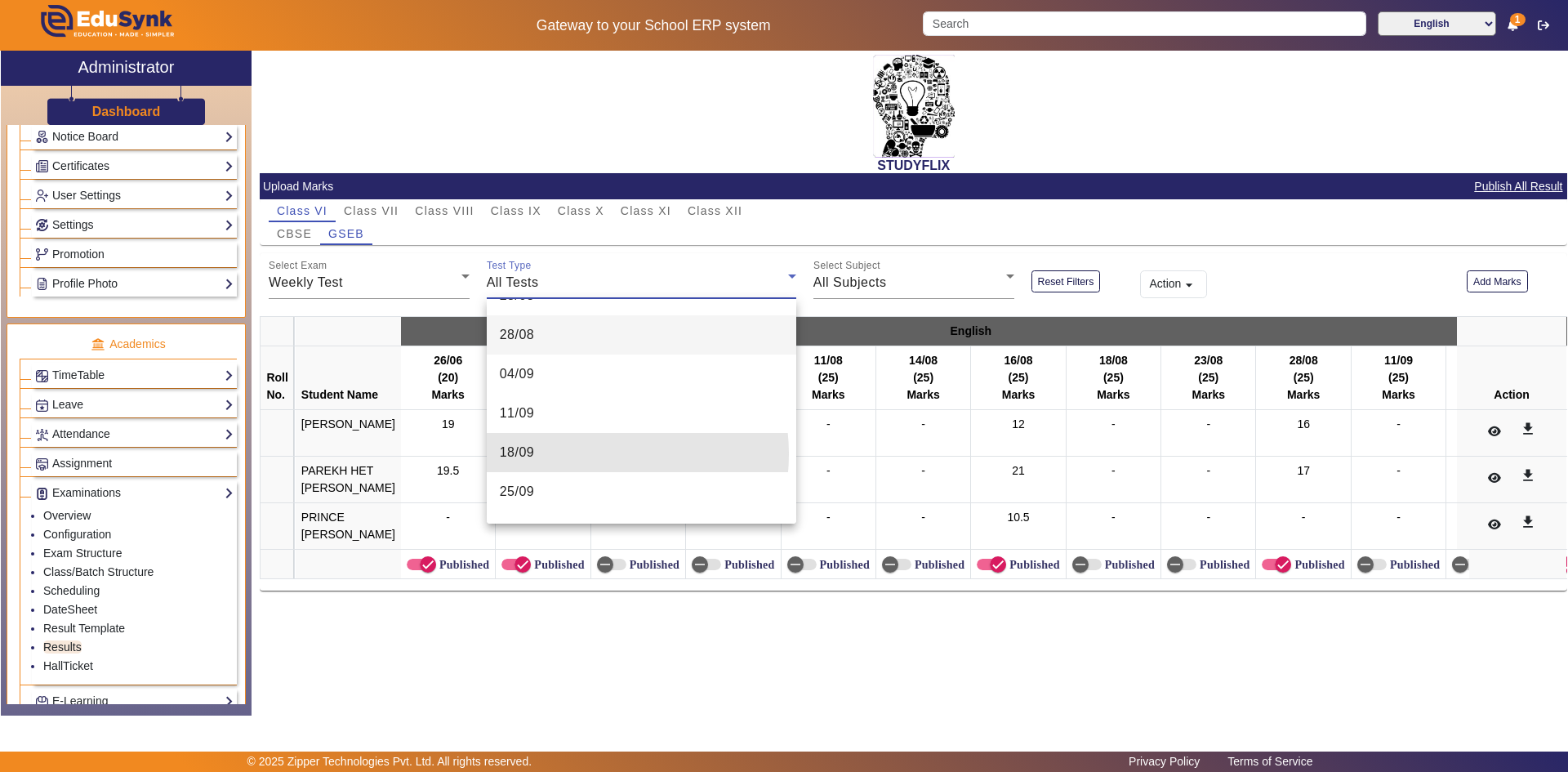
click at [578, 454] on mat-option "18/09" at bounding box center [642, 453] width 310 height 39
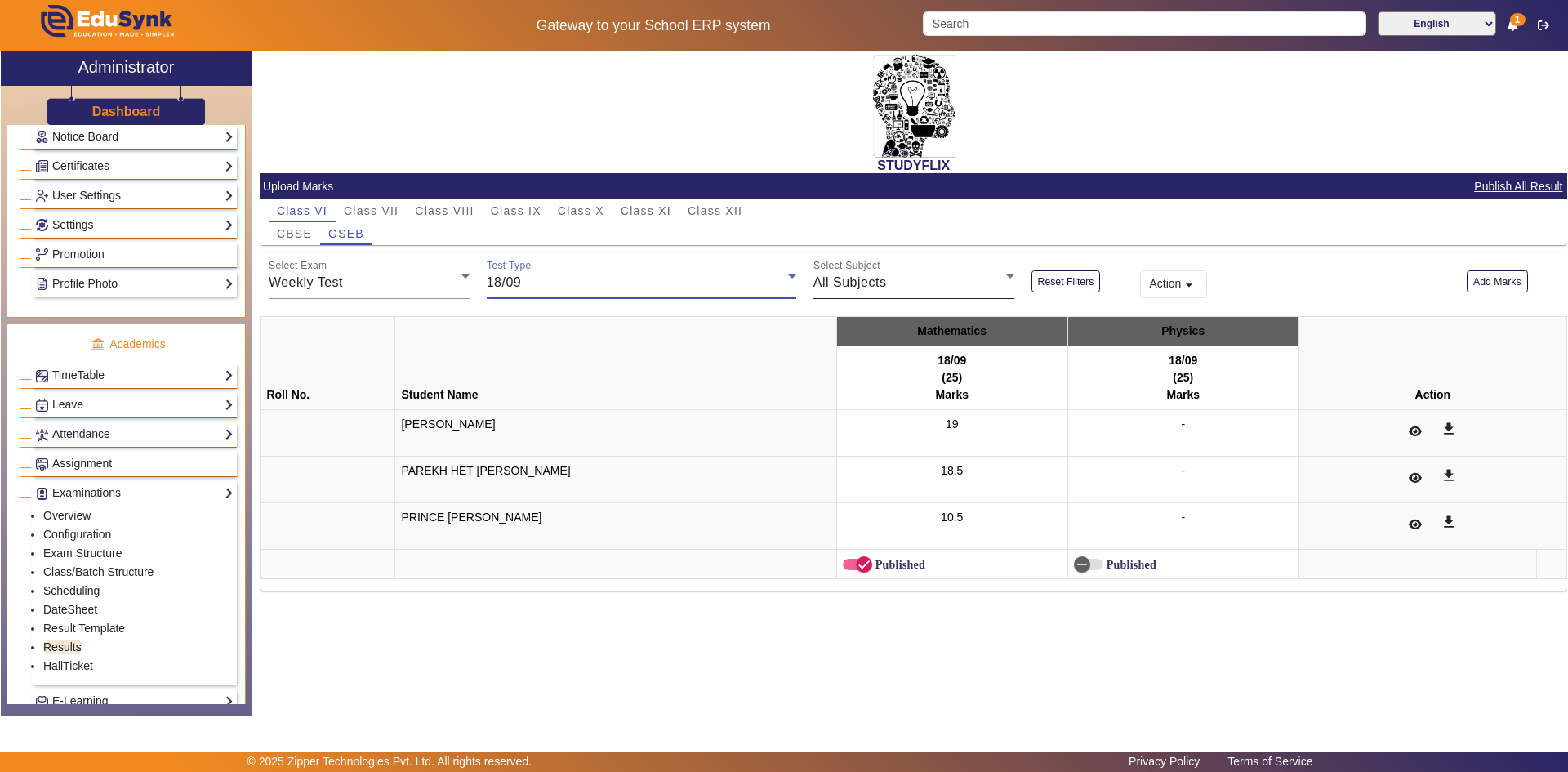
click at [892, 286] on div "All Subjects" at bounding box center [910, 282] width 192 height 20
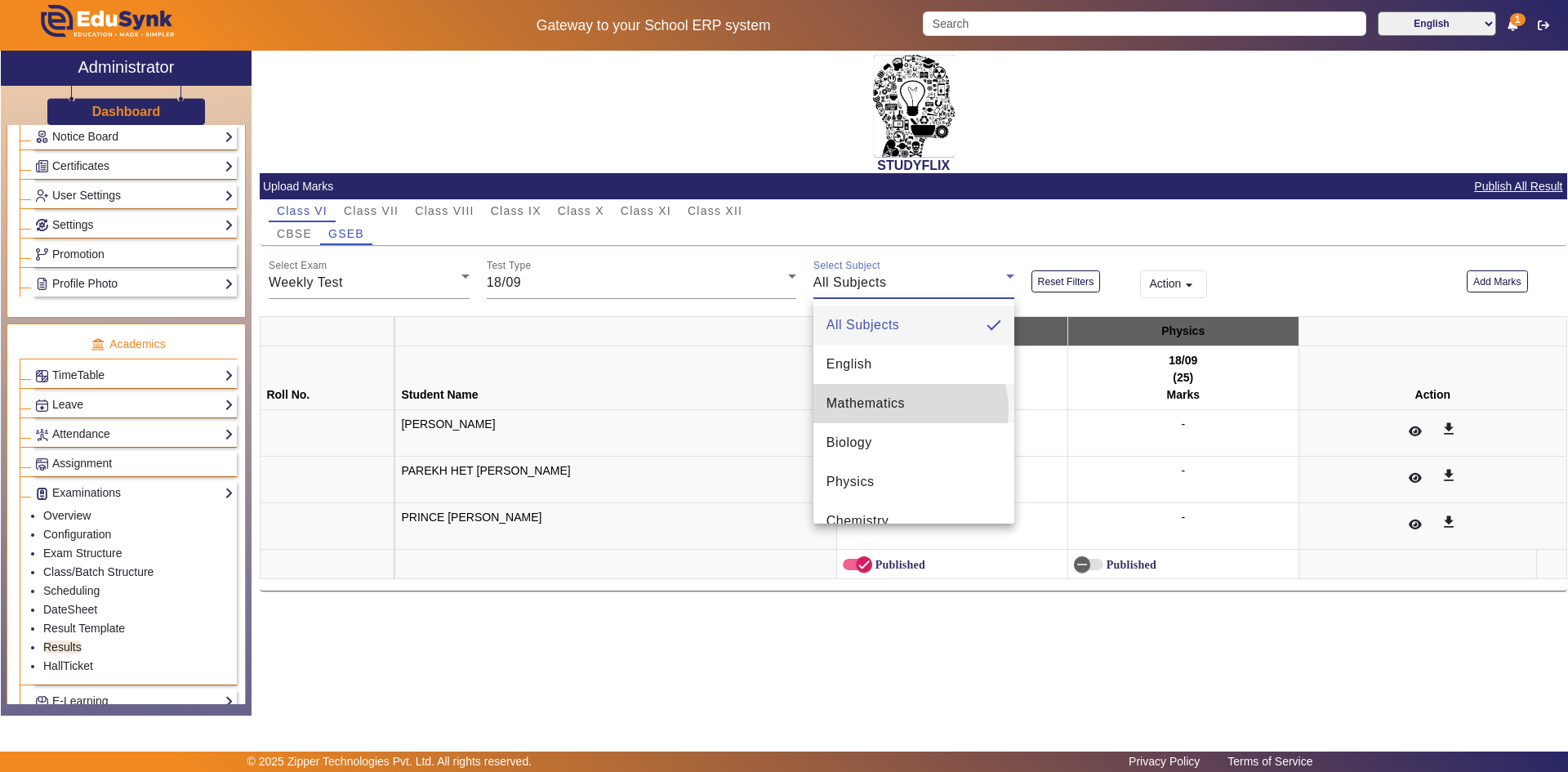
click at [897, 410] on span "Mathematics" at bounding box center [866, 404] width 79 height 20
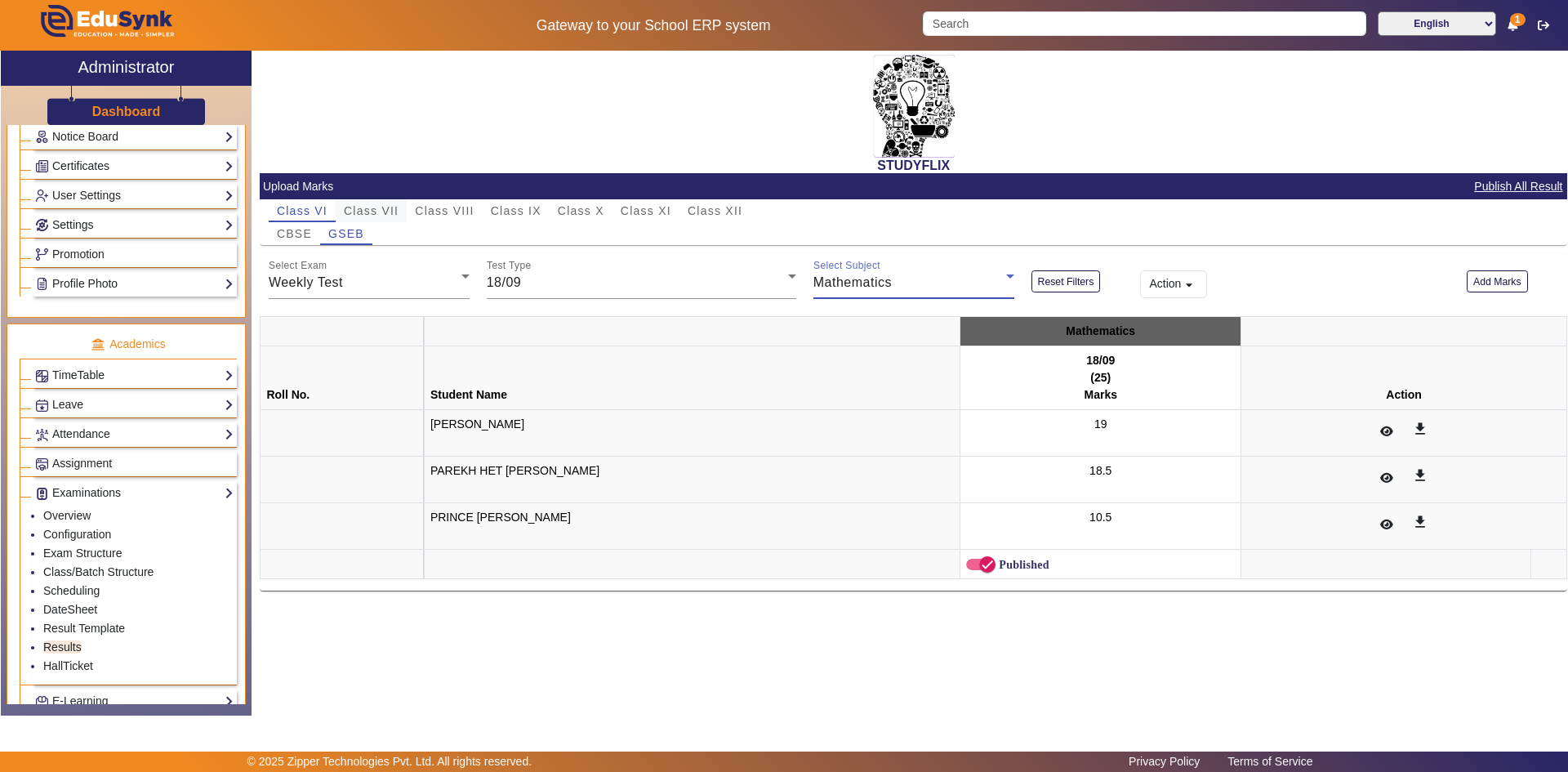
click at [375, 212] on span "Class VII" at bounding box center [371, 210] width 55 height 11
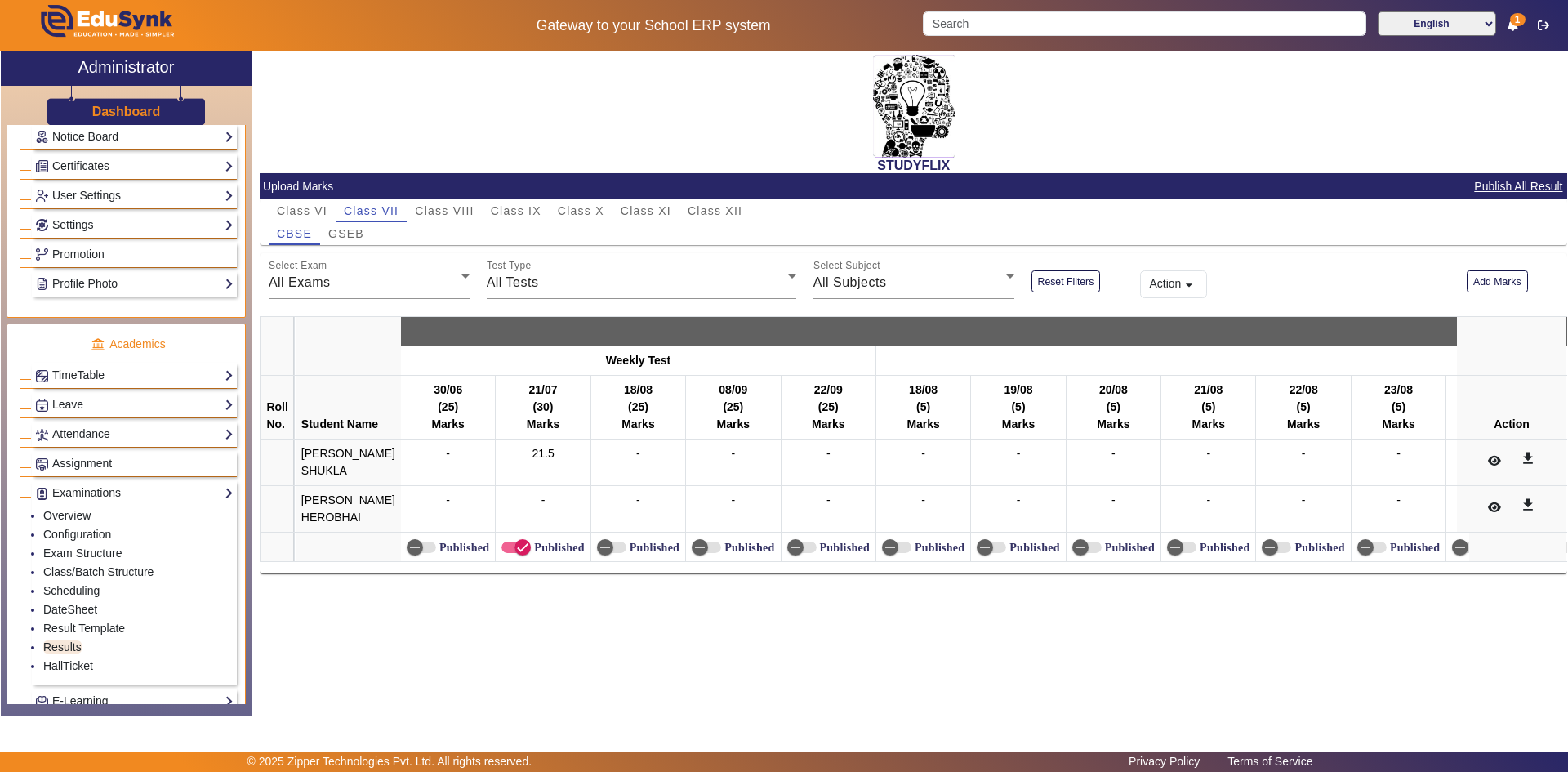
click at [409, 282] on div "All Exams" at bounding box center [364, 282] width 192 height 20
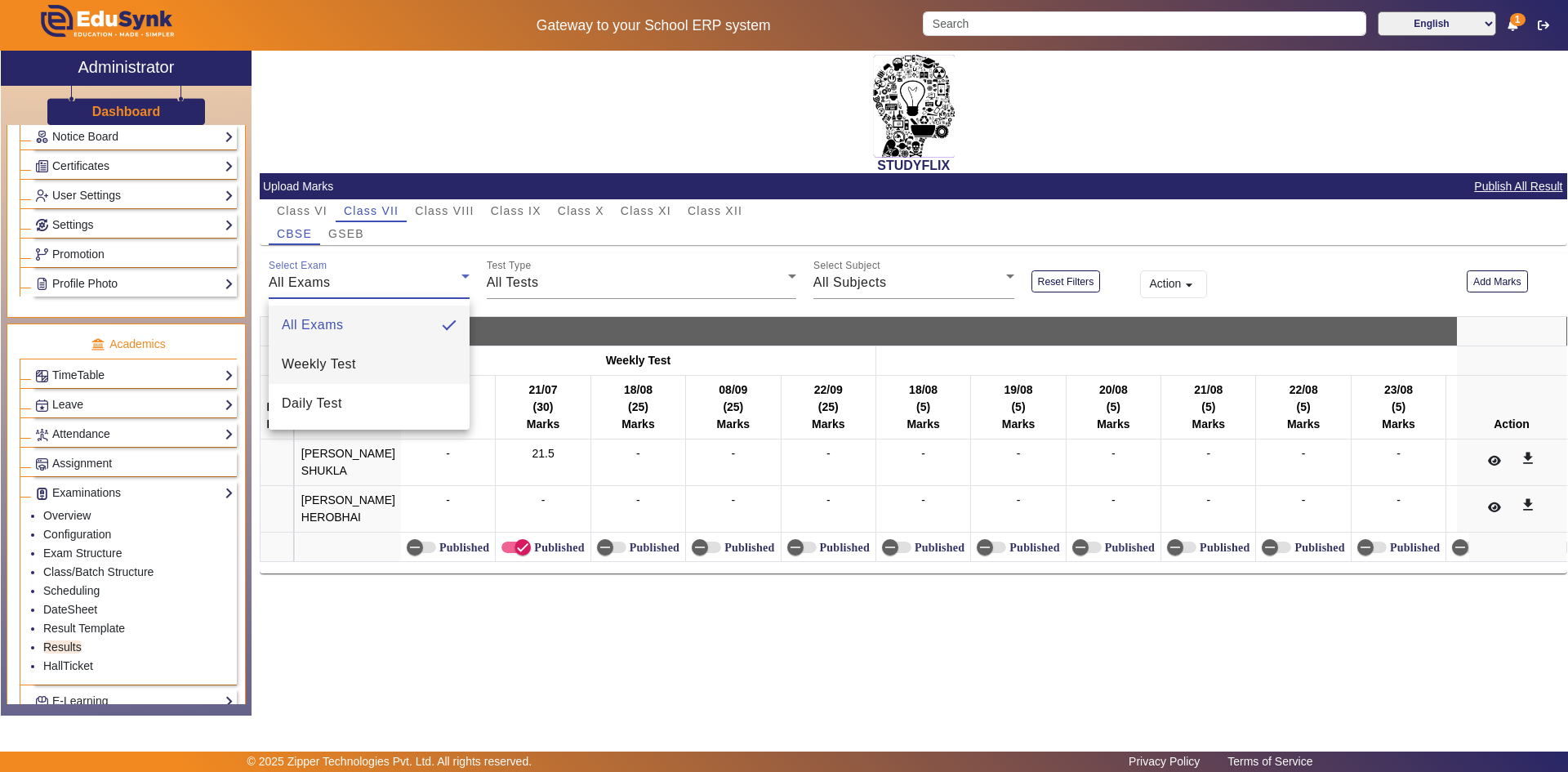
click at [335, 367] on span "Weekly Test" at bounding box center [319, 364] width 75 height 20
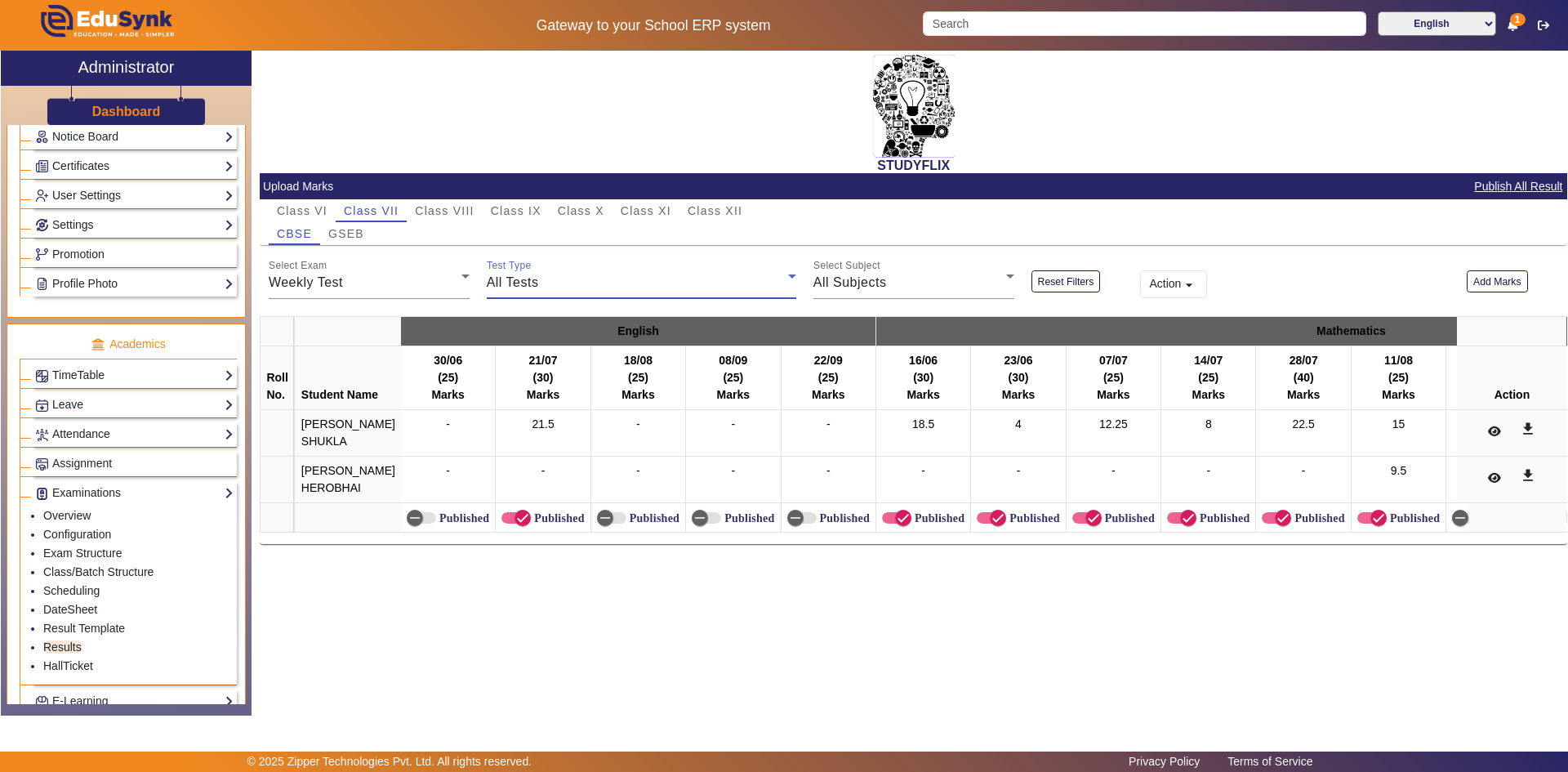
click at [518, 287] on span "All Tests" at bounding box center [513, 282] width 52 height 14
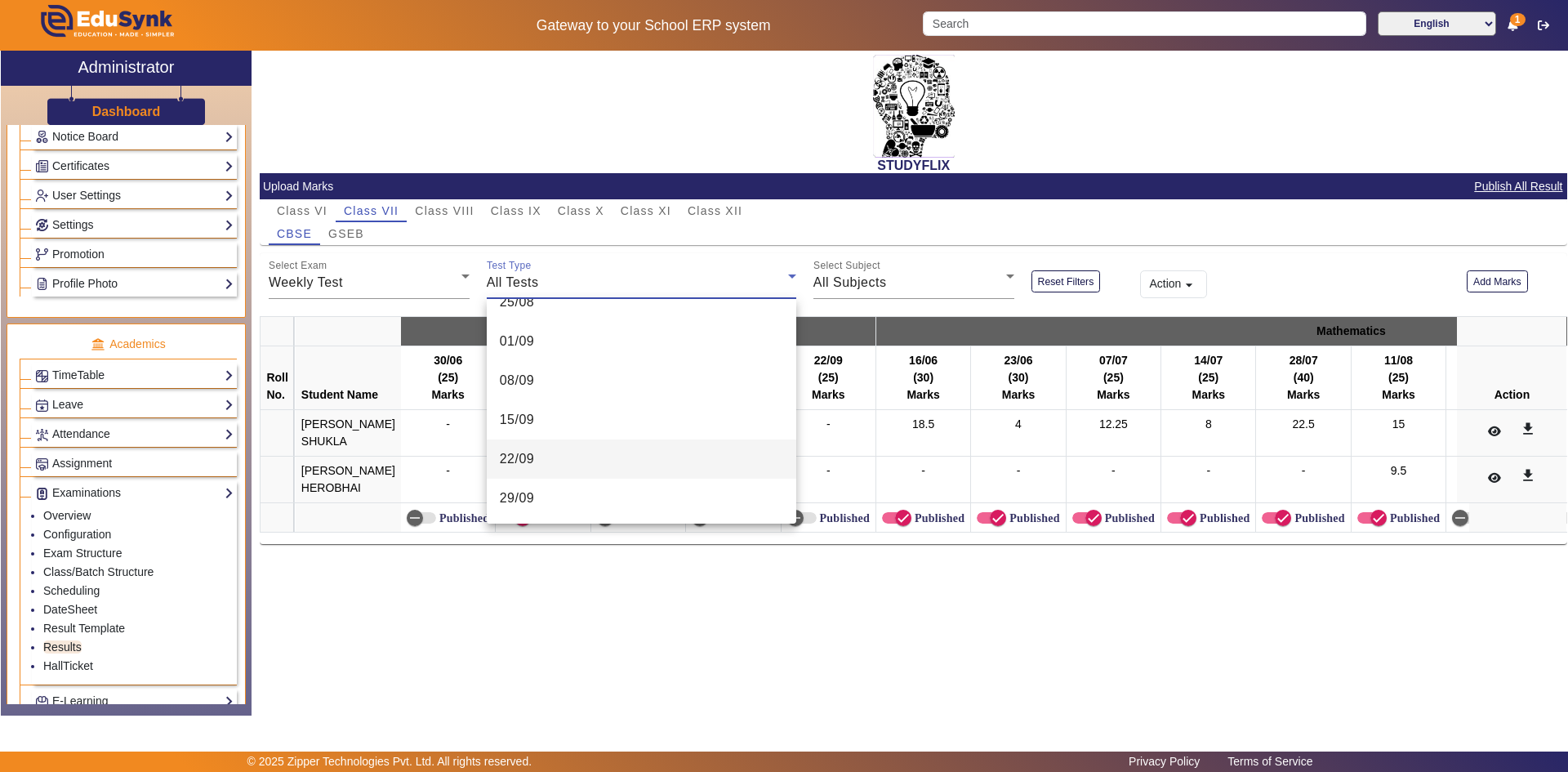
scroll to position [572, 0]
click at [557, 451] on mat-option "22/09" at bounding box center [642, 458] width 310 height 39
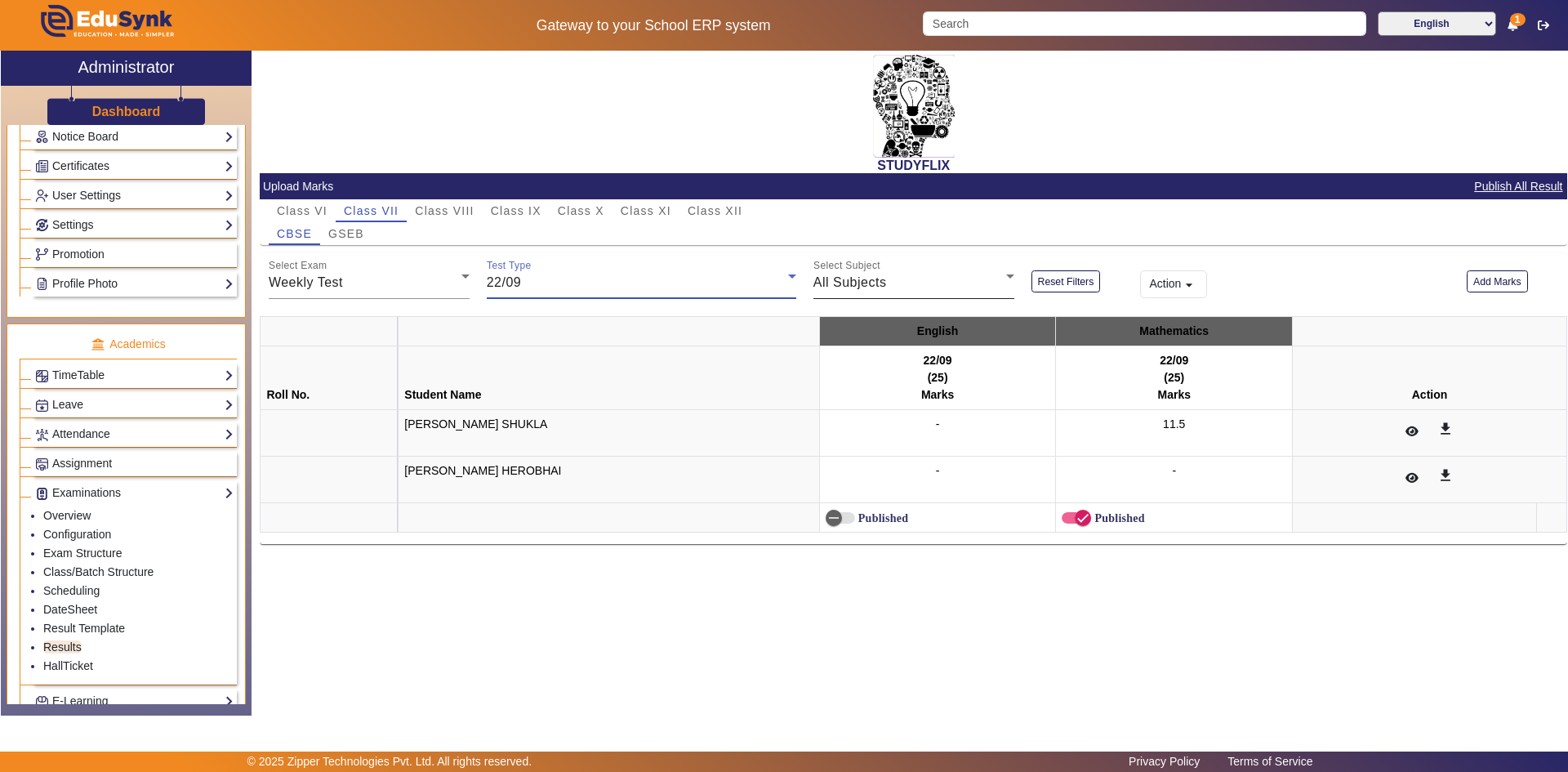
click at [915, 279] on div "All Subjects" at bounding box center [910, 282] width 192 height 20
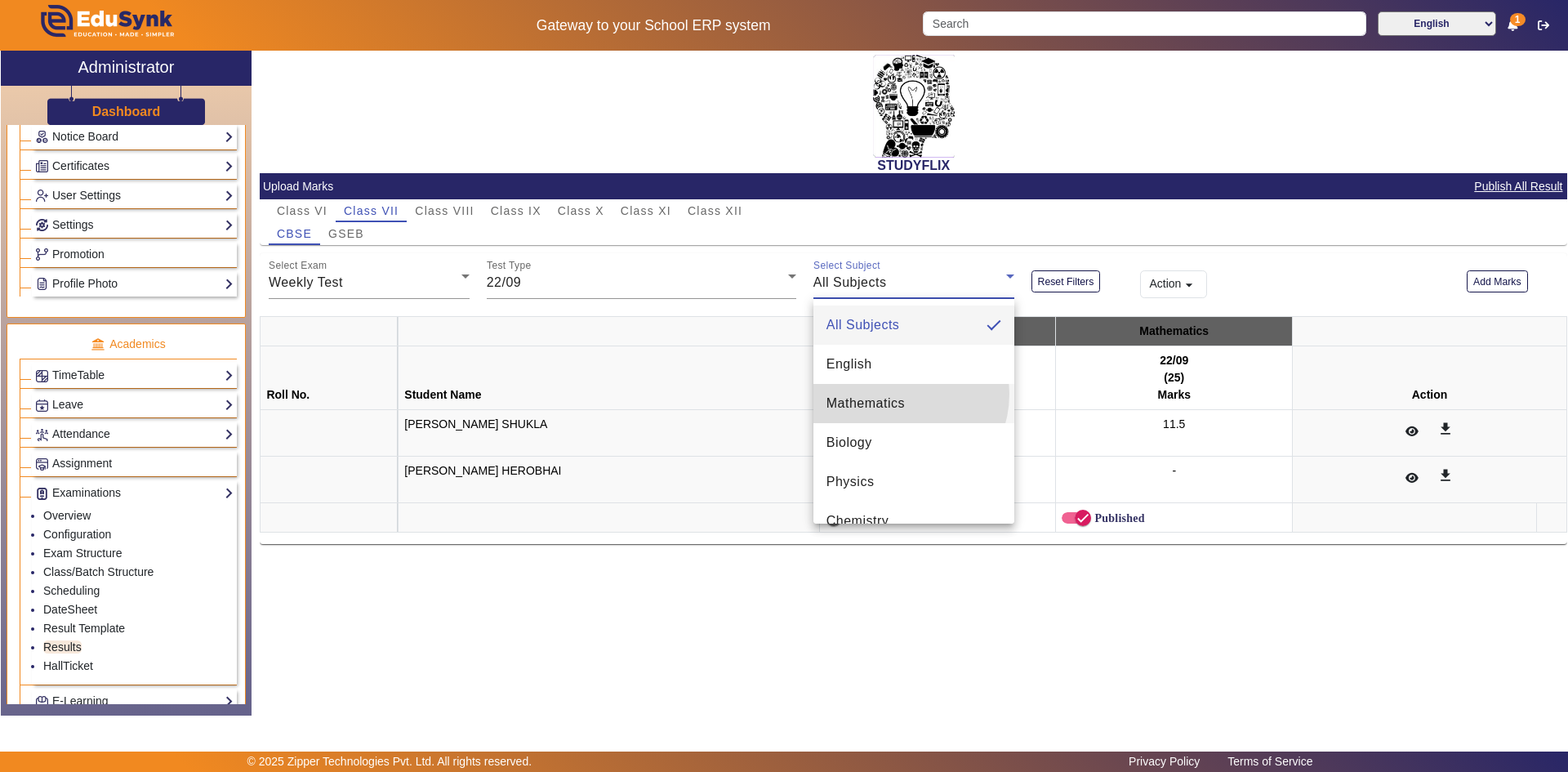
click at [895, 394] on span "Mathematics" at bounding box center [866, 404] width 79 height 20
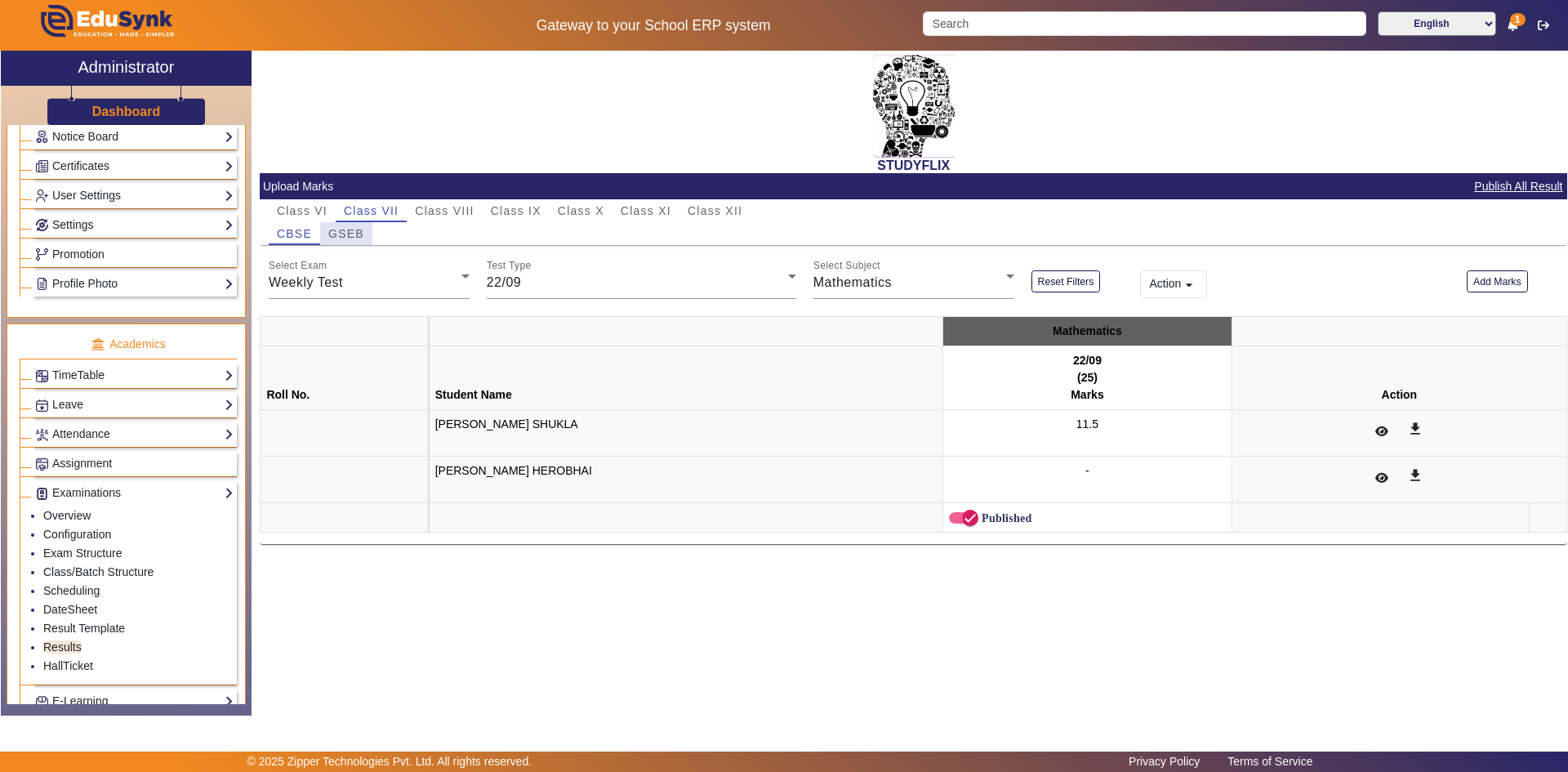
click at [330, 228] on span "GSEB" at bounding box center [346, 233] width 36 height 11
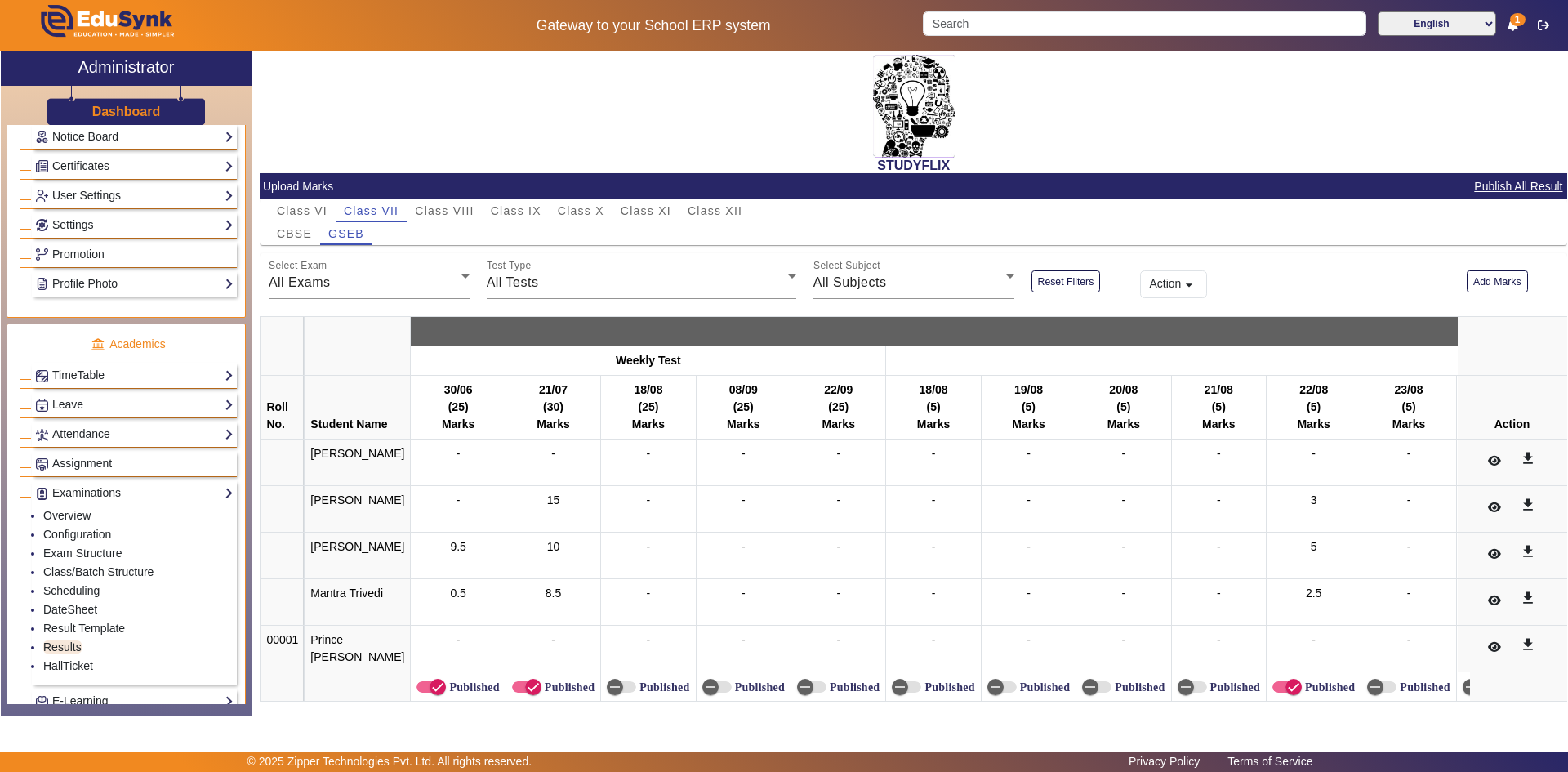
click at [395, 275] on div "All Exams" at bounding box center [364, 282] width 192 height 20
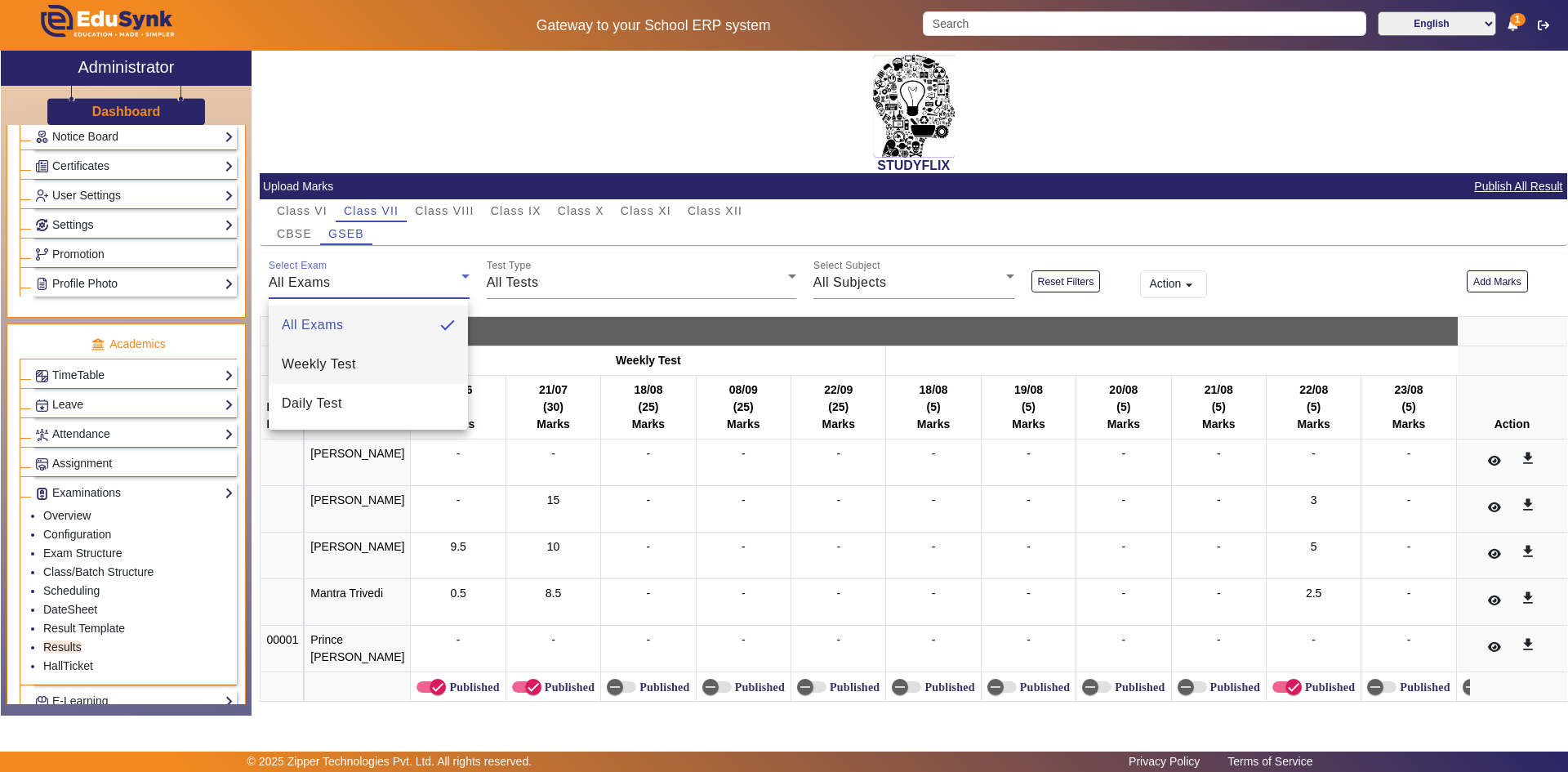
click at [389, 355] on mat-option "Weekly Test" at bounding box center [368, 364] width 199 height 39
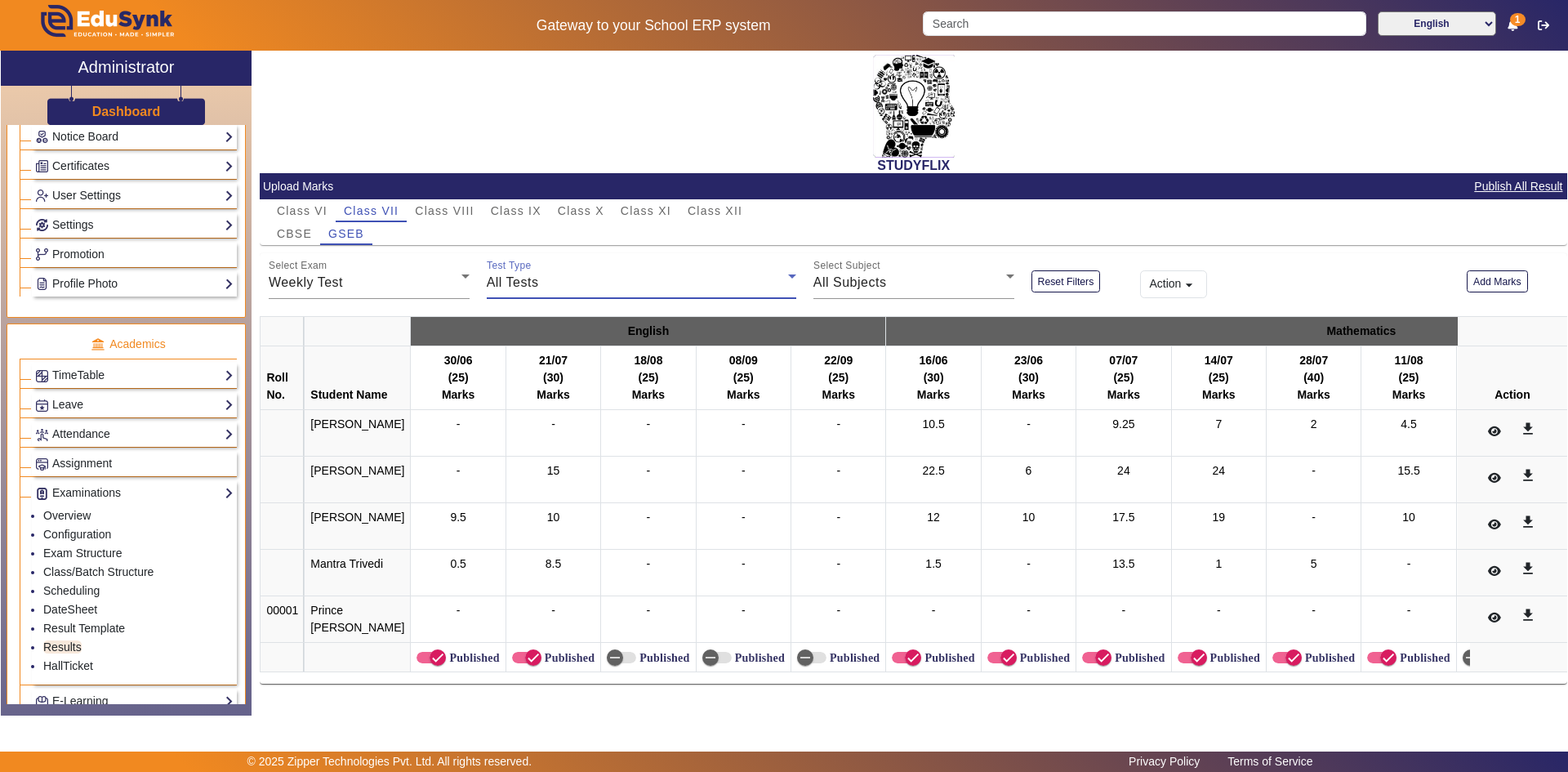
click at [531, 273] on div "All Tests" at bounding box center [638, 282] width 301 height 20
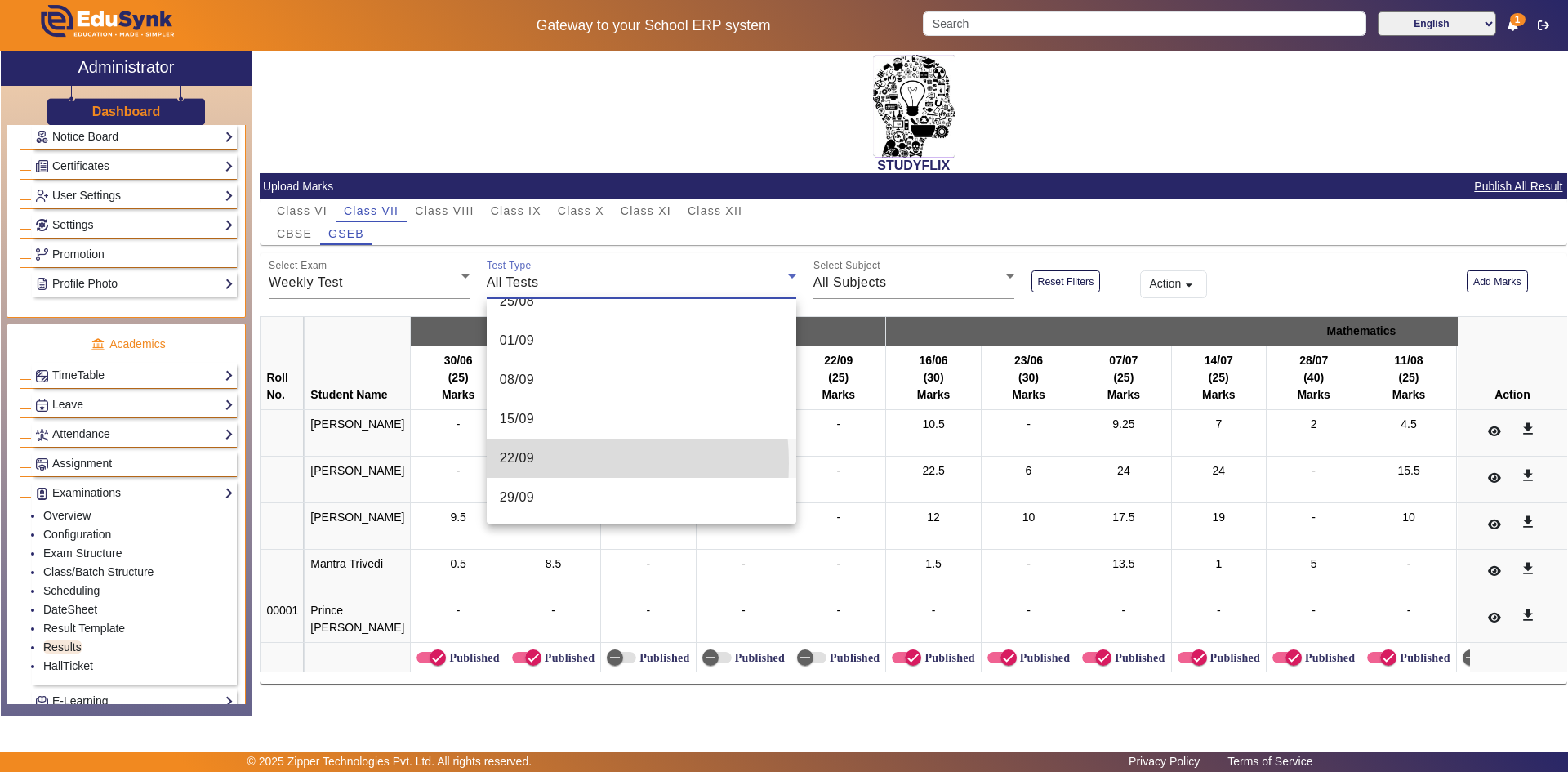
click at [524, 463] on span "22/09" at bounding box center [517, 458] width 35 height 20
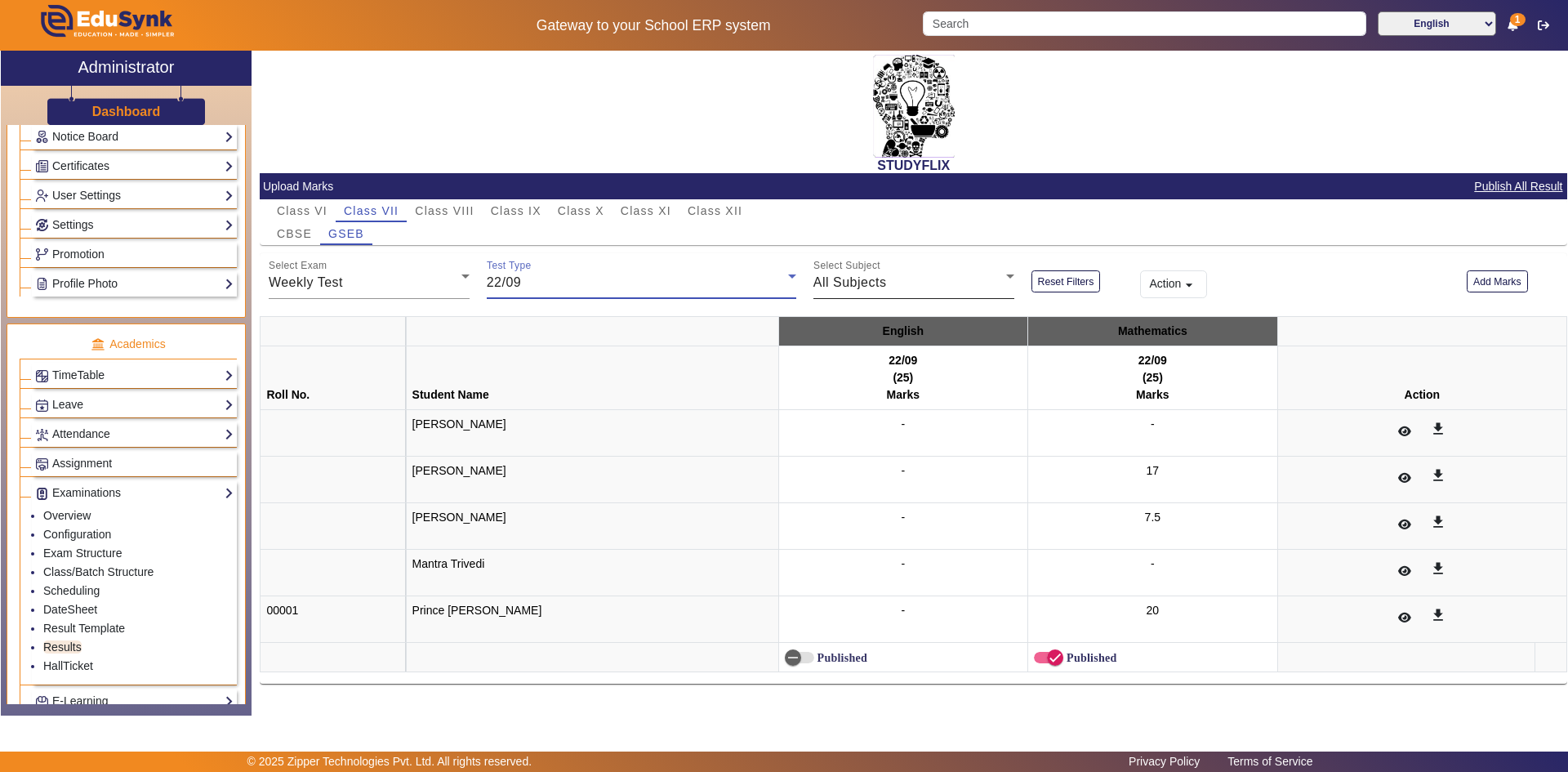
click at [860, 280] on span "All Subjects" at bounding box center [851, 282] width 74 height 14
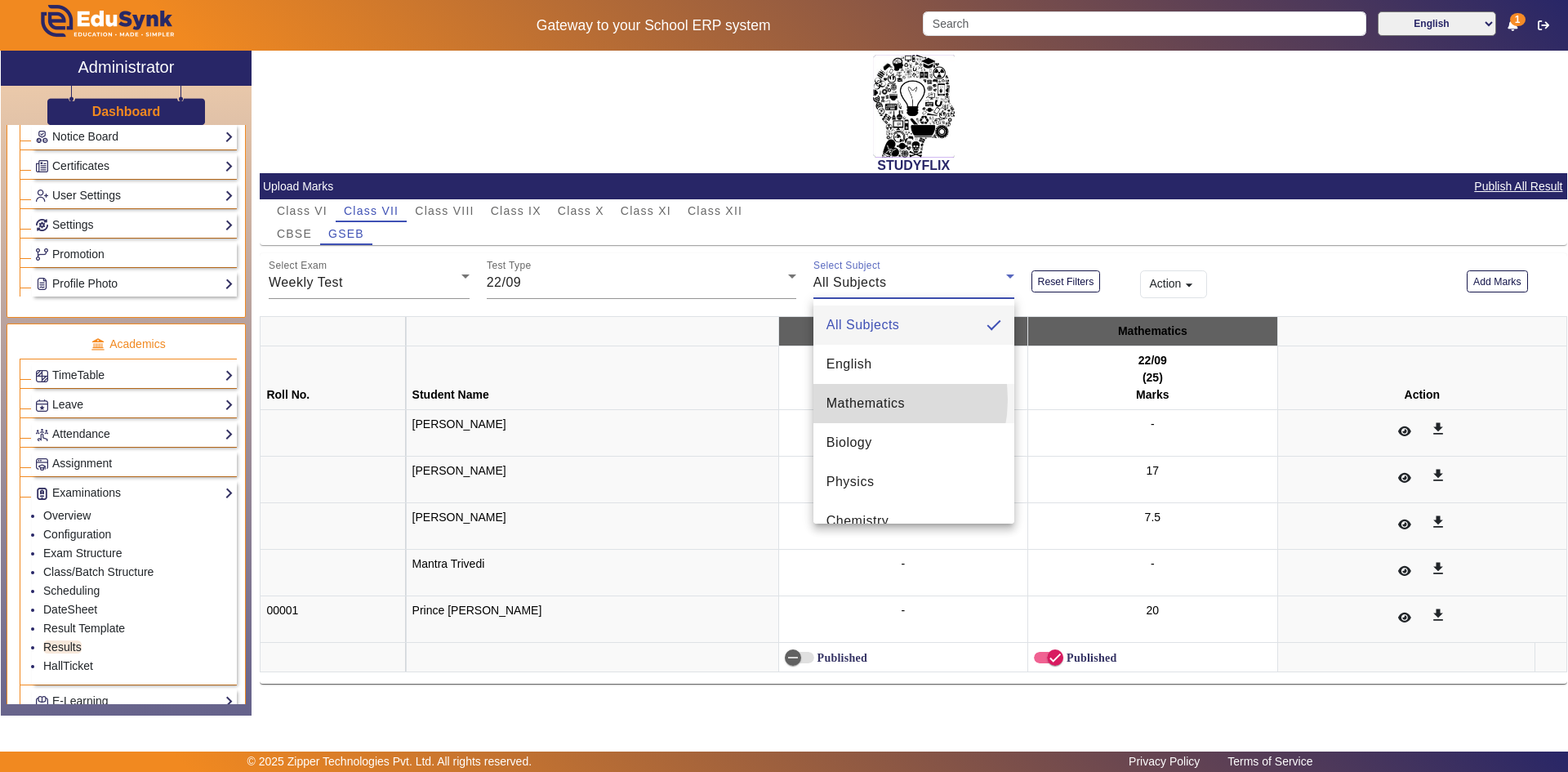
click at [859, 400] on span "Mathematics" at bounding box center [866, 404] width 79 height 20
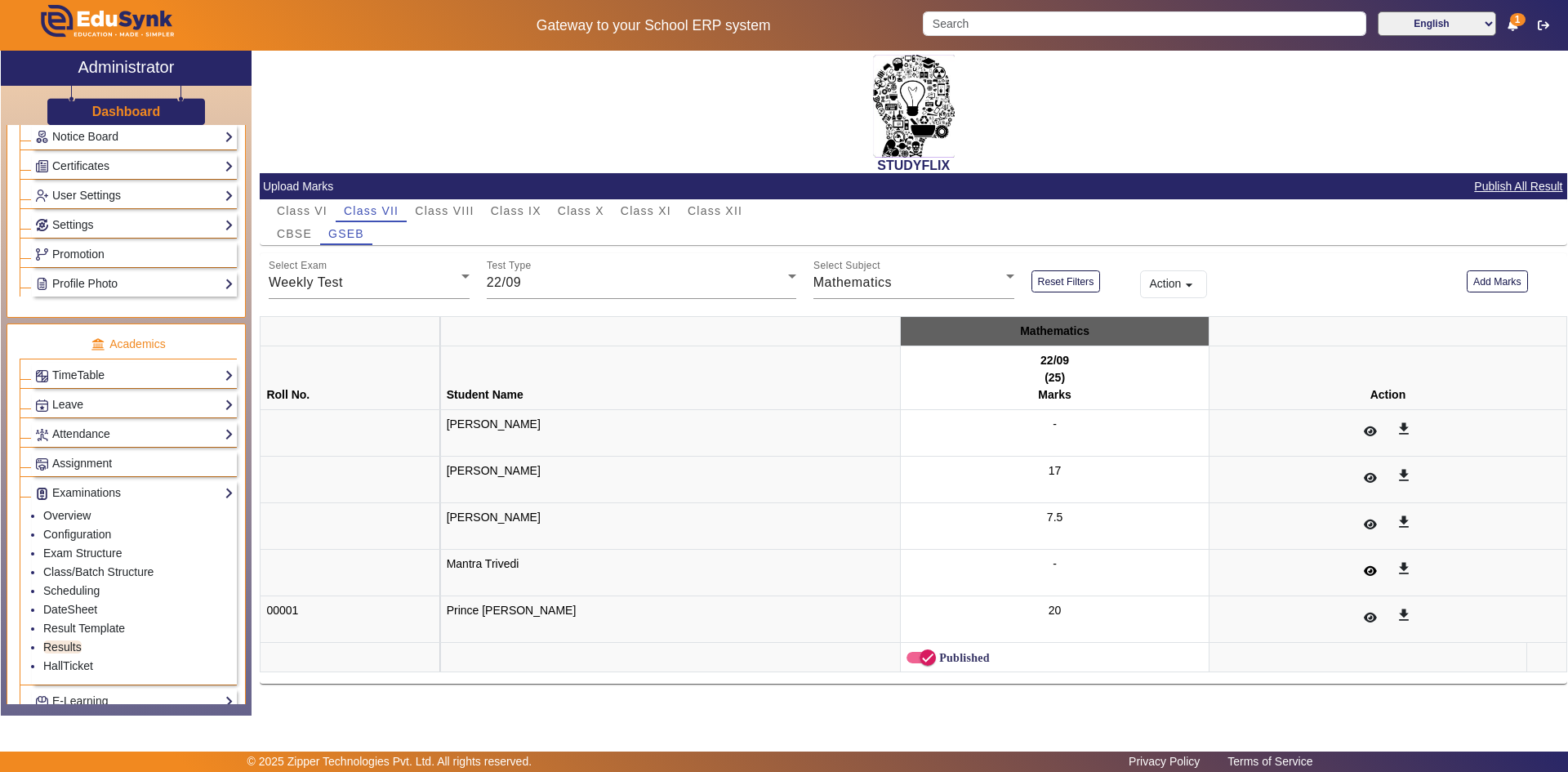
click at [1355, 562] on button at bounding box center [1370, 571] width 32 height 28
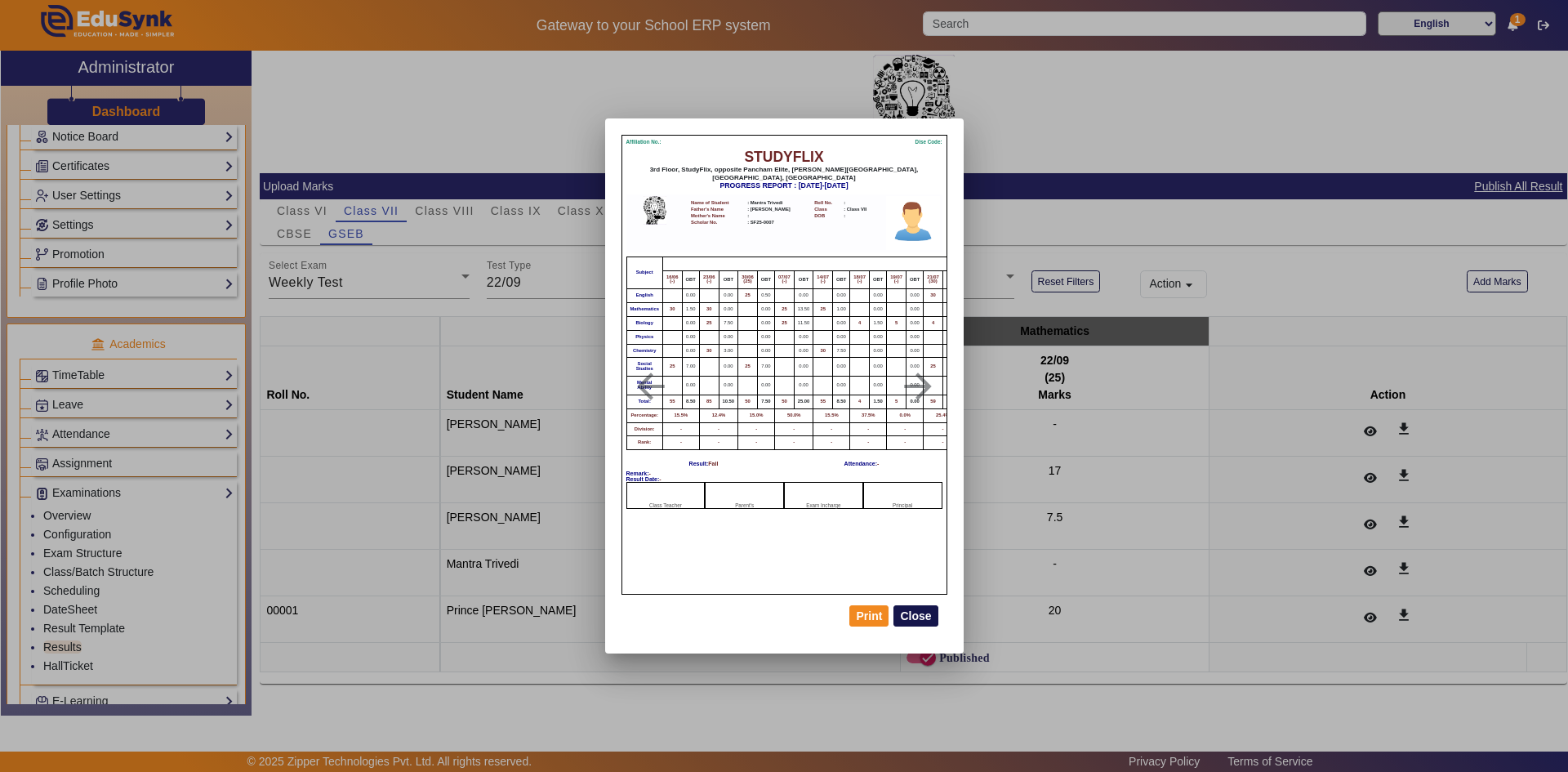
click at [927, 614] on button "Close" at bounding box center [915, 616] width 44 height 21
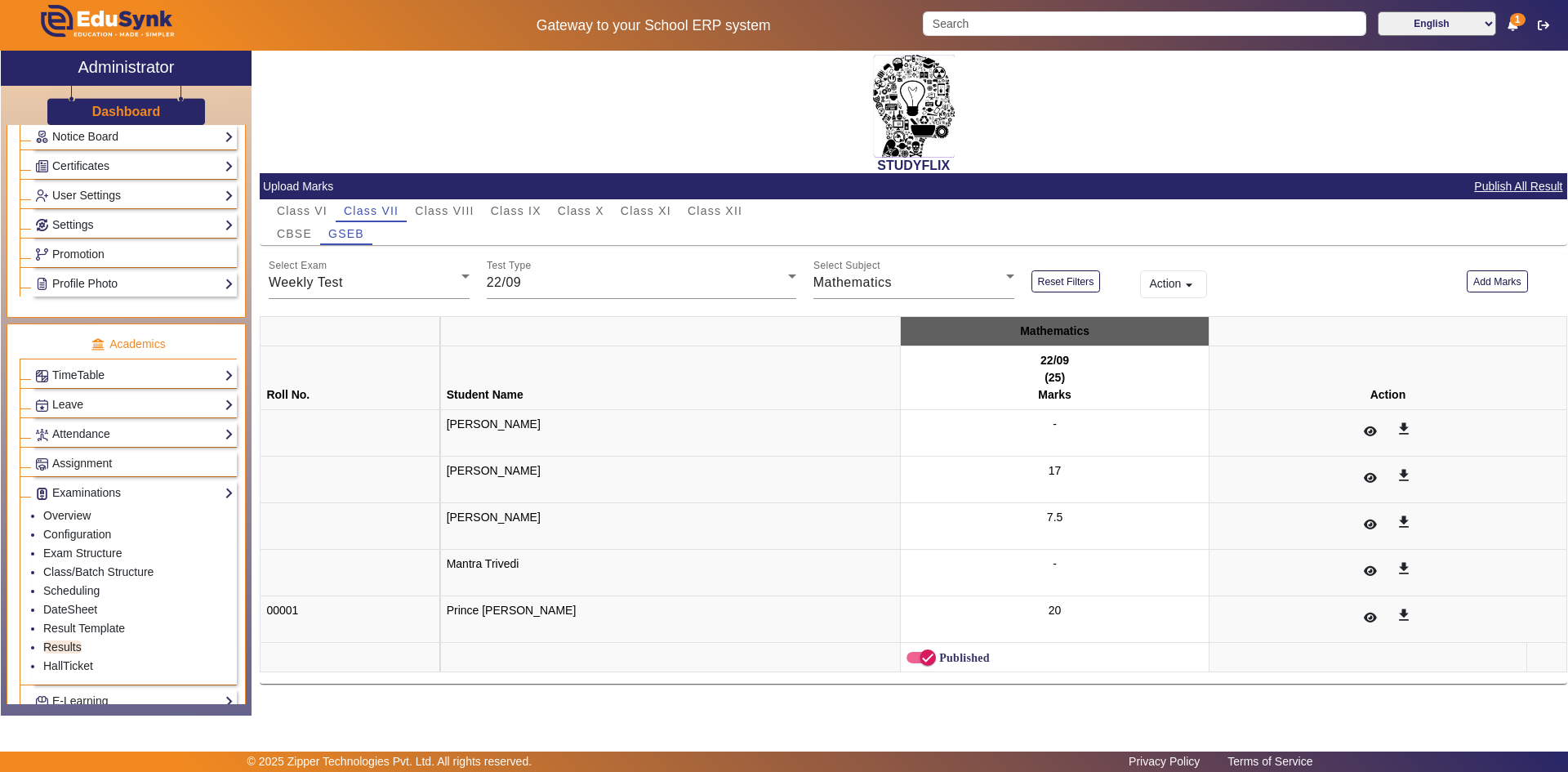
click at [1009, 567] on div "-" at bounding box center [1055, 572] width 296 height 34
click at [1053, 566] on span "-" at bounding box center [1055, 563] width 4 height 13
click at [1493, 284] on button "Add Marks" at bounding box center [1498, 281] width 61 height 22
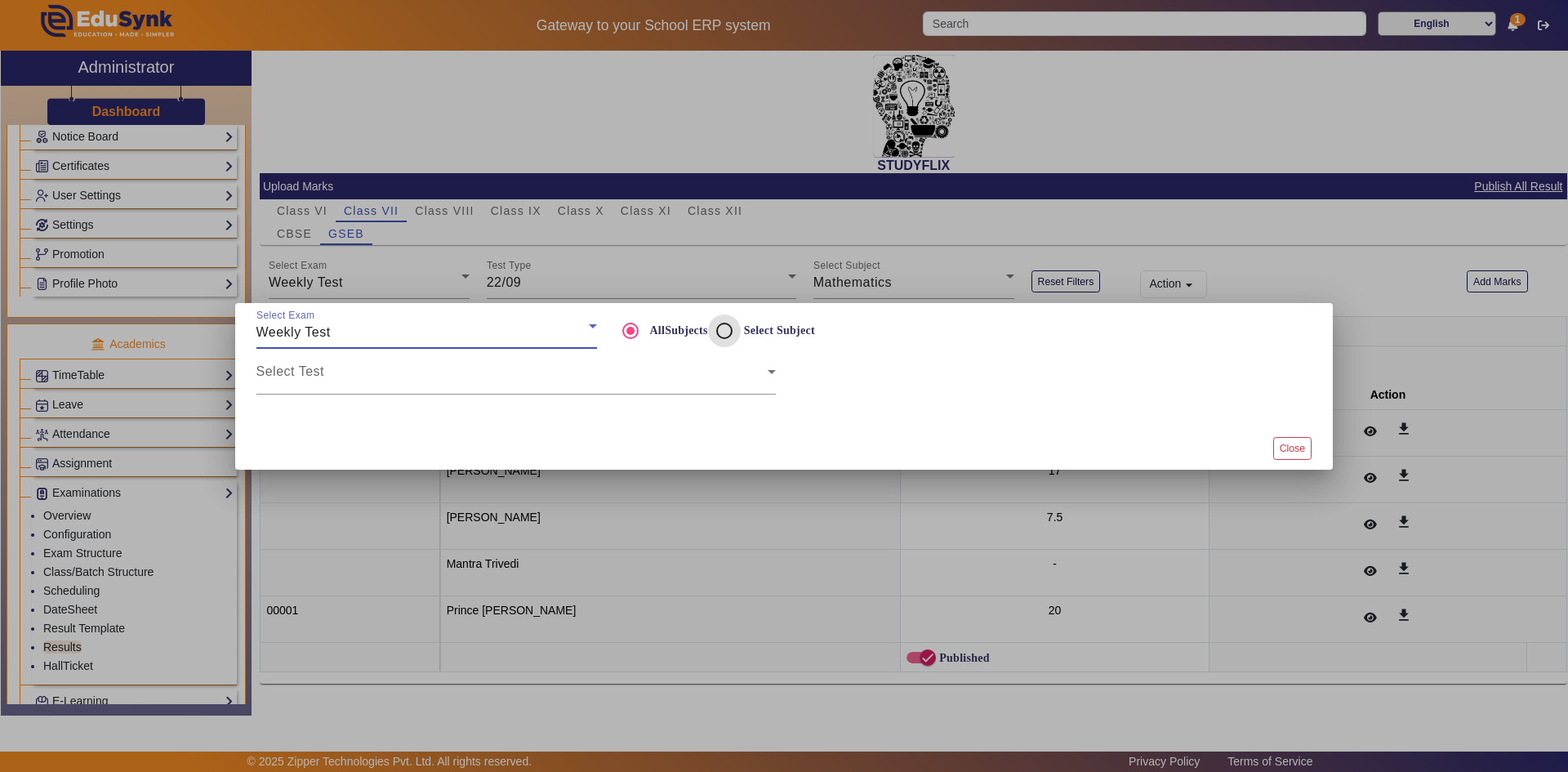
click at [719, 329] on input "Select Subject" at bounding box center [725, 331] width 33 height 33
radio input "true"
click at [482, 368] on span at bounding box center [512, 378] width 511 height 20
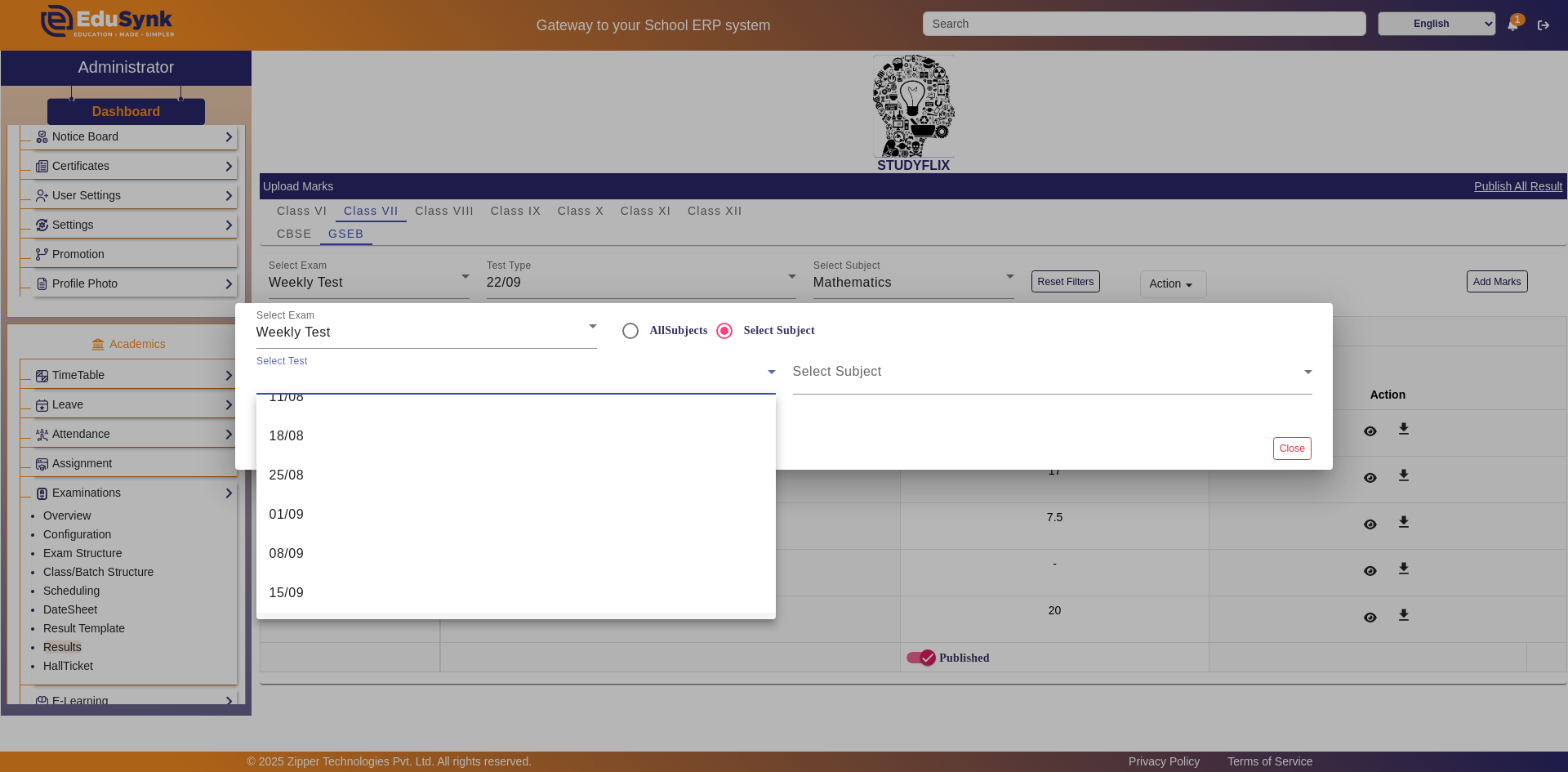
scroll to position [533, 0]
click at [350, 557] on mat-option "22/09" at bounding box center [516, 553] width 519 height 39
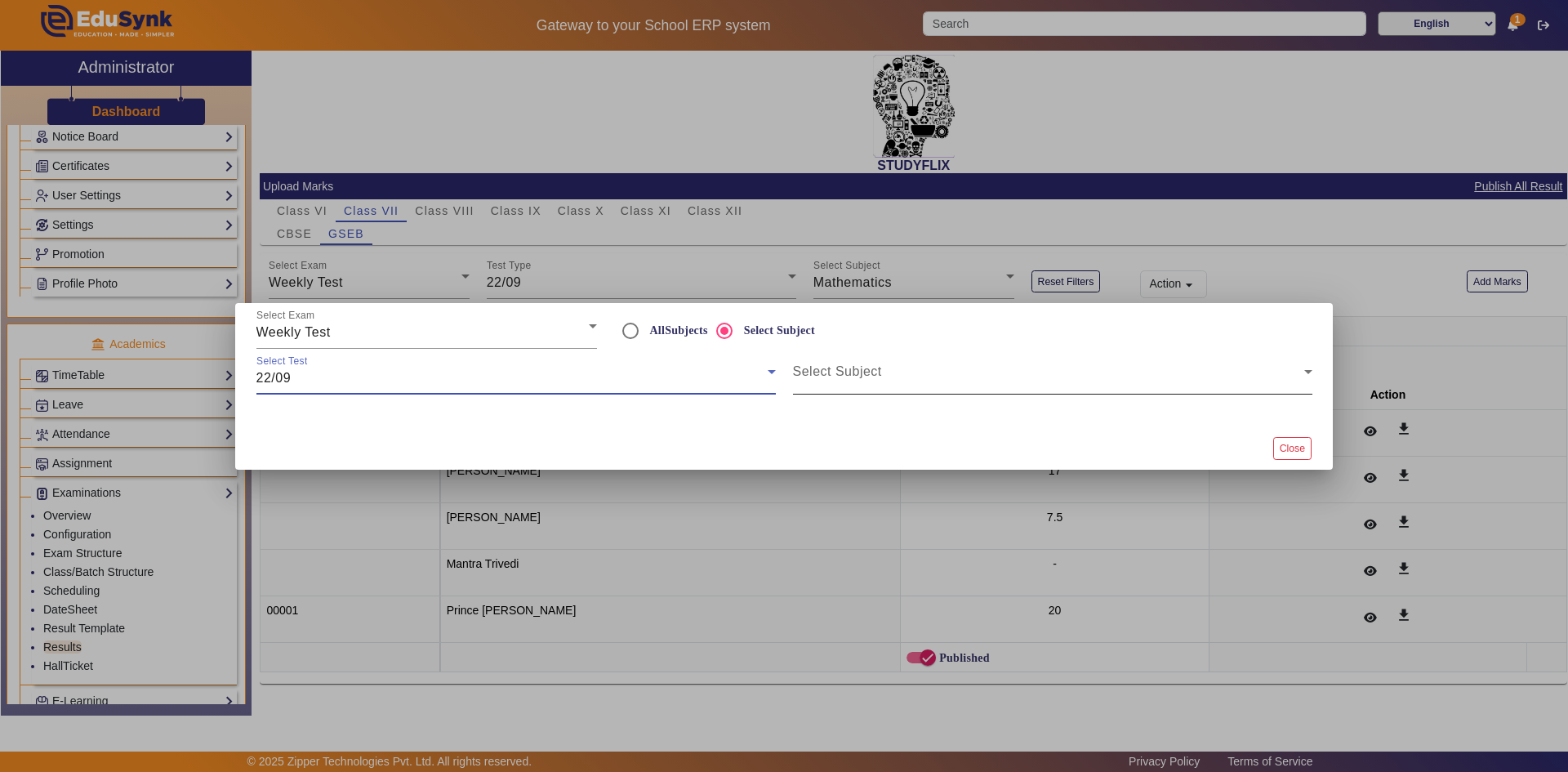
click at [852, 373] on span at bounding box center [1049, 378] width 511 height 20
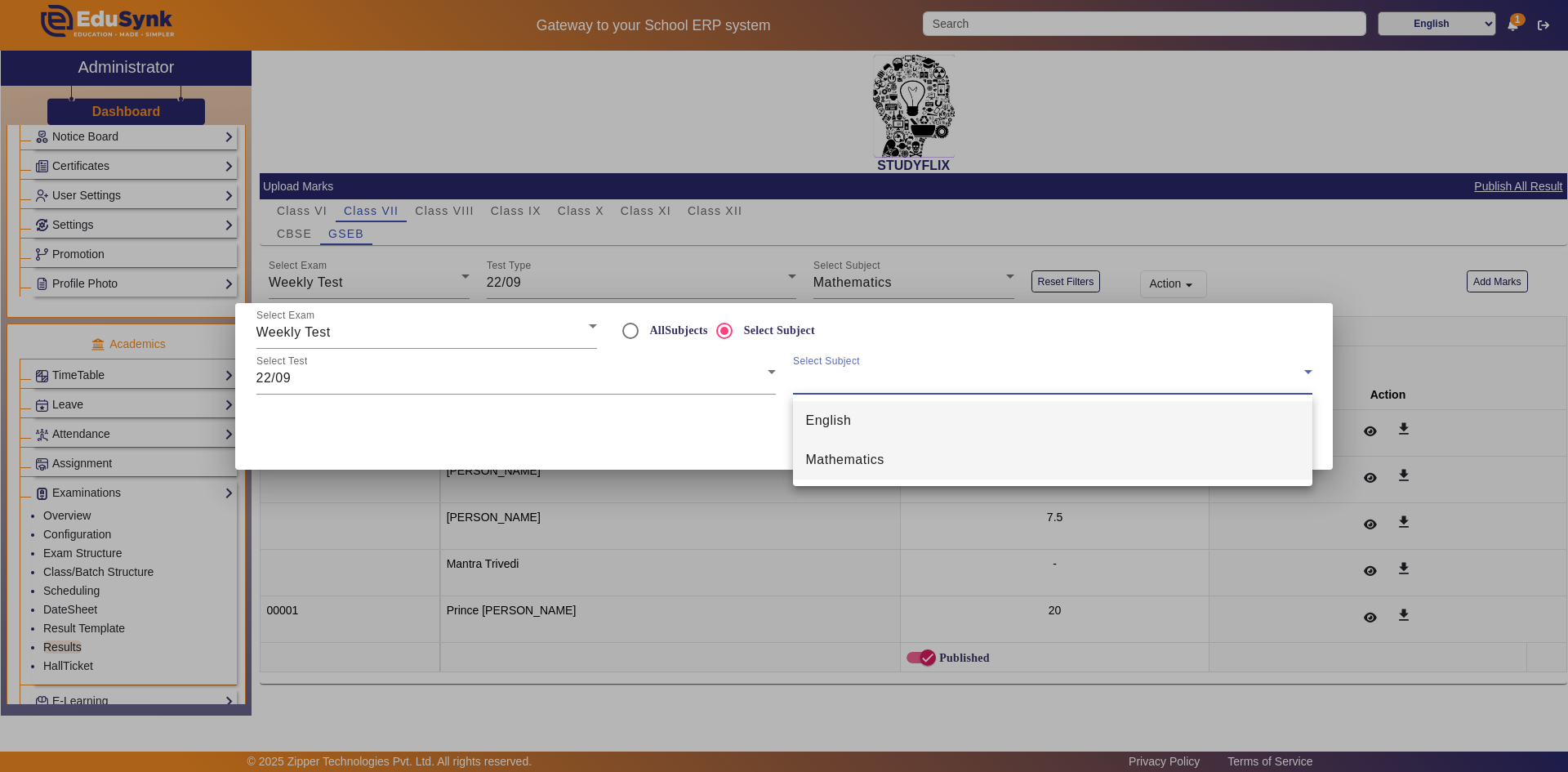
click at [870, 459] on span "Mathematics" at bounding box center [846, 460] width 79 height 20
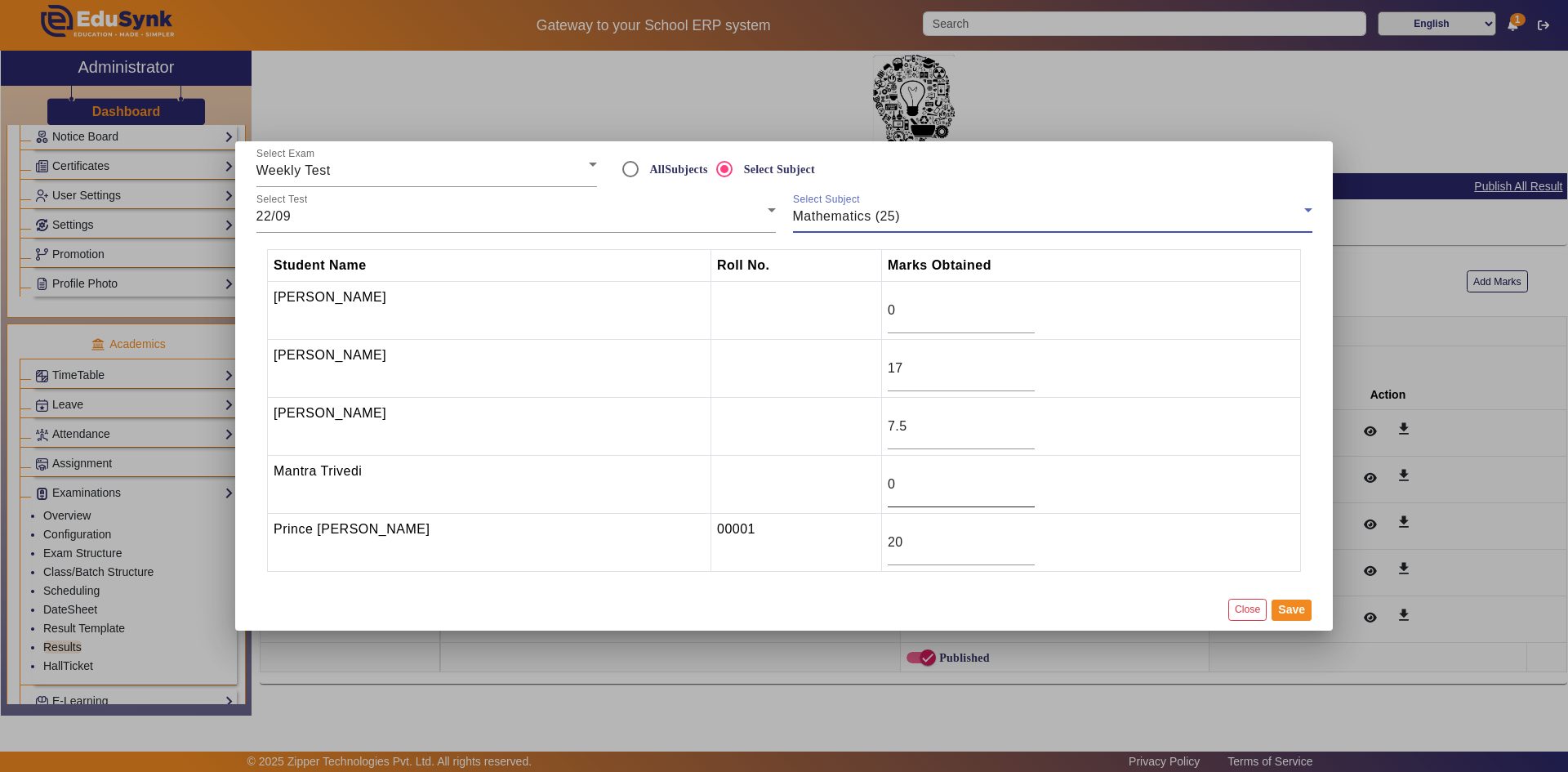
click at [888, 489] on input "0" at bounding box center [961, 485] width 147 height 20
click at [1253, 612] on button "Close" at bounding box center [1247, 609] width 38 height 22
